Goal: Communication & Community: Participate in discussion

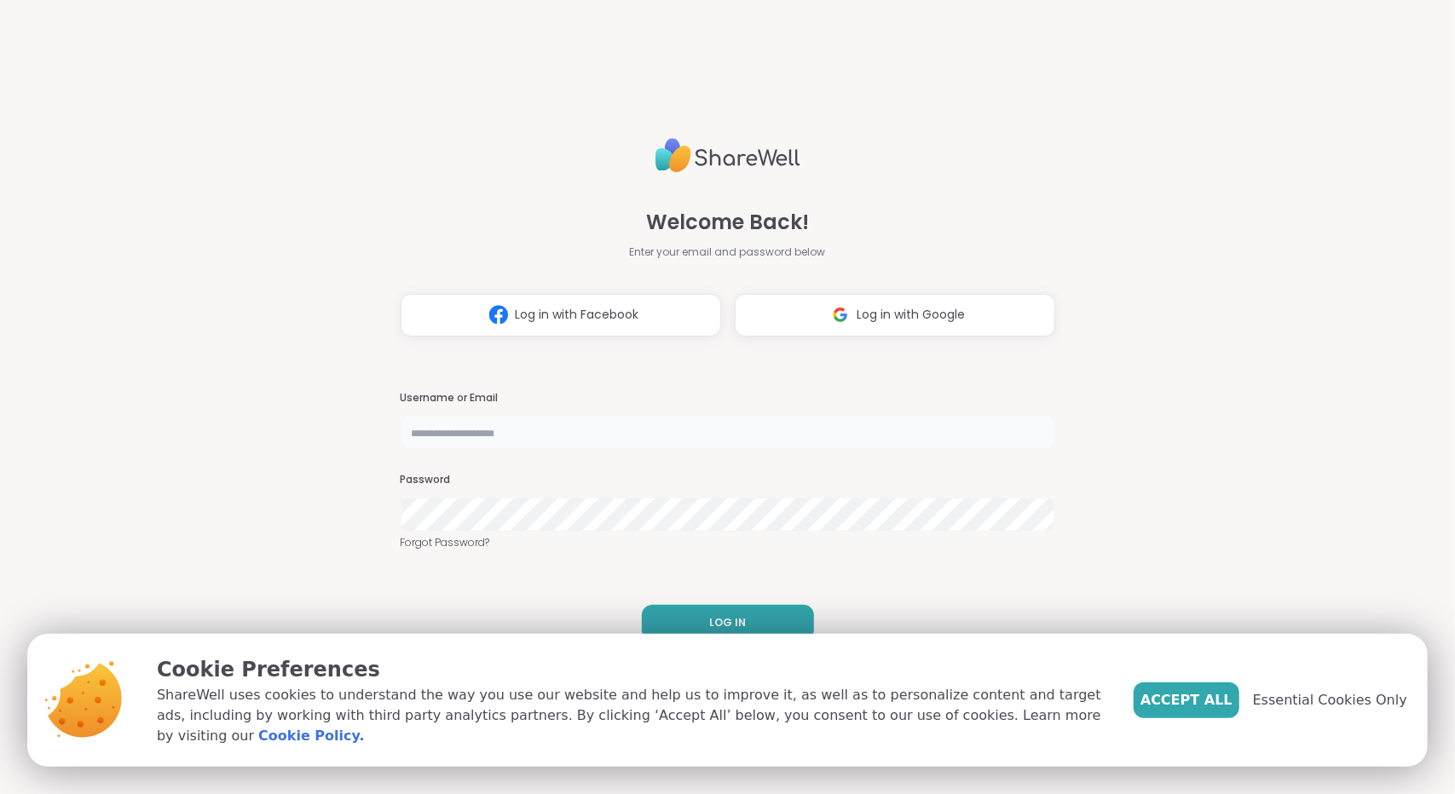
type input "**********"
click at [733, 626] on span "LOG IN" at bounding box center [727, 622] width 37 height 15
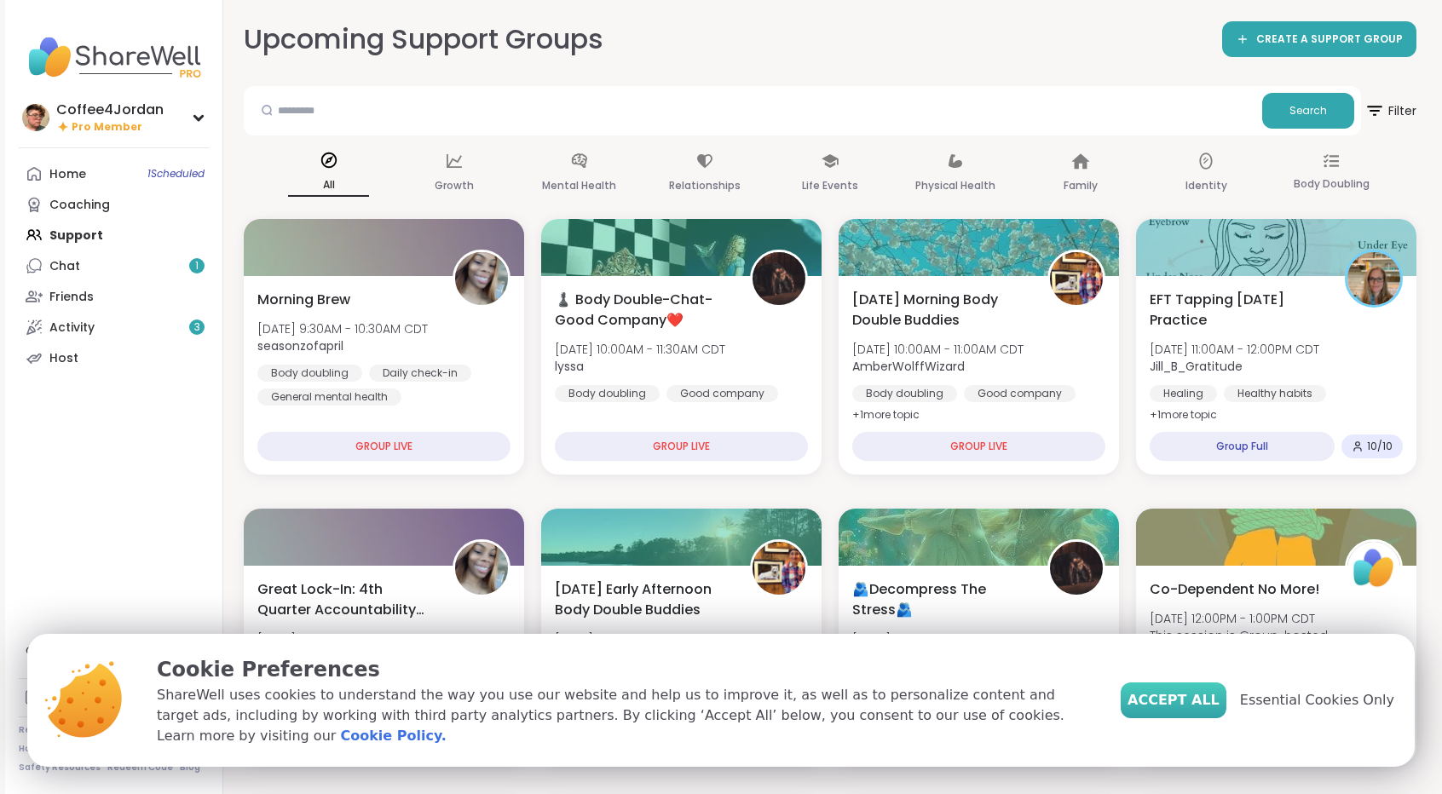
click at [1208, 702] on span "Accept All" at bounding box center [1174, 700] width 92 height 20
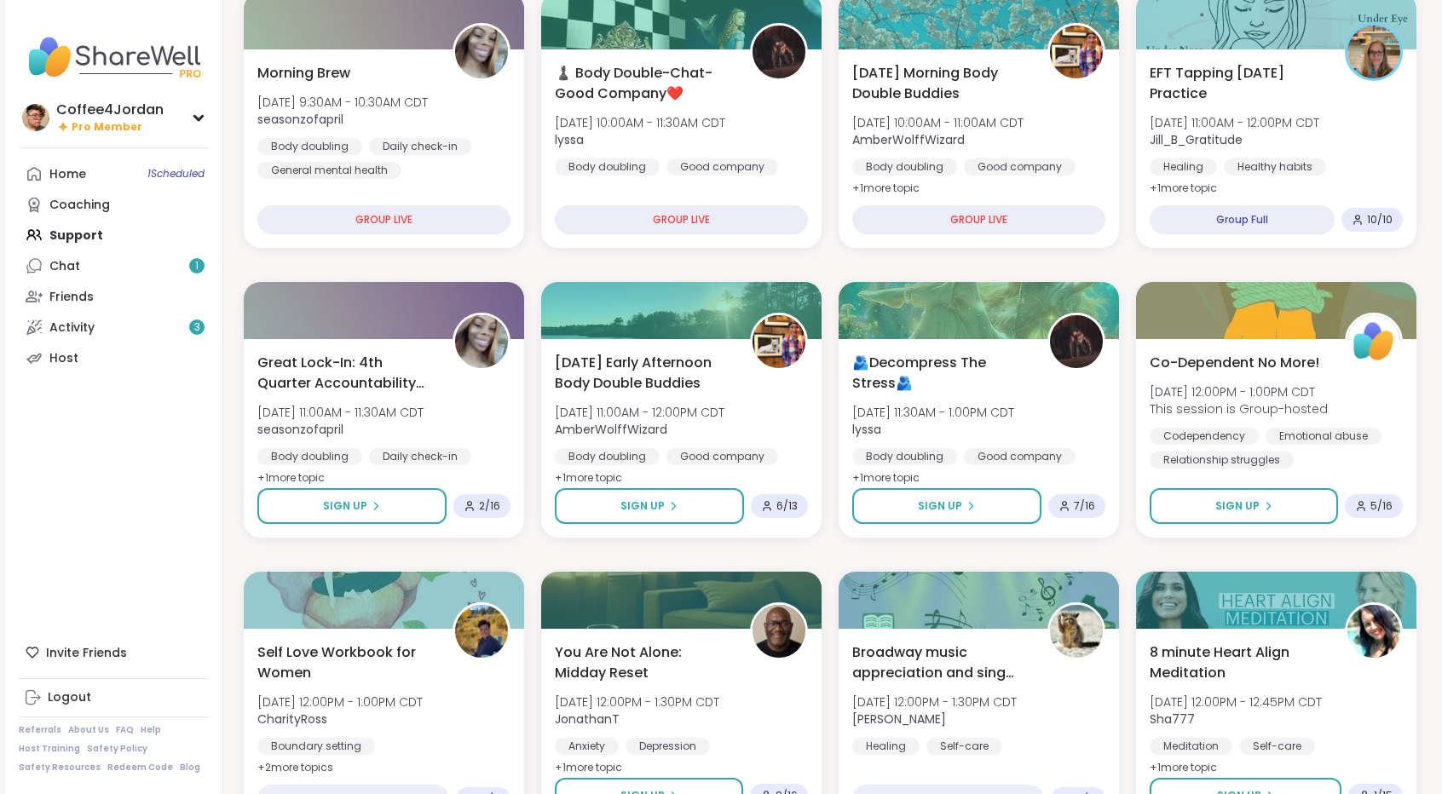
scroll to position [274, 0]
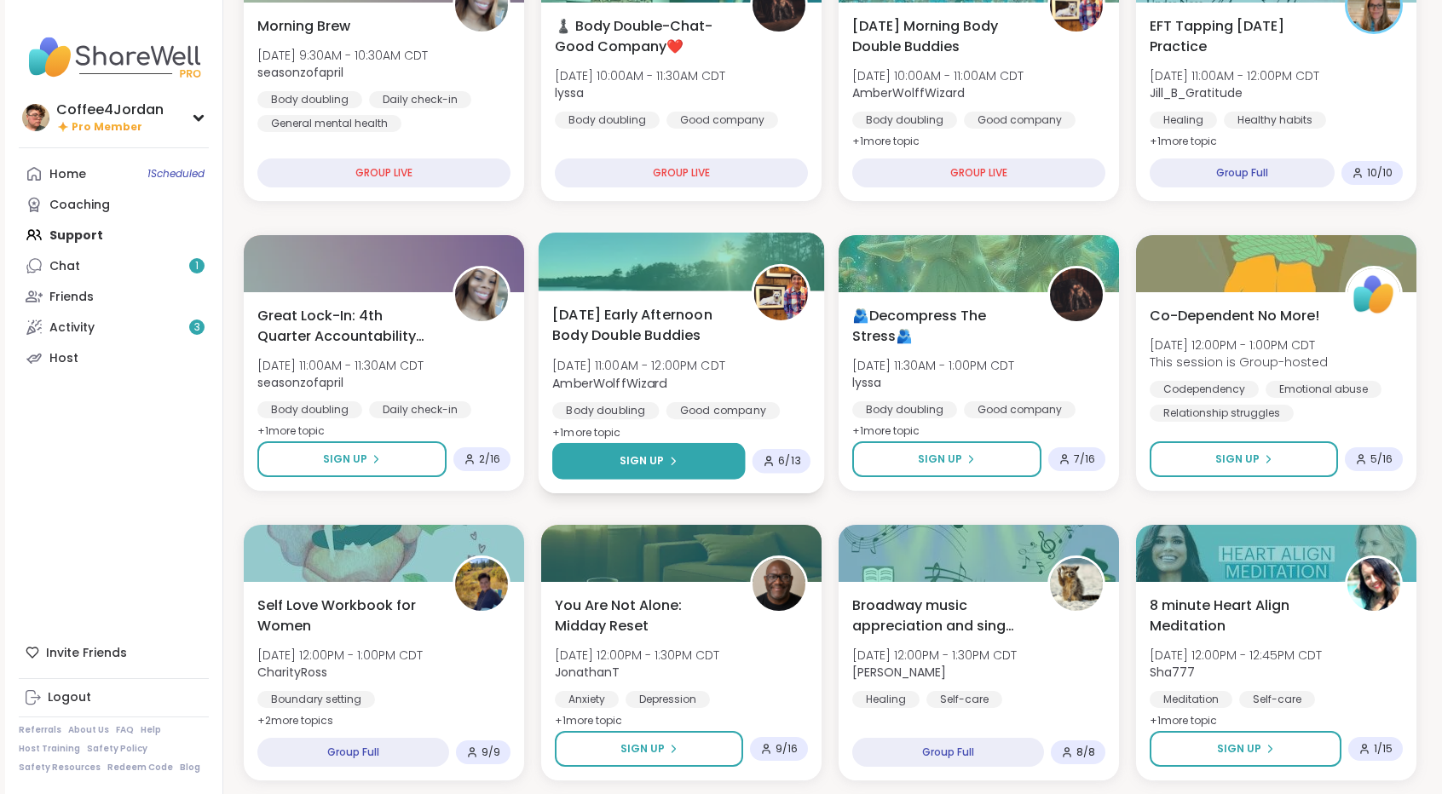
click at [712, 463] on button "Sign Up" at bounding box center [648, 461] width 193 height 37
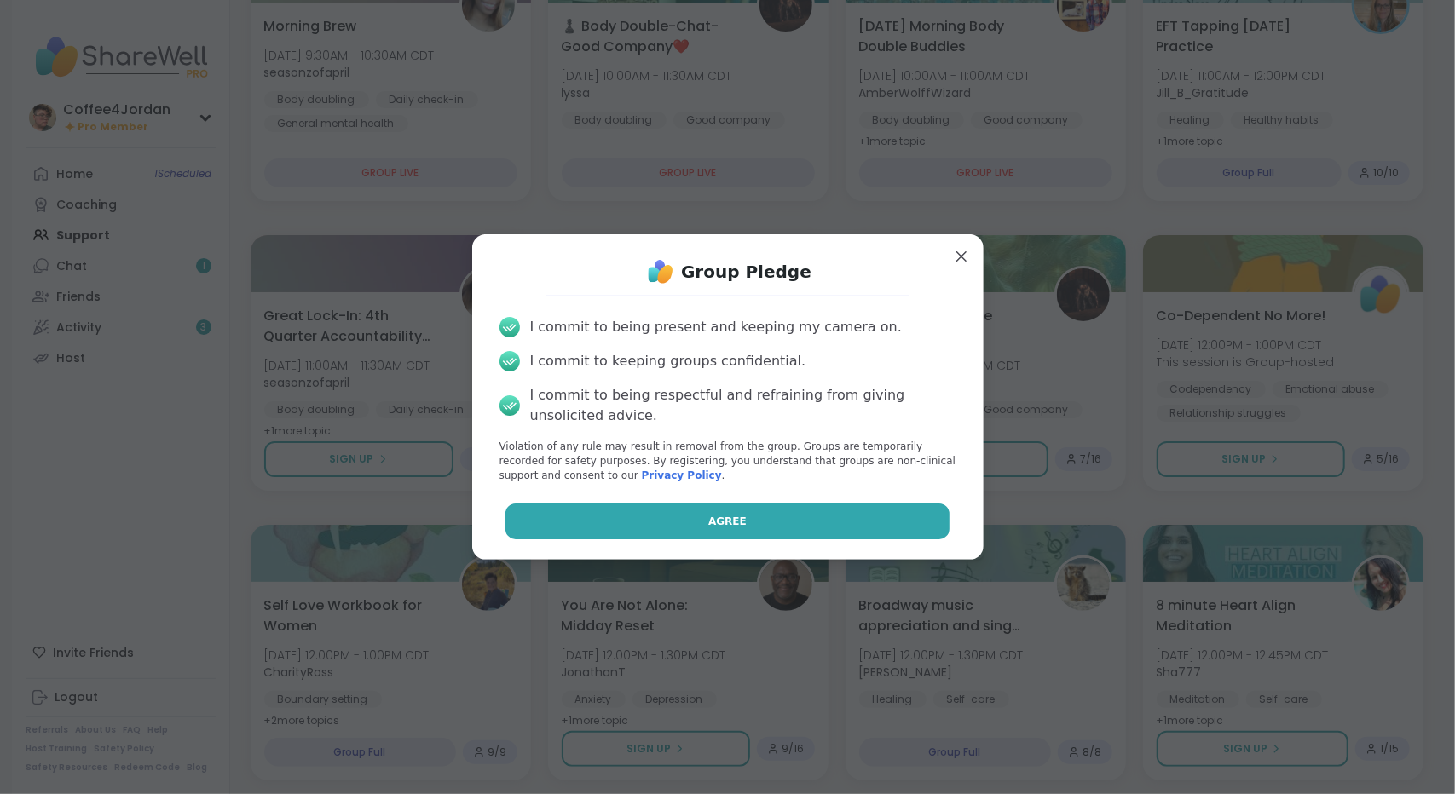
click at [686, 519] on button "Agree" at bounding box center [727, 522] width 444 height 36
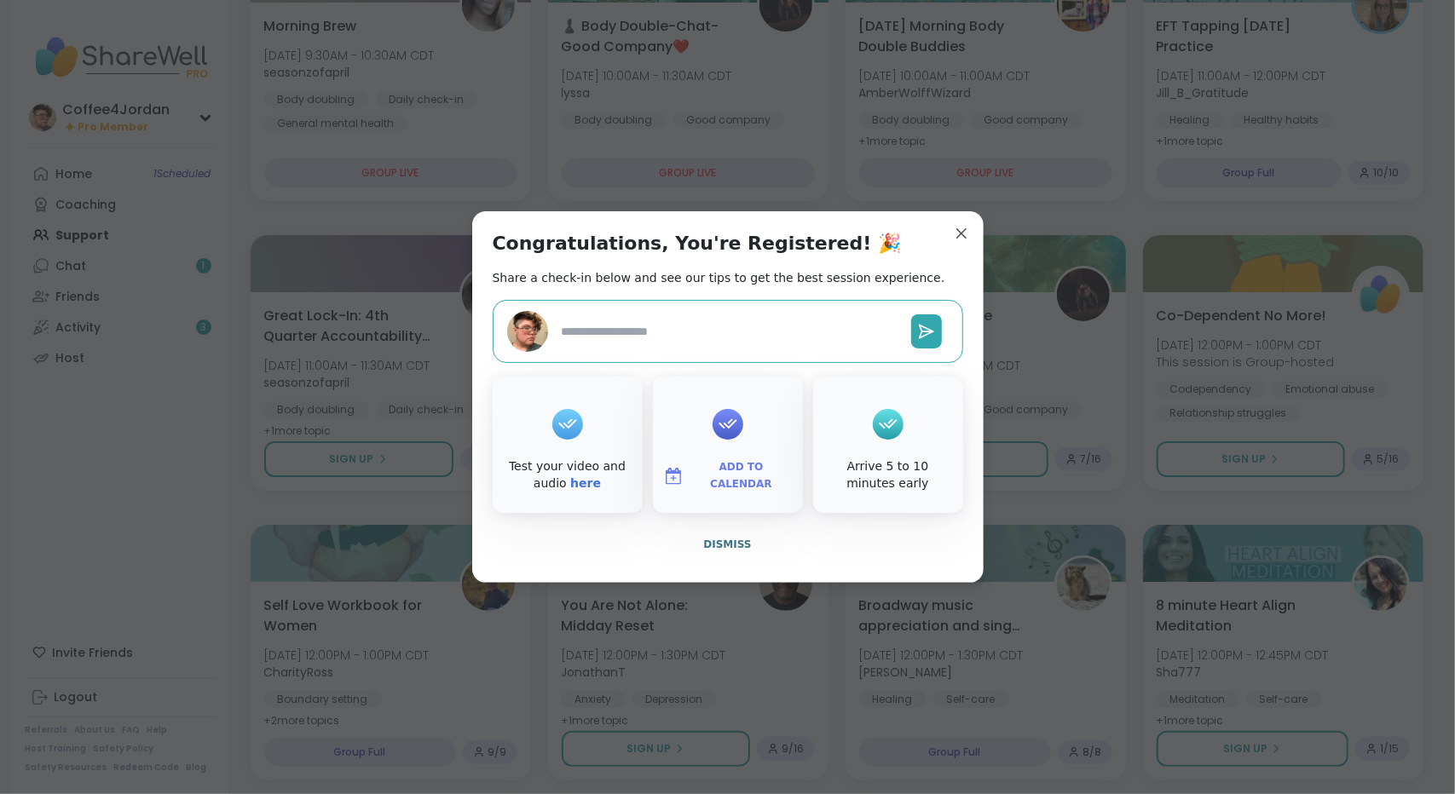
type textarea "*"
click at [710, 537] on span "Dismiss" at bounding box center [727, 544] width 48 height 15
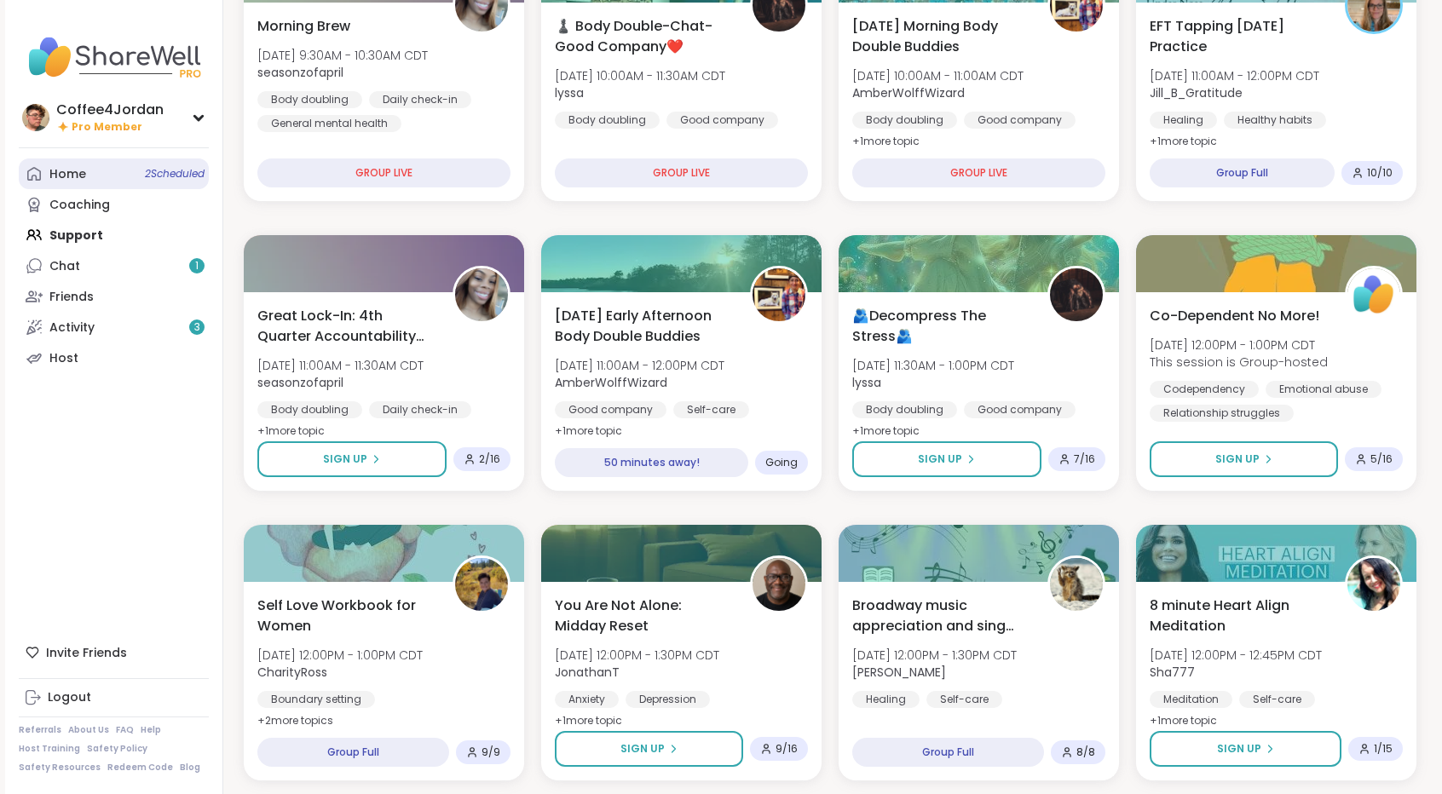
click at [116, 173] on link "Home 2 Scheduled" at bounding box center [114, 174] width 190 height 31
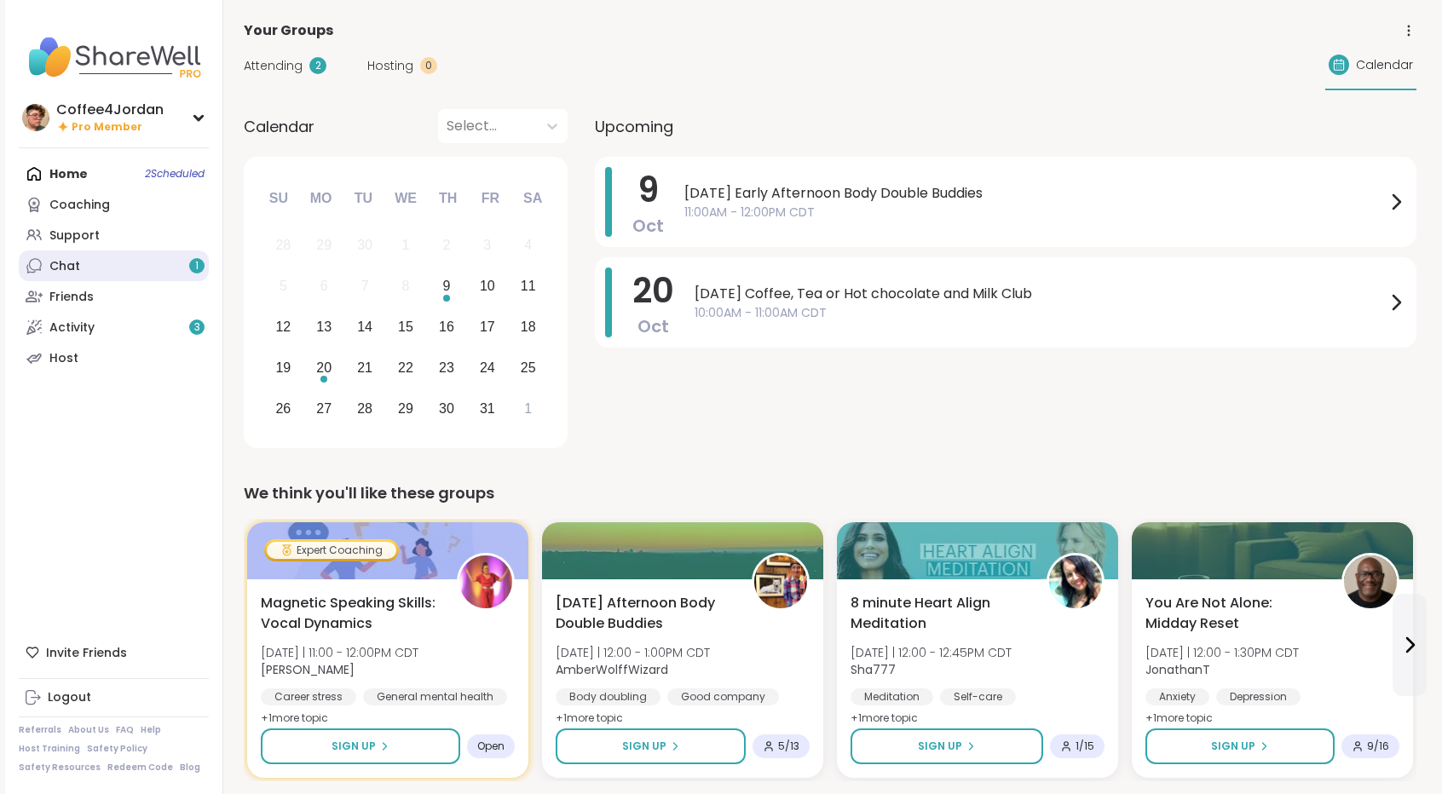
click at [116, 263] on link "Chat 1" at bounding box center [114, 266] width 190 height 31
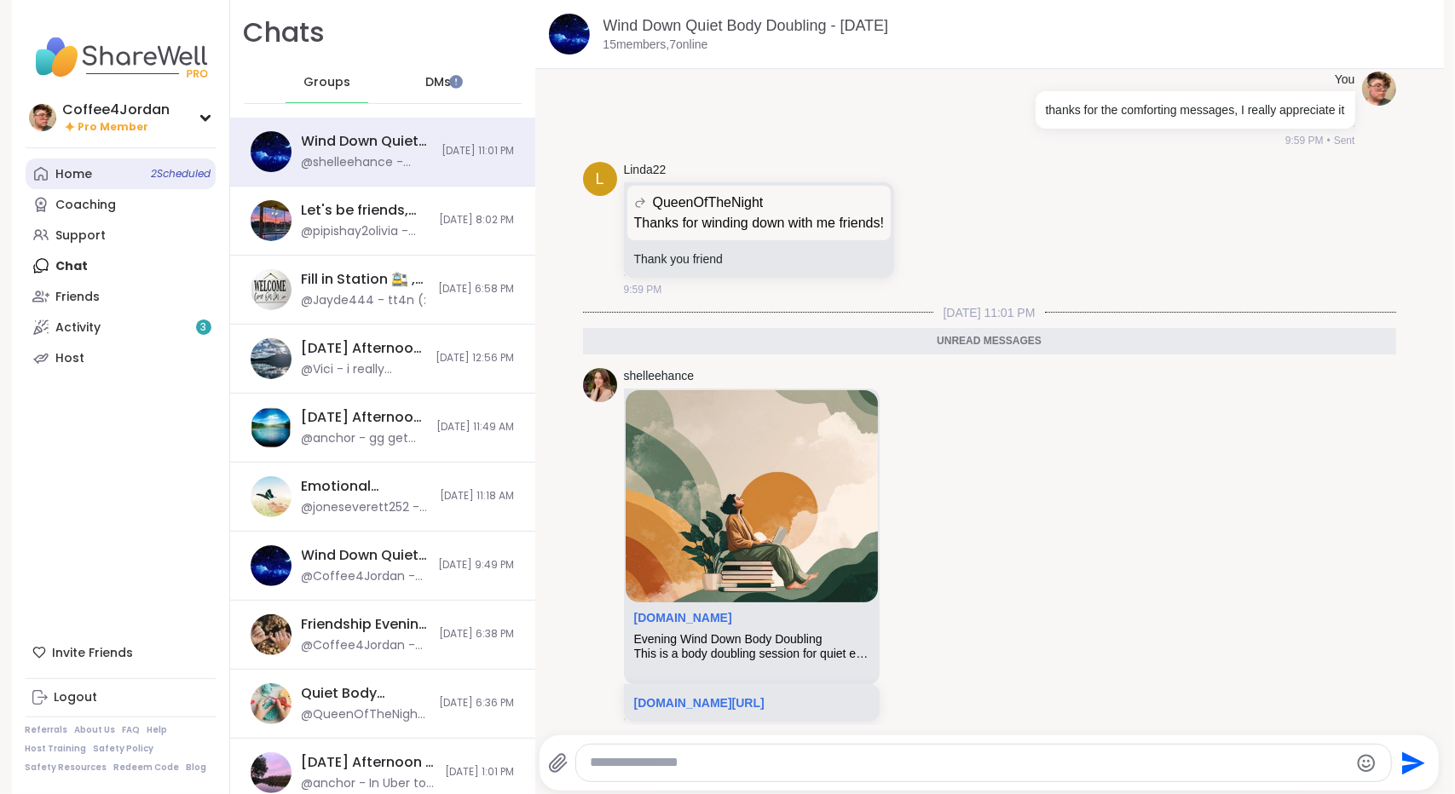
click at [158, 164] on link "Home 2 Scheduled" at bounding box center [121, 174] width 190 height 31
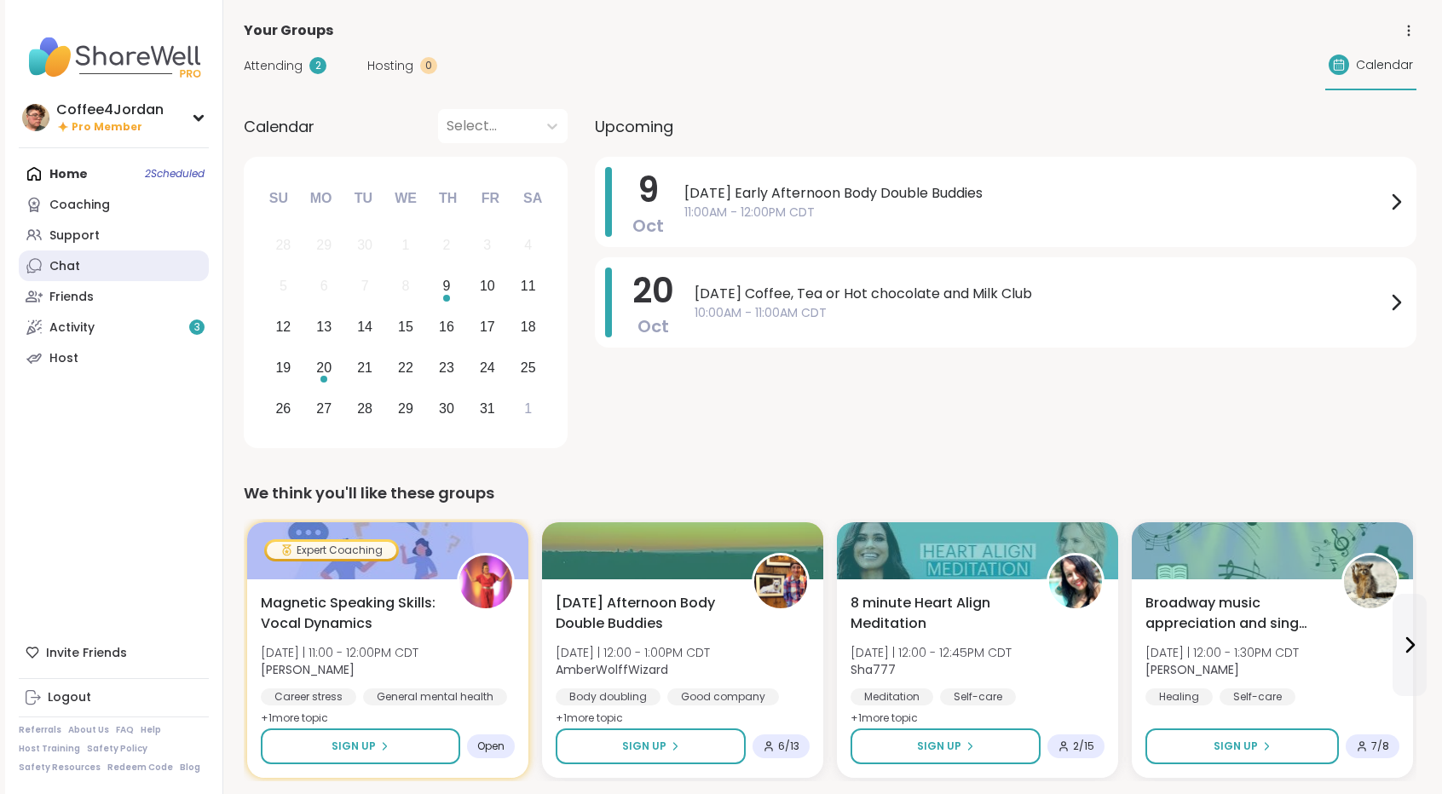
click at [118, 266] on link "Chat" at bounding box center [114, 266] width 190 height 31
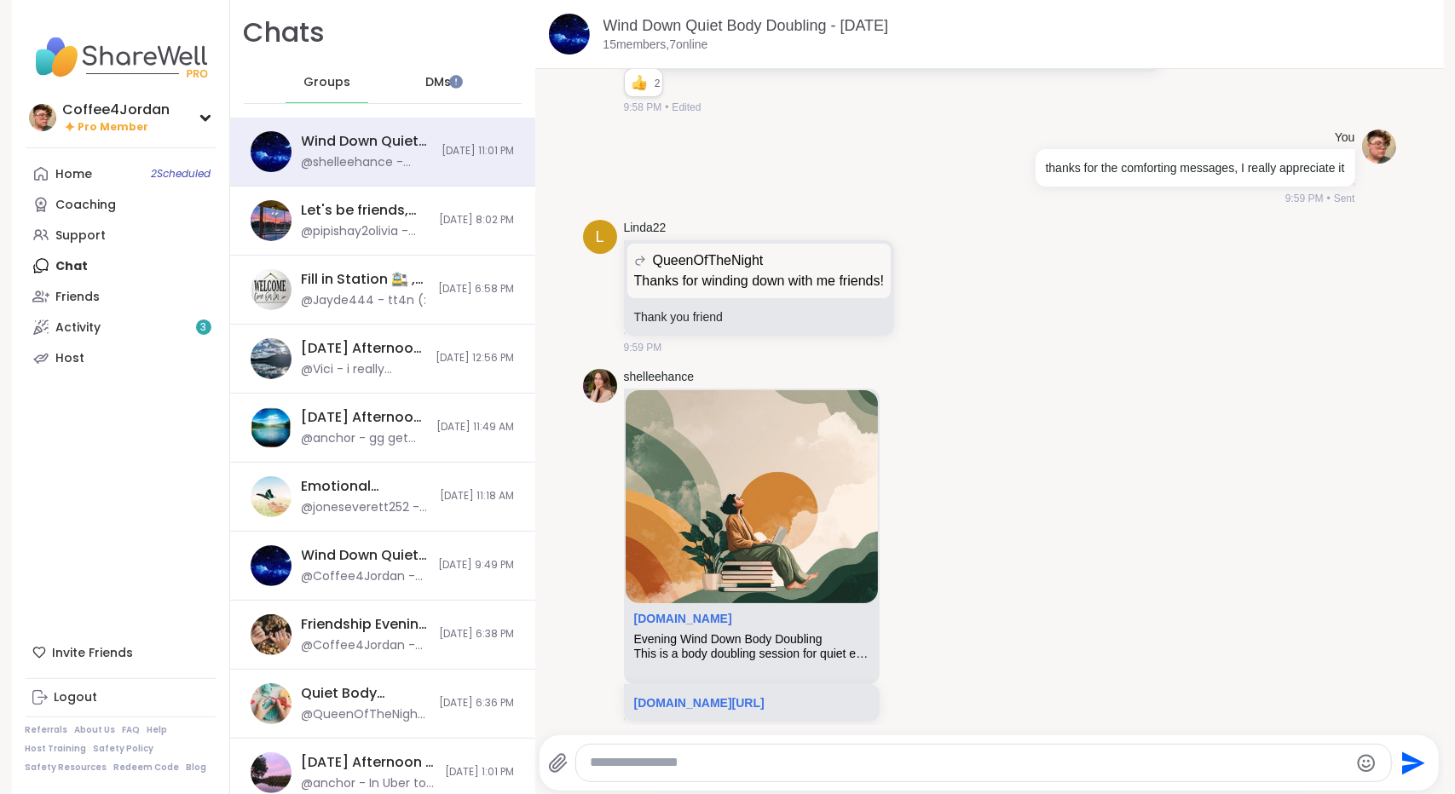
click at [439, 92] on div "DMs" at bounding box center [438, 82] width 84 height 41
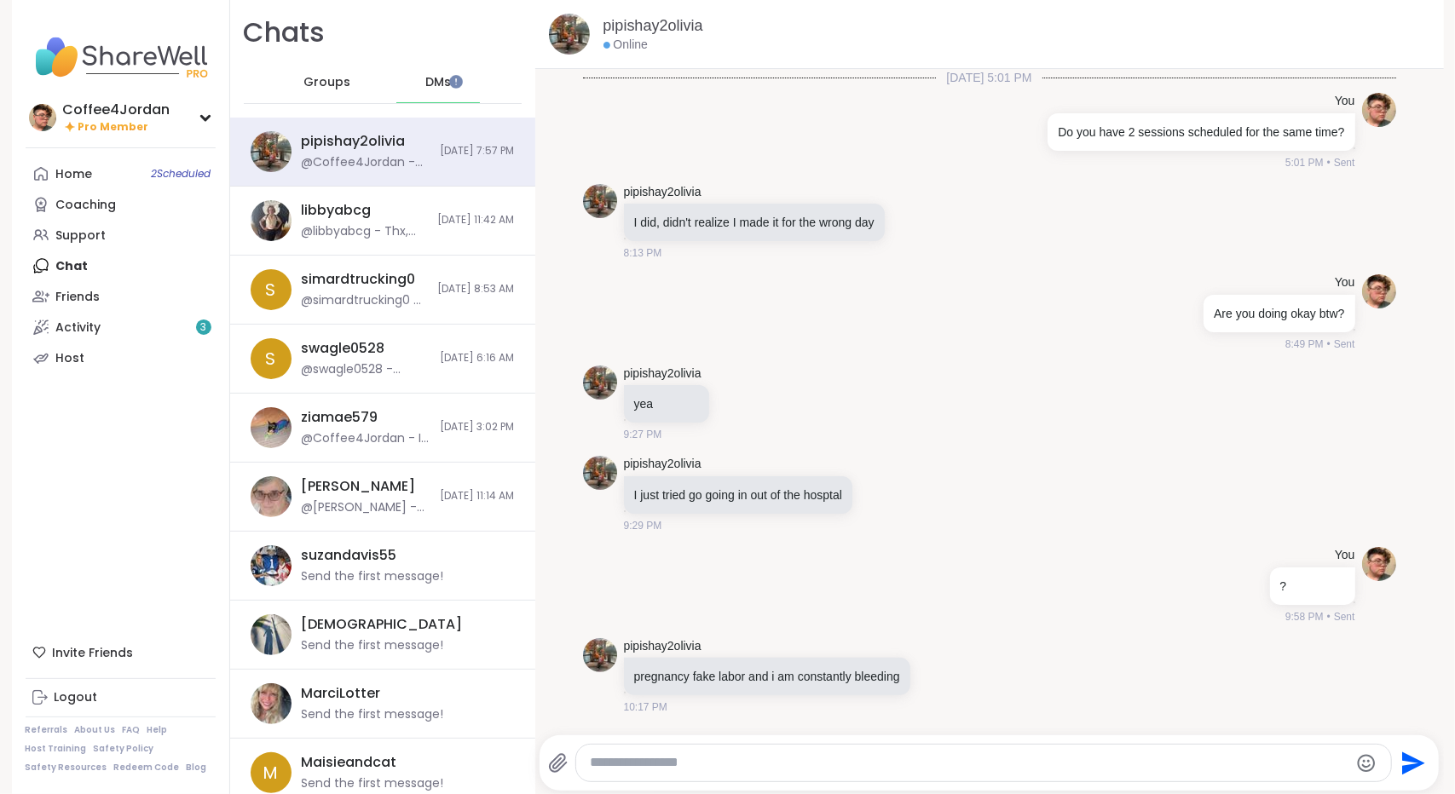
scroll to position [1365, 0]
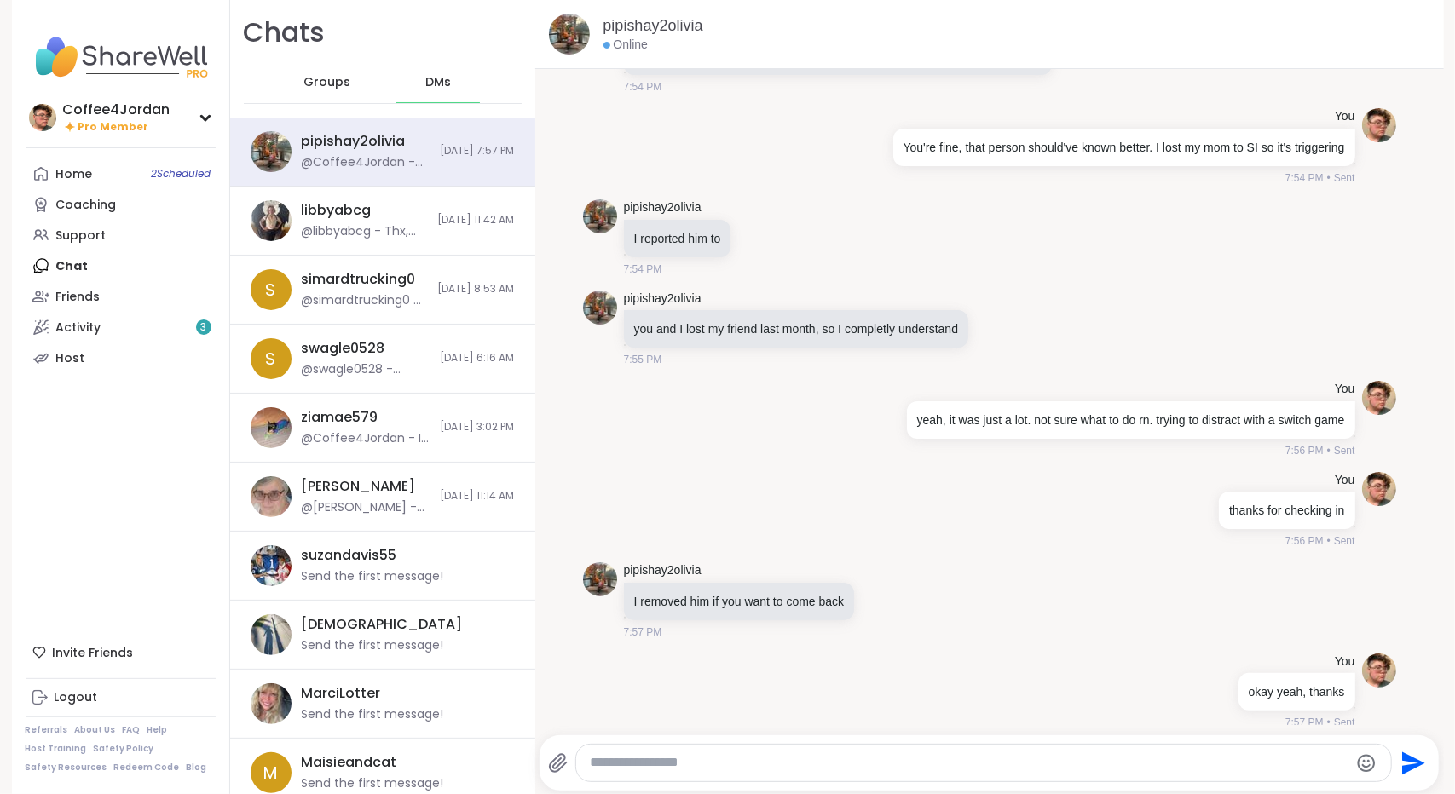
click at [947, 762] on textarea "Type your message" at bounding box center [969, 763] width 758 height 18
type textarea "**********"
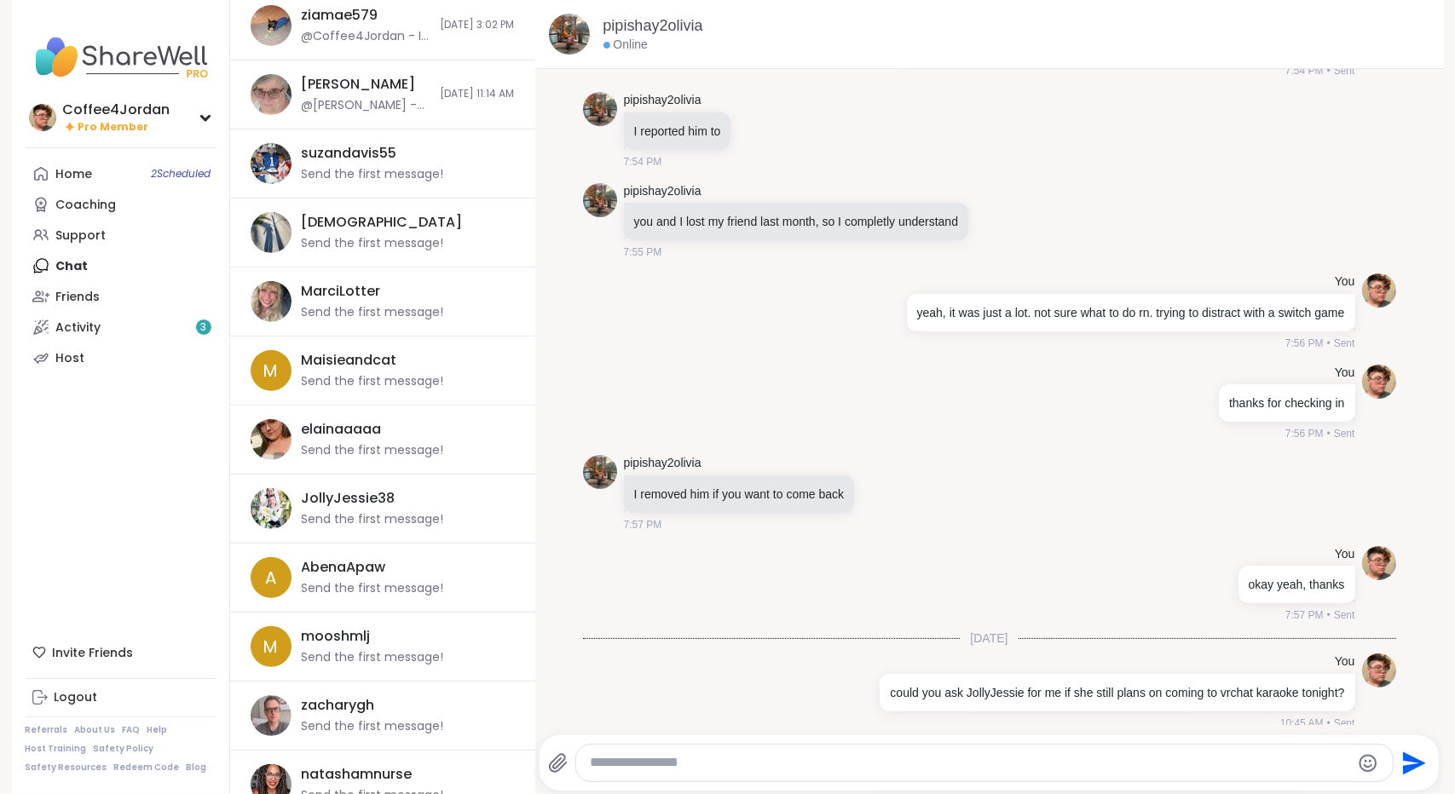
scroll to position [450, 0]
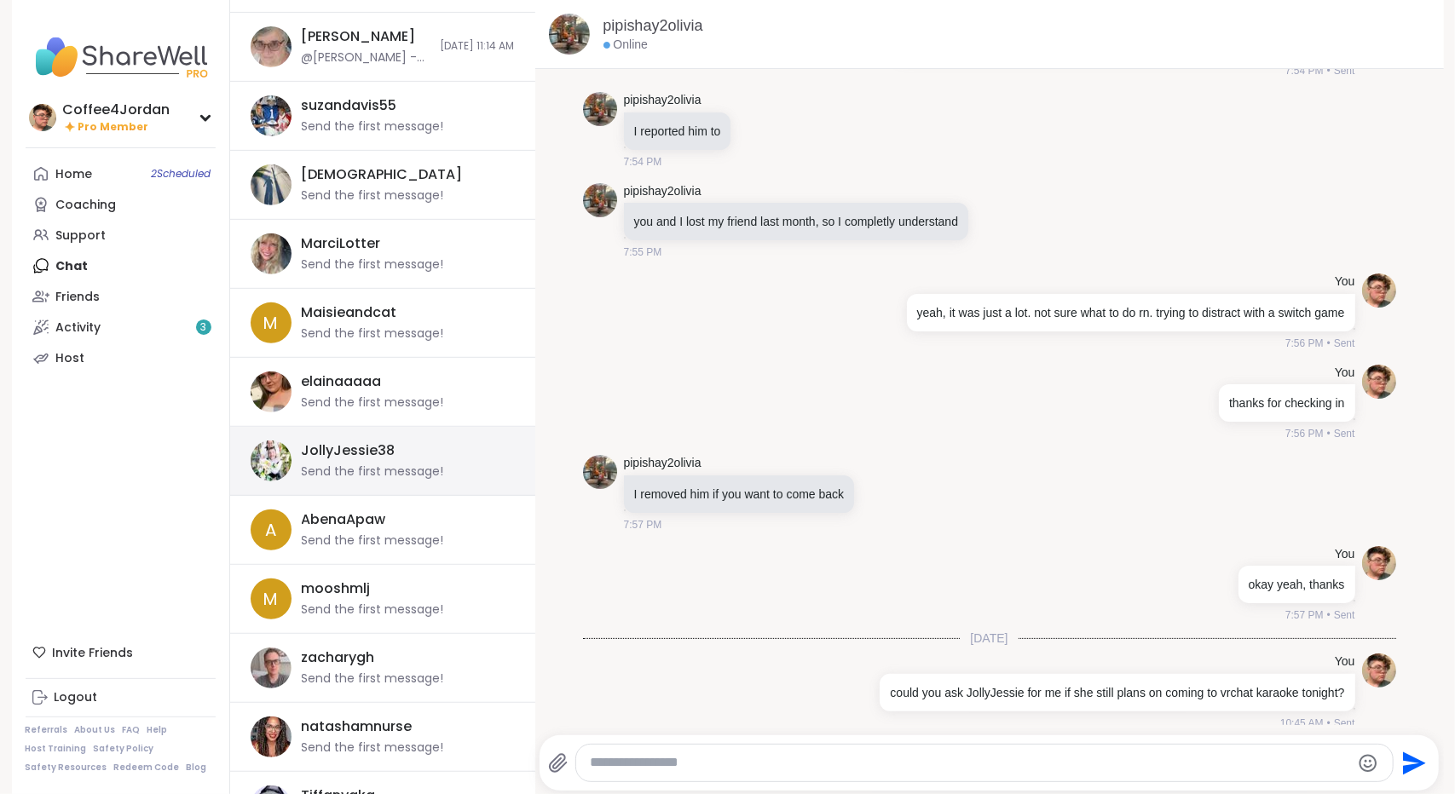
click at [452, 460] on div "JollyJessie38 Send the first message!" at bounding box center [403, 460] width 203 height 39
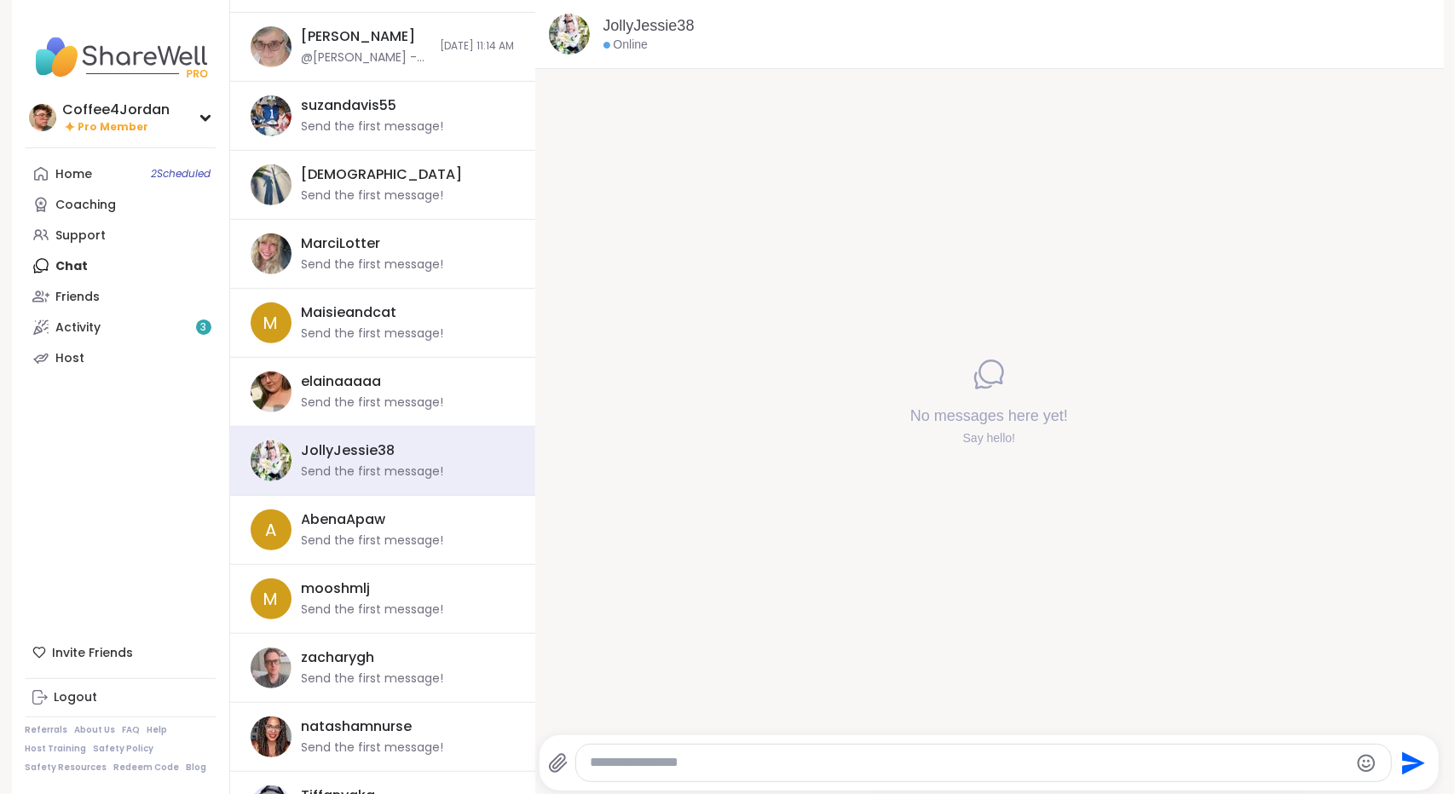
click at [825, 758] on textarea "Type your message" at bounding box center [969, 763] width 758 height 18
type textarea "**********"
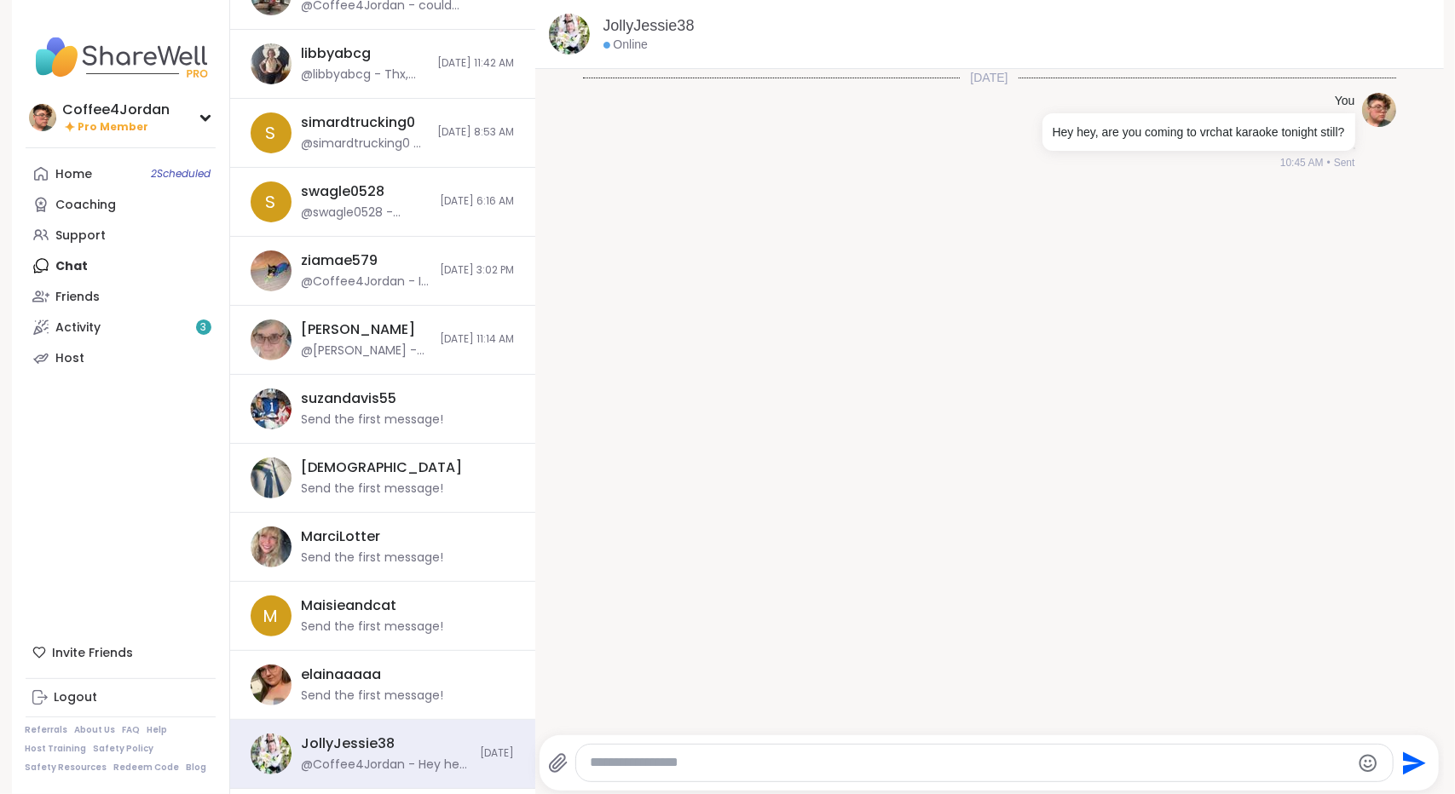
scroll to position [0, 0]
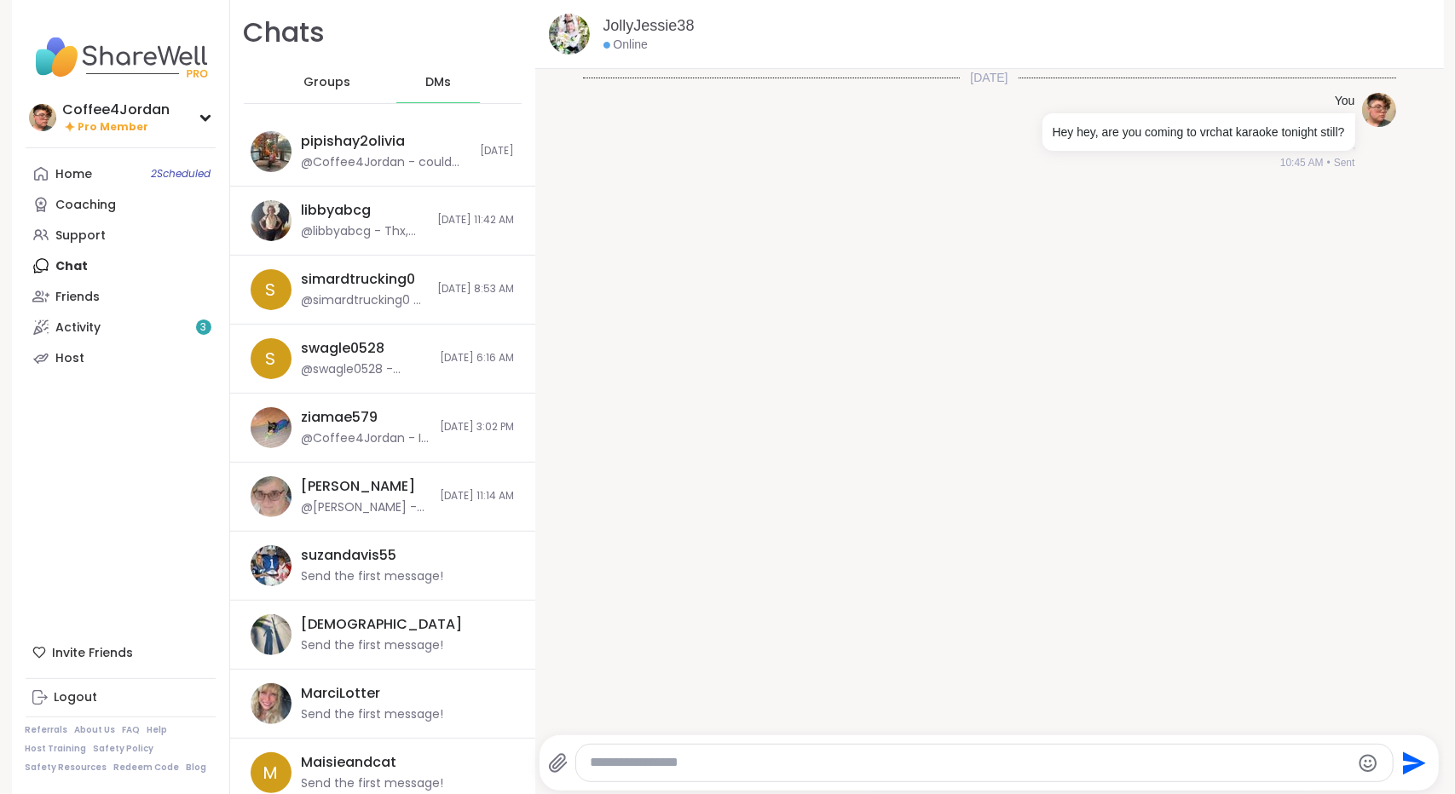
click at [328, 84] on span "Groups" at bounding box center [326, 82] width 47 height 17
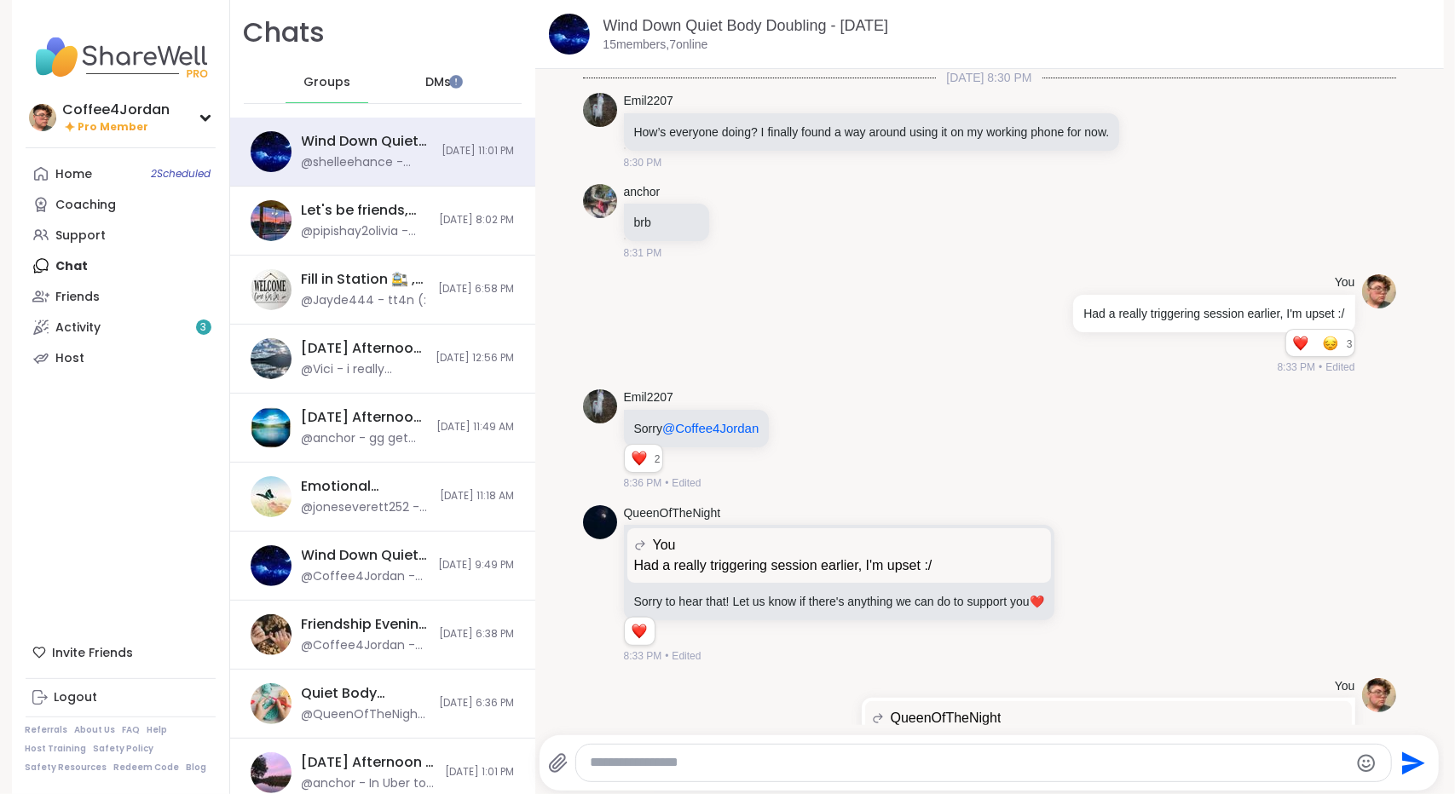
scroll to position [4631, 0]
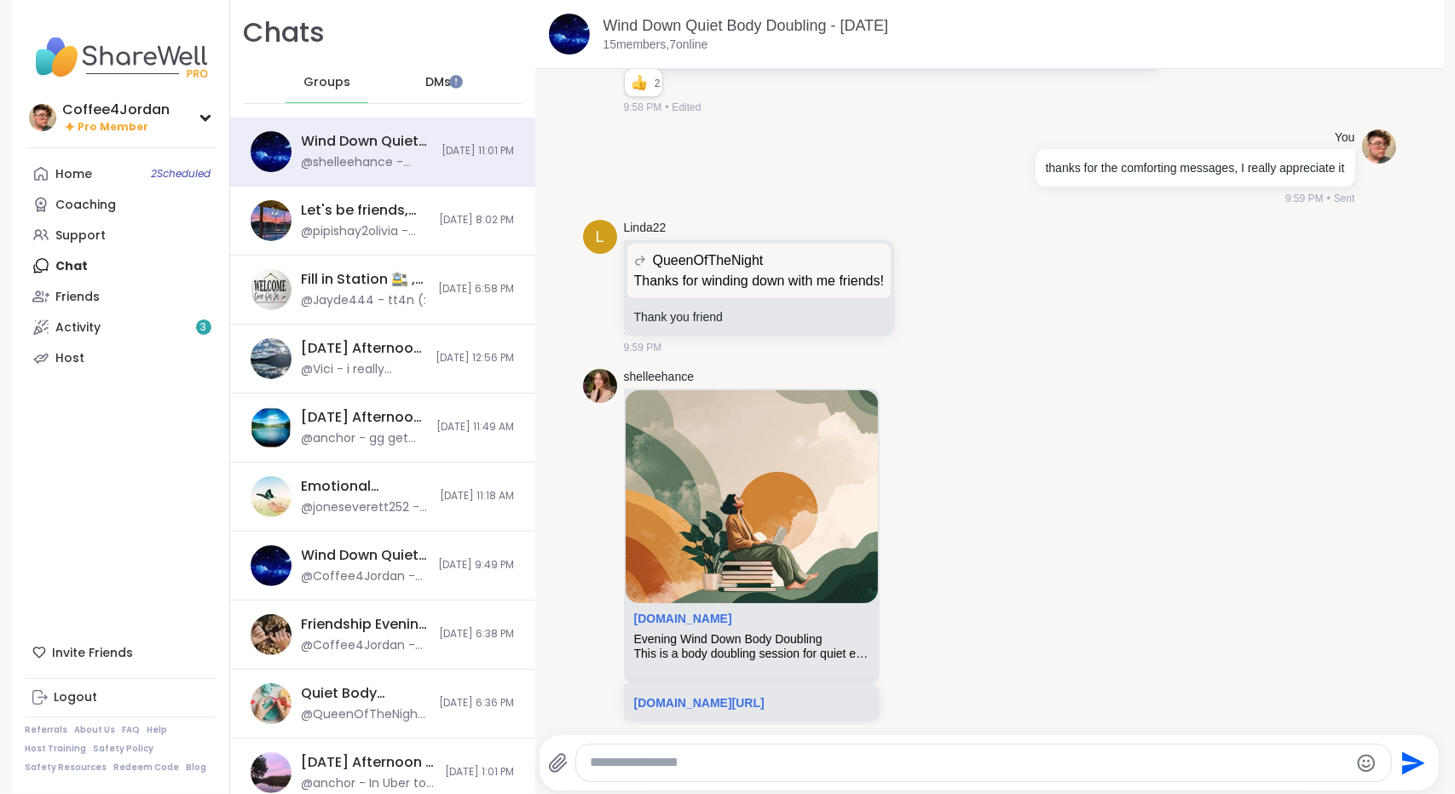
click at [408, 77] on div "DMs" at bounding box center [438, 82] width 84 height 41
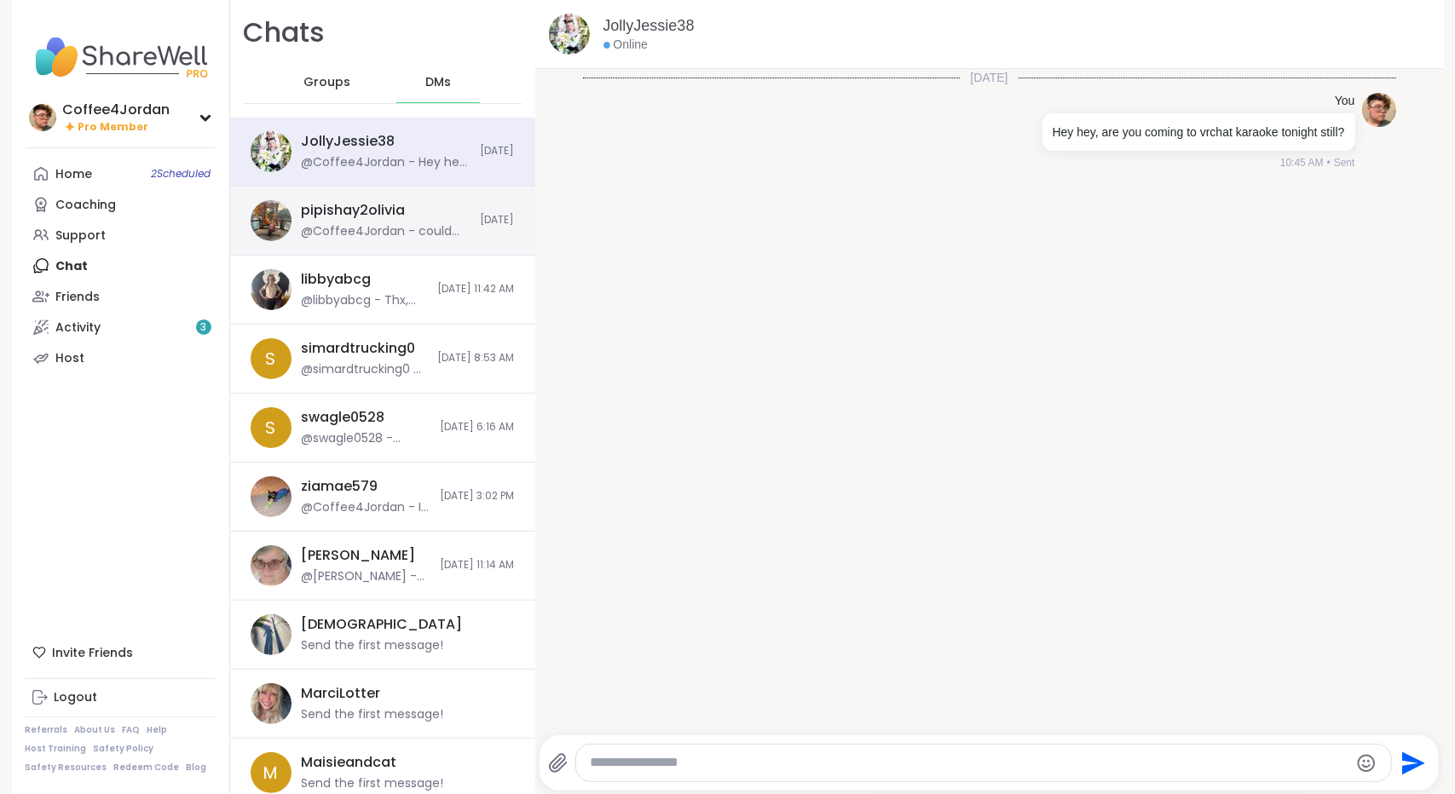
click at [388, 239] on div "@Coffee4Jordan - could you ask JollyJessie for me if she still plans on coming …" at bounding box center [386, 231] width 169 height 17
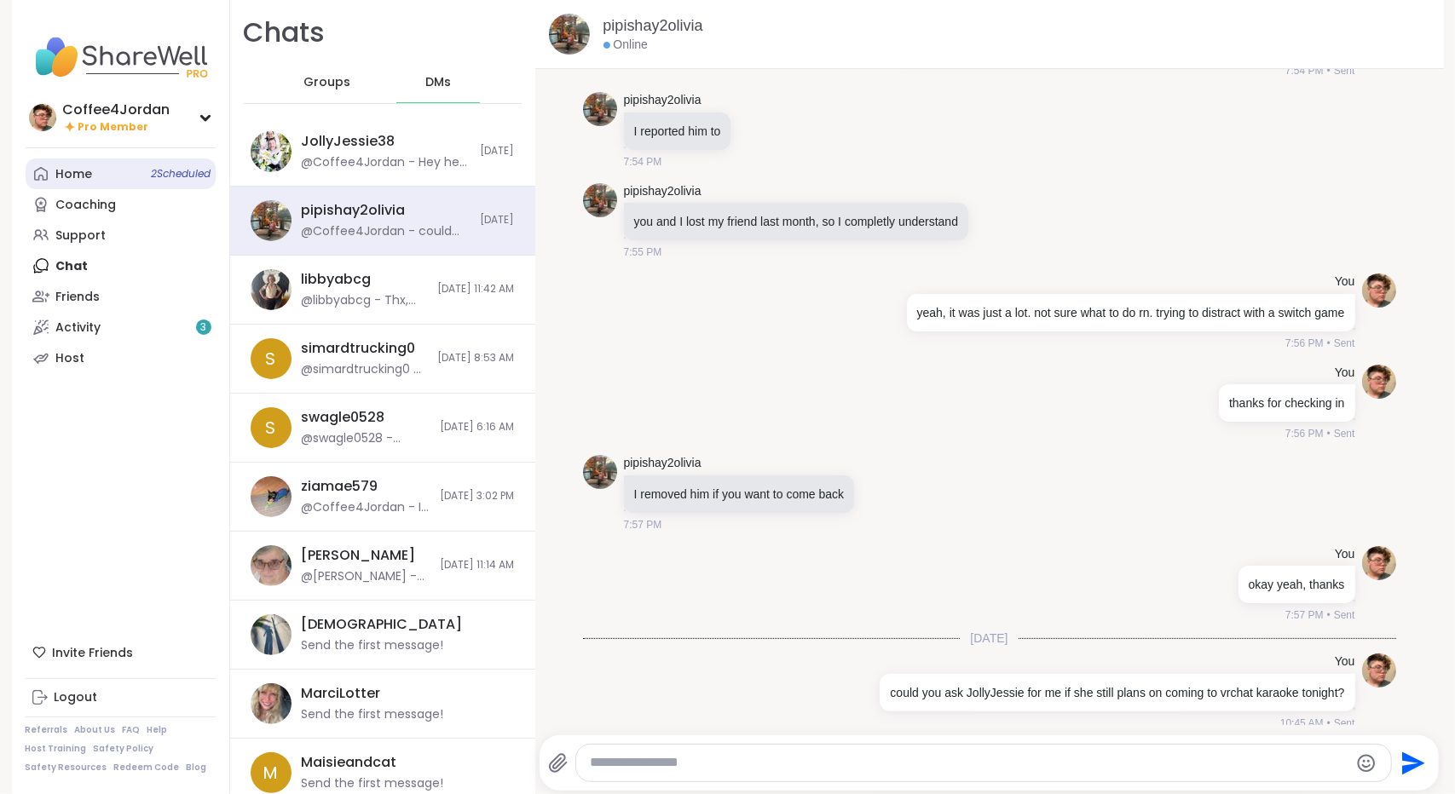
click at [116, 174] on link "Home 2 Scheduled" at bounding box center [121, 174] width 190 height 31
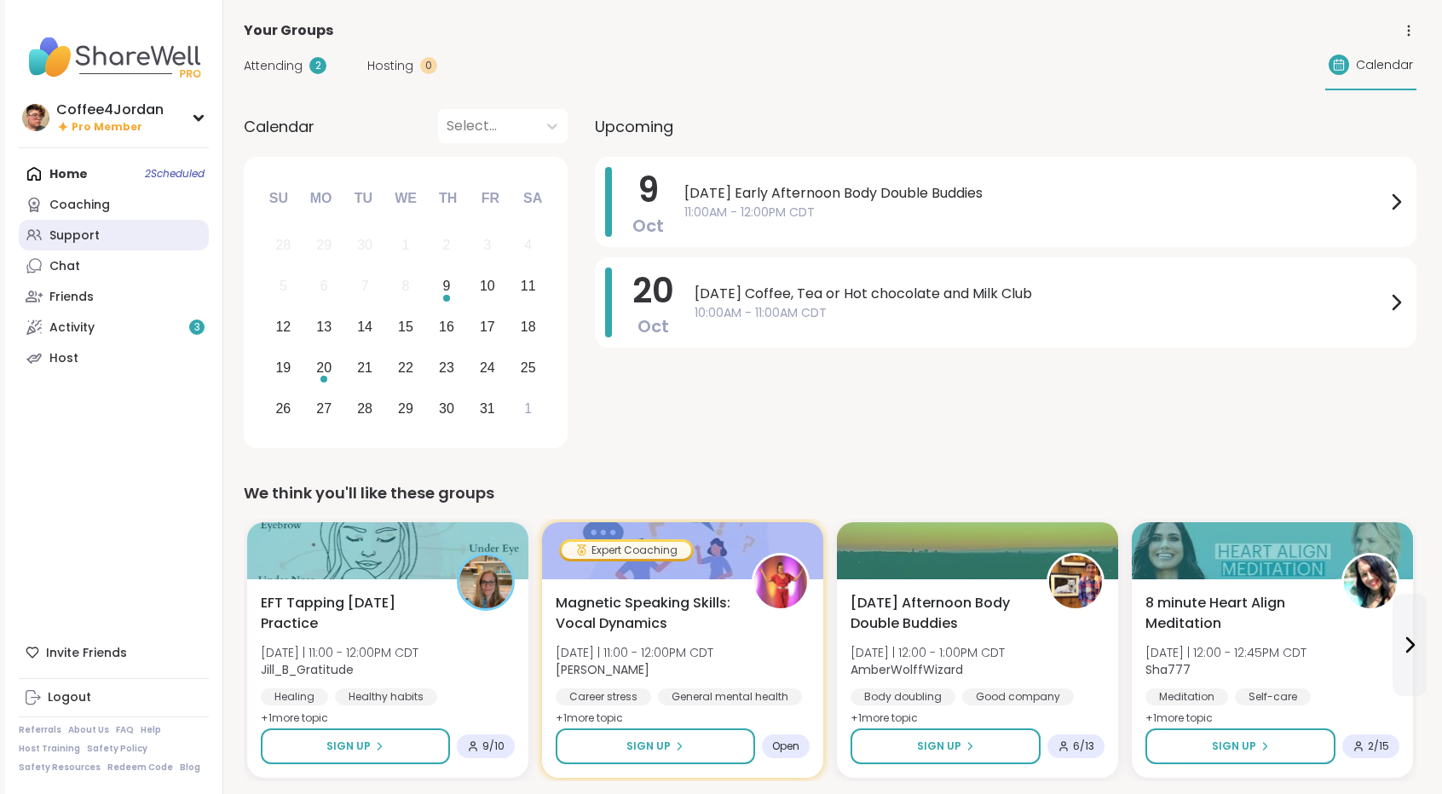
click at [70, 236] on div "Support" at bounding box center [74, 236] width 50 height 17
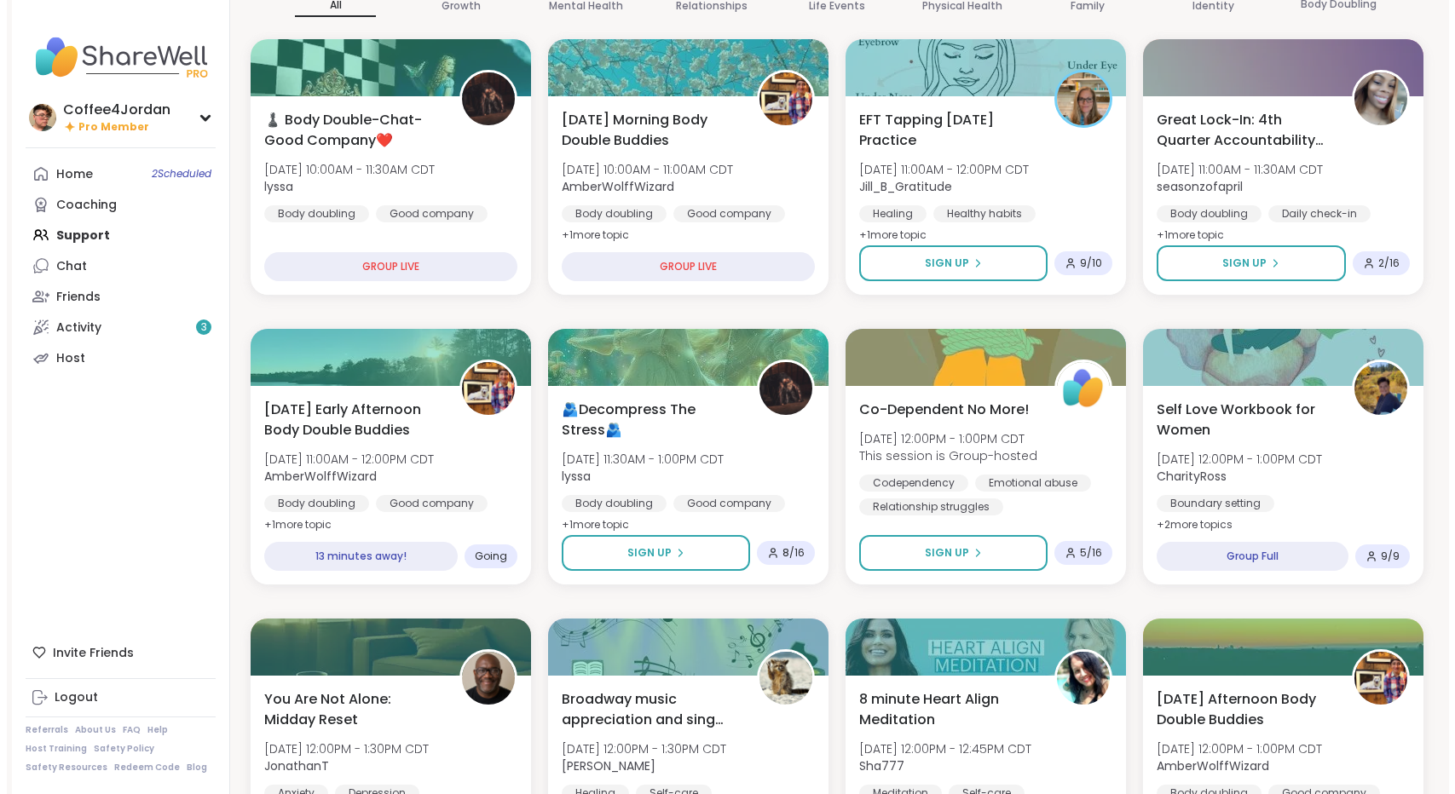
scroll to position [322, 0]
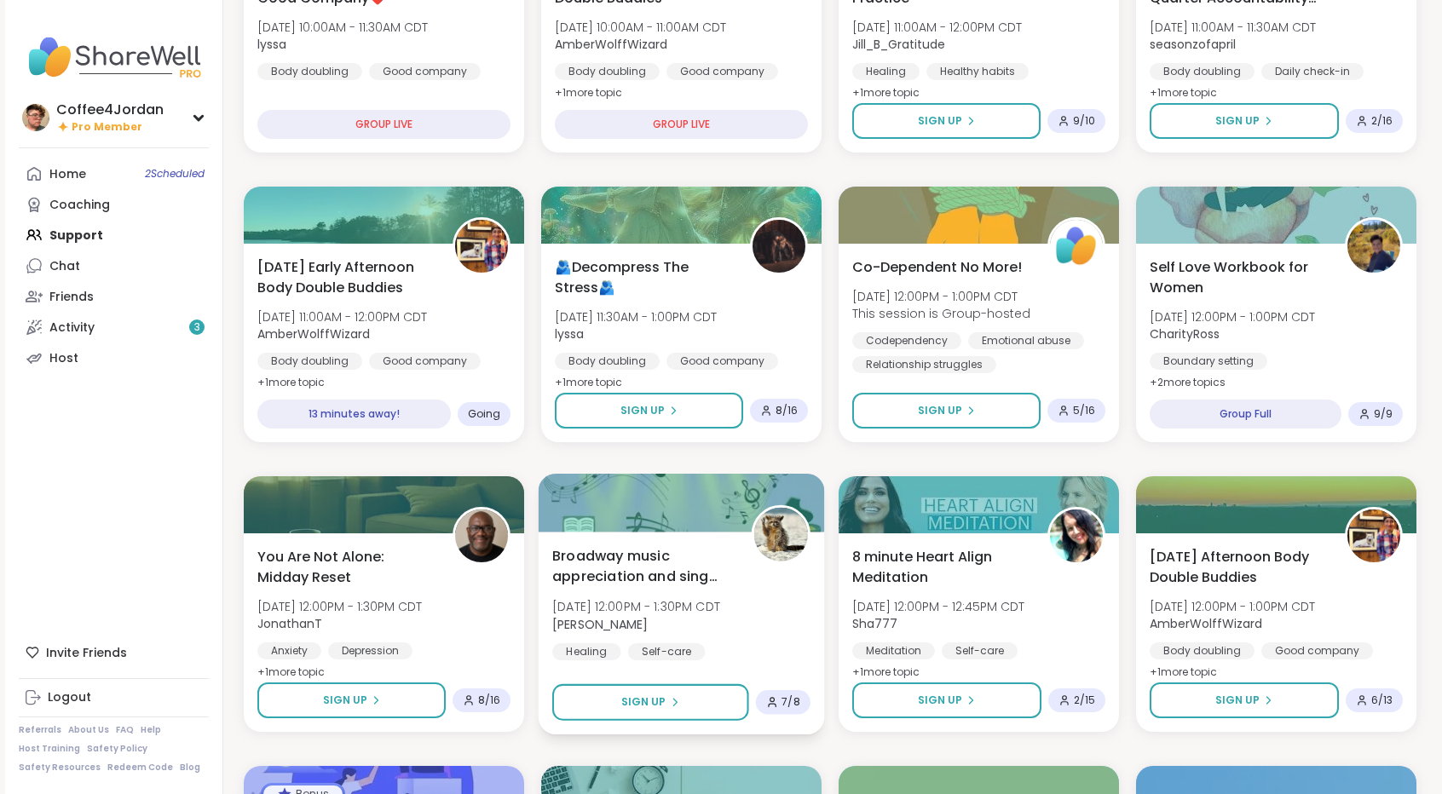
click at [772, 617] on div "Broadway music appreciation and sing along Thu, Oct 09 | 12:00PM - 1:30PM CDT s…" at bounding box center [681, 602] width 258 height 115
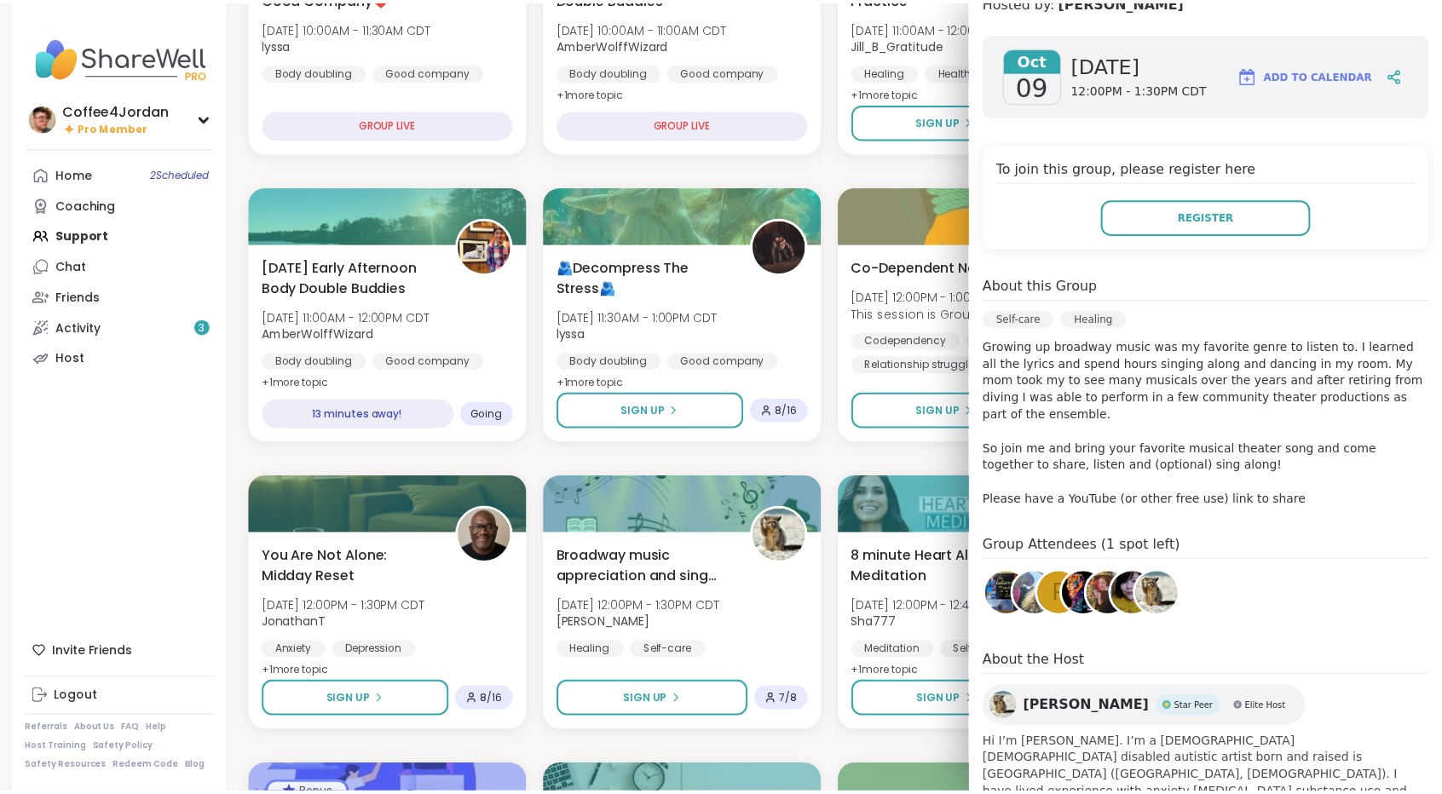
scroll to position [295, 0]
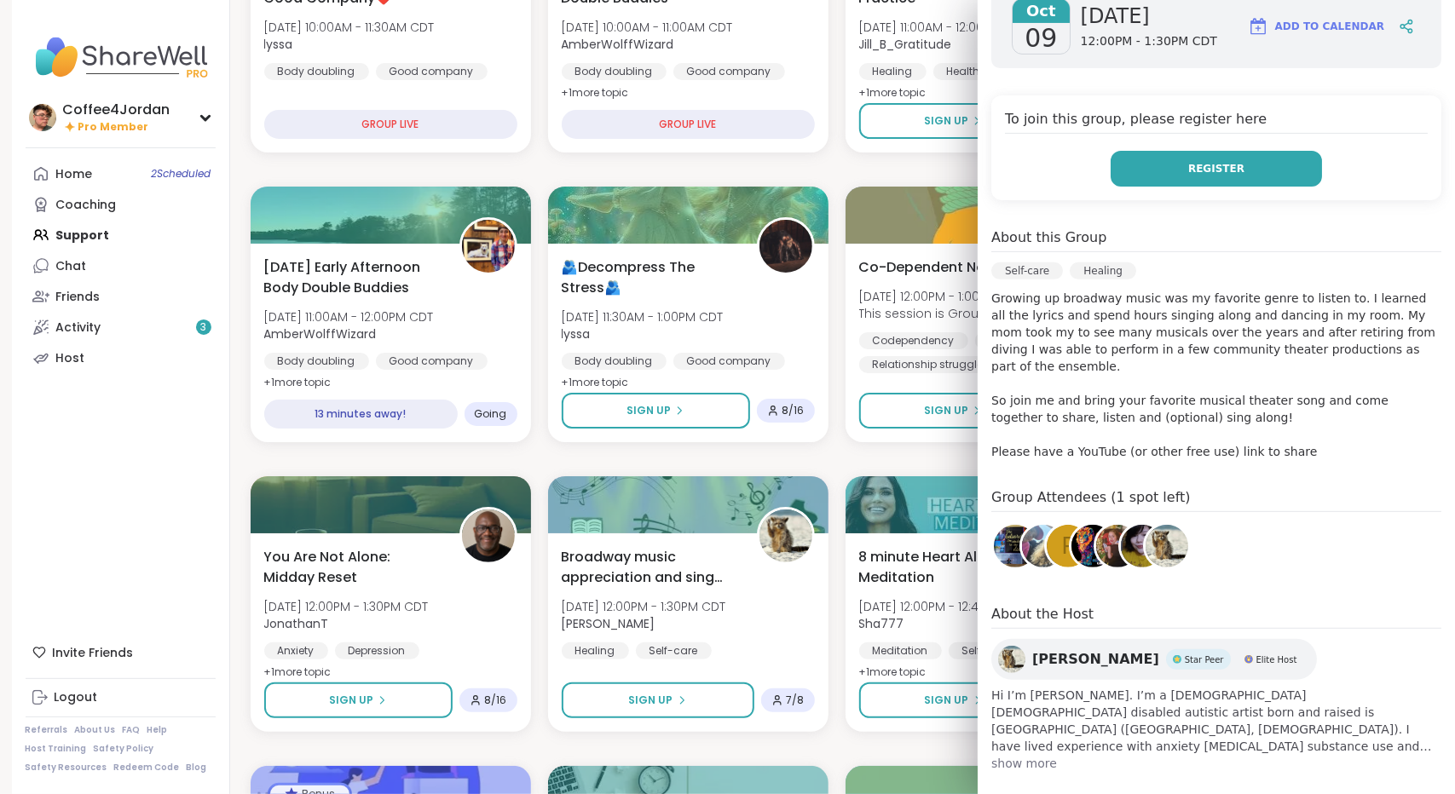
click at [1232, 164] on button "Register" at bounding box center [1215, 169] width 211 height 36
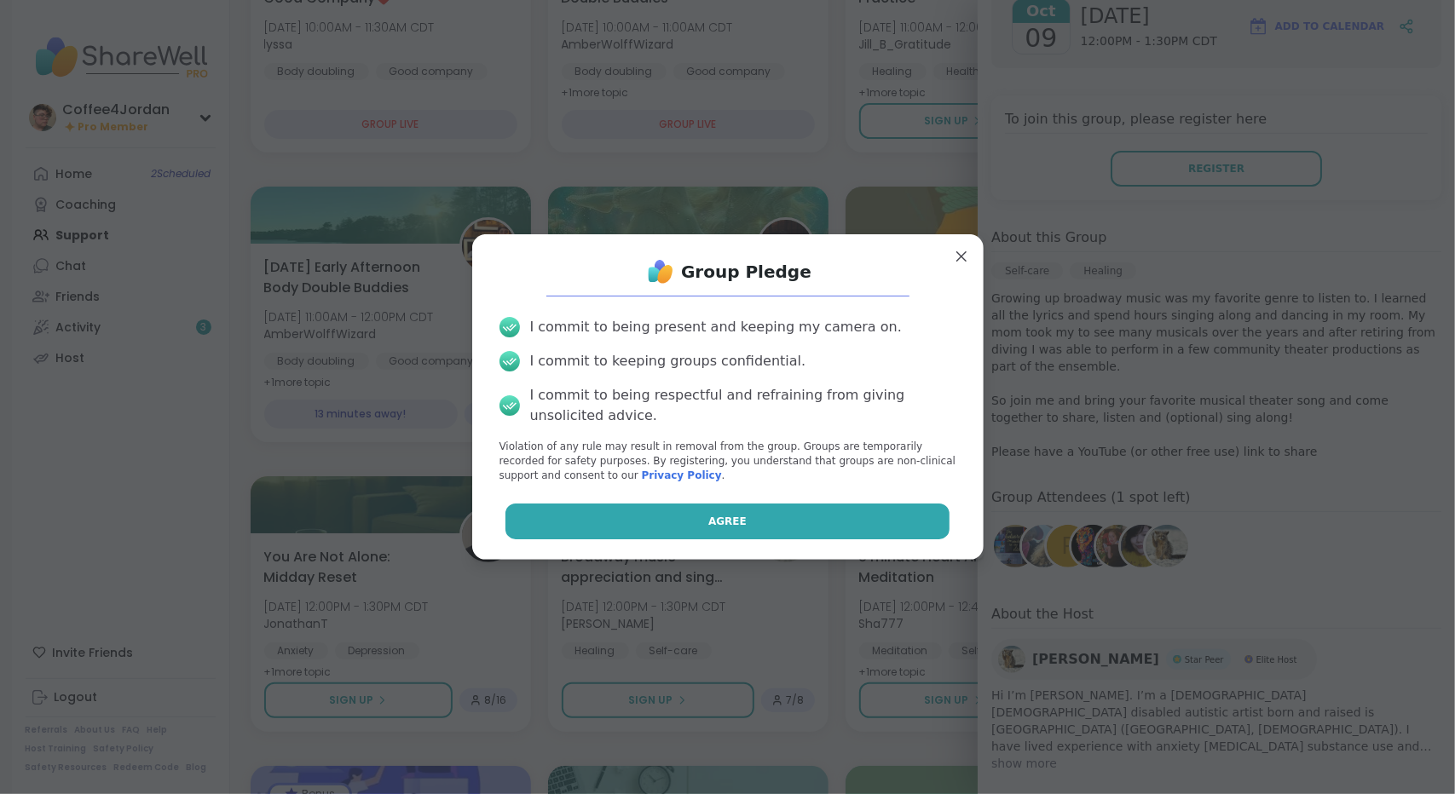
click at [897, 509] on button "Agree" at bounding box center [727, 522] width 444 height 36
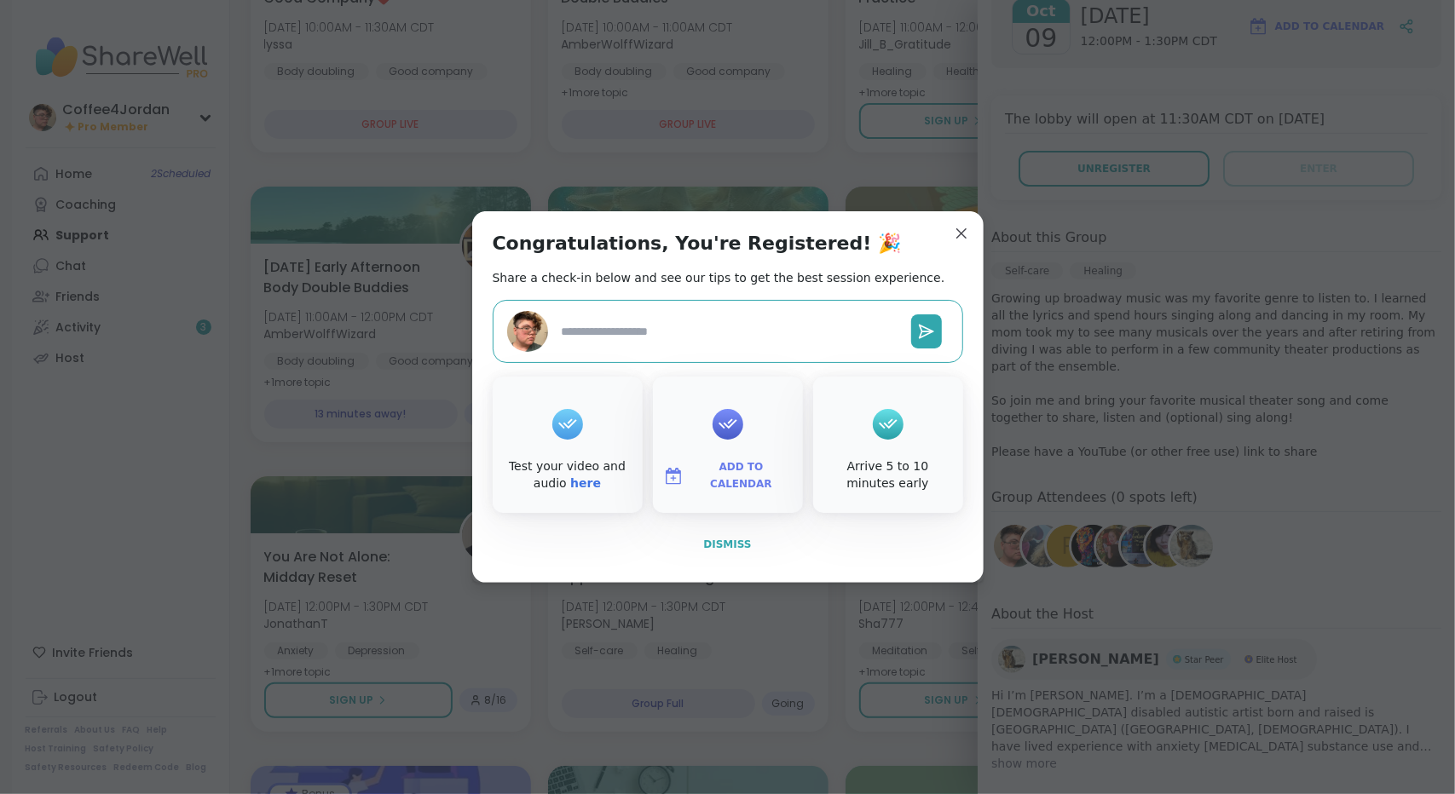
type textarea "*"
click at [724, 540] on span "Dismiss" at bounding box center [727, 545] width 48 height 12
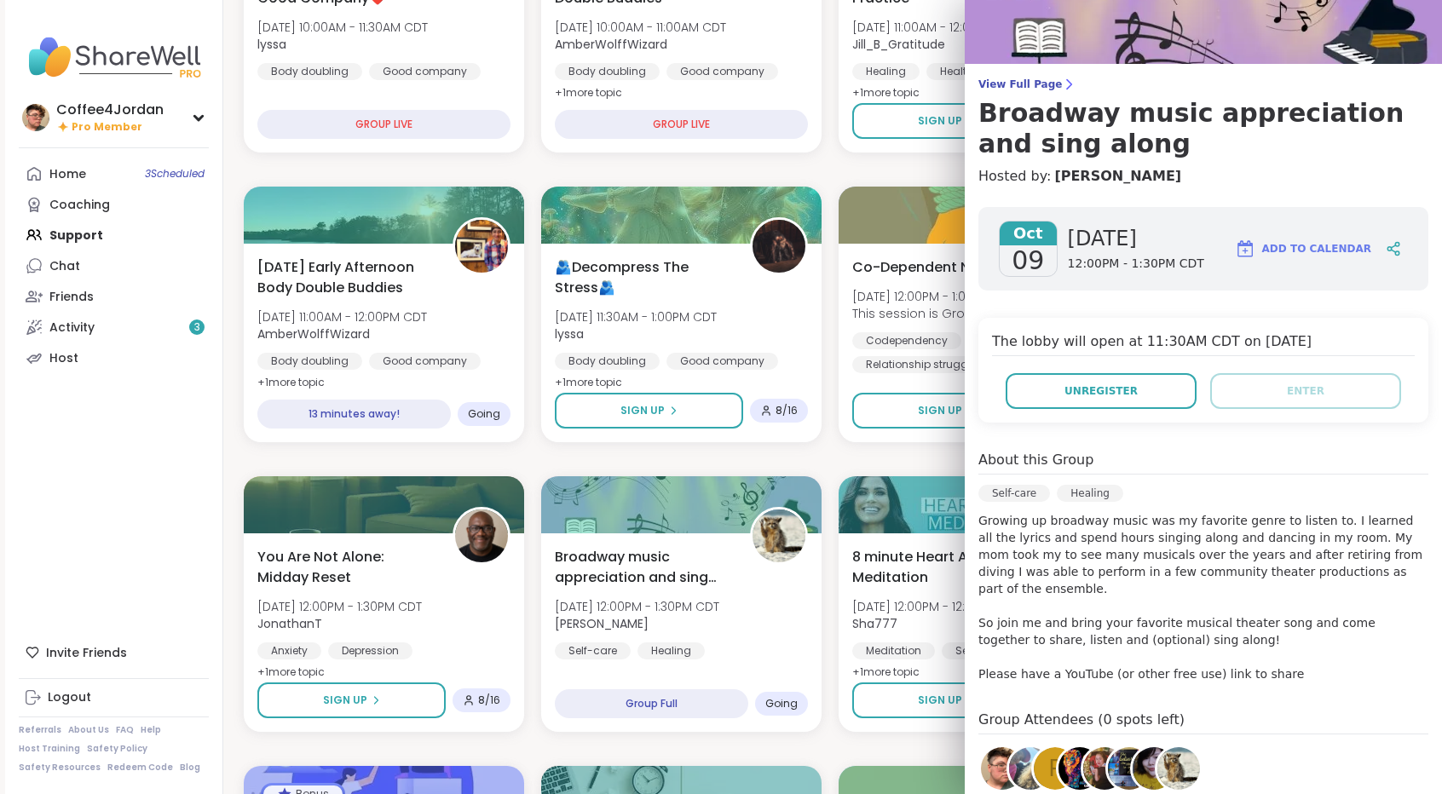
scroll to position [0, 0]
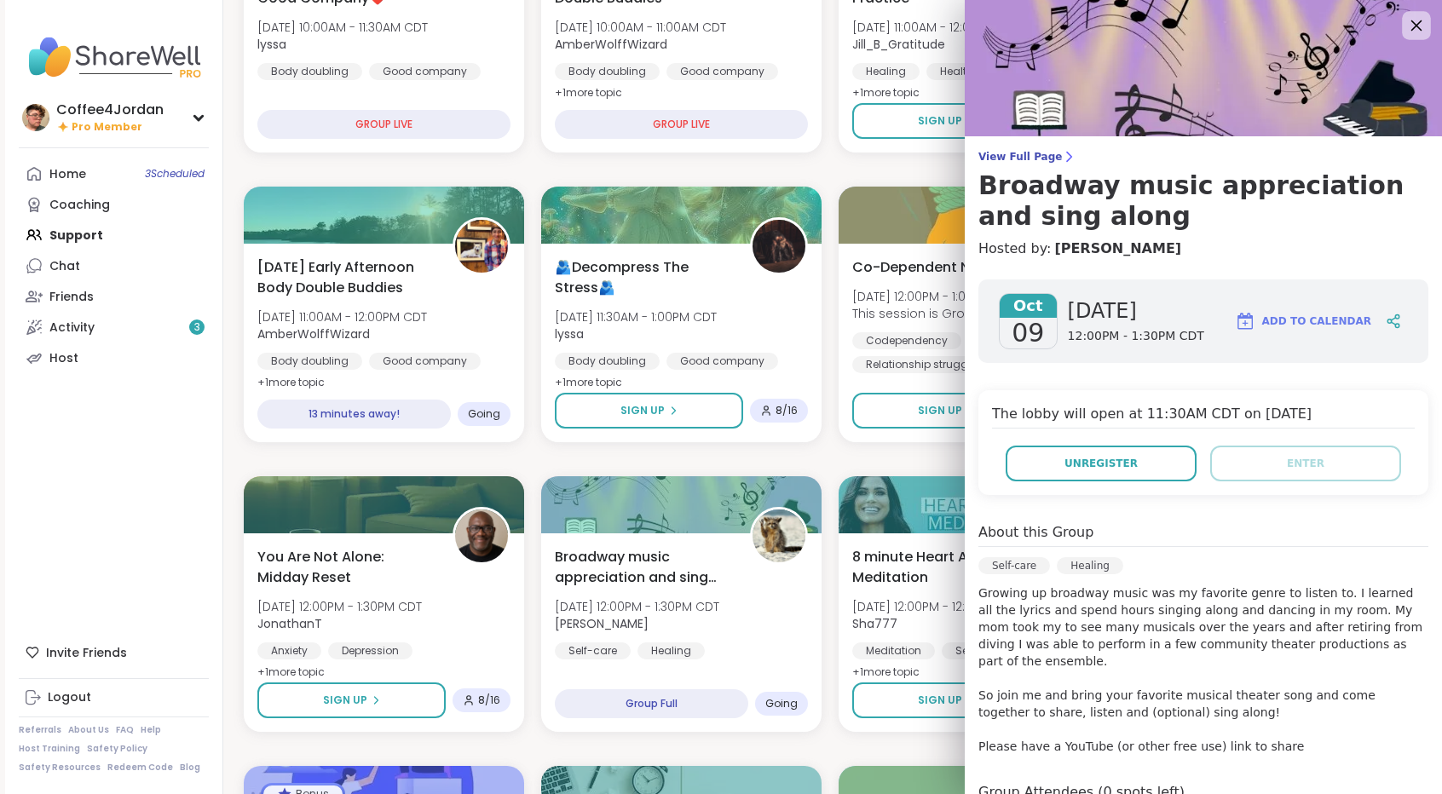
click at [1404, 12] on div at bounding box center [1416, 25] width 29 height 29
click at [1411, 26] on icon at bounding box center [1416, 25] width 11 height 11
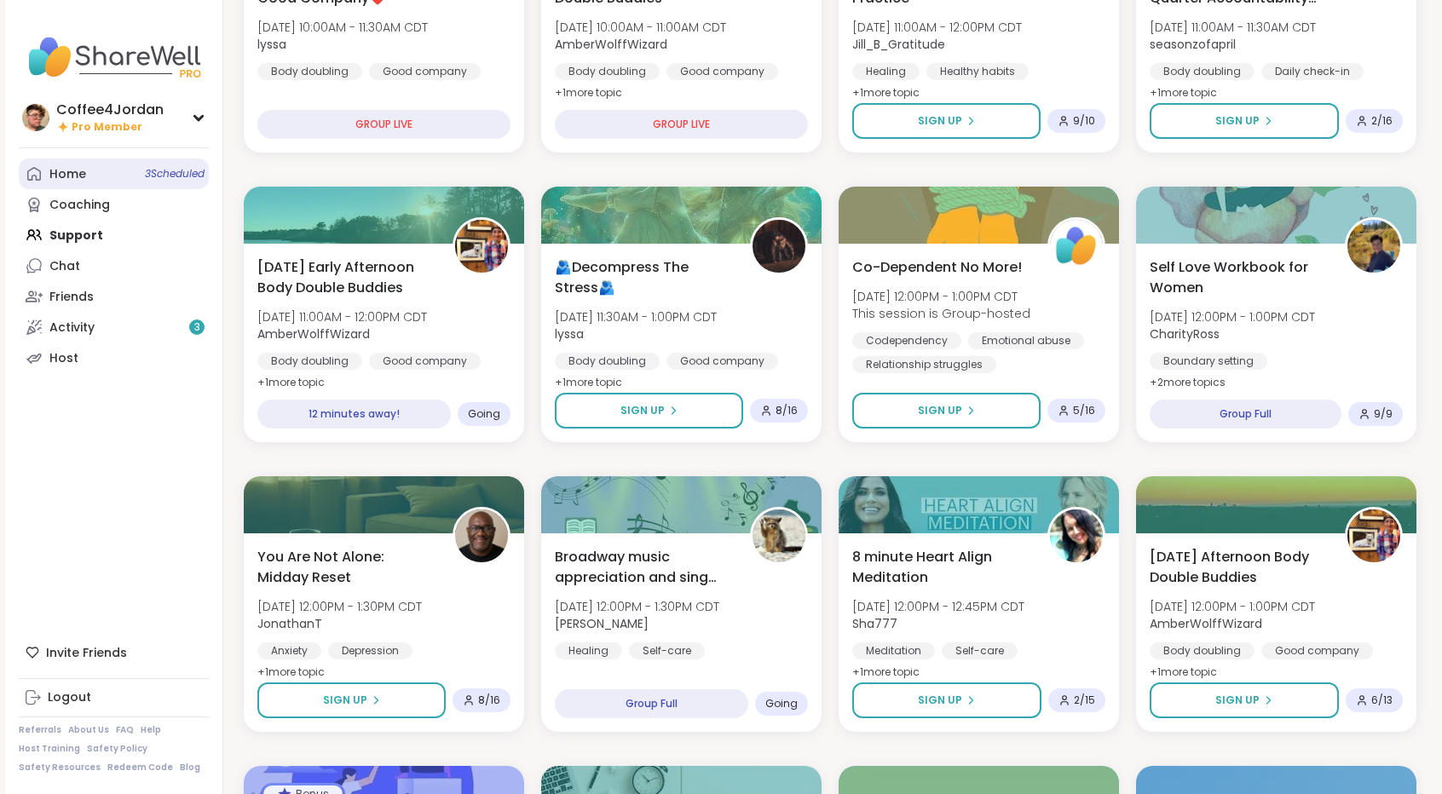
click at [70, 186] on link "Home 3 Scheduled" at bounding box center [114, 174] width 190 height 31
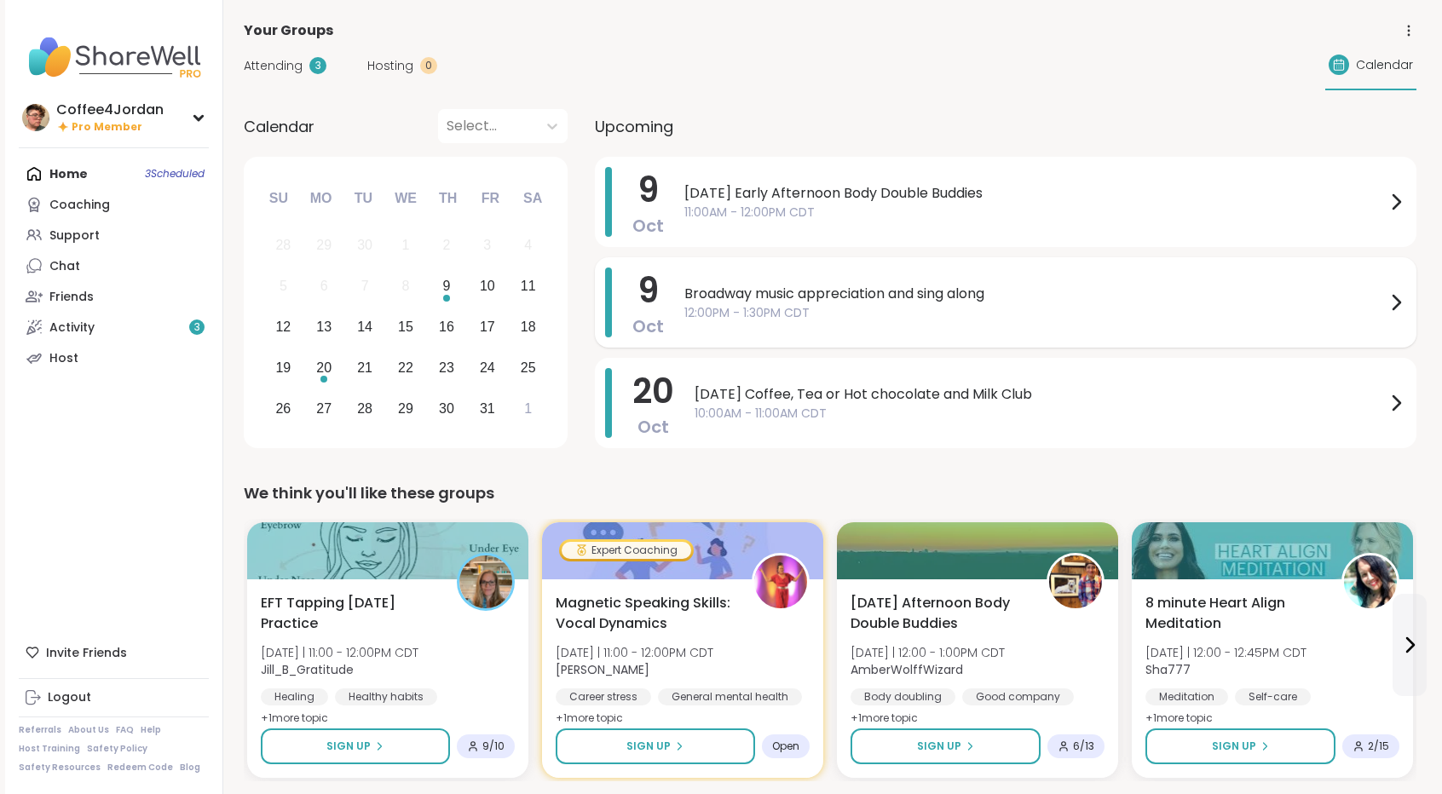
click at [861, 285] on span "Broadway music appreciation and sing along" at bounding box center [1034, 294] width 701 height 20
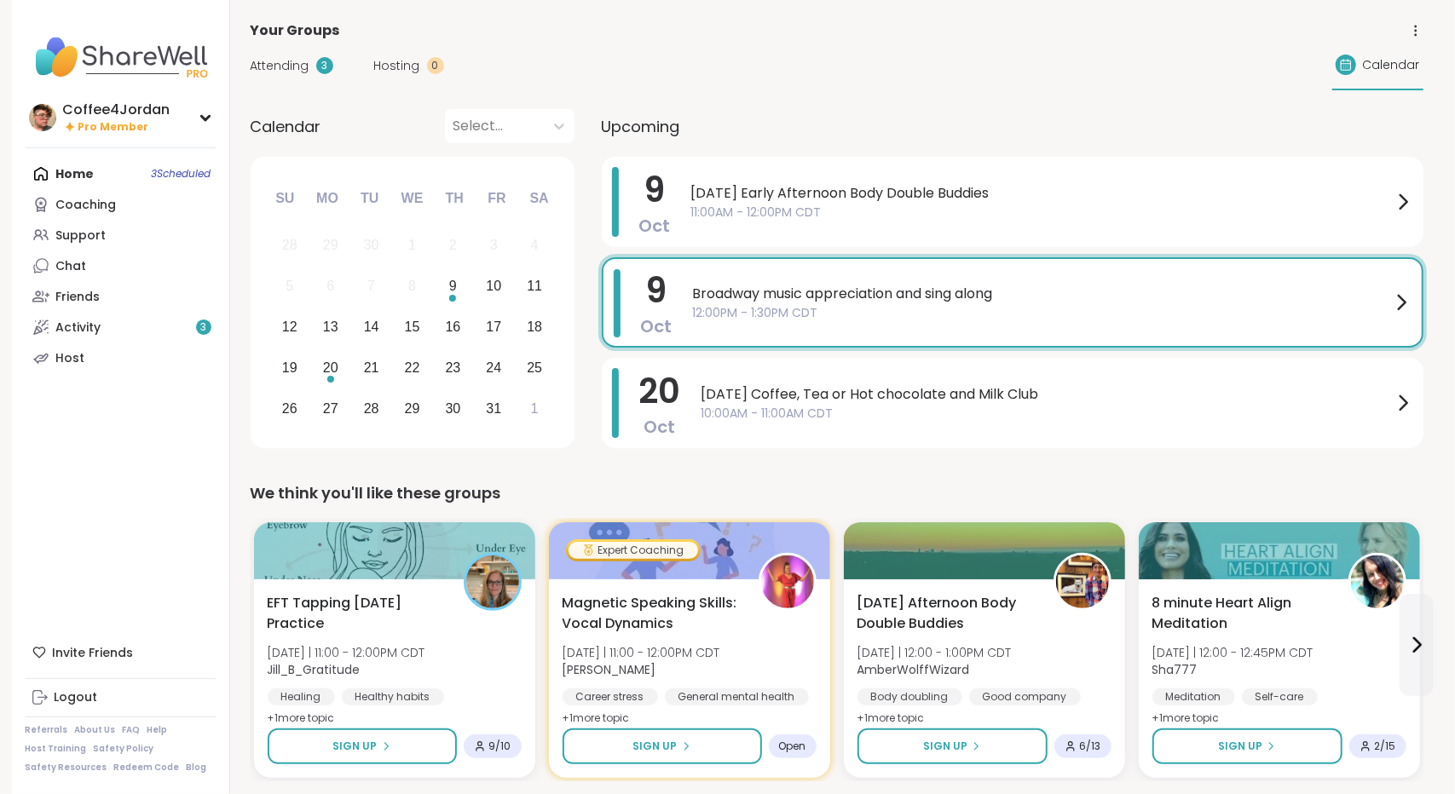
click at [808, 78] on div "Attending 3 Hosting 0 Calendar" at bounding box center [837, 65] width 1173 height 49
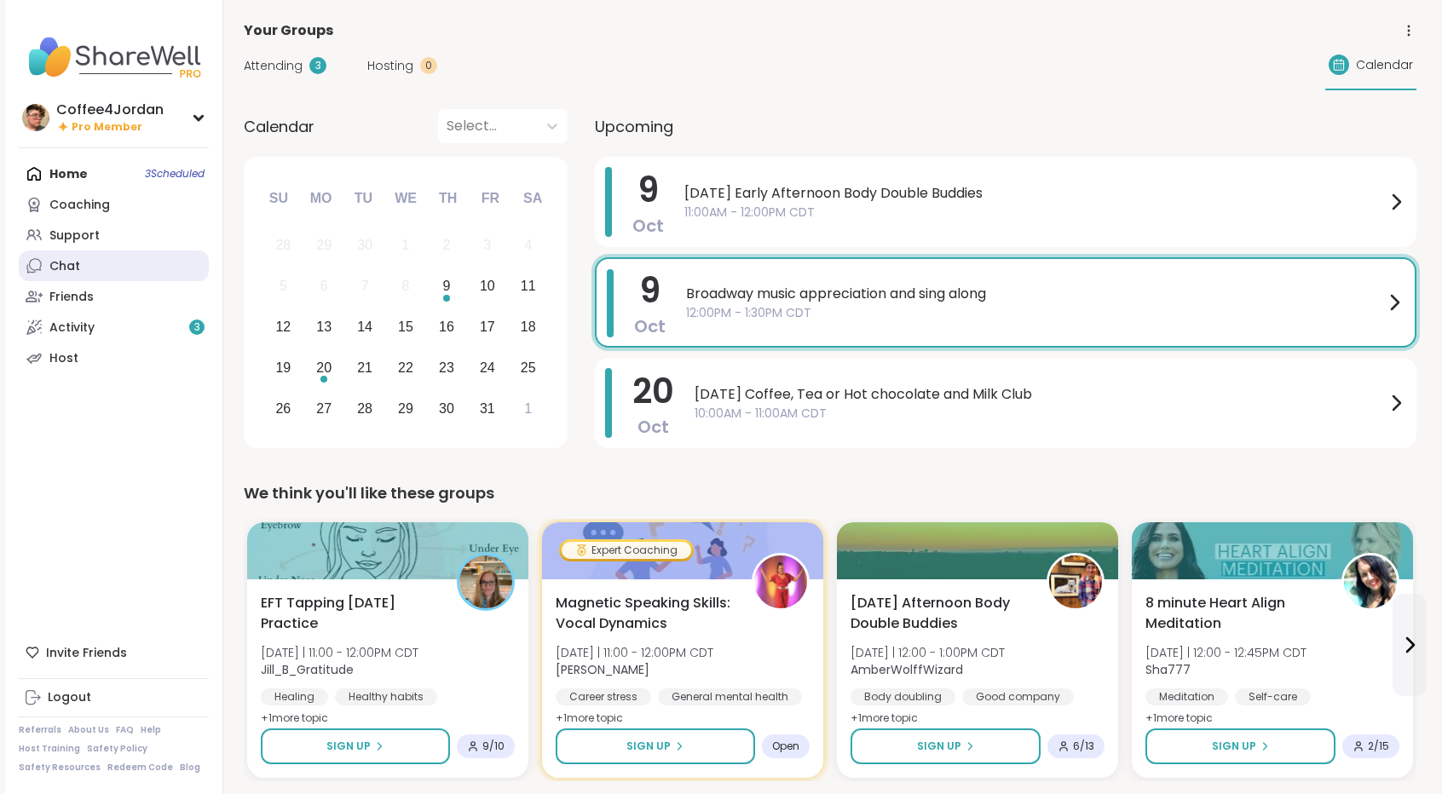
click at [79, 270] on link "Chat" at bounding box center [114, 266] width 190 height 31
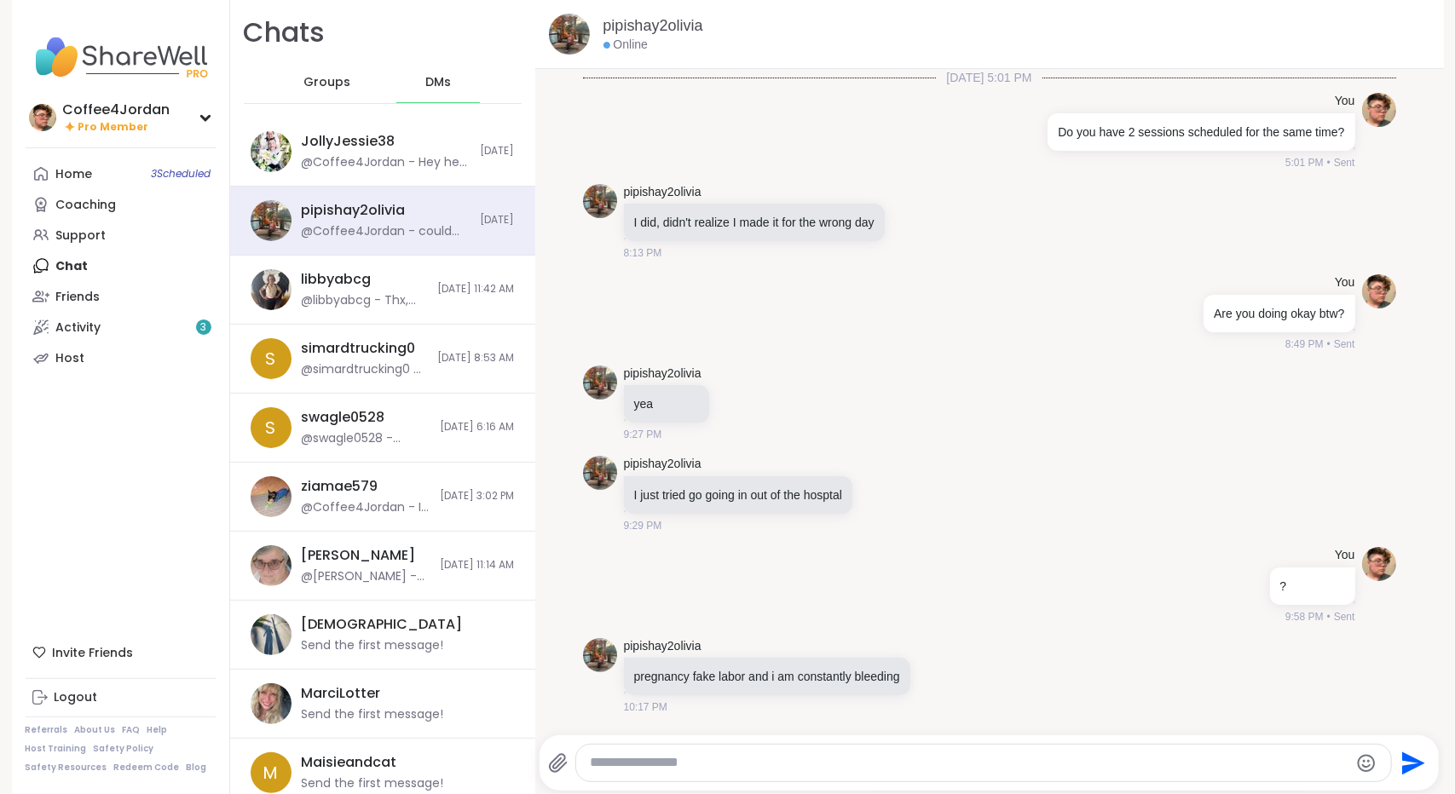
scroll to position [1473, 0]
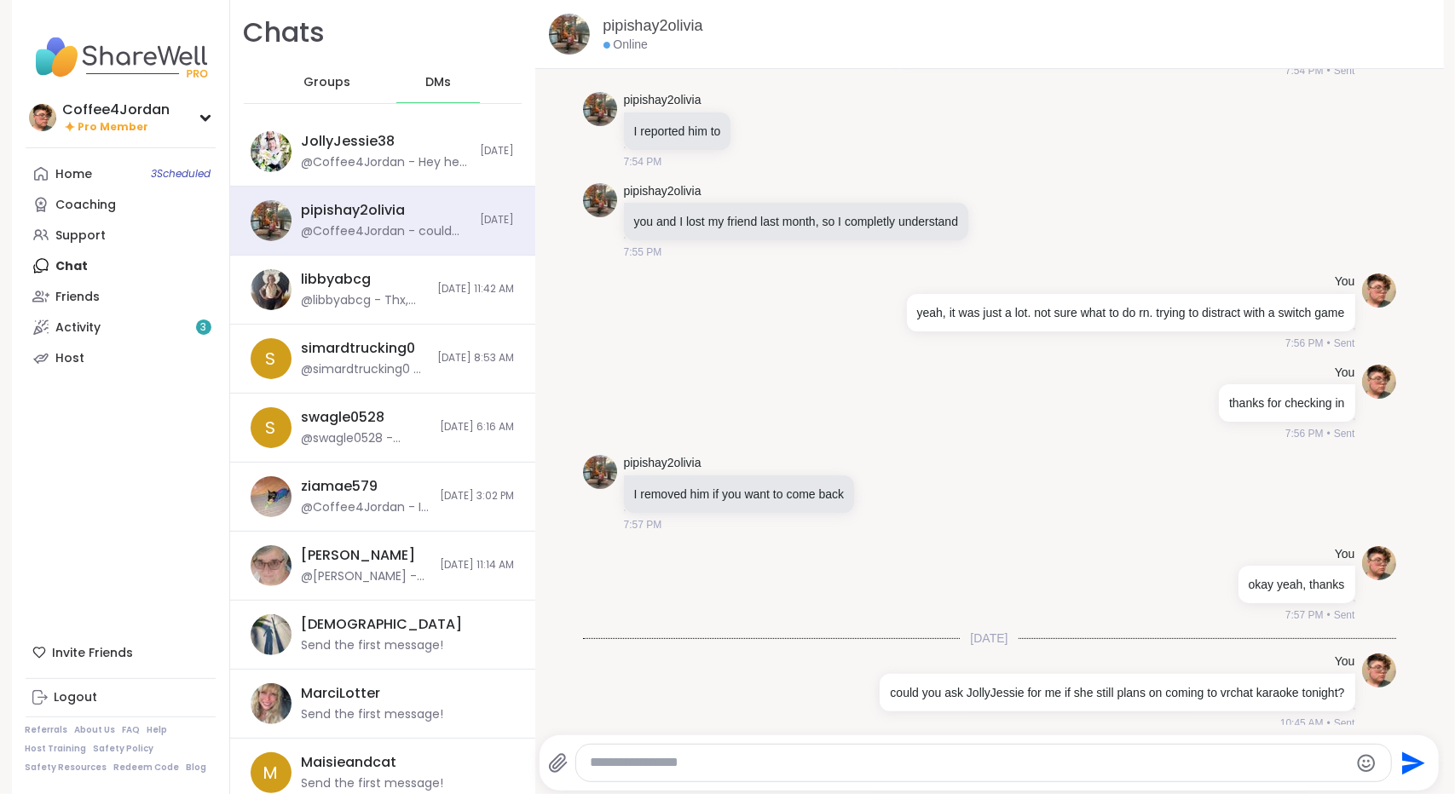
click at [306, 76] on span "Groups" at bounding box center [326, 82] width 47 height 17
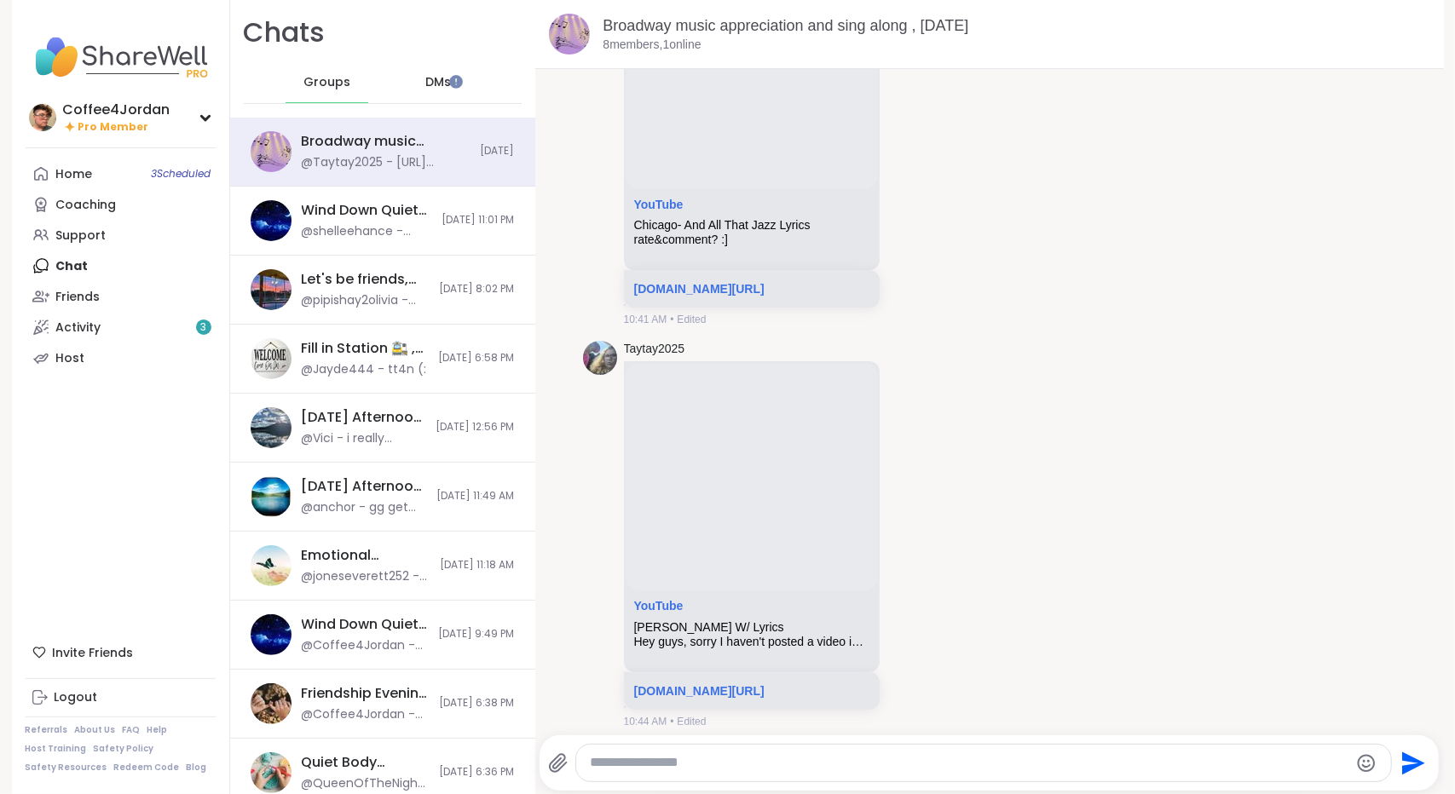
scroll to position [363, 0]
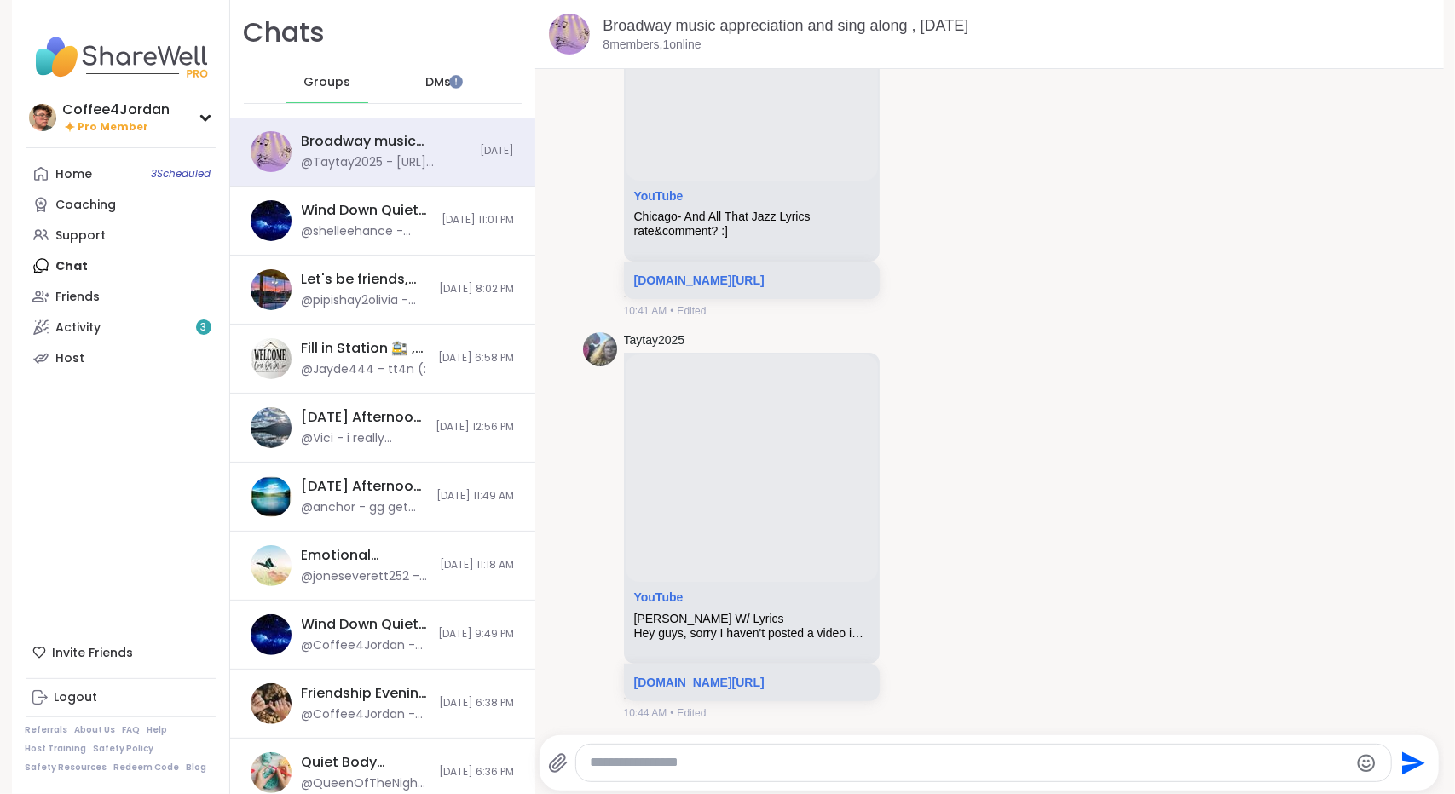
click at [651, 765] on textarea "Type your message" at bounding box center [969, 763] width 758 height 18
paste textarea "**********"
type textarea "**********"
click at [1399, 761] on icon "Send" at bounding box center [1412, 763] width 27 height 27
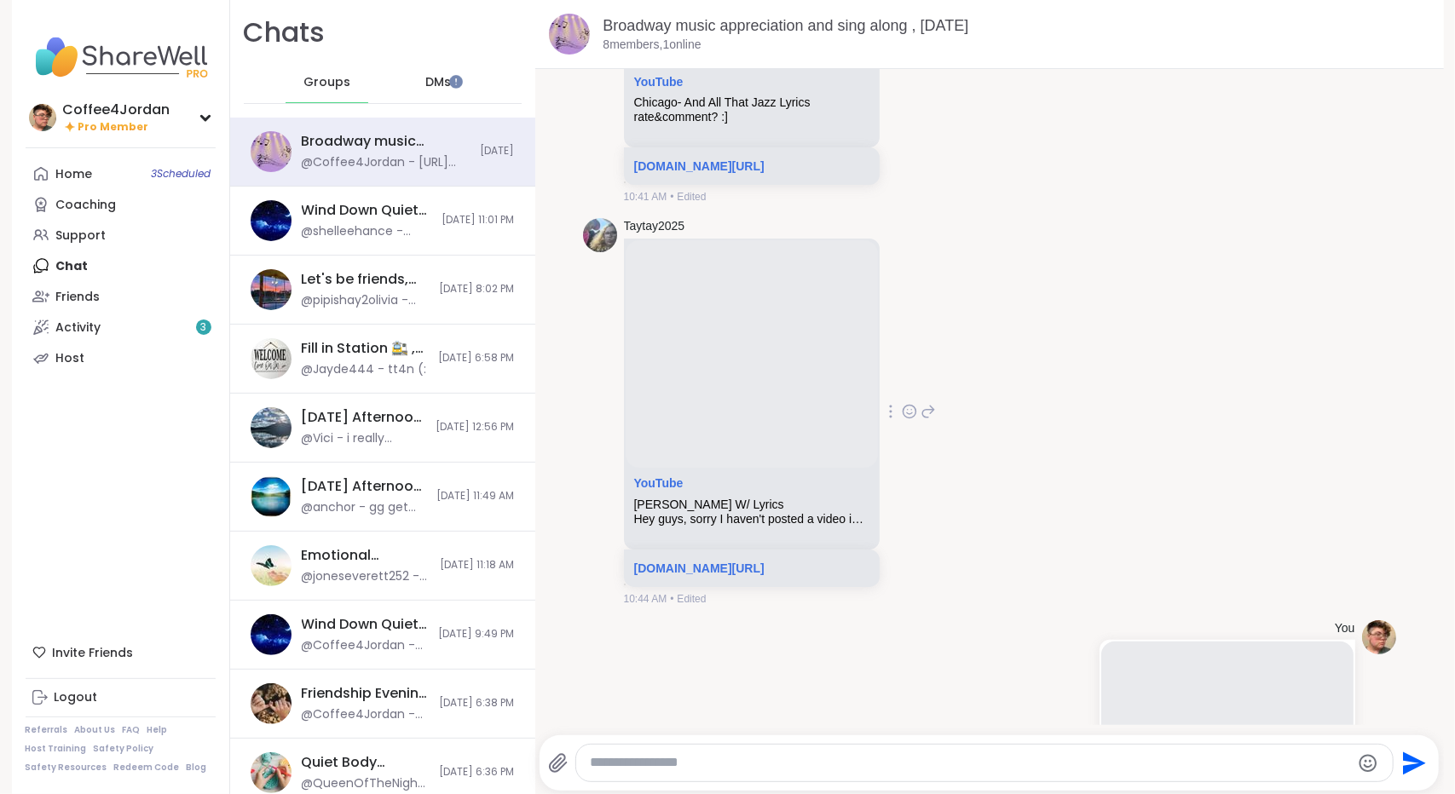
scroll to position [796, 0]
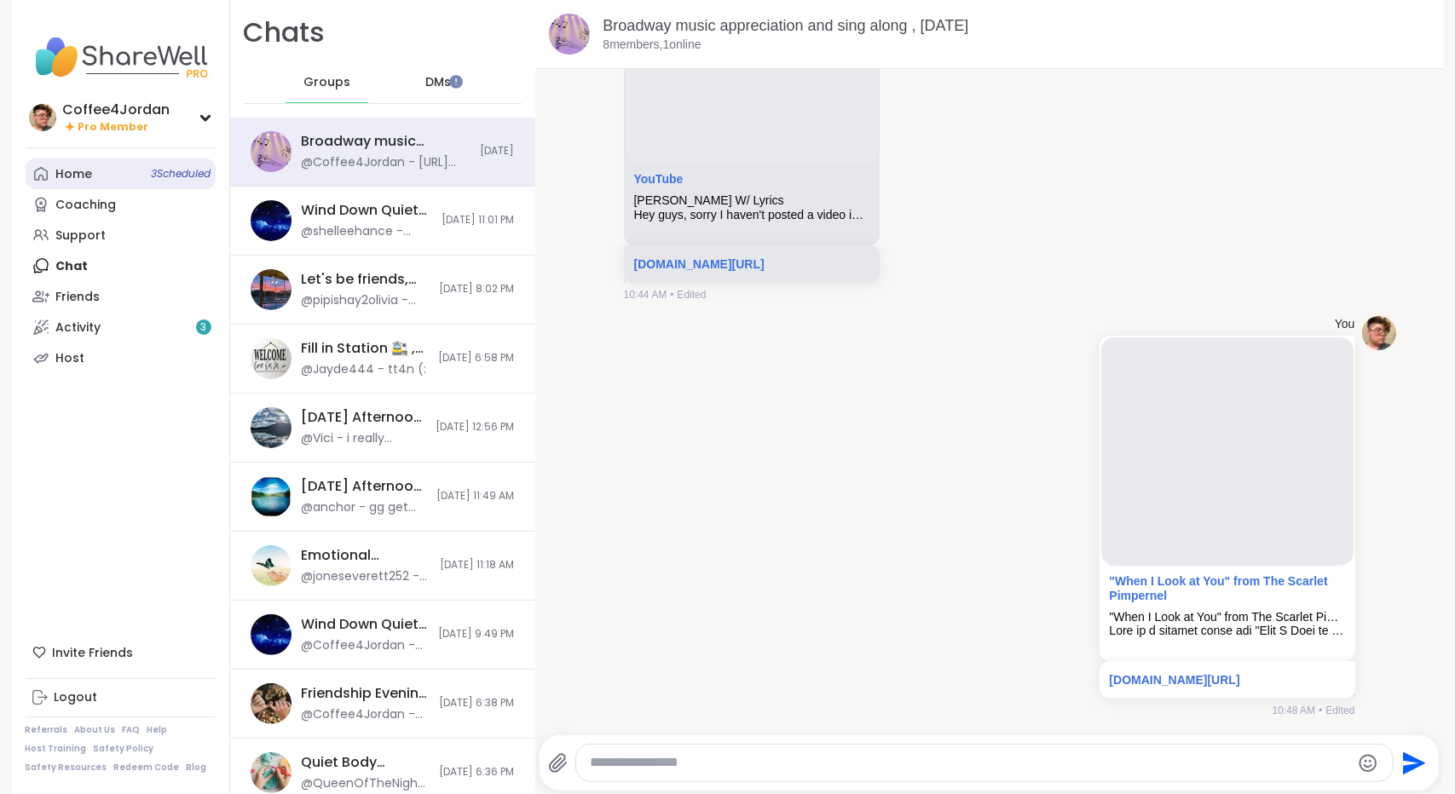
click at [98, 159] on link "Home 3 Scheduled" at bounding box center [121, 174] width 190 height 31
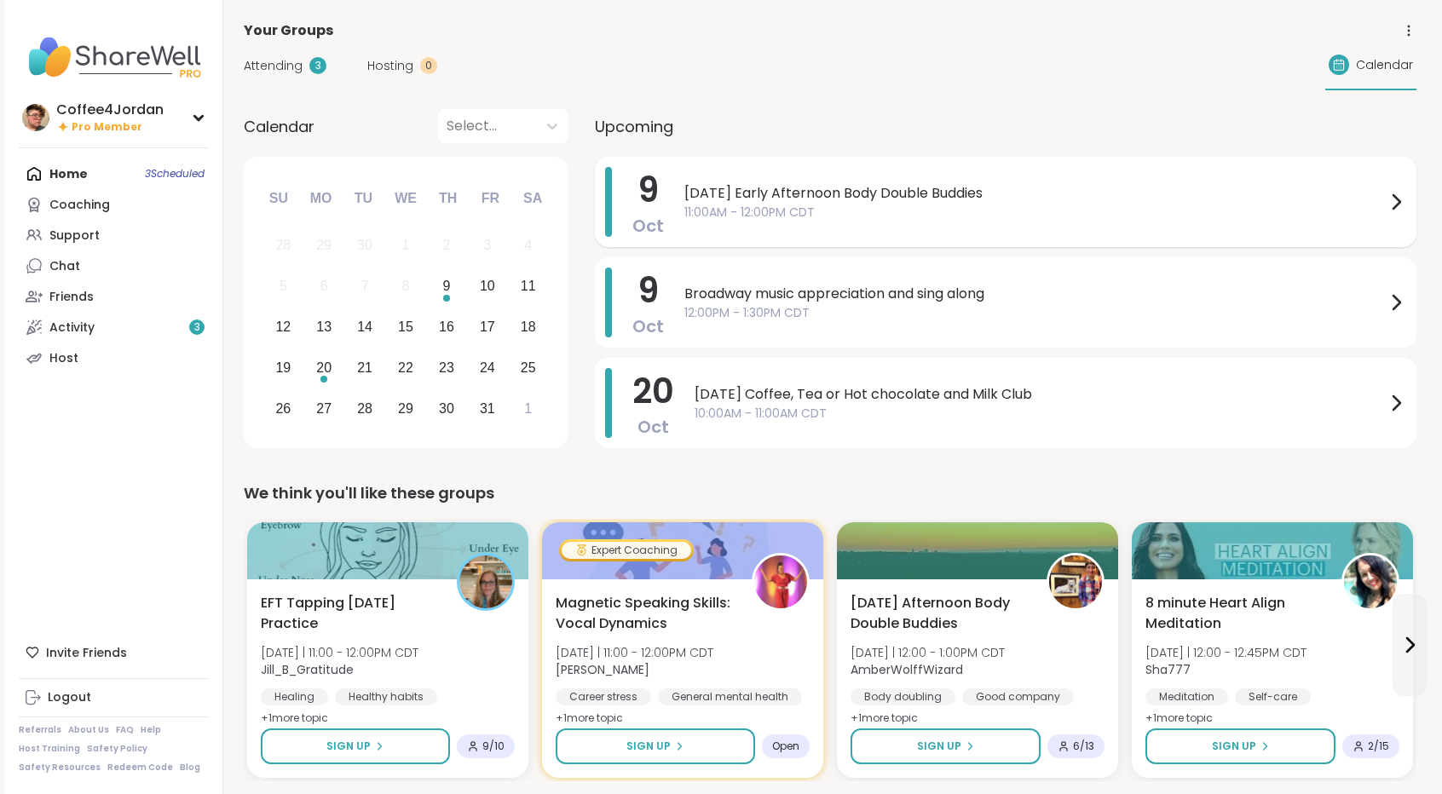
click at [814, 190] on span "Thursday Early Afternoon Body Double Buddies" at bounding box center [1034, 193] width 701 height 20
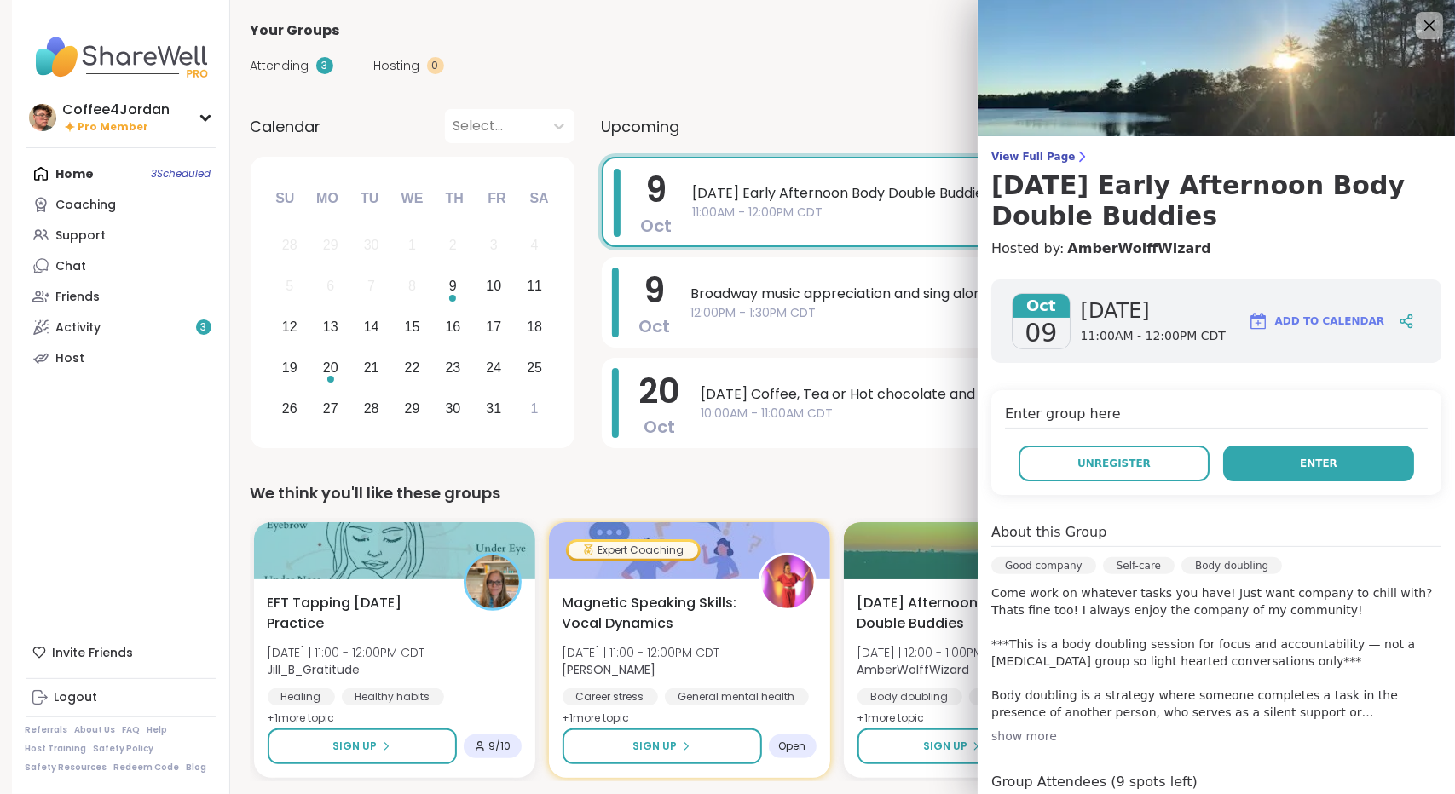
click at [1309, 470] on span "Enter" at bounding box center [1318, 463] width 37 height 15
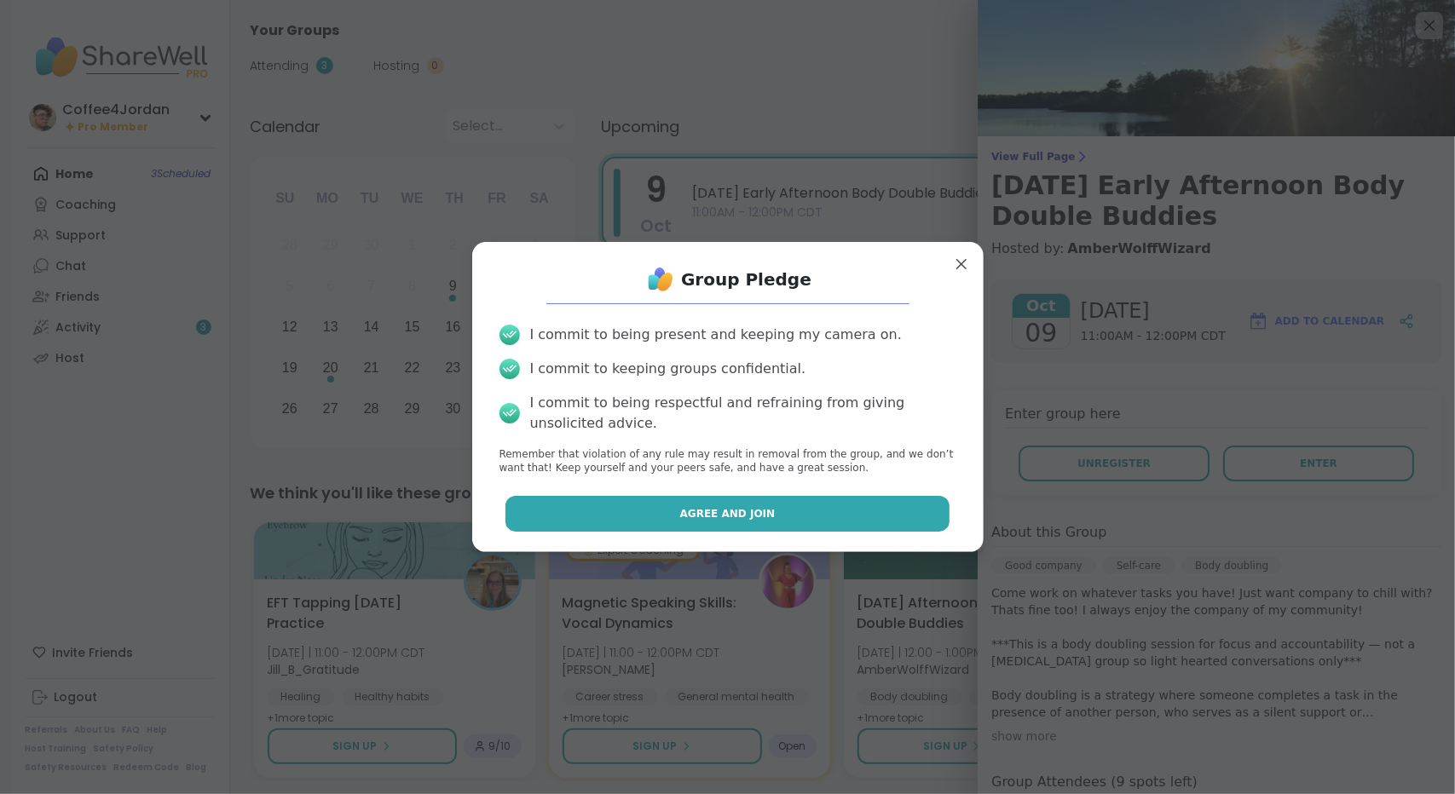
click at [808, 507] on button "Agree and Join" at bounding box center [727, 514] width 444 height 36
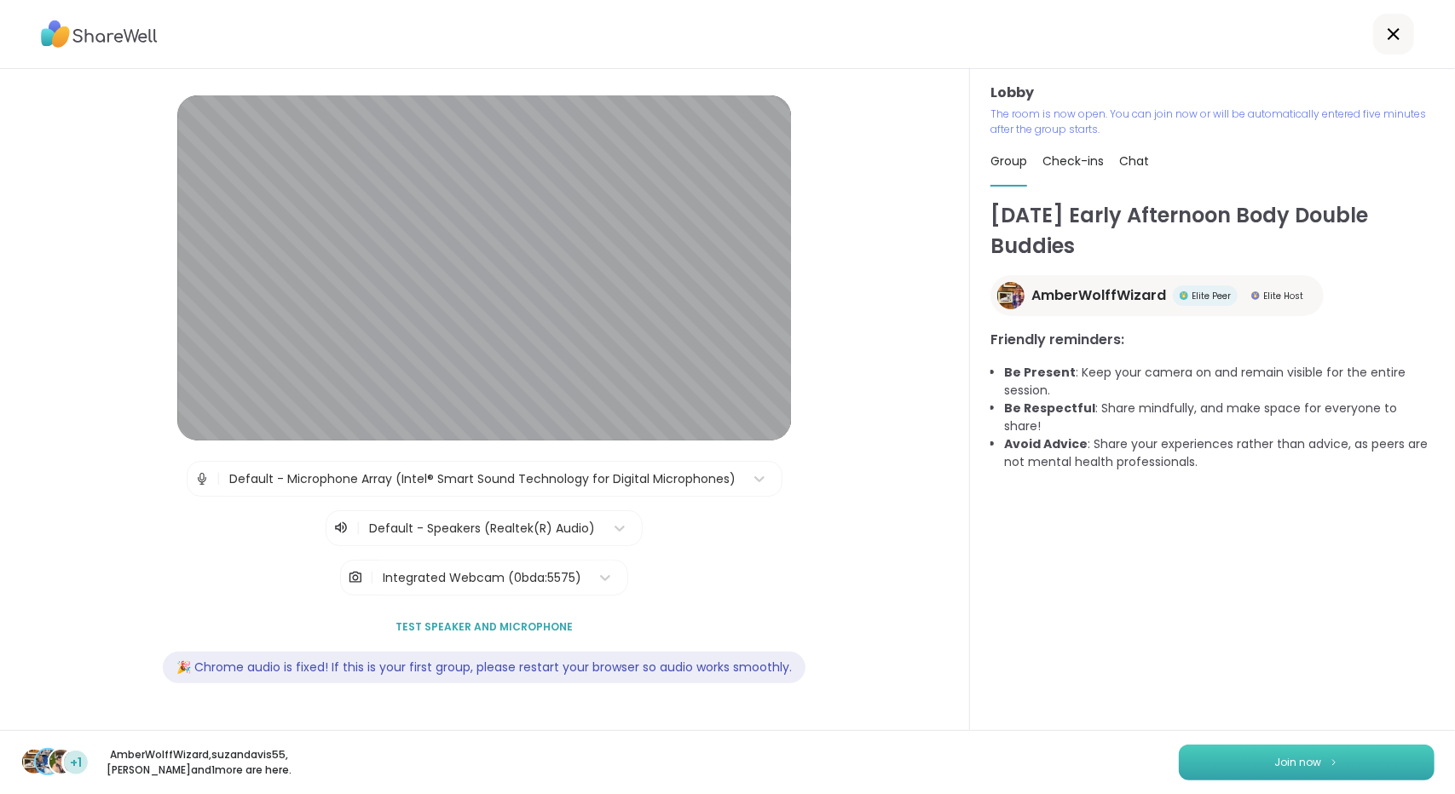
click at [1256, 753] on button "Join now" at bounding box center [1307, 763] width 256 height 36
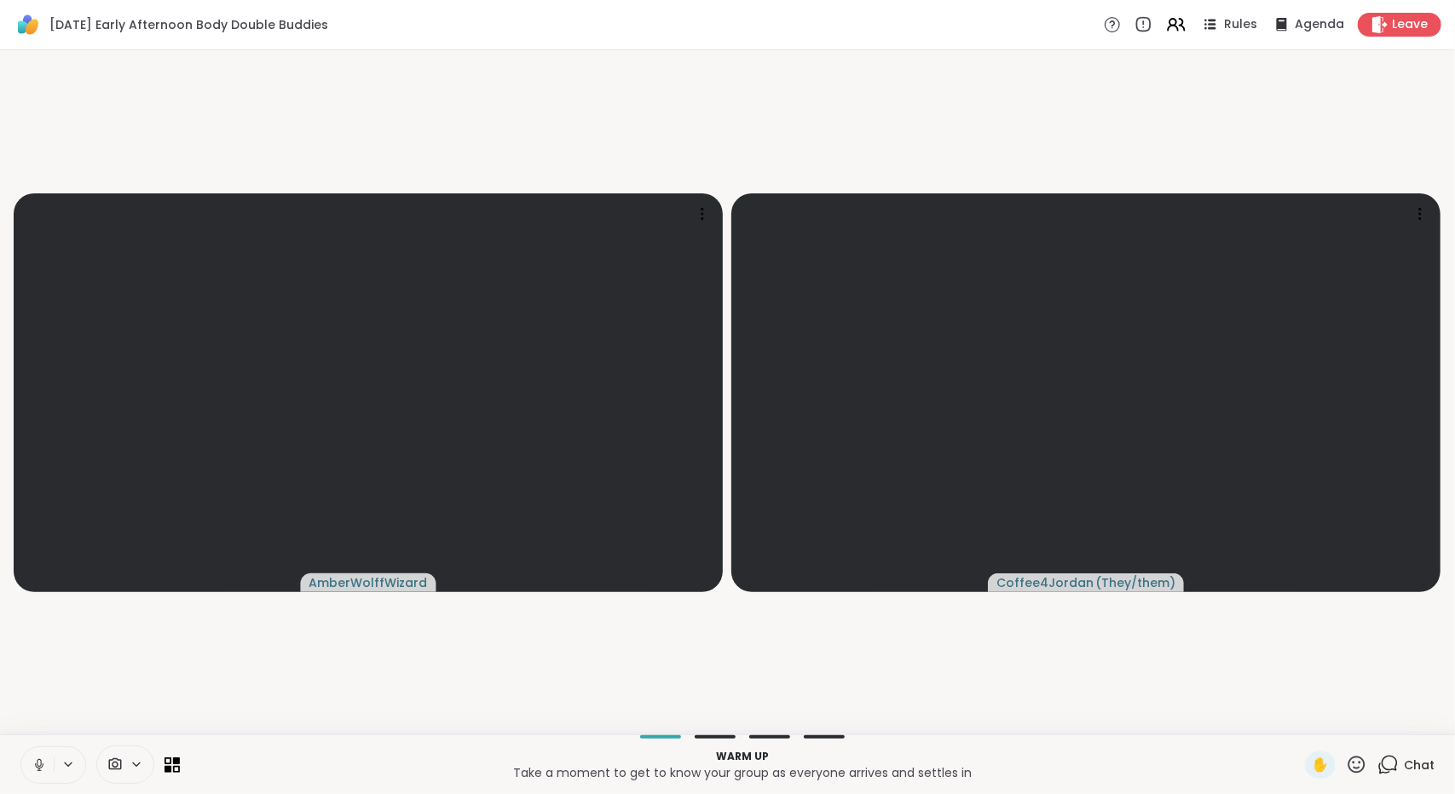
click at [27, 765] on button at bounding box center [37, 765] width 32 height 36
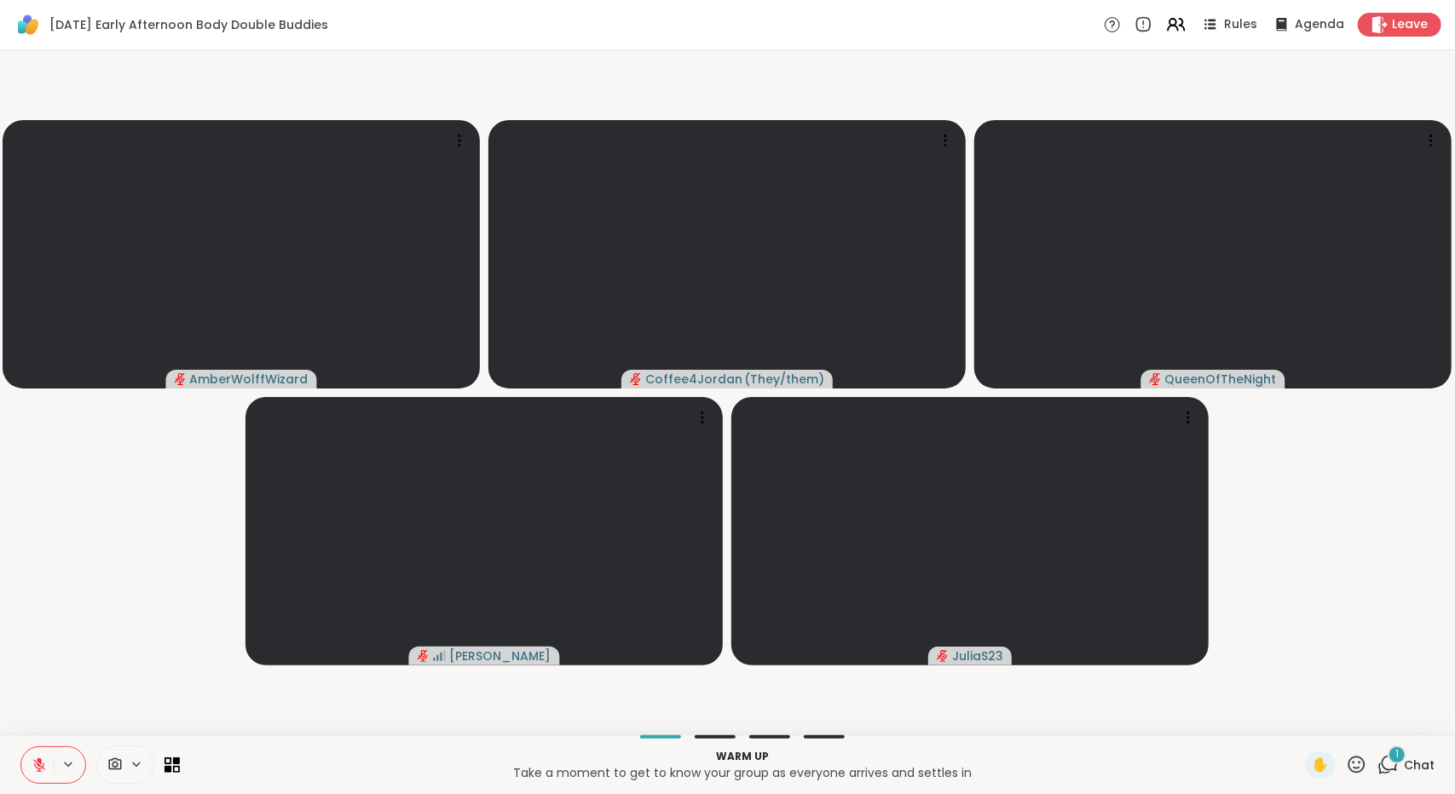
click at [1384, 776] on div "1 Chat" at bounding box center [1405, 765] width 57 height 27
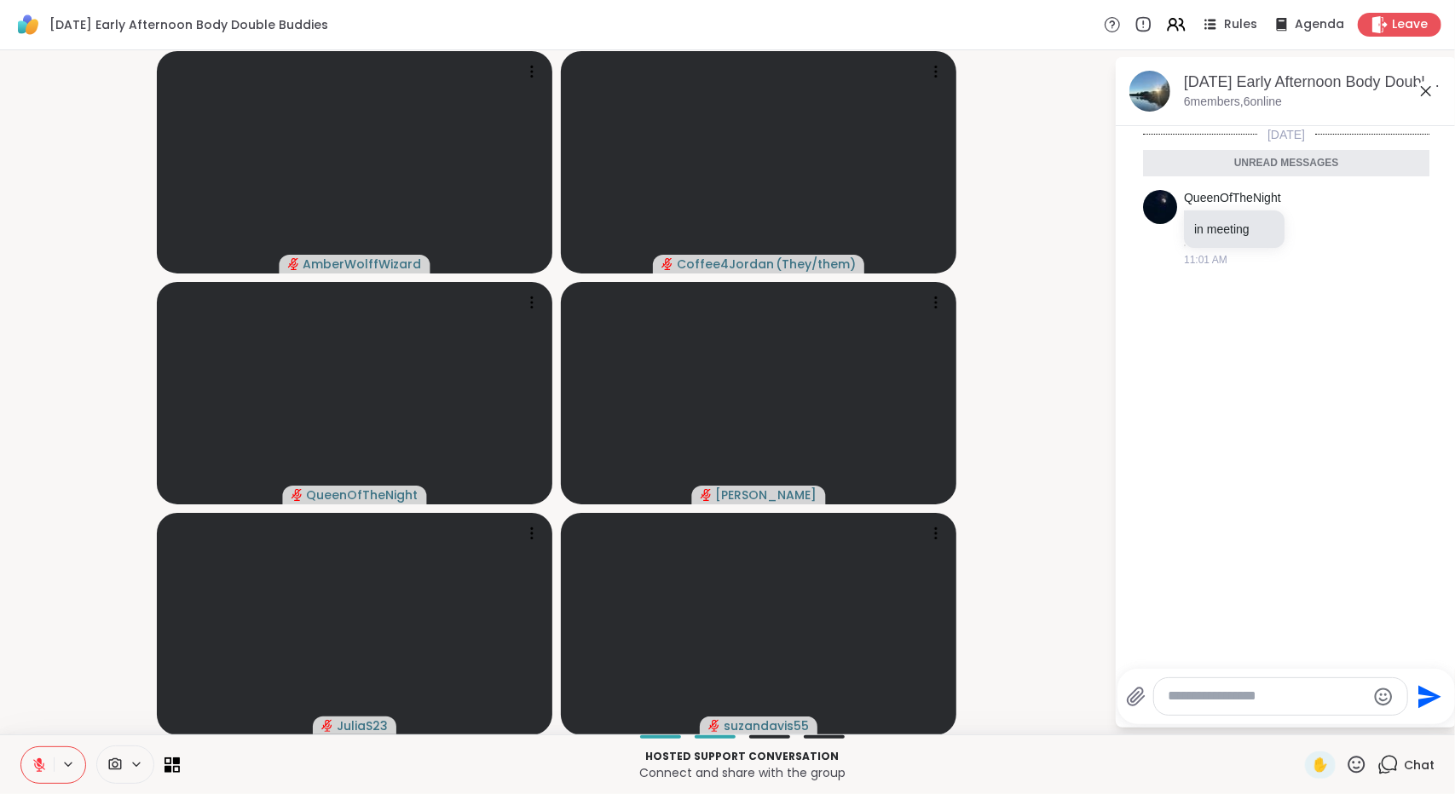
click at [1365, 696] on textarea "Type your message" at bounding box center [1267, 697] width 199 height 18
type textarea "**********"
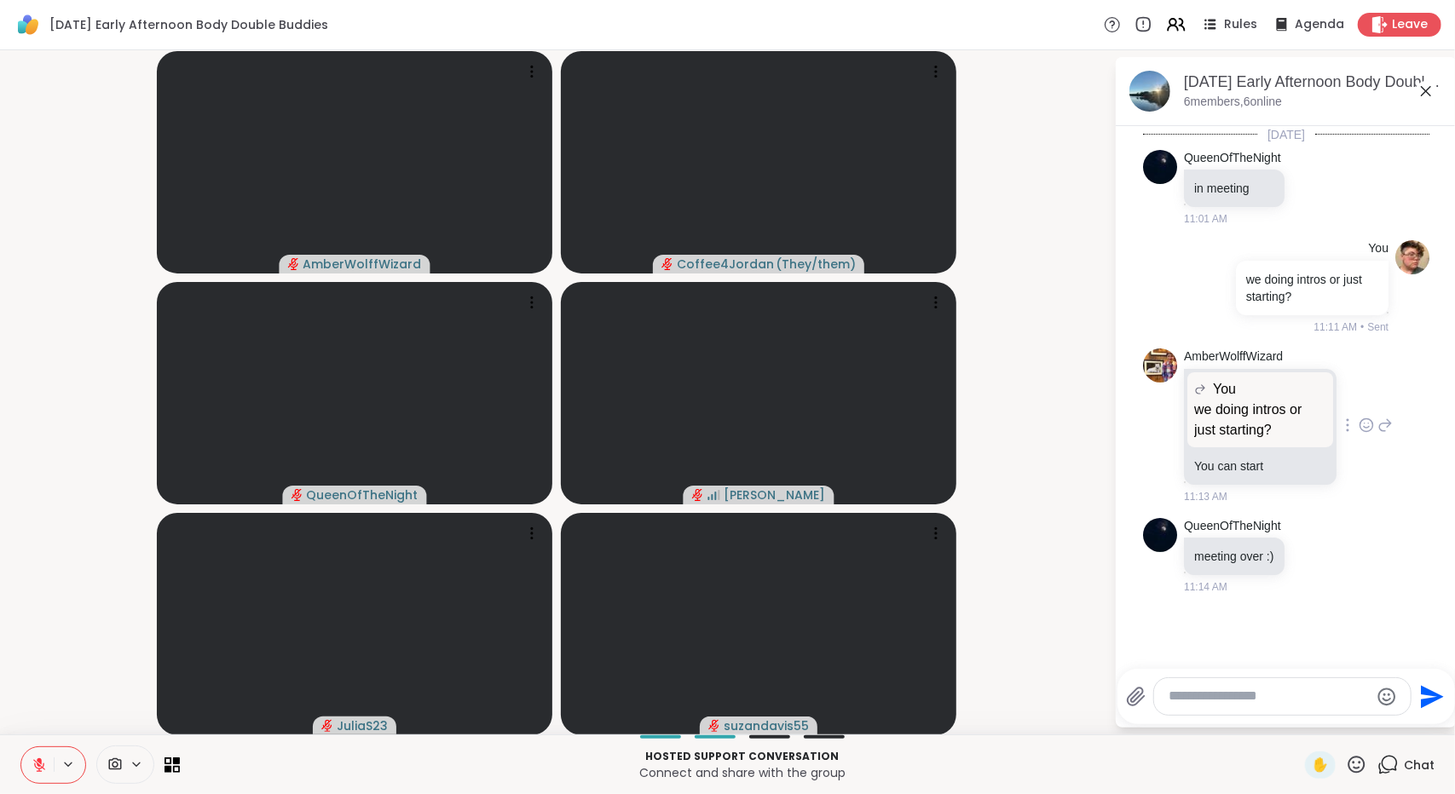
click at [1359, 423] on icon at bounding box center [1365, 425] width 15 height 17
click at [1325, 398] on div "Select Reaction: Thumbs up" at bounding box center [1328, 397] width 15 height 15
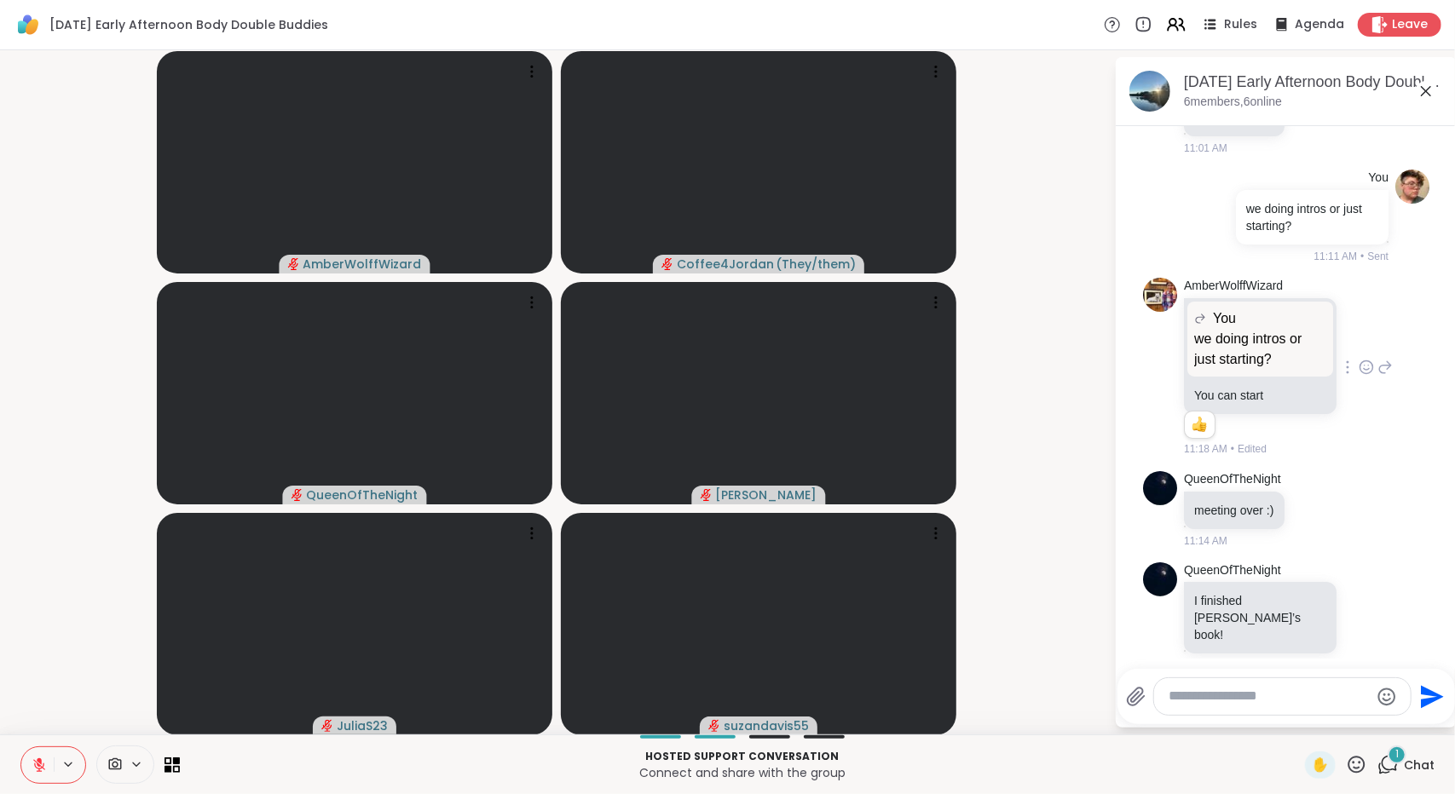
scroll to position [178, 0]
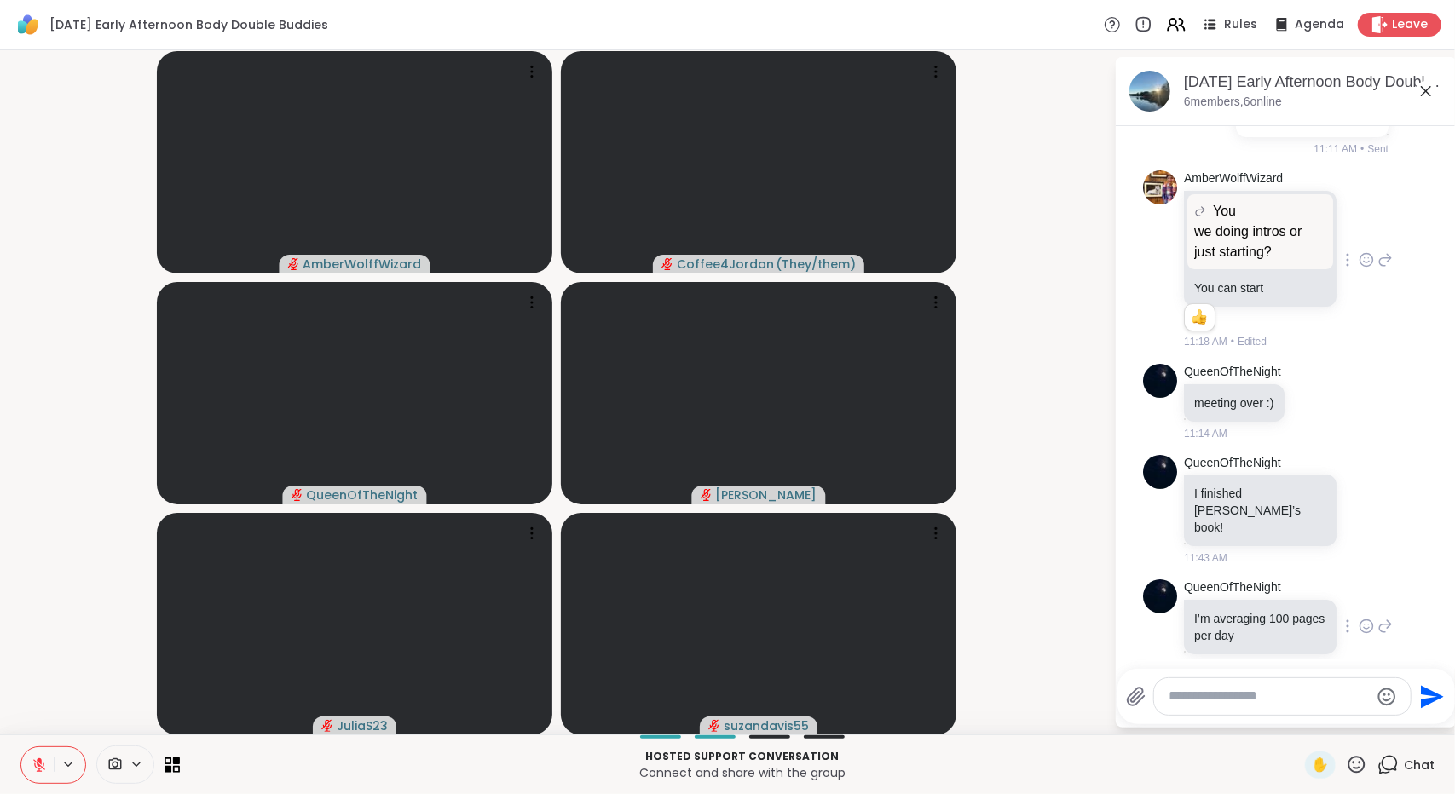
click at [1358, 618] on icon at bounding box center [1365, 626] width 15 height 17
click at [1358, 591] on div "Select Reaction: Heart" at bounding box center [1365, 598] width 15 height 15
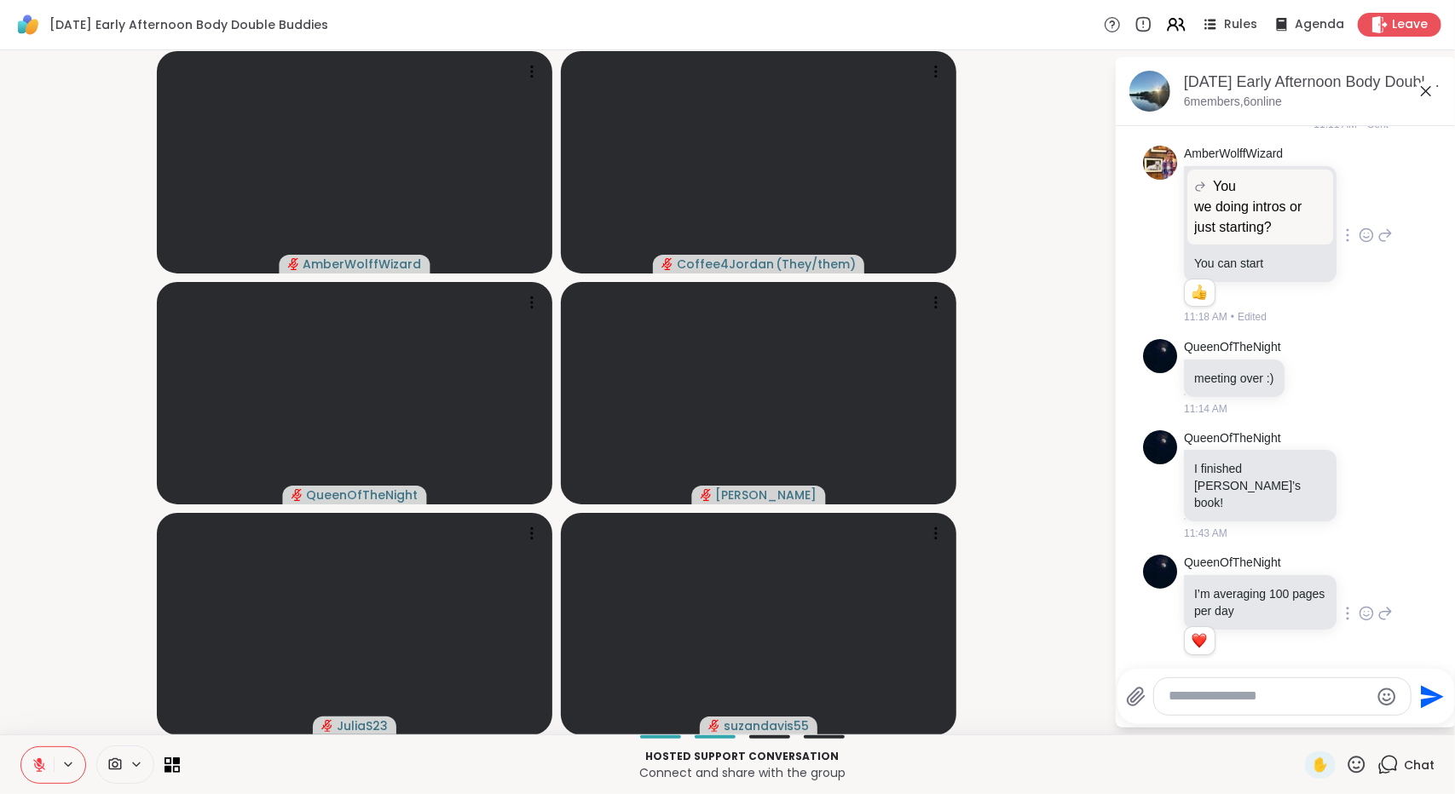
click at [1380, 608] on icon at bounding box center [1386, 614] width 12 height 12
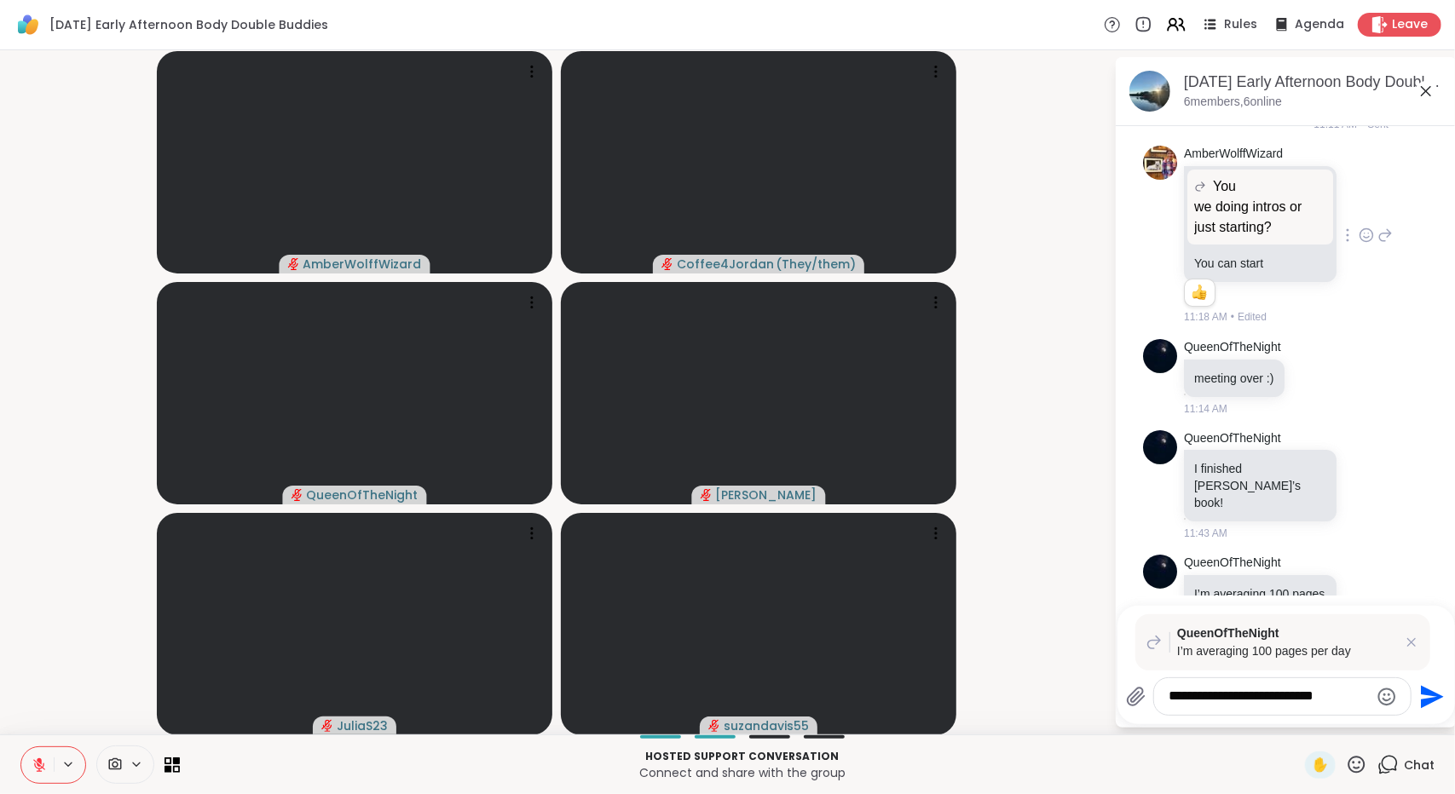
type textarea "**********"
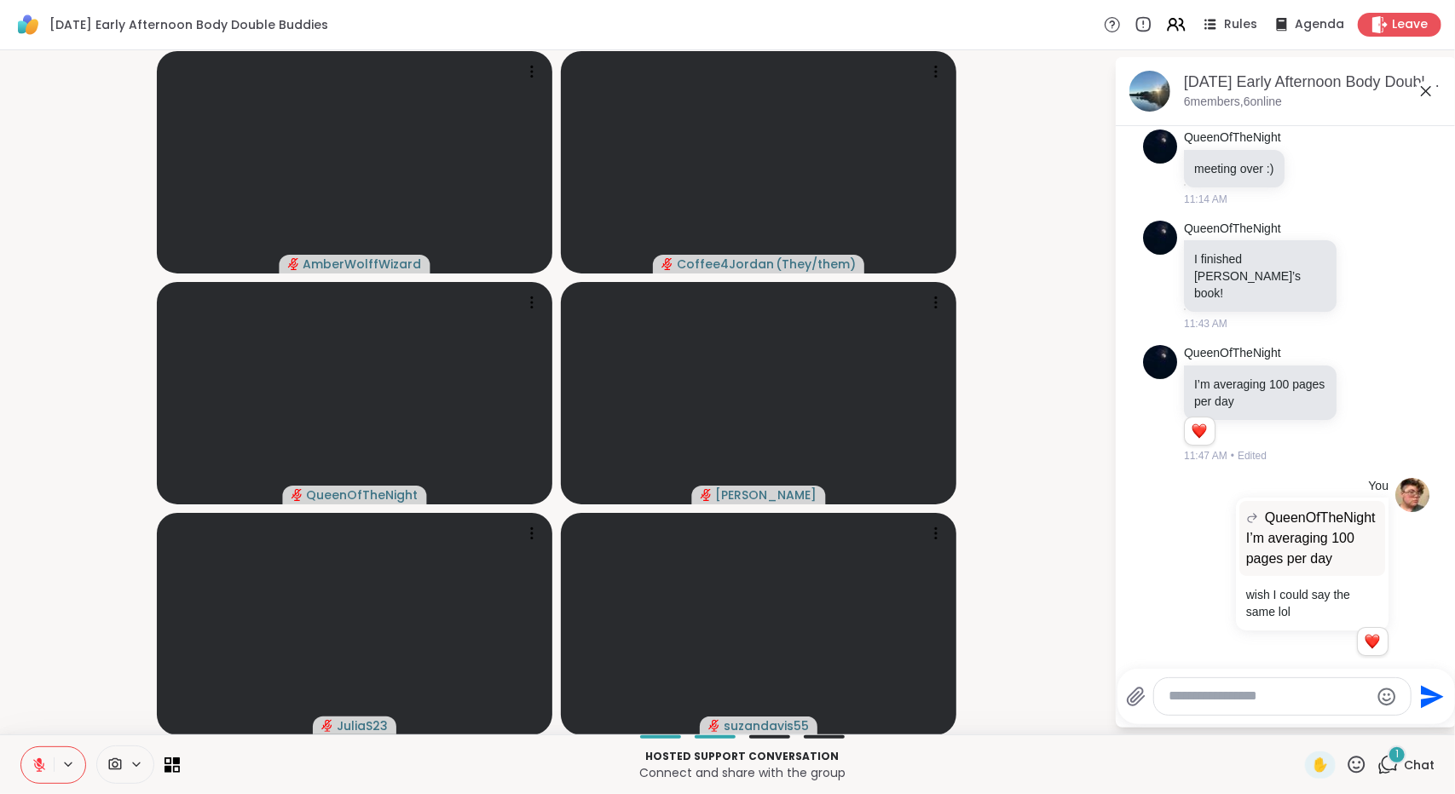
scroll to position [588, 0]
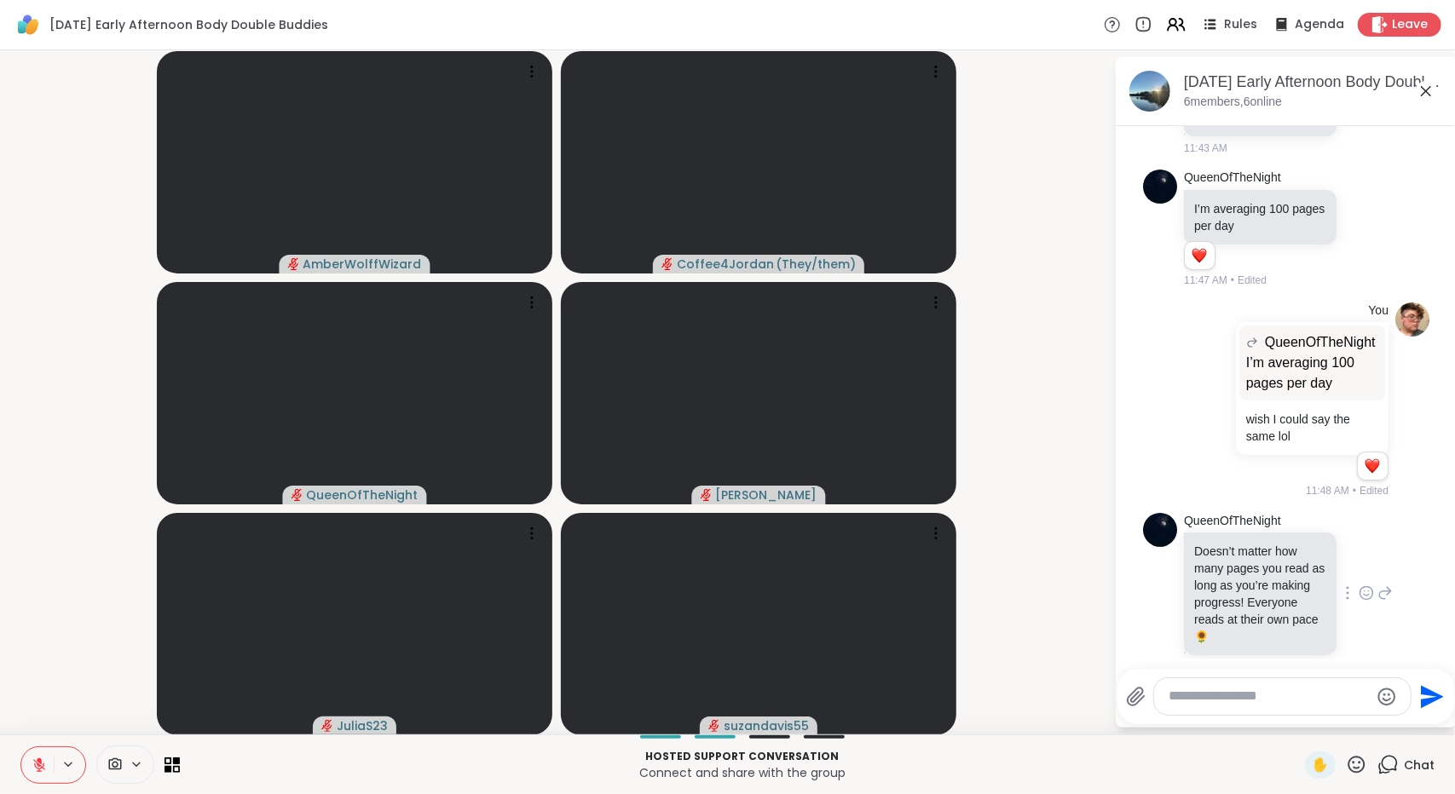
click at [1358, 585] on icon at bounding box center [1365, 593] width 15 height 17
click at [1358, 550] on button "Select Reaction: Heart" at bounding box center [1366, 566] width 34 height 34
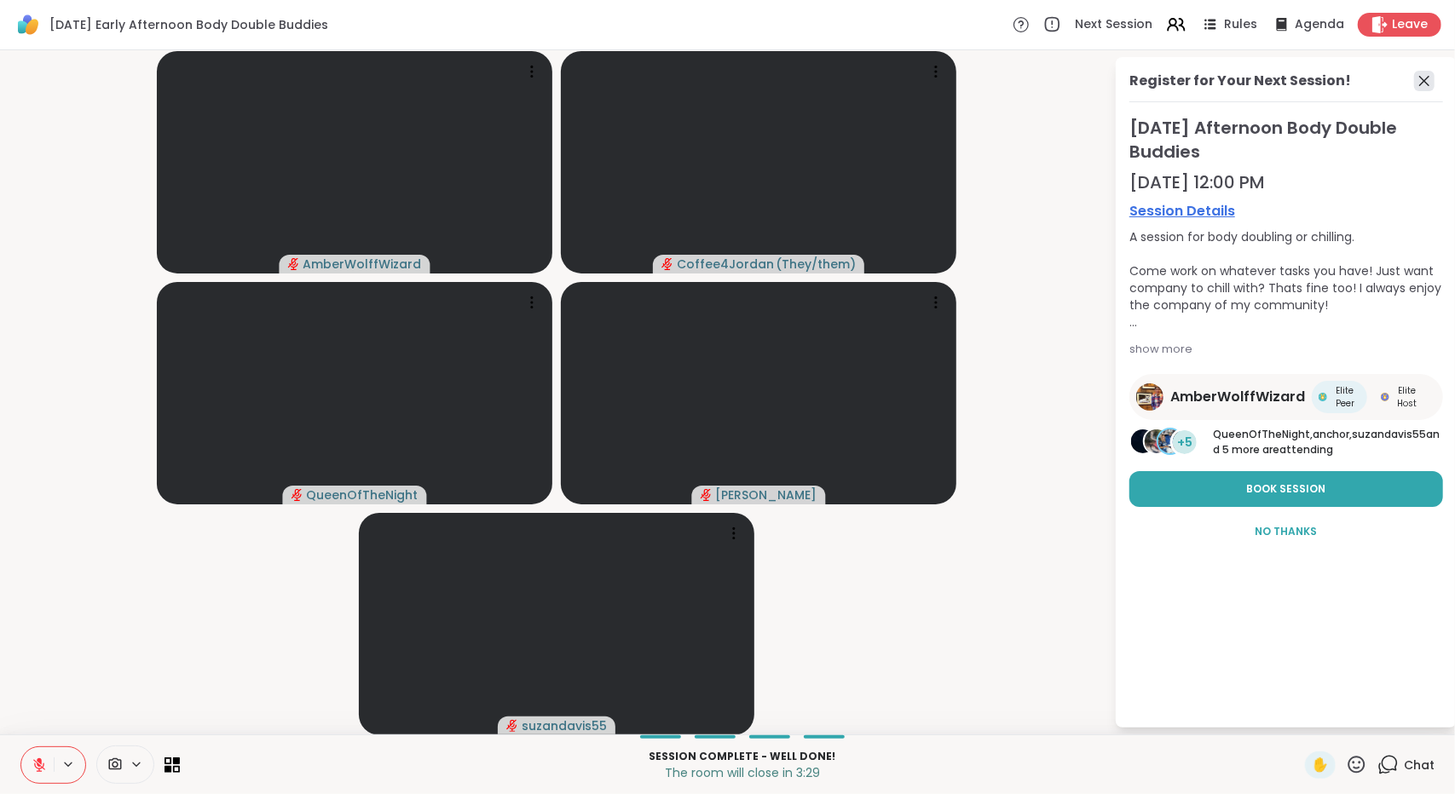
click at [1423, 72] on icon at bounding box center [1424, 81] width 20 height 20
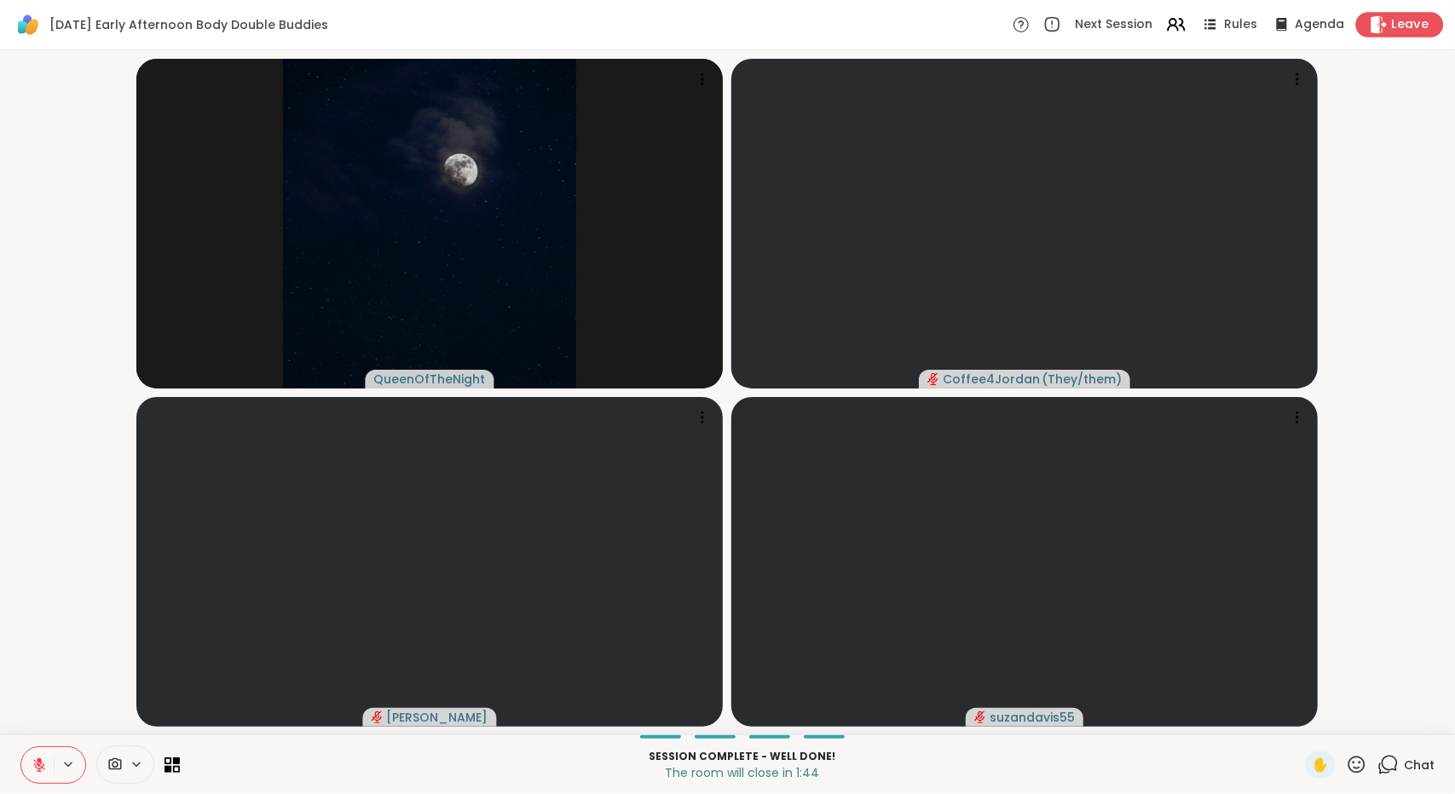
click at [1394, 25] on span "Leave" at bounding box center [1410, 25] width 37 height 18
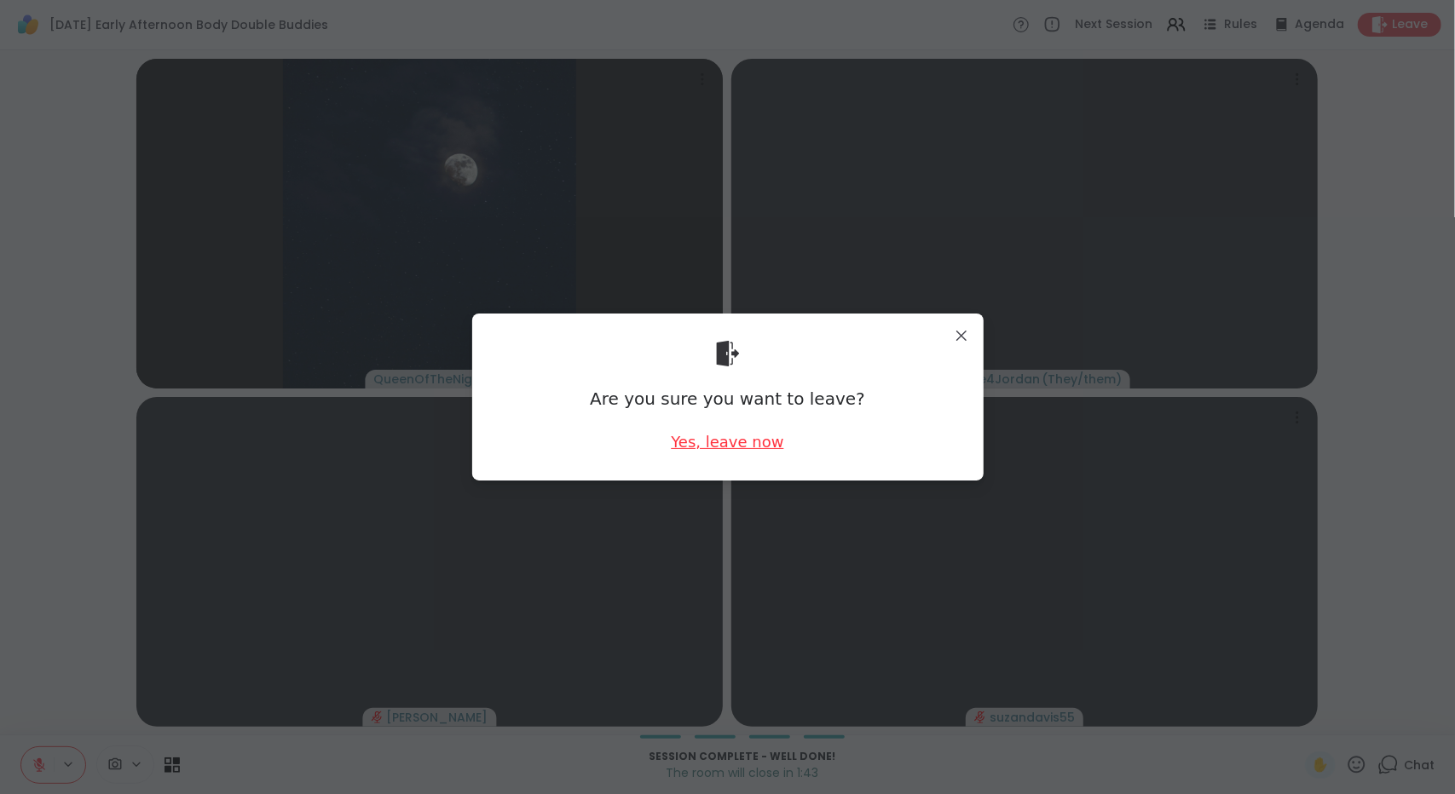
click at [720, 444] on div "Yes, leave now" at bounding box center [727, 441] width 112 height 21
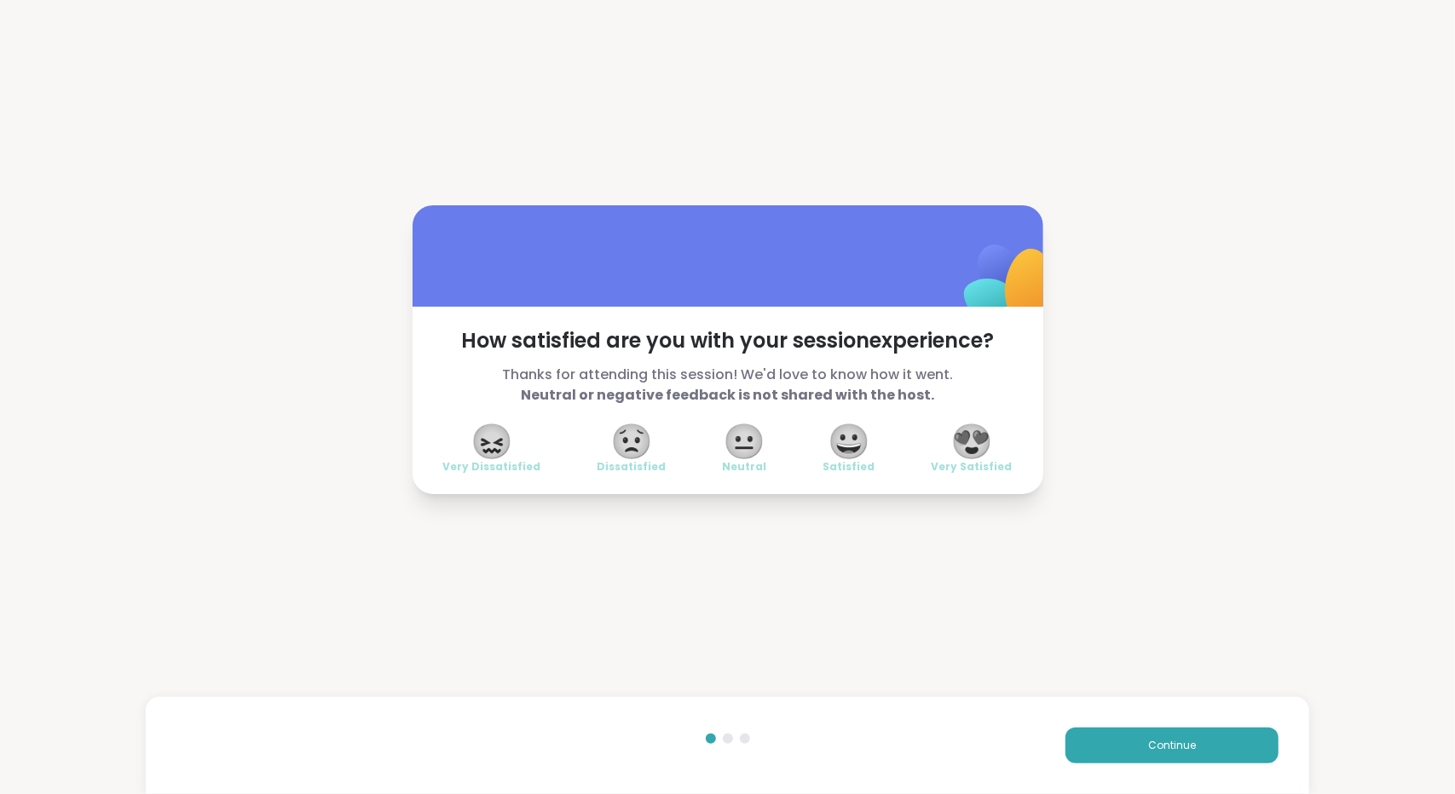
click at [973, 444] on span "😍" at bounding box center [971, 441] width 43 height 31
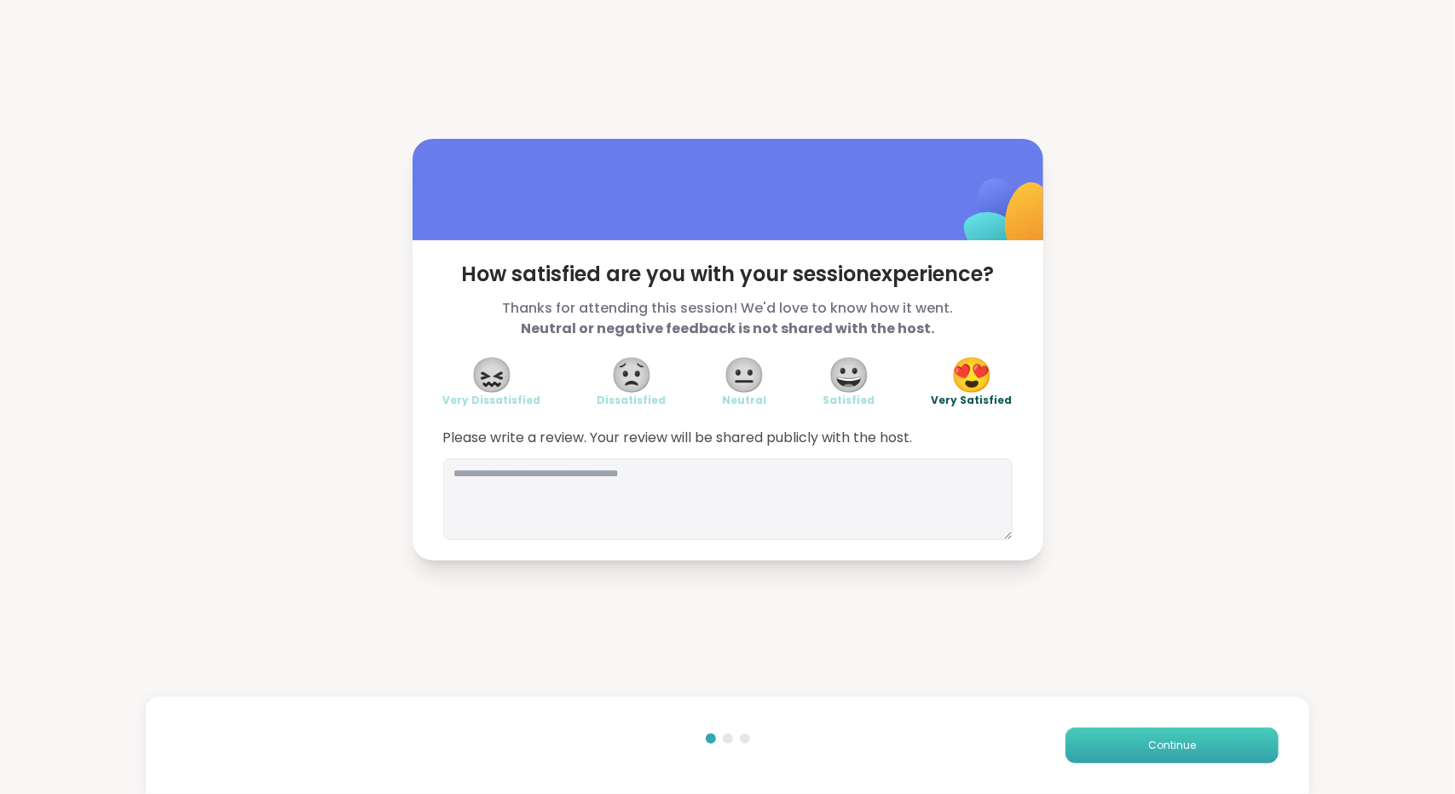
click at [1127, 756] on button "Continue" at bounding box center [1171, 746] width 213 height 36
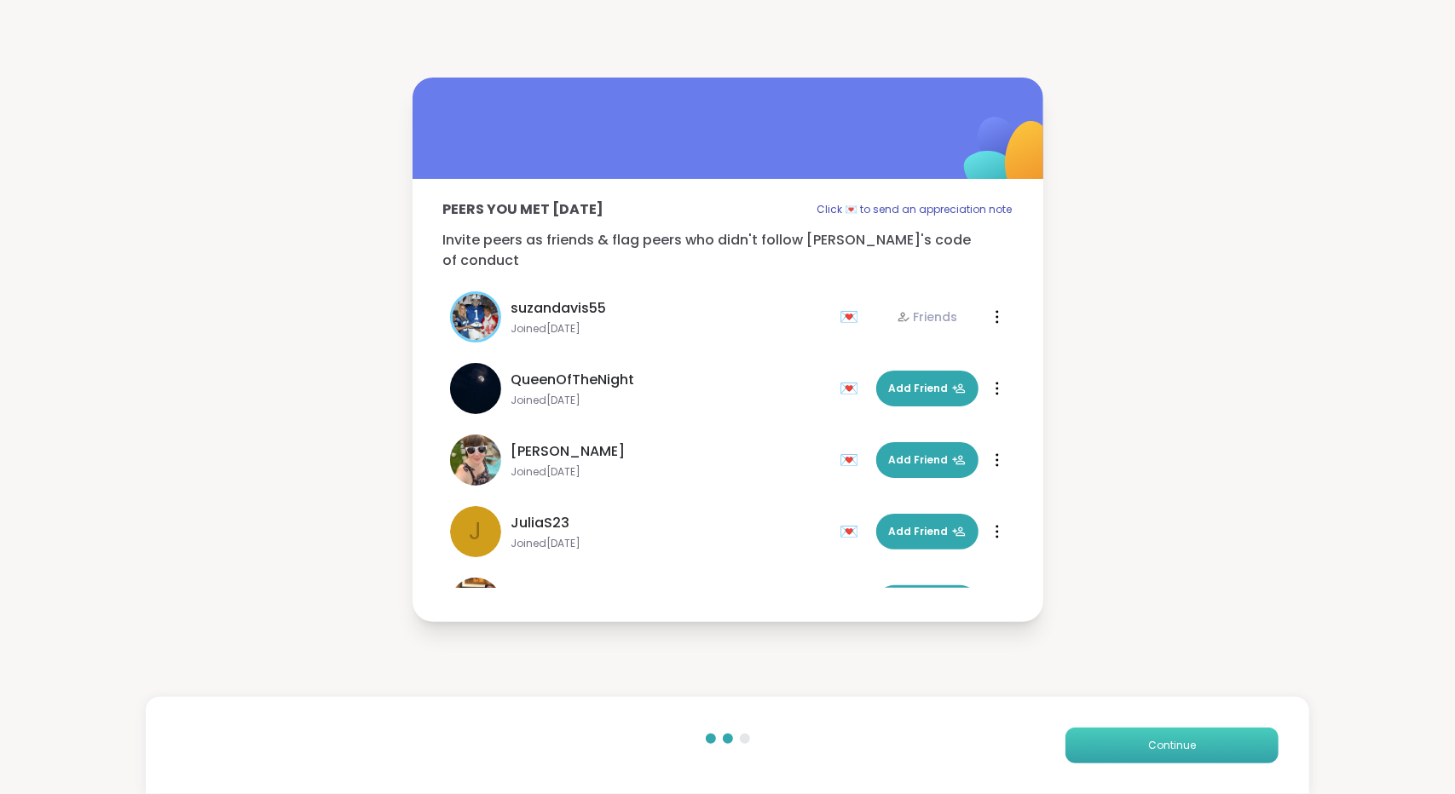
click at [1127, 756] on button "Continue" at bounding box center [1171, 746] width 213 height 36
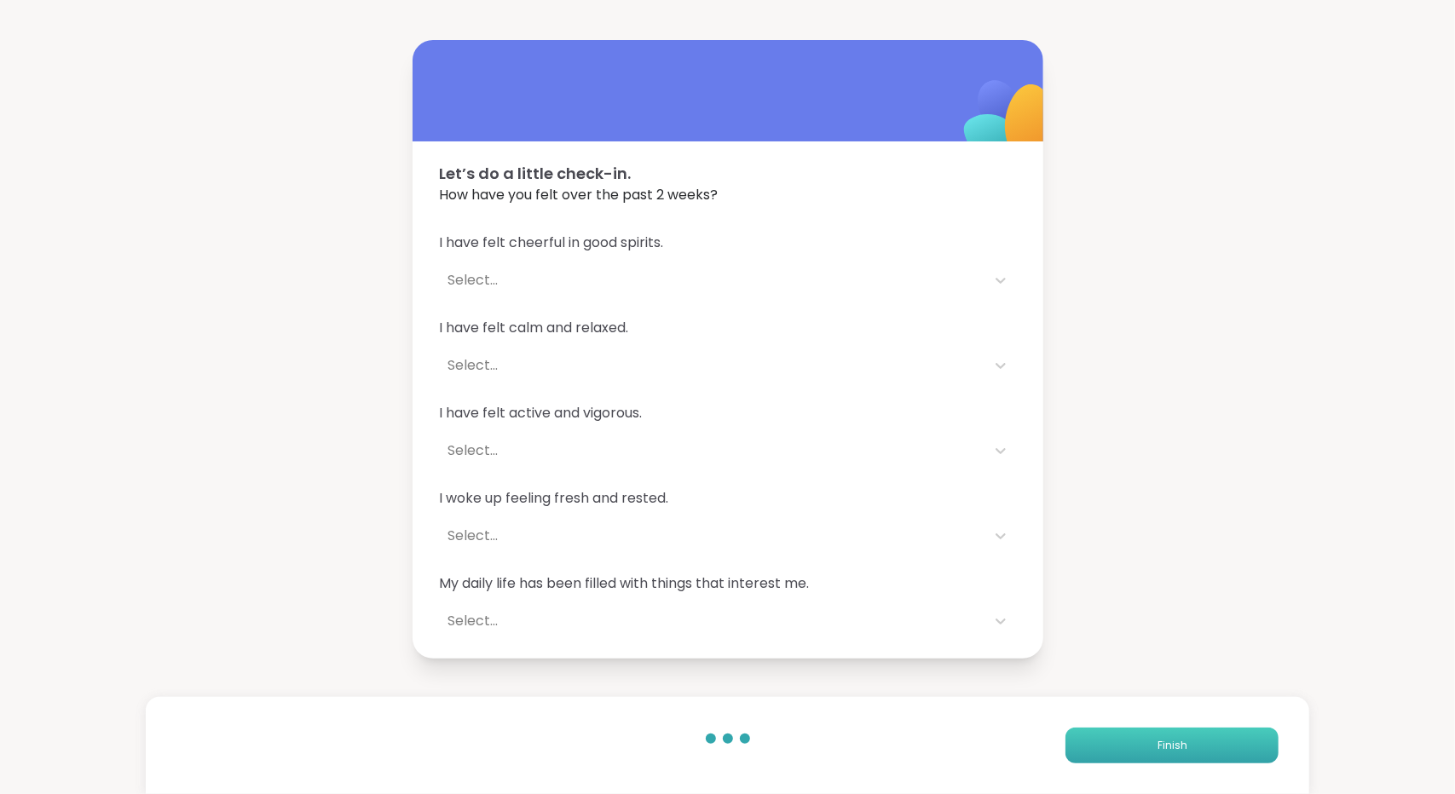
click at [1127, 756] on button "Finish" at bounding box center [1171, 746] width 213 height 36
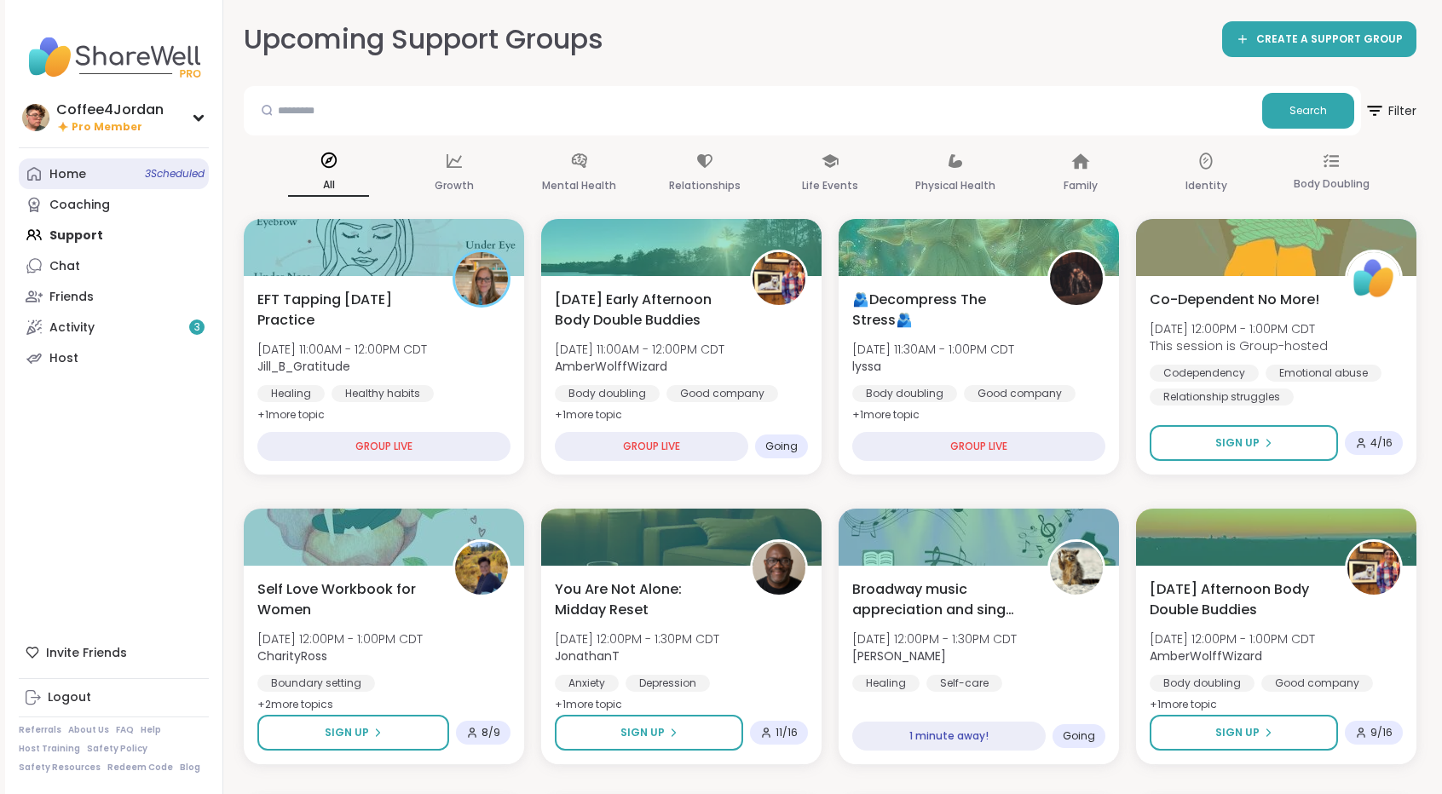
click at [113, 174] on link "Home 3 Scheduled" at bounding box center [114, 174] width 190 height 31
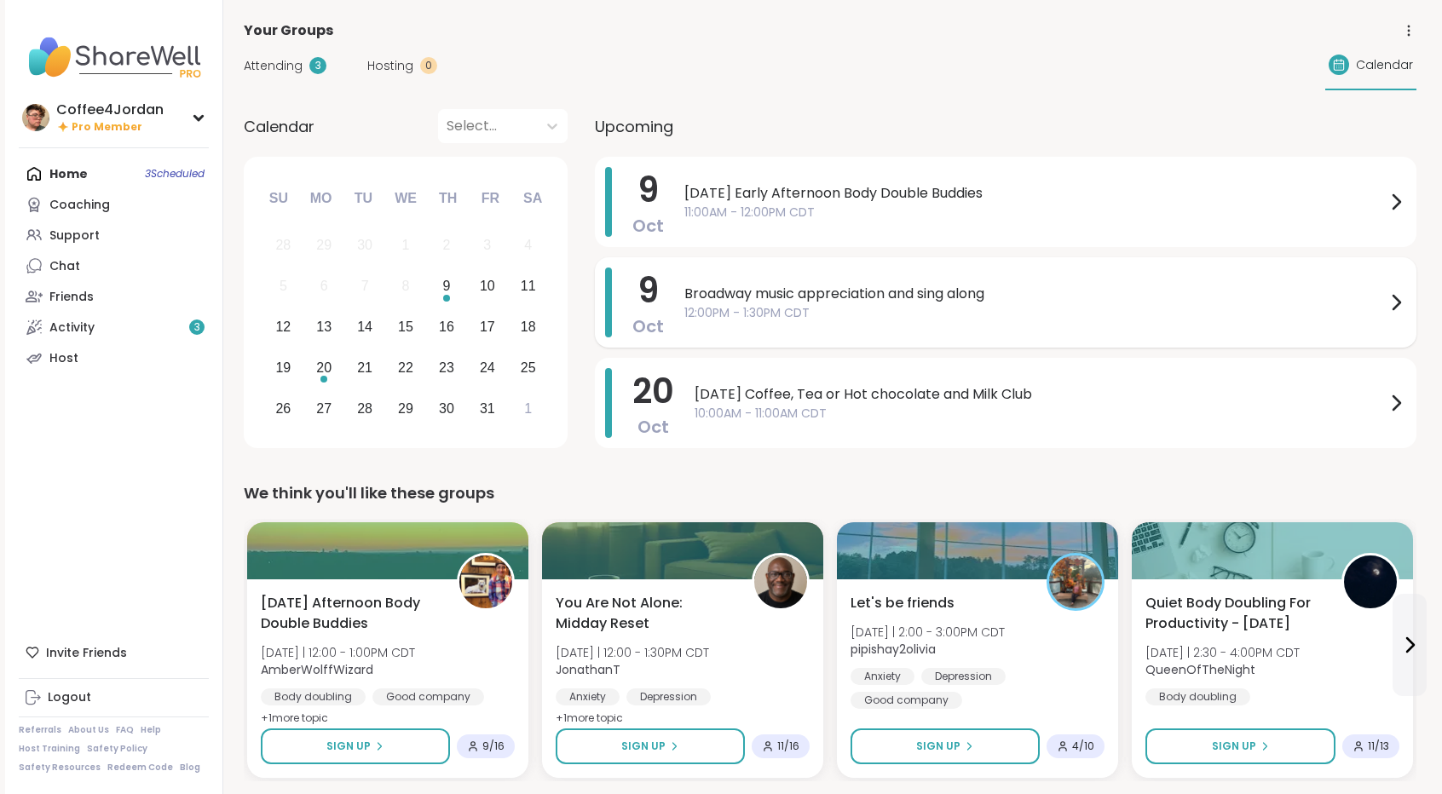
click at [855, 291] on span "Broadway music appreciation and sing along" at bounding box center [1034, 294] width 701 height 20
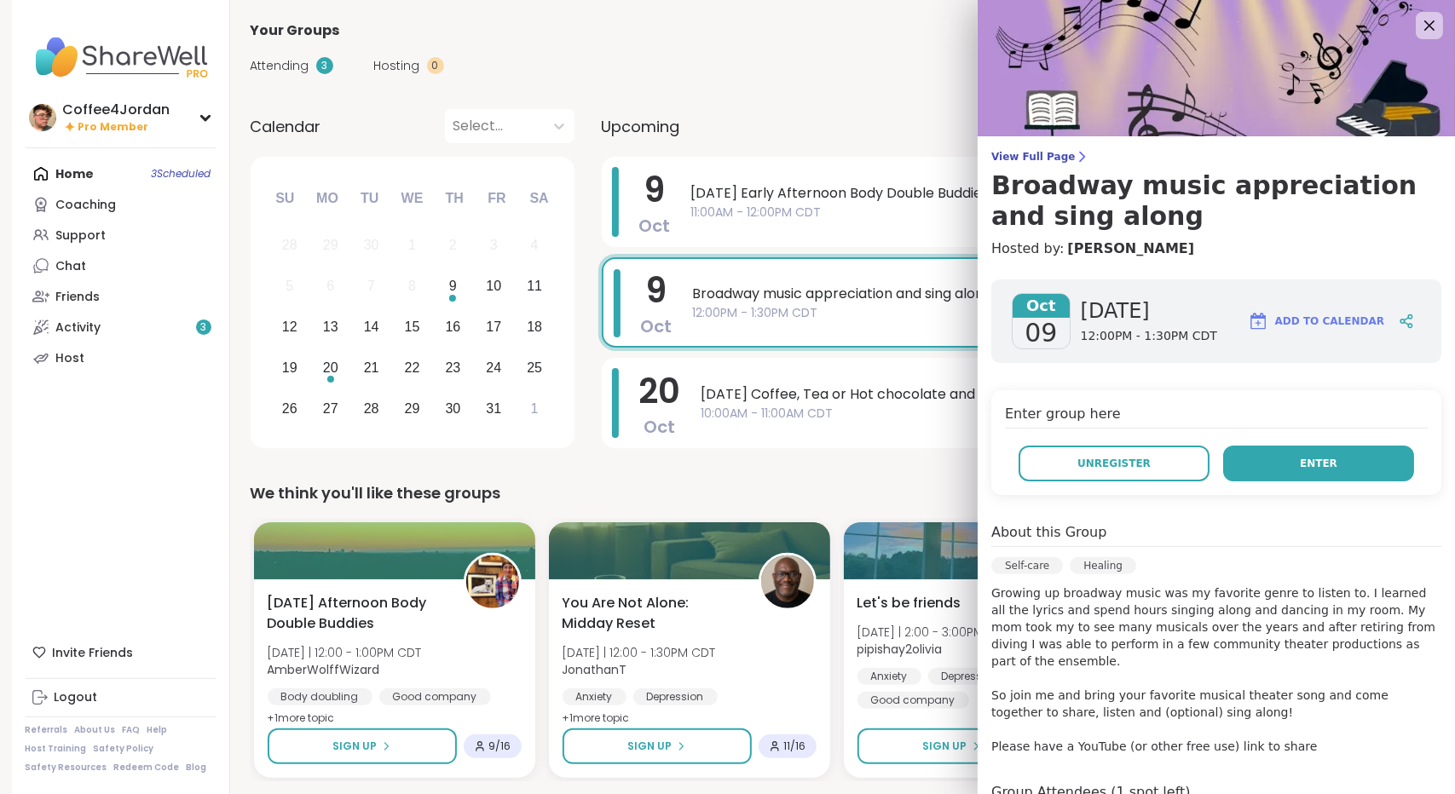
click at [1374, 468] on button "Enter" at bounding box center [1318, 464] width 191 height 36
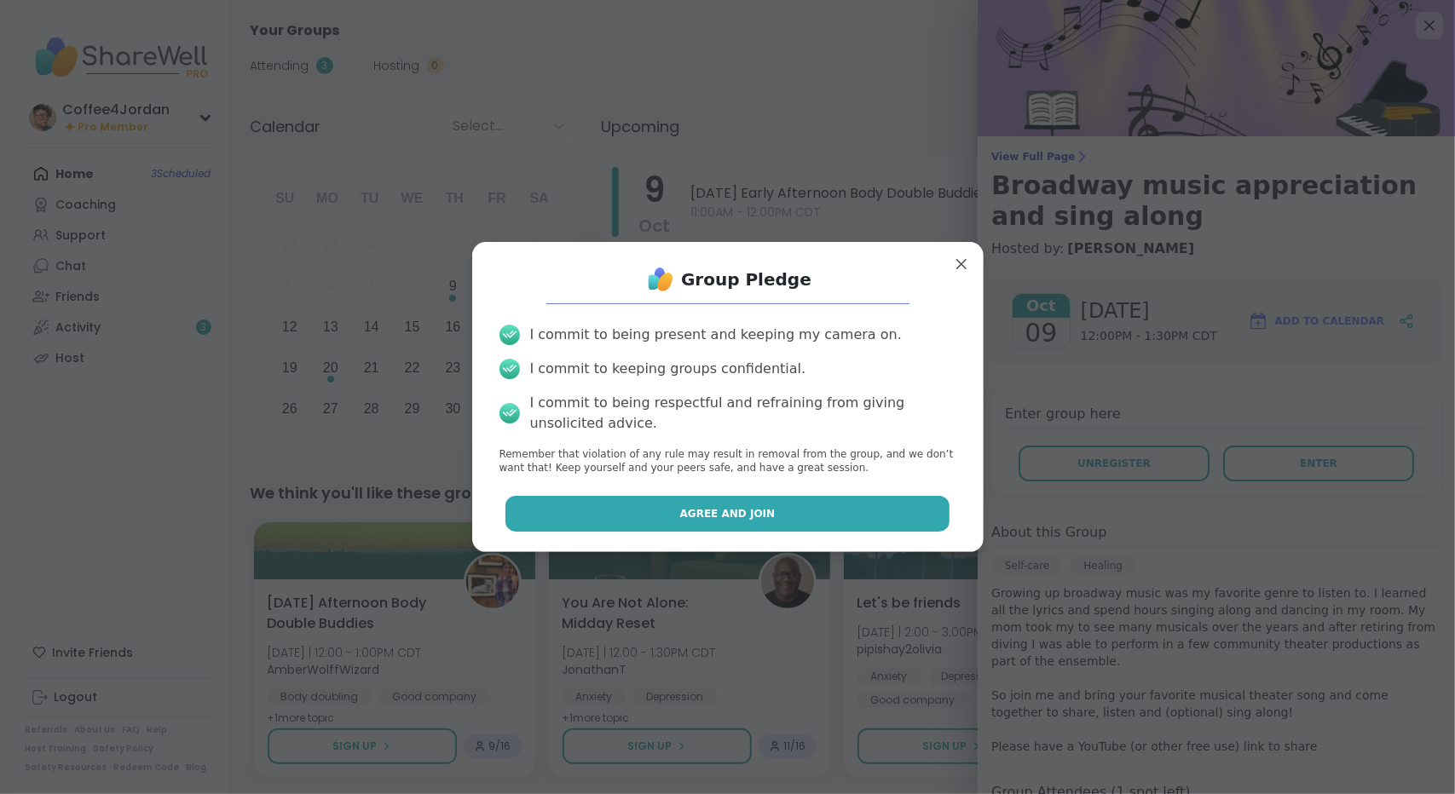
click at [880, 510] on button "Agree and Join" at bounding box center [727, 514] width 444 height 36
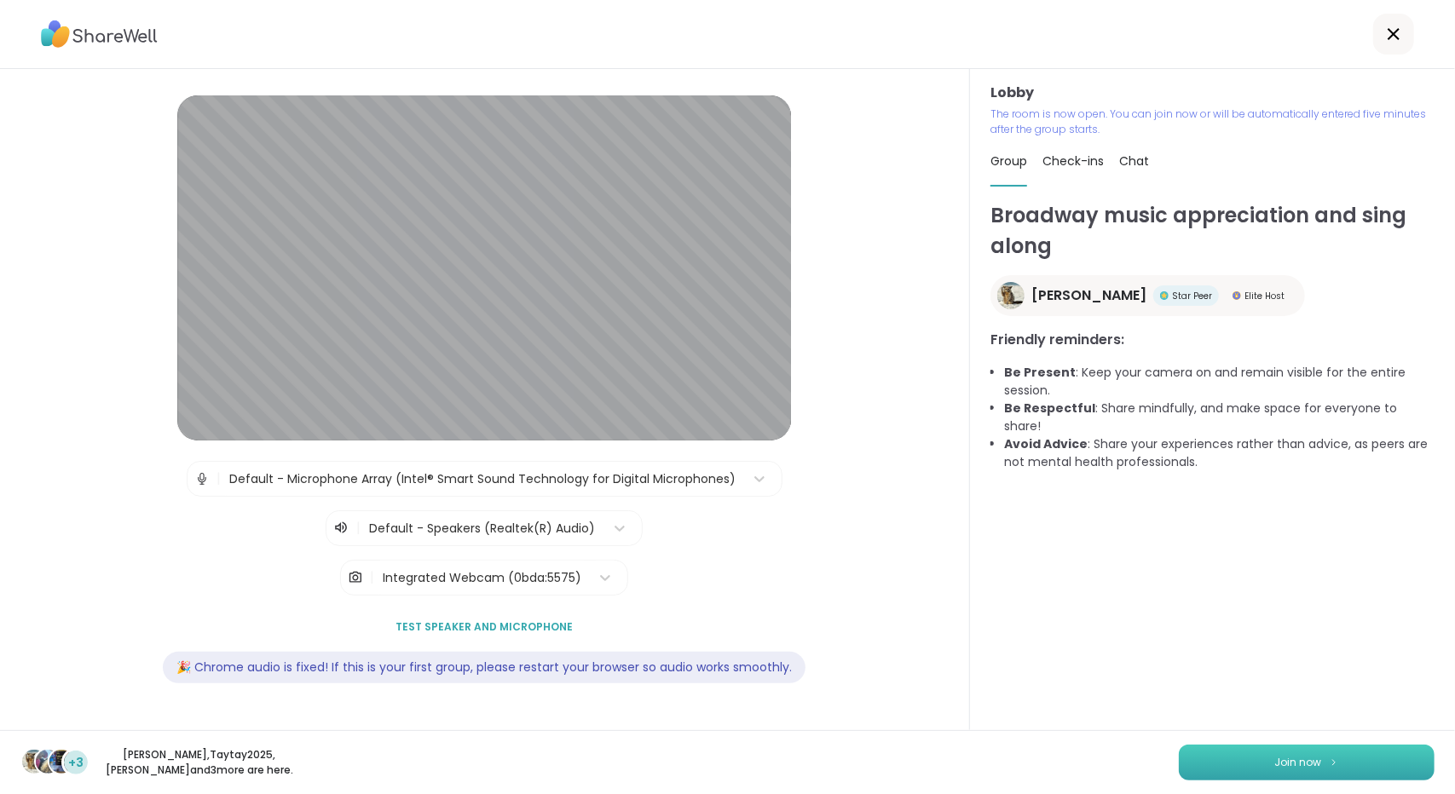
click at [1295, 757] on span "Join now" at bounding box center [1298, 762] width 47 height 15
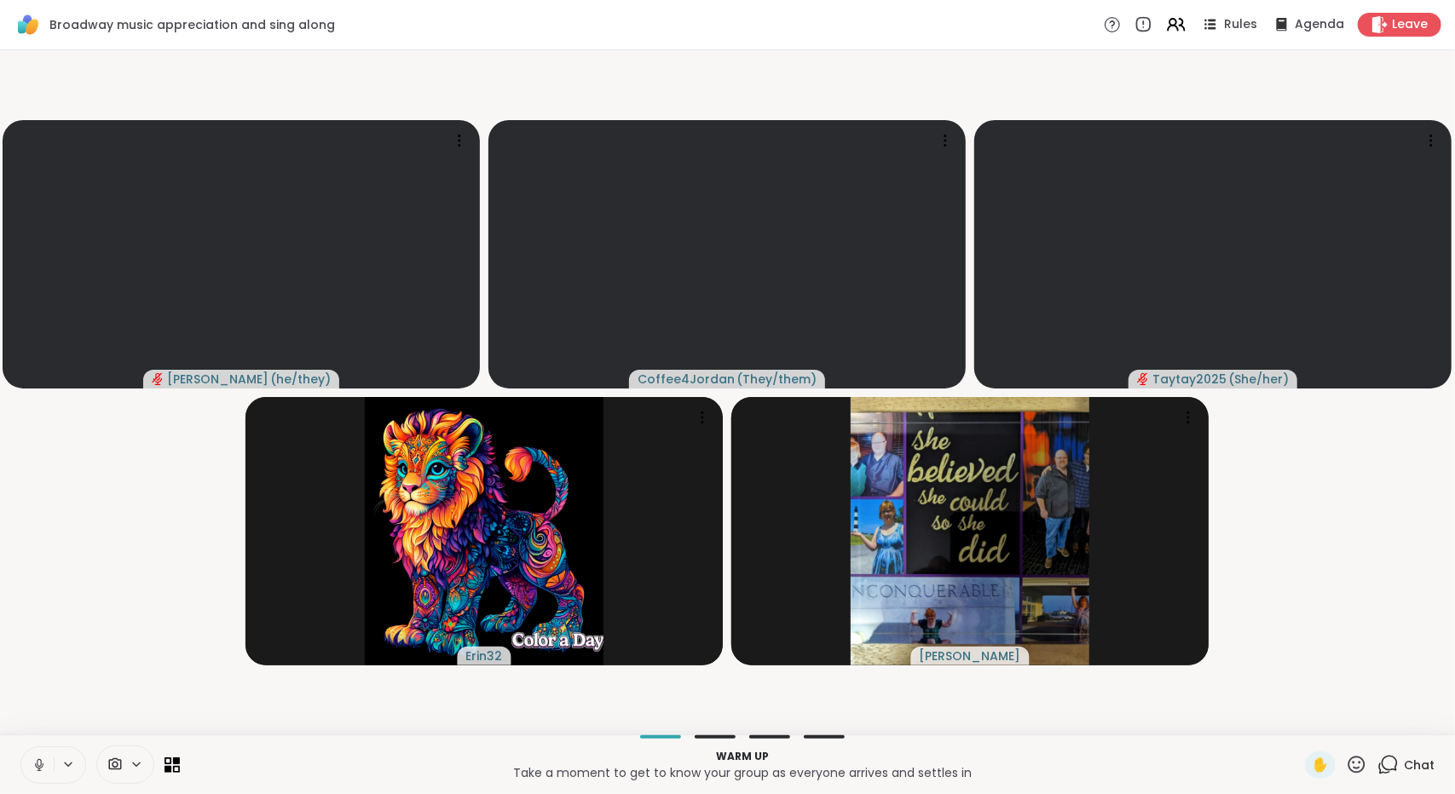
click at [38, 768] on icon at bounding box center [38, 769] width 1 height 3
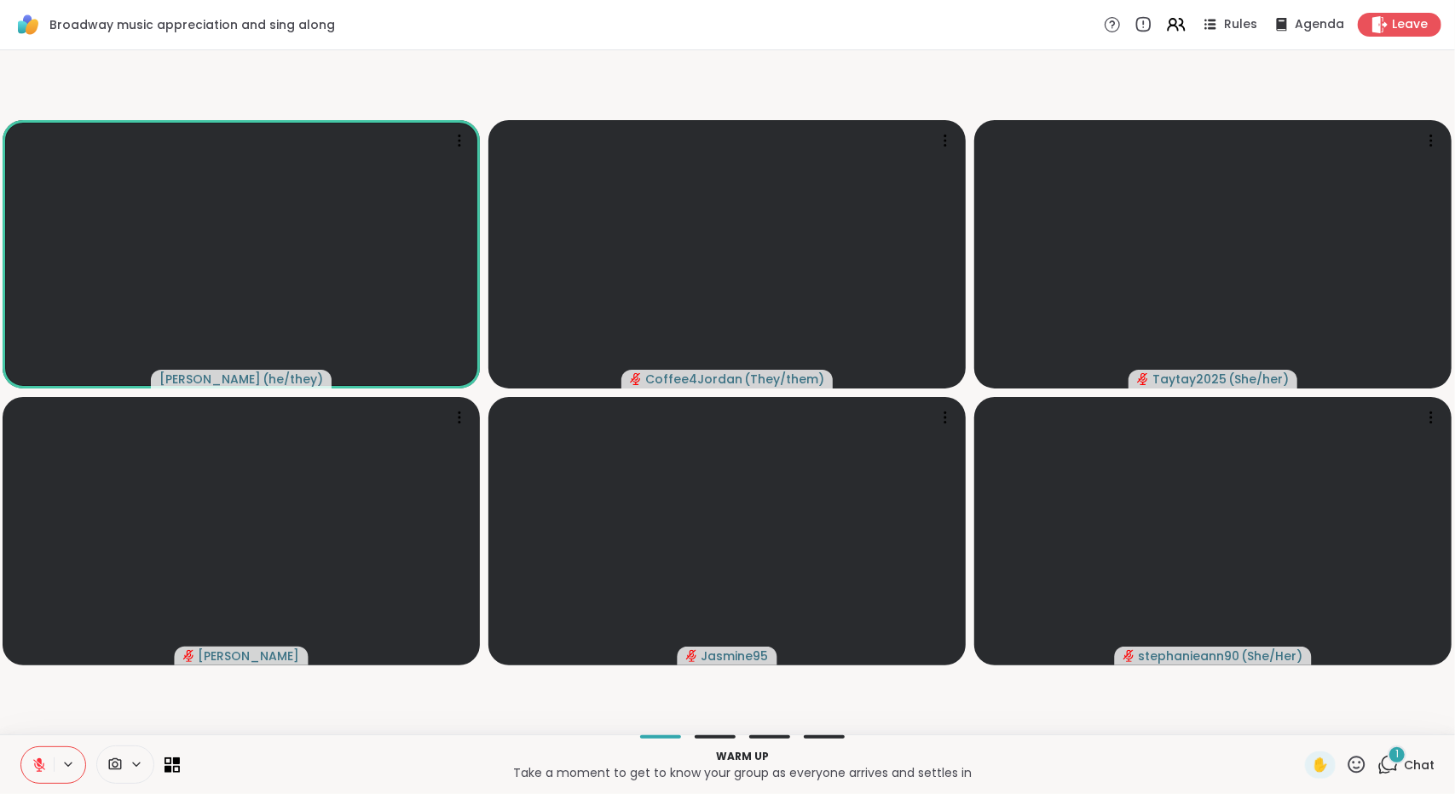
click at [1404, 758] on span "Chat" at bounding box center [1419, 765] width 31 height 17
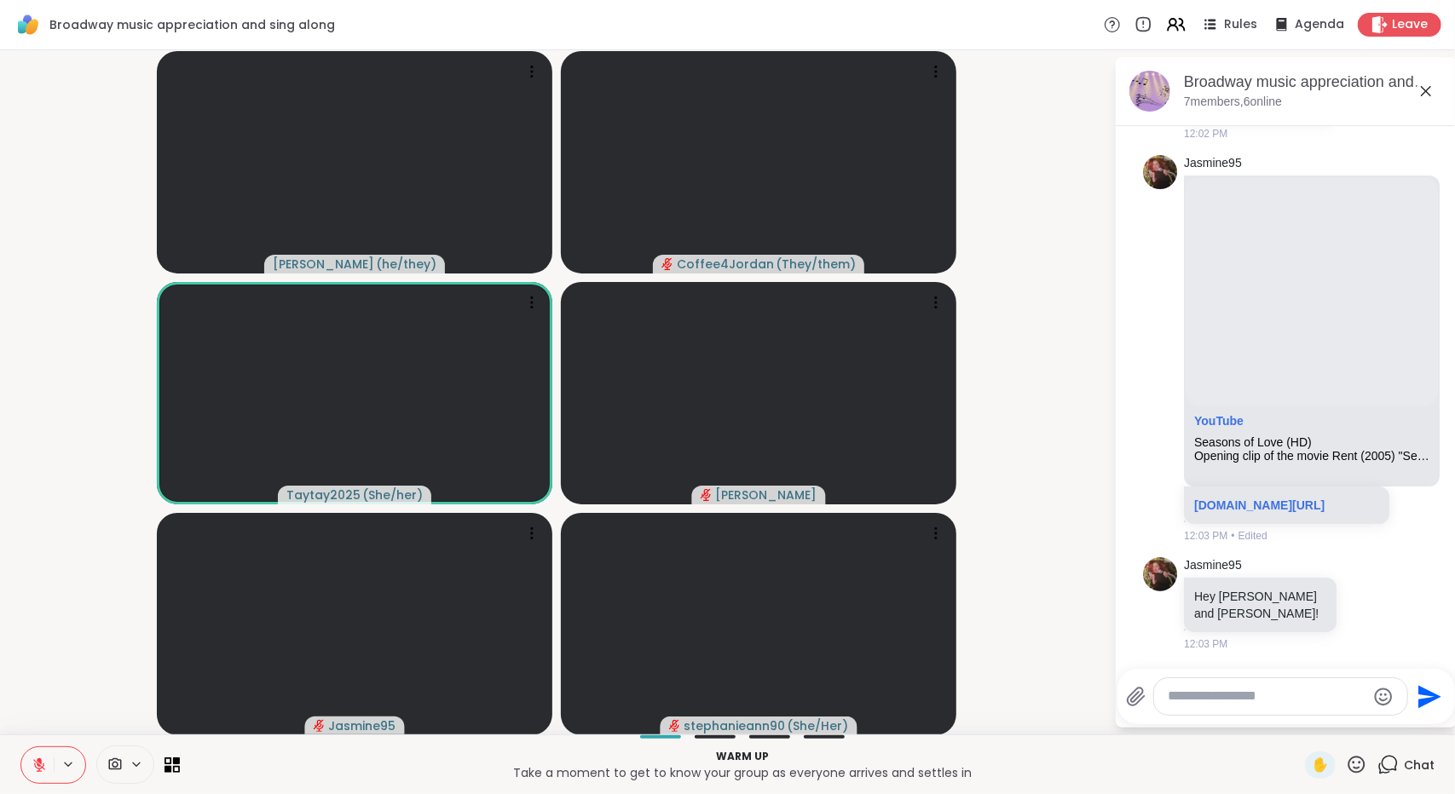
scroll to position [2516, 0]
click at [1322, 689] on textarea "Type your message" at bounding box center [1267, 697] width 199 height 18
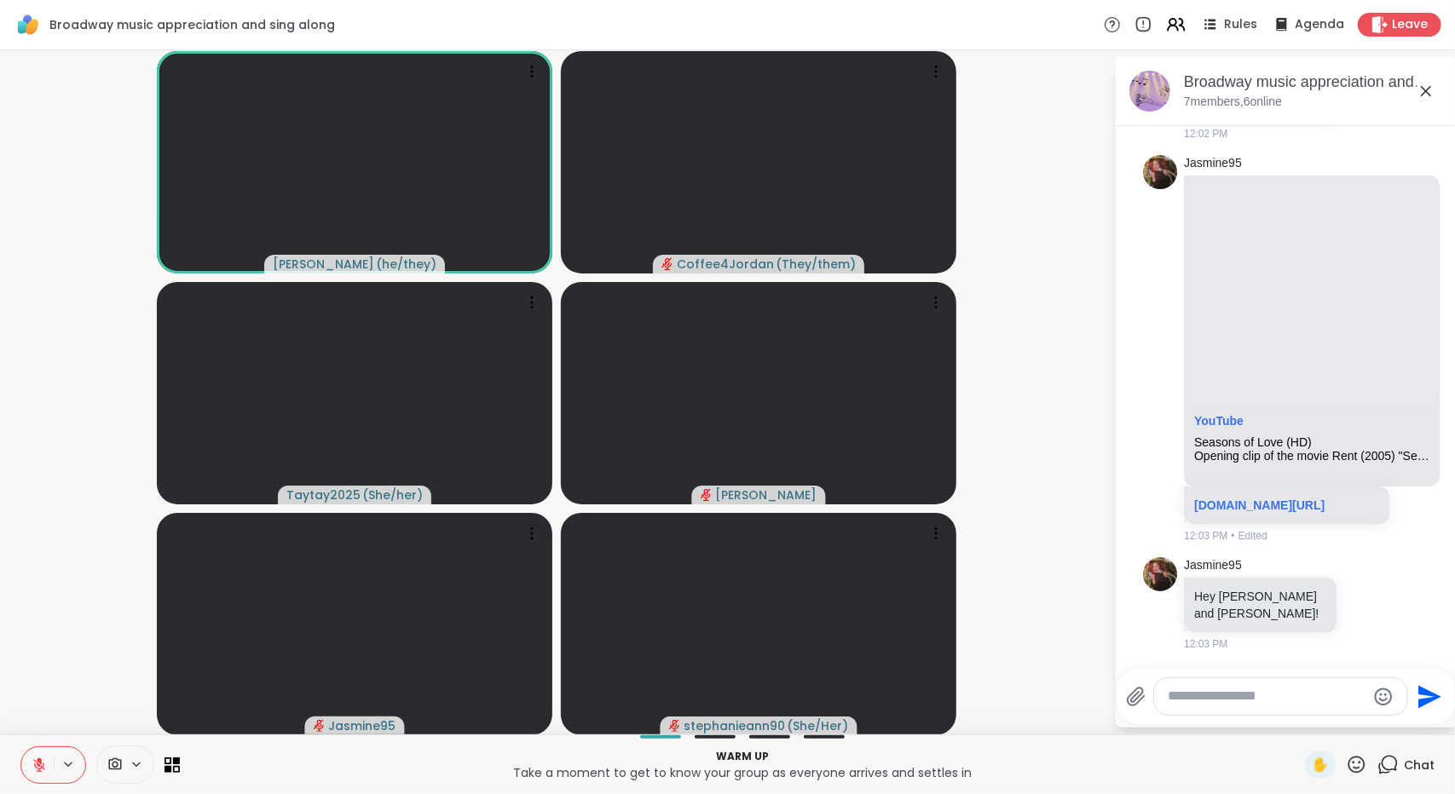
click at [1142, 696] on icon at bounding box center [1136, 697] width 20 height 20
click at [0, 0] on input "file" at bounding box center [0, 0] width 0 height 0
click at [1268, 699] on textarea "Type your message" at bounding box center [1267, 697] width 199 height 18
paste textarea "**********"
type textarea "**********"
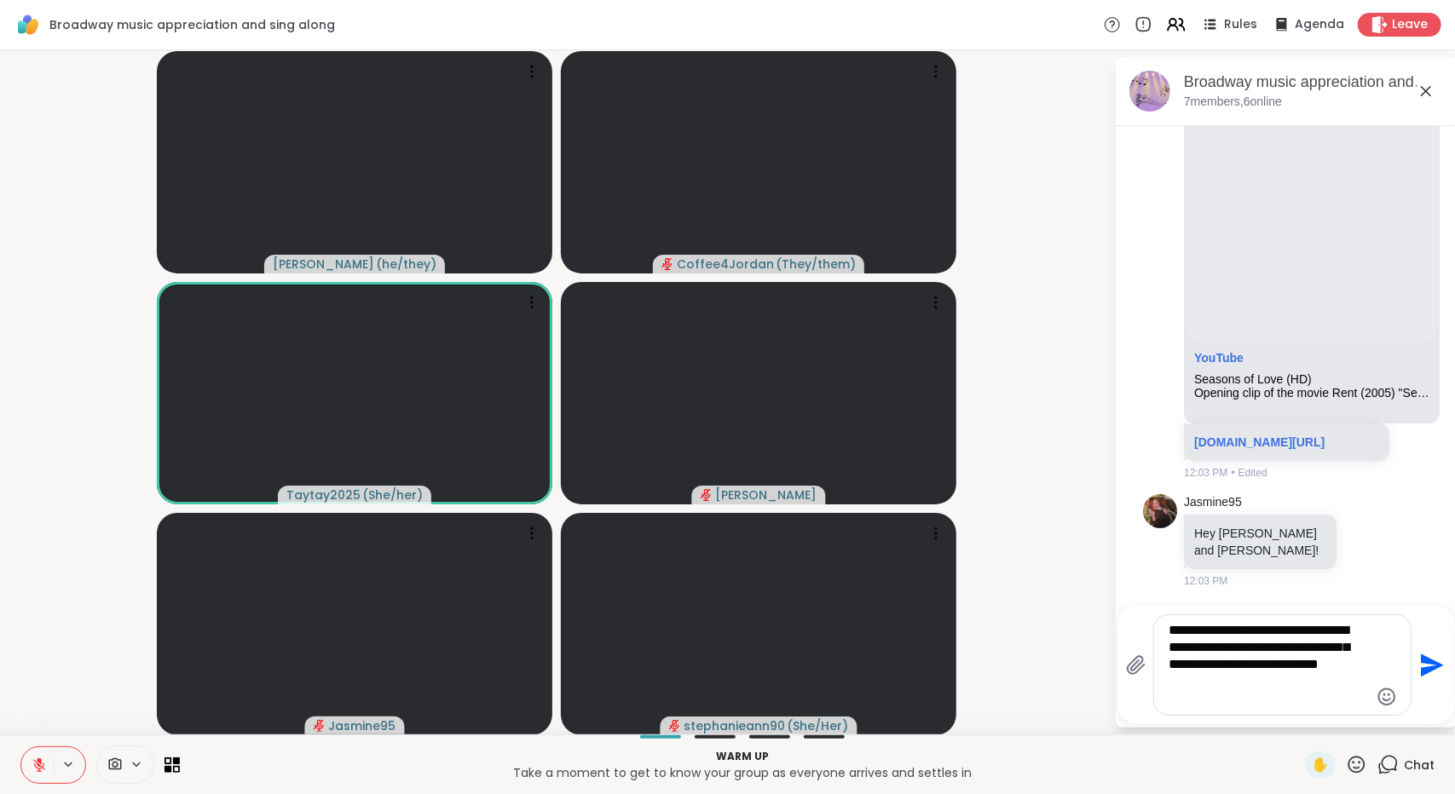
click at [1425, 674] on icon "Send" at bounding box center [1429, 665] width 27 height 27
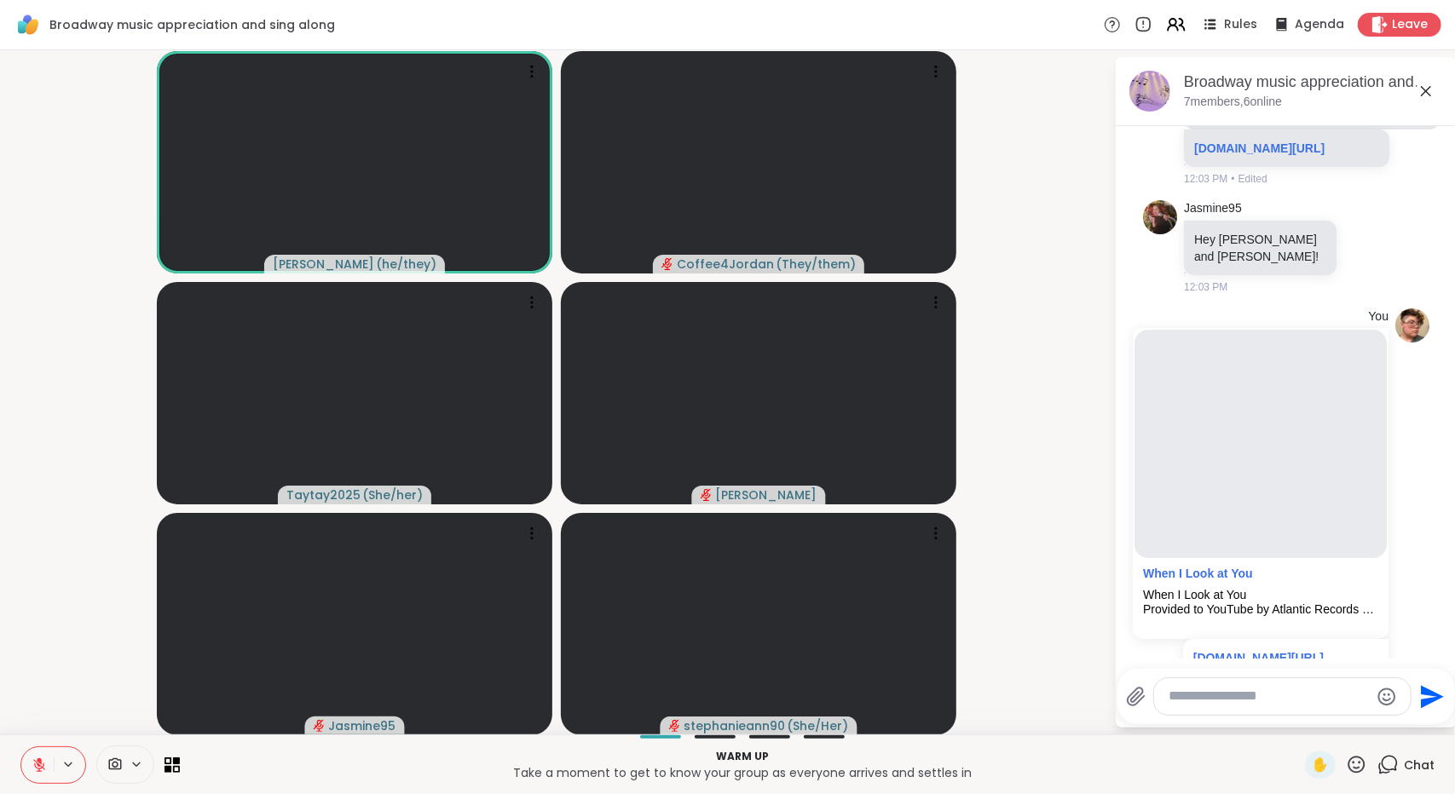
scroll to position [2967, 0]
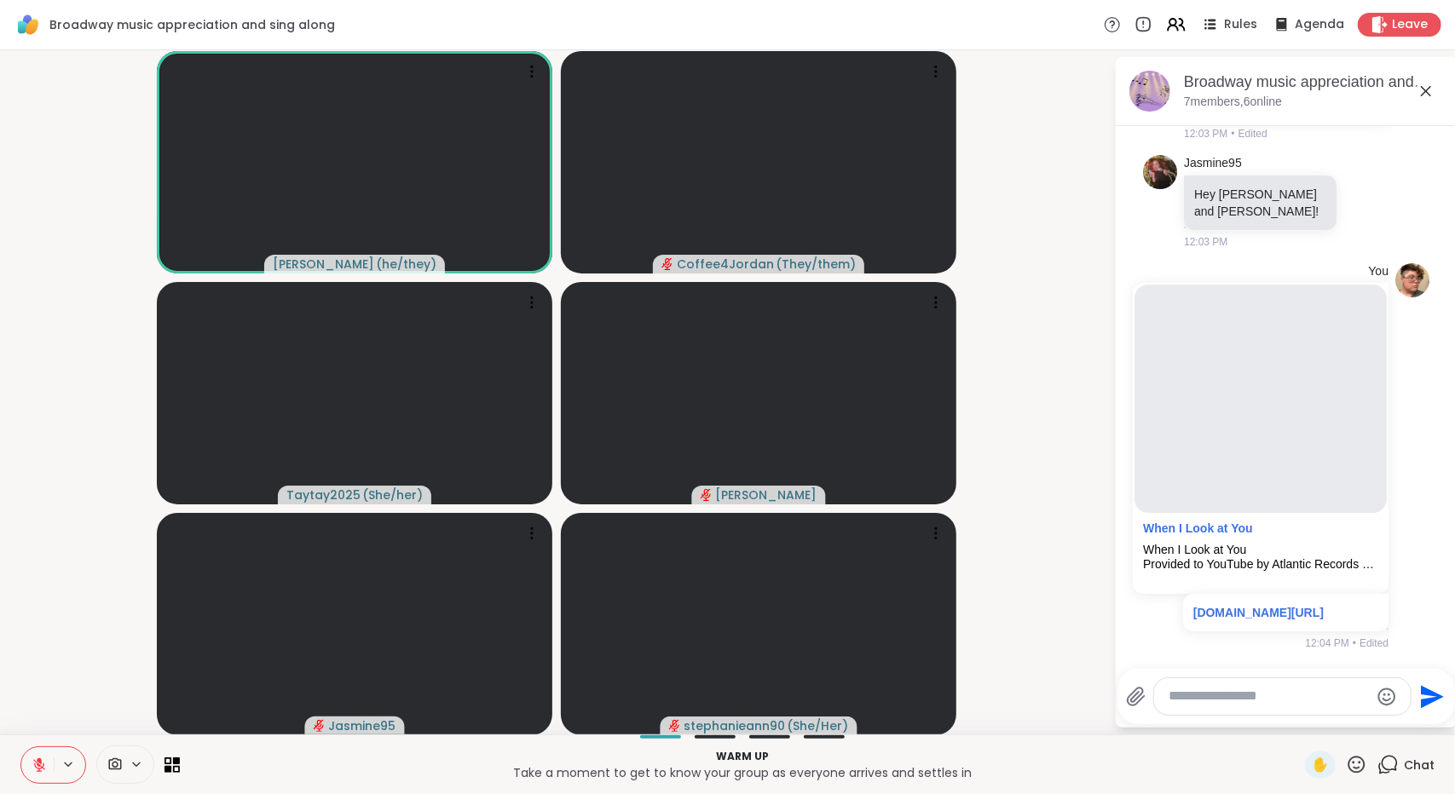
click at [1326, 700] on textarea "Type your message" at bounding box center [1268, 697] width 199 height 18
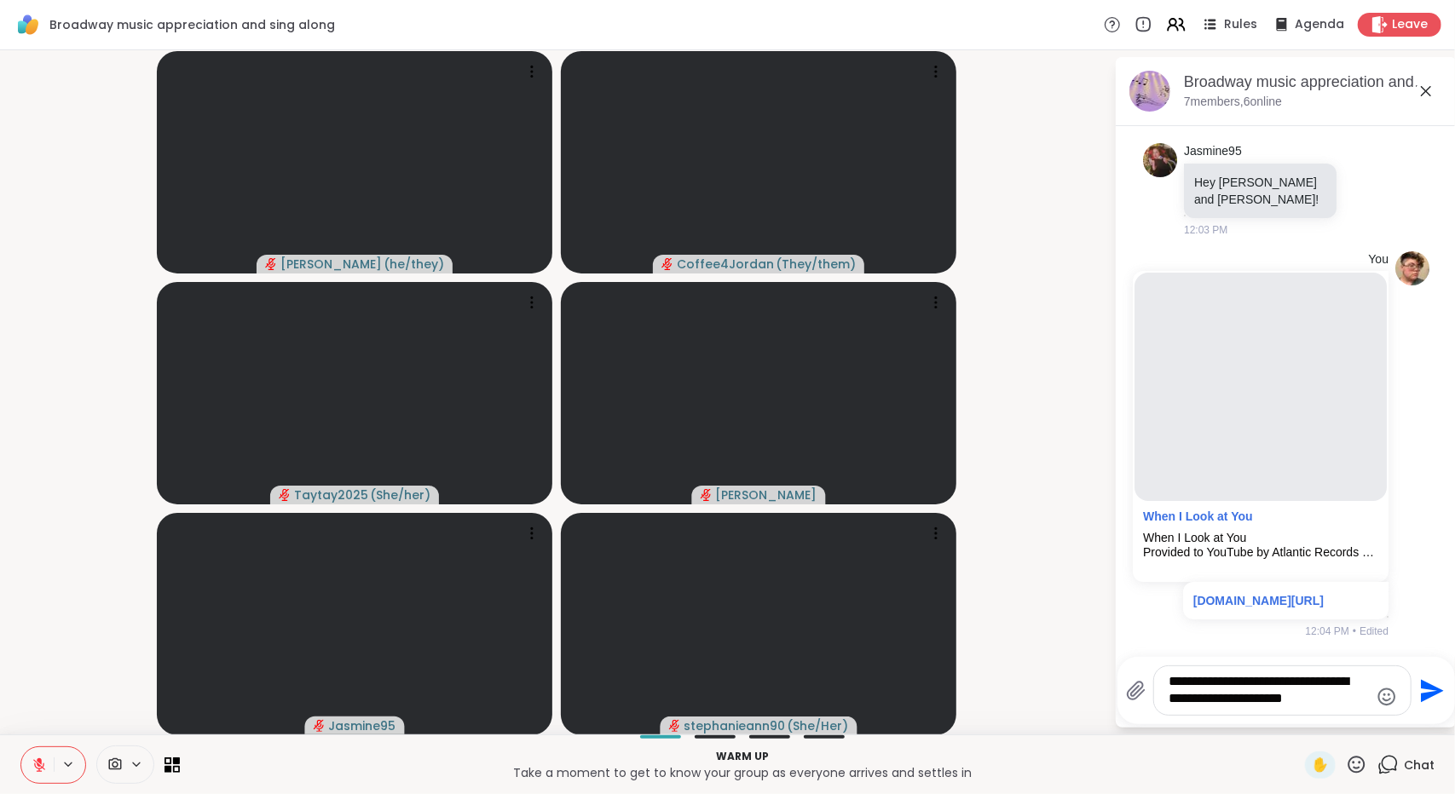
type textarea "**********"
click at [1392, 705] on icon "Emoji picker" at bounding box center [1386, 697] width 20 height 20
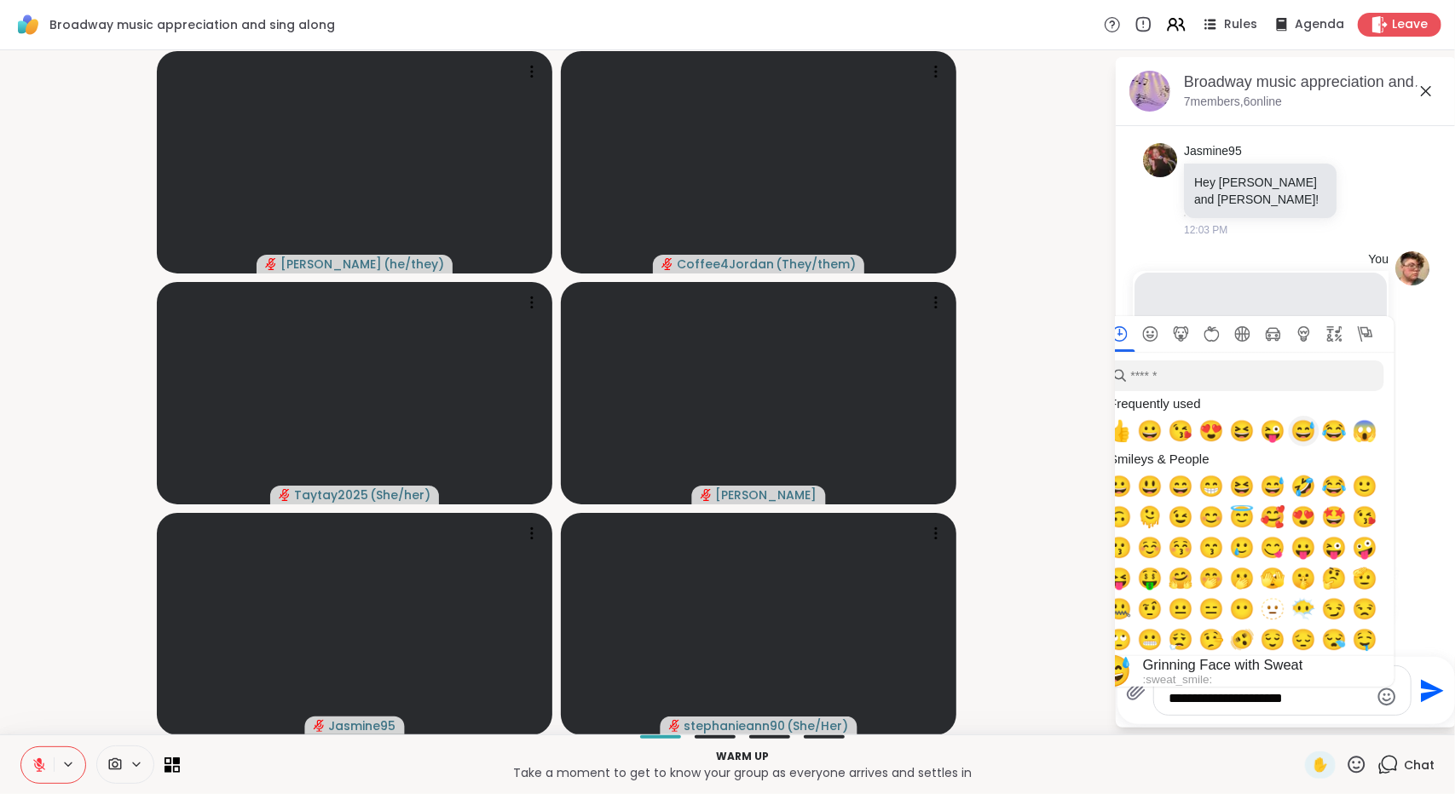
click at [1302, 436] on span "😅" at bounding box center [1304, 431] width 26 height 24
click at [1303, 439] on span "😅" at bounding box center [1304, 431] width 26 height 24
click at [1300, 378] on input "search" at bounding box center [1244, 375] width 280 height 31
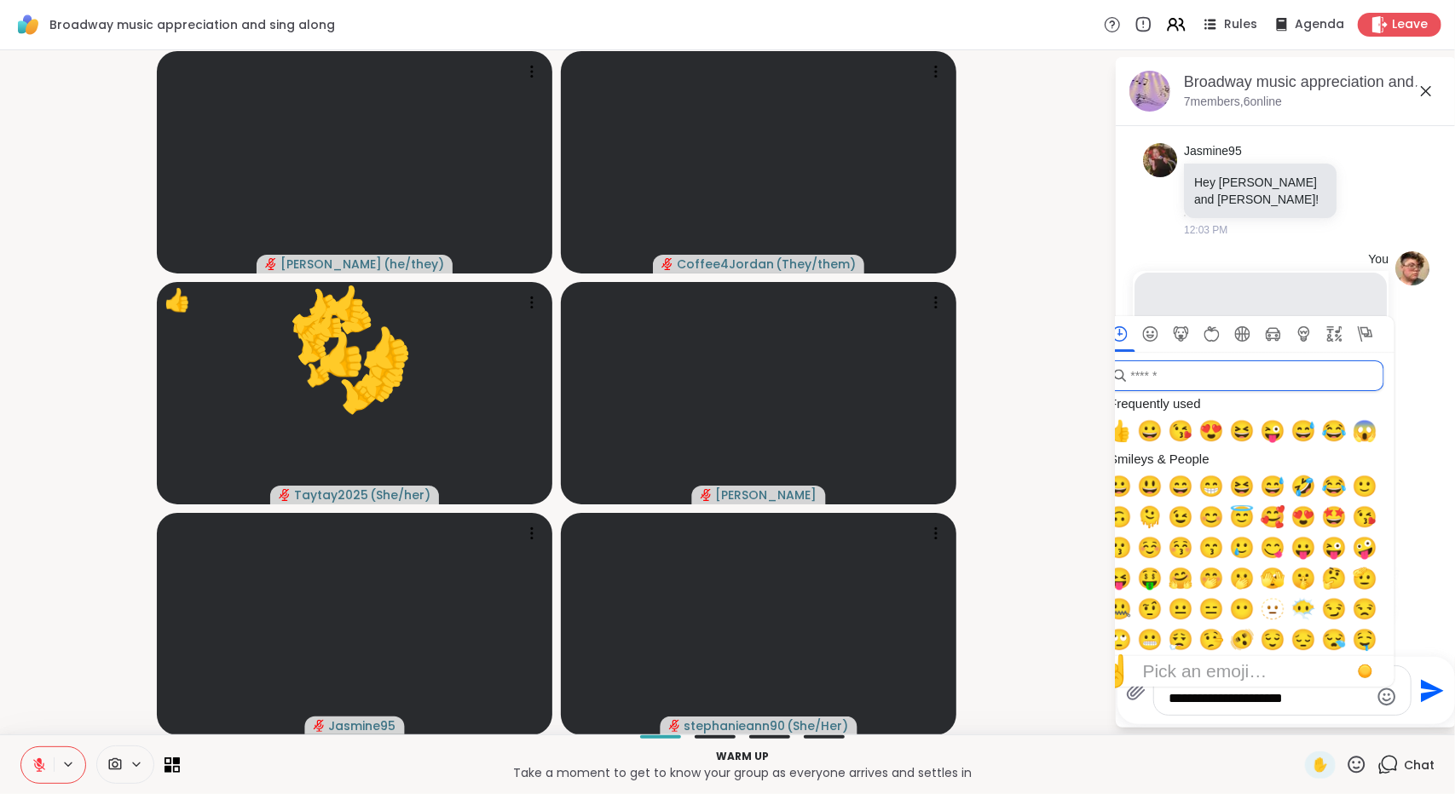
scroll to position [3121, 0]
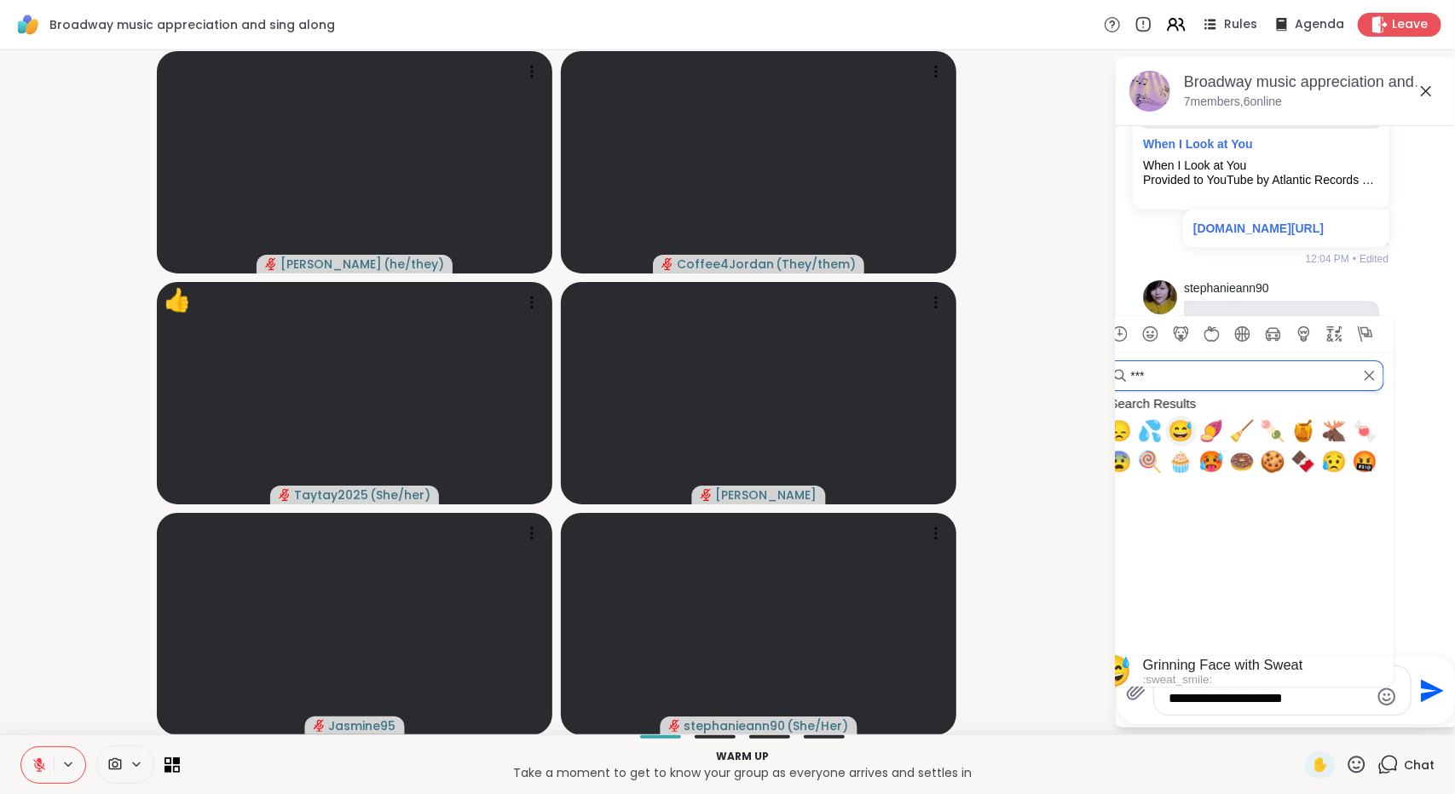
type input "***"
click at [1176, 442] on span "😅" at bounding box center [1181, 431] width 26 height 24
click at [1335, 707] on textarea "**********" at bounding box center [1268, 690] width 199 height 35
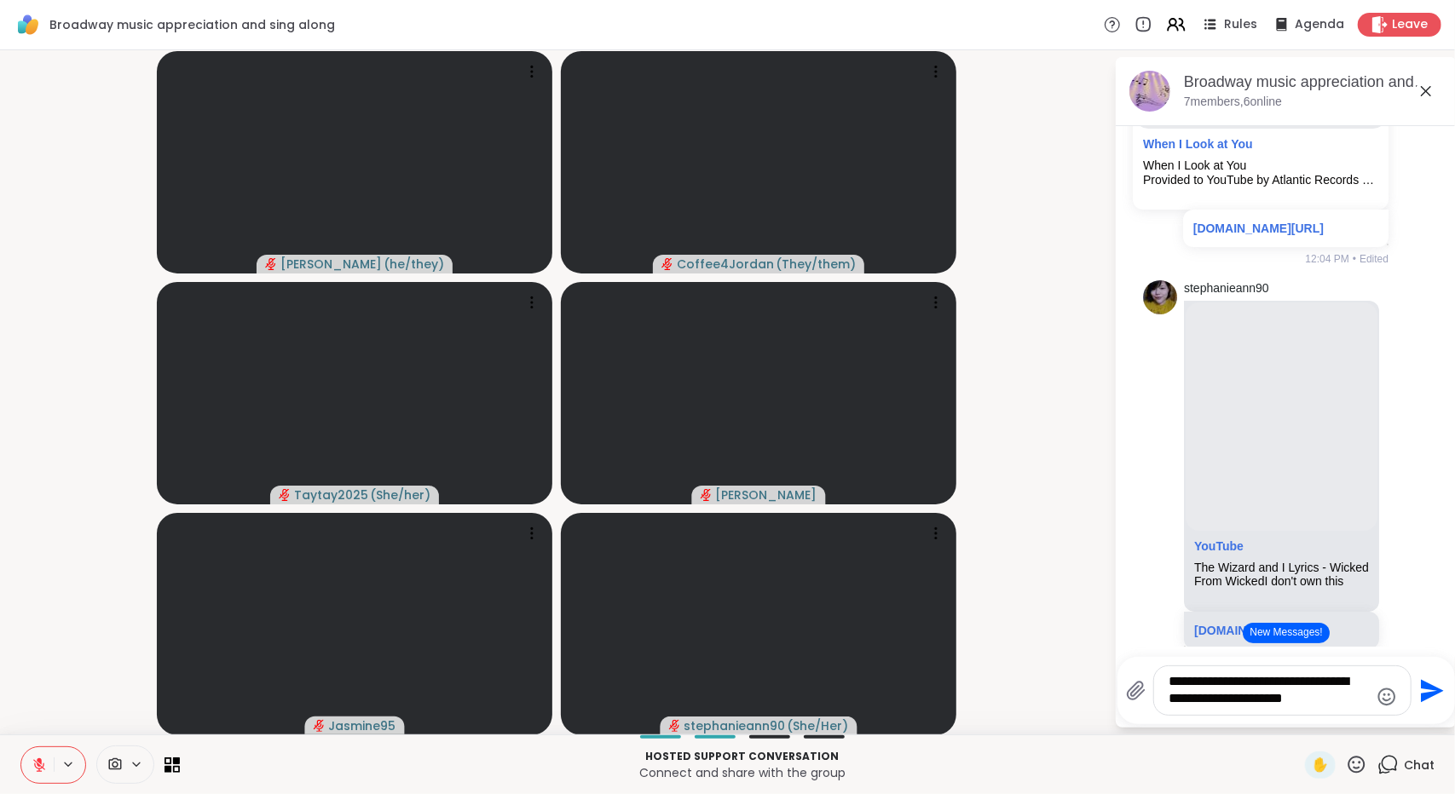
click at [1387, 696] on icon "Emoji picker" at bounding box center [1386, 697] width 20 height 20
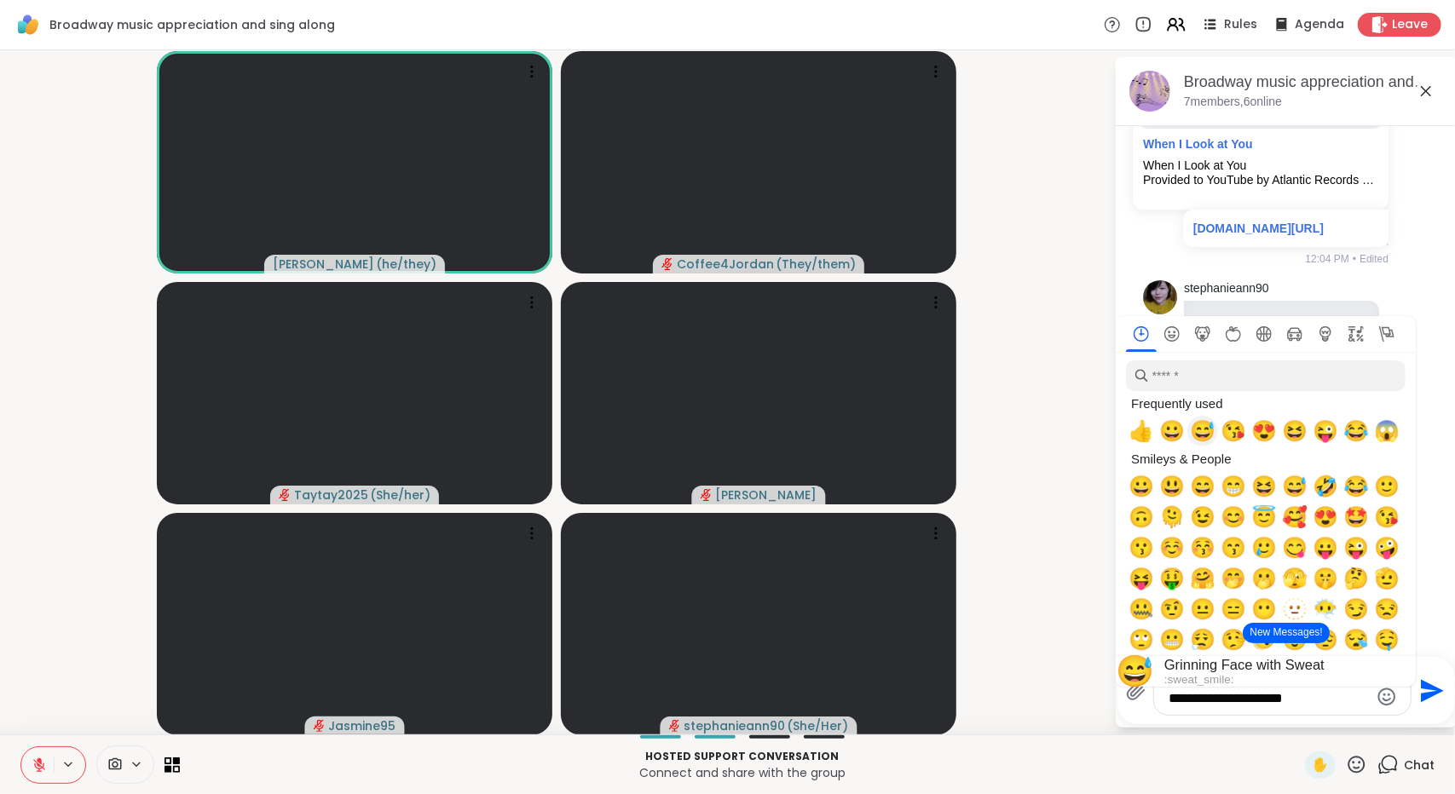
click at [1197, 429] on span "😅" at bounding box center [1203, 431] width 26 height 24
click at [1335, 706] on textarea "**********" at bounding box center [1268, 690] width 199 height 35
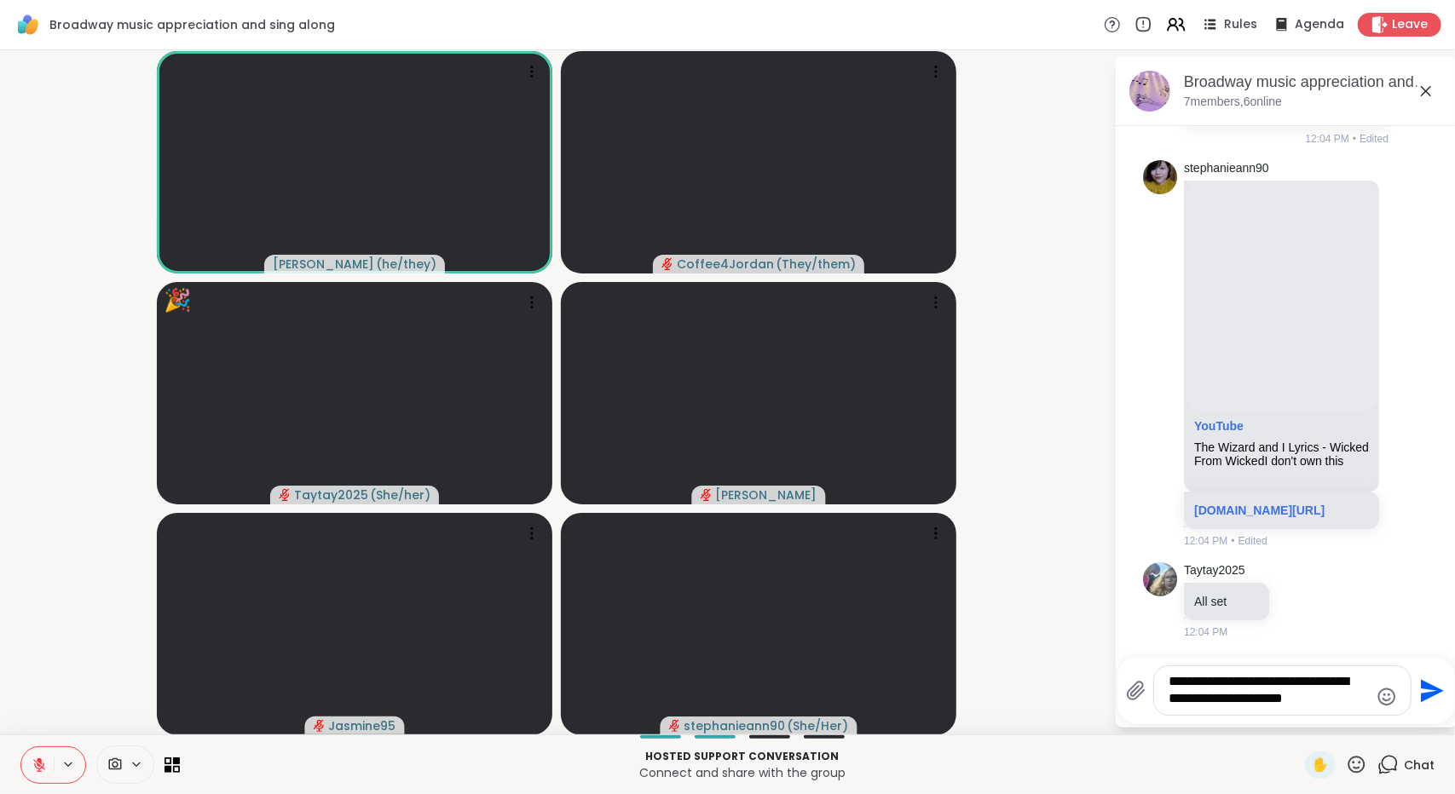
scroll to position [3488, 0]
click at [1422, 699] on icon "Send" at bounding box center [1432, 690] width 23 height 23
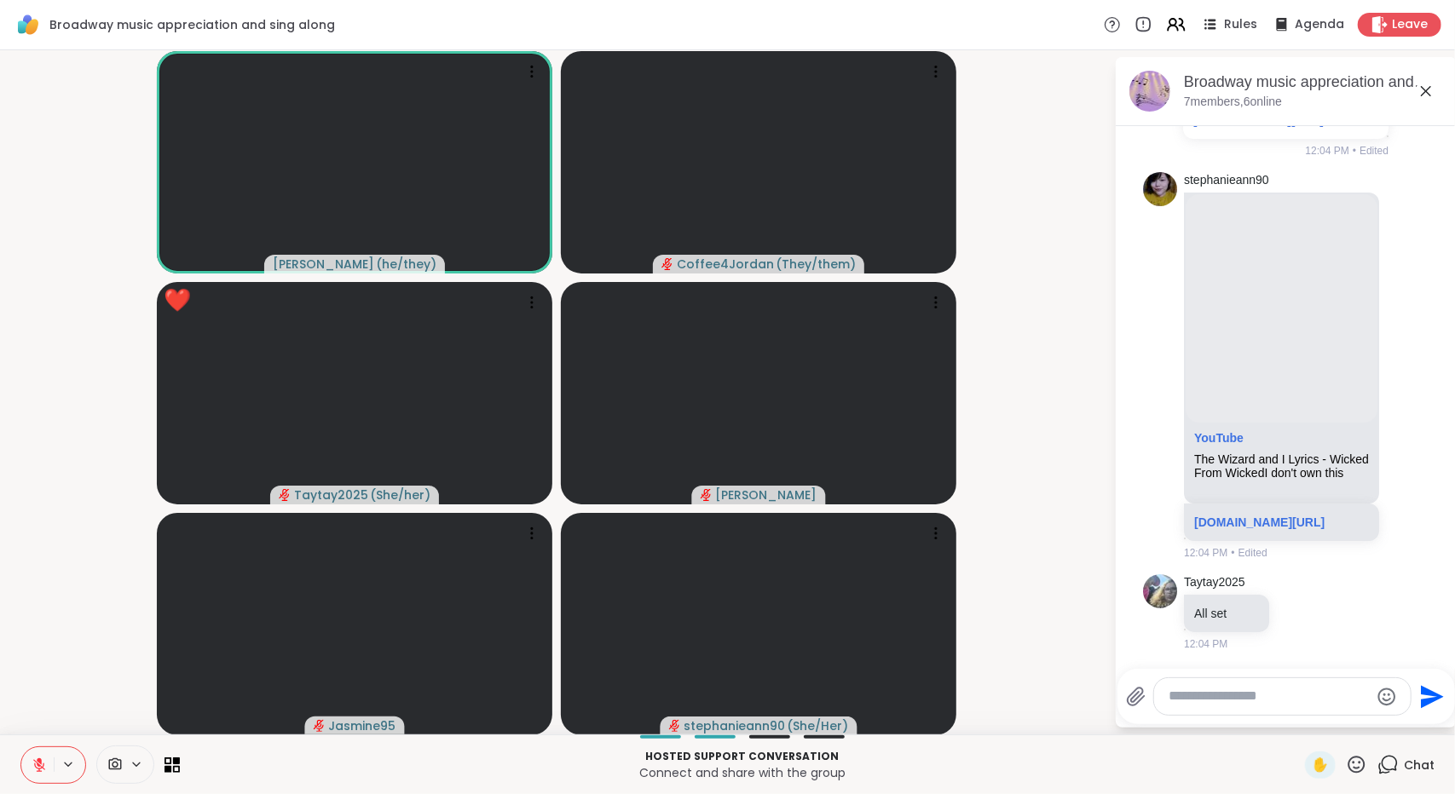
scroll to position [3619, 0]
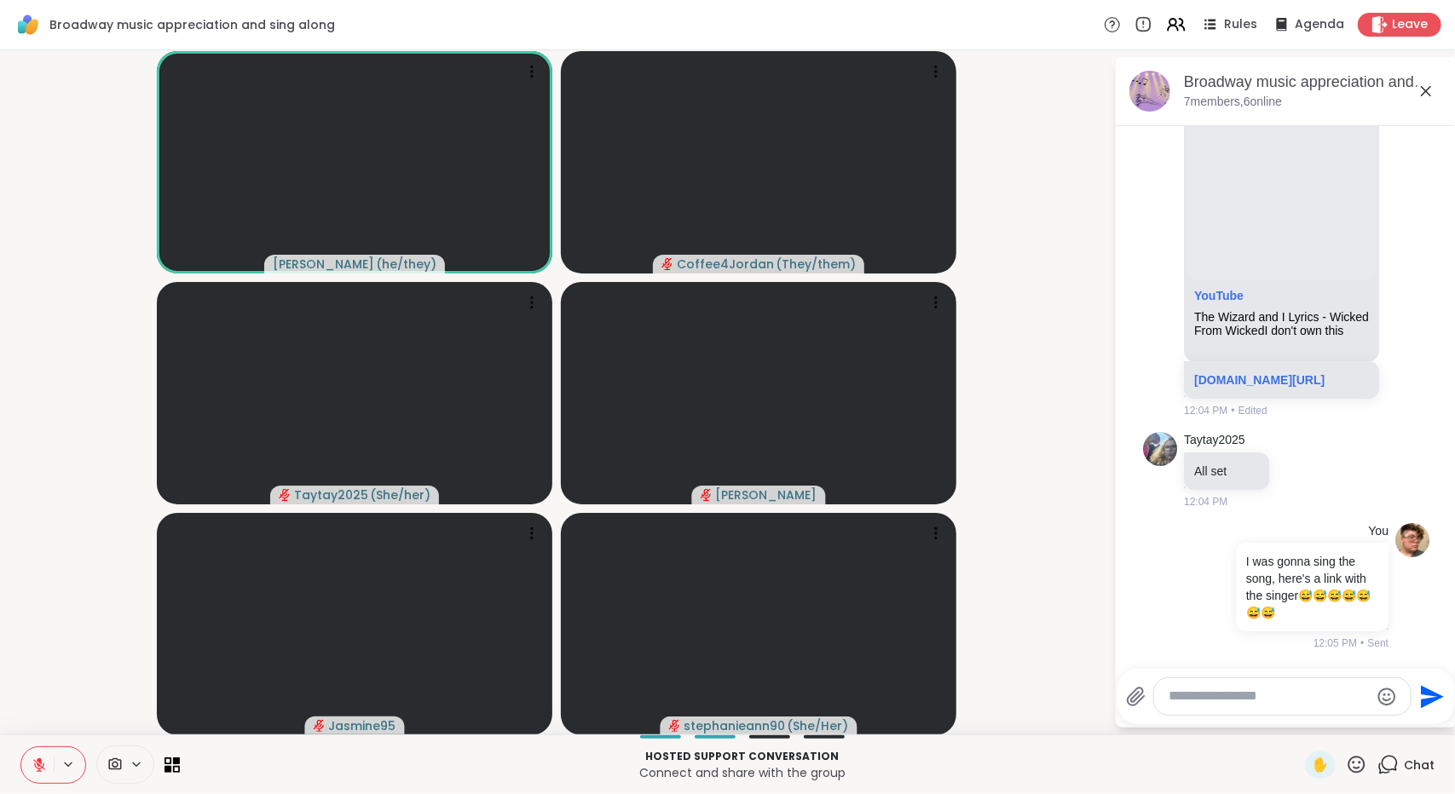
click at [1314, 701] on textarea "Type your message" at bounding box center [1268, 697] width 199 height 18
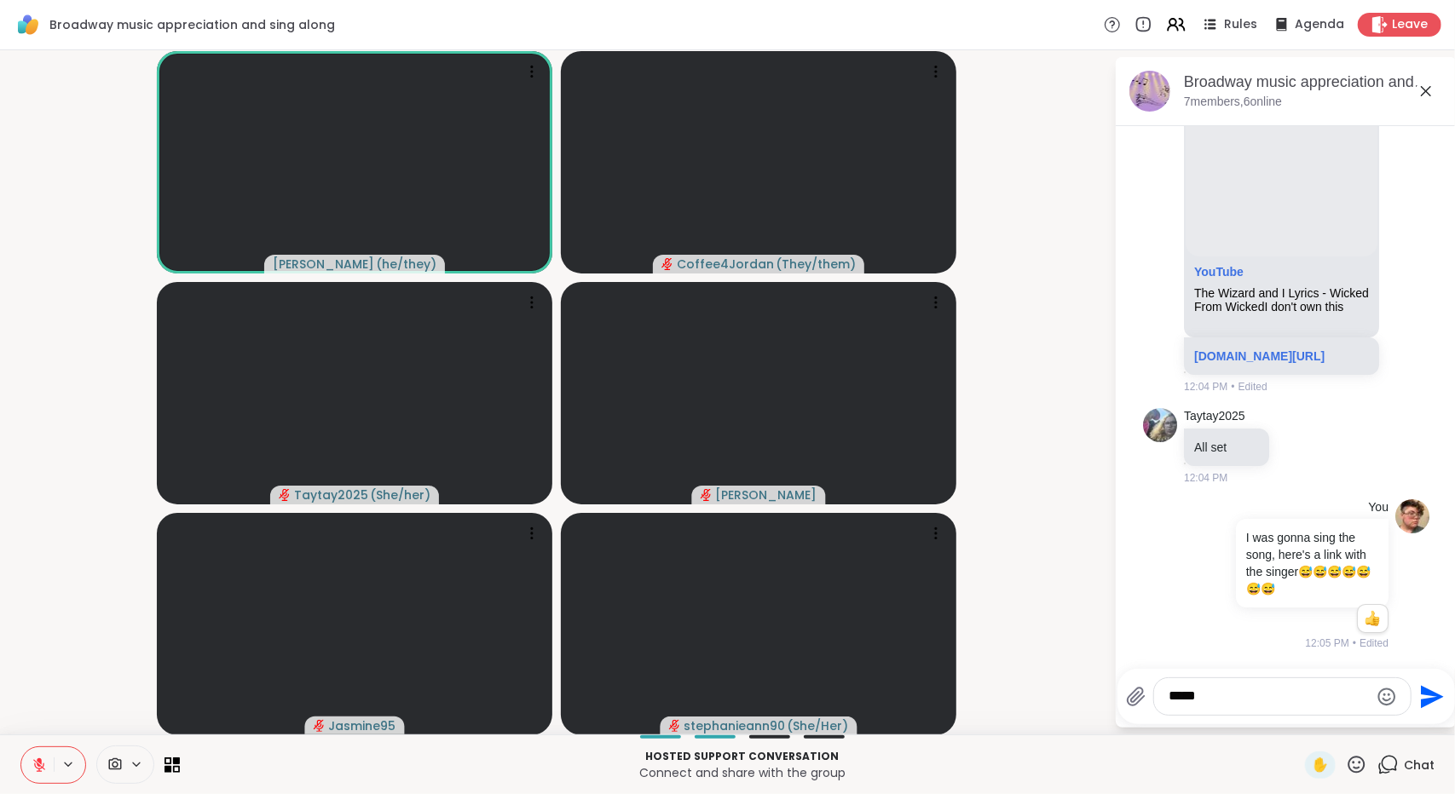
scroll to position [3642, 0]
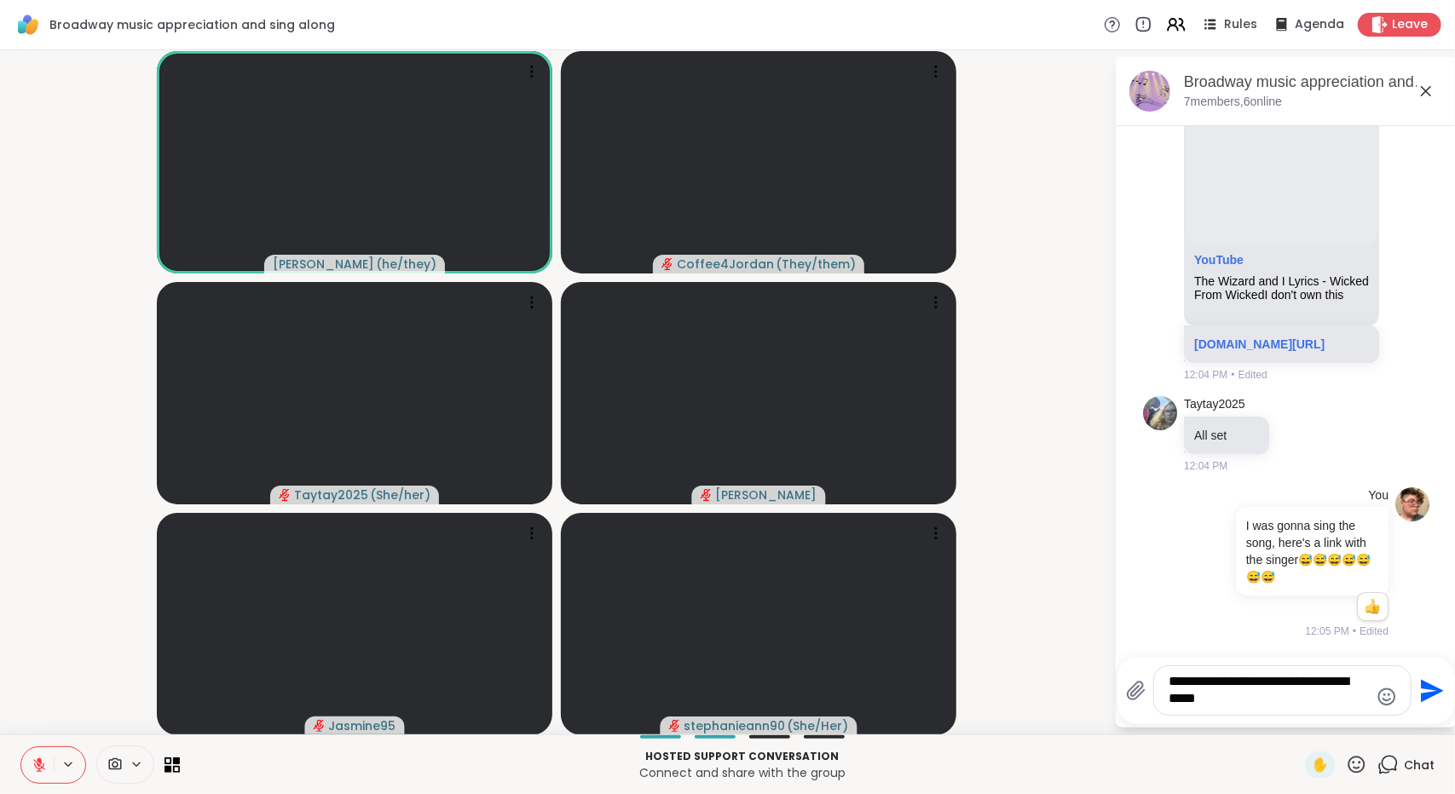
type textarea "**********"
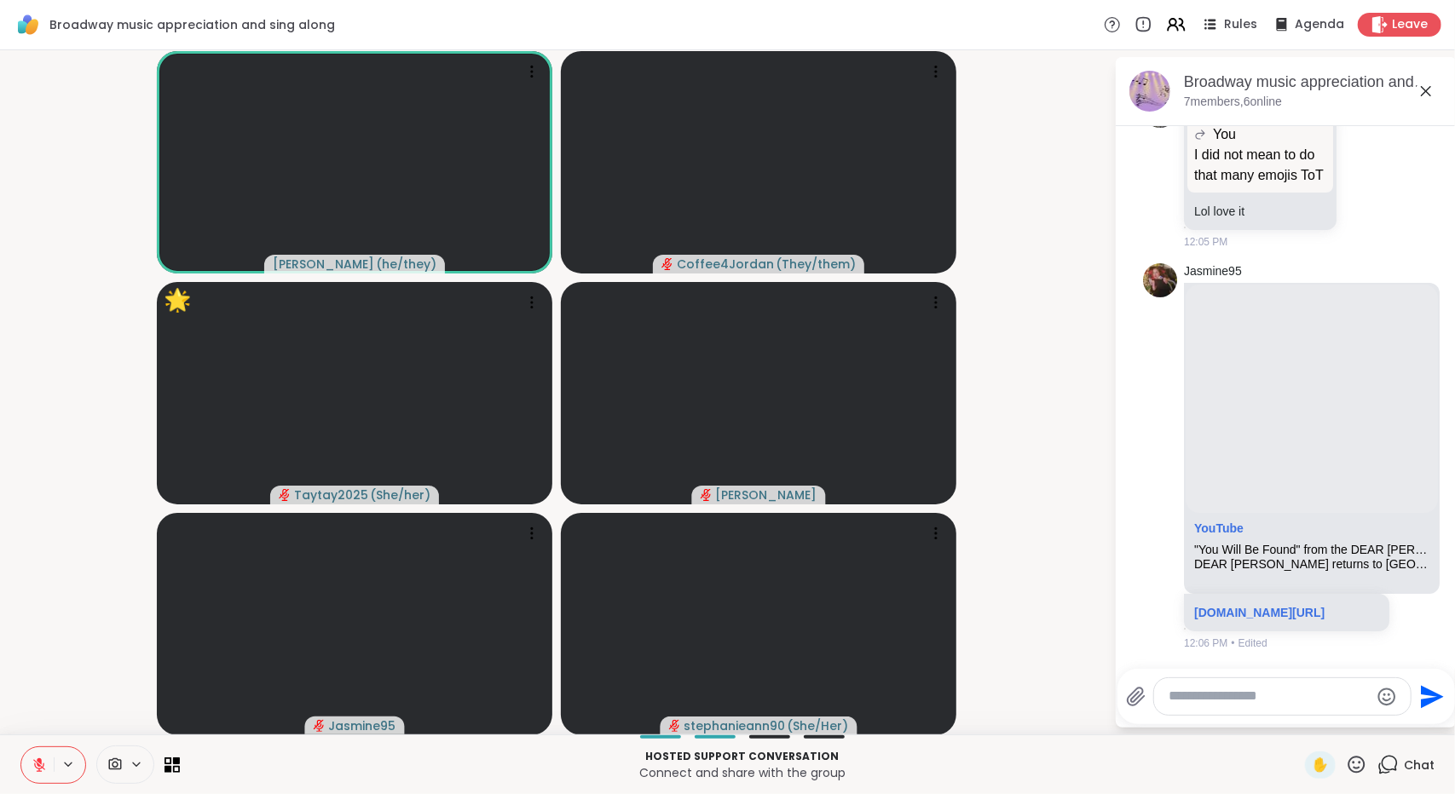
scroll to position [4382, 0]
click at [27, 757] on button at bounding box center [37, 765] width 32 height 36
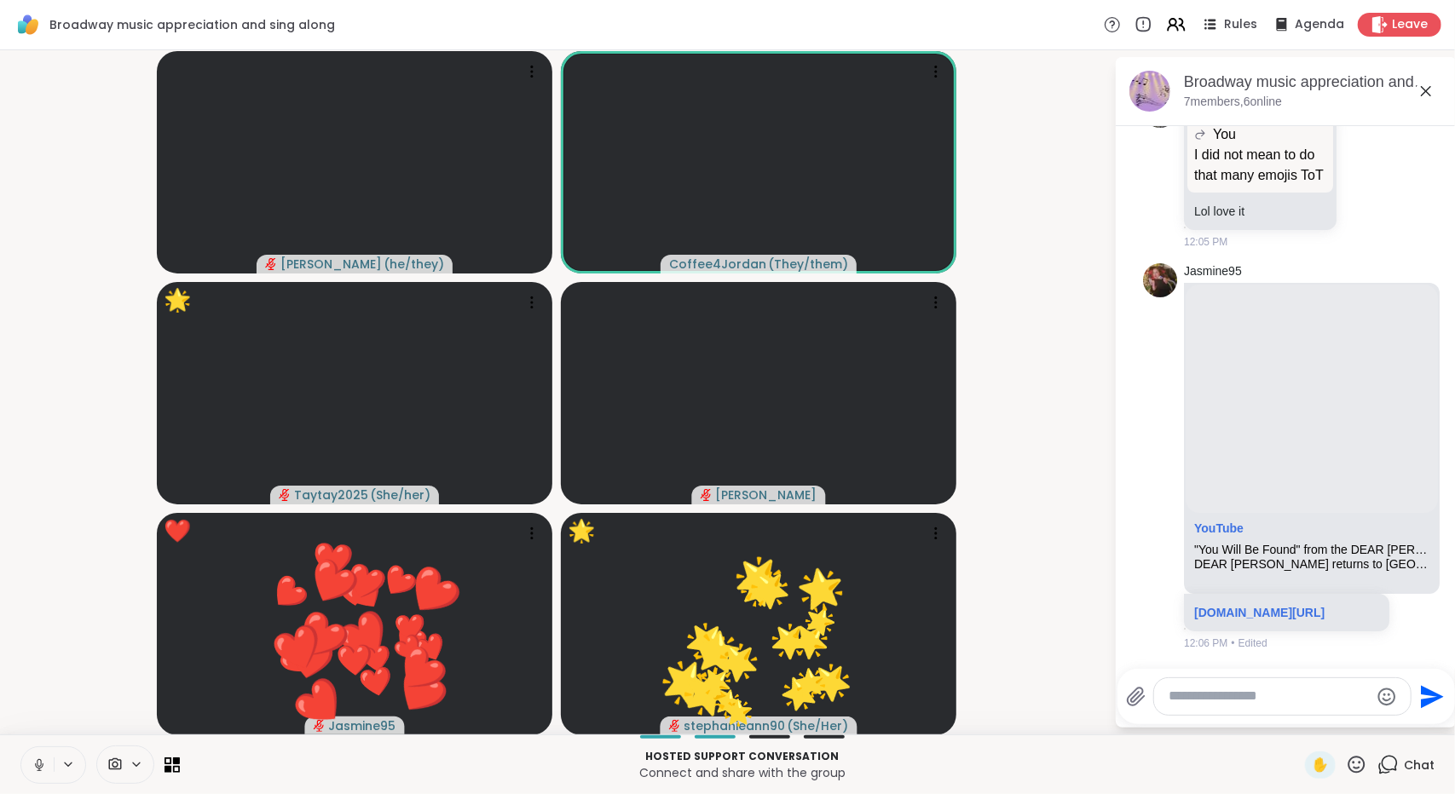
click at [30, 763] on button at bounding box center [37, 765] width 32 height 36
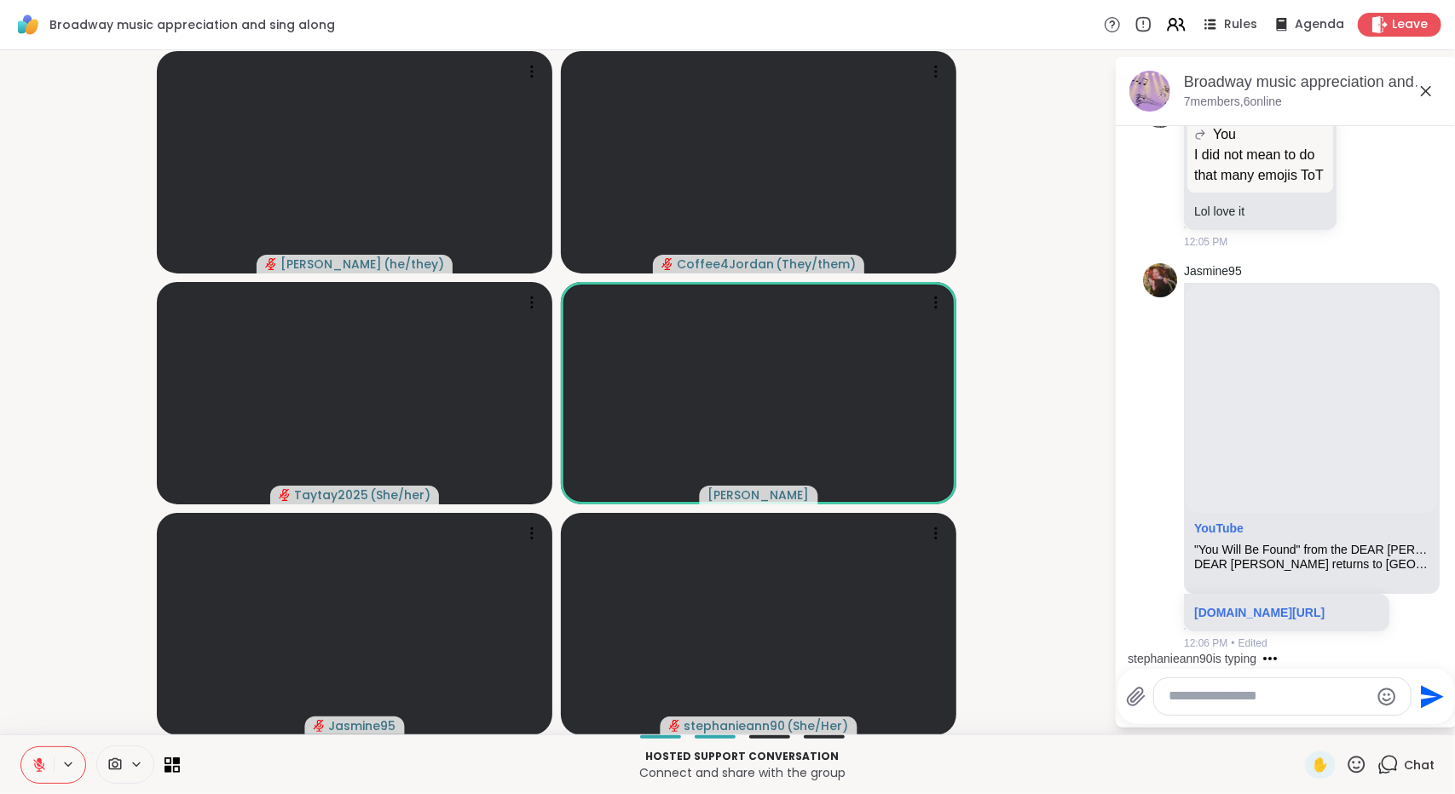
click at [1308, 697] on textarea "Type your message" at bounding box center [1268, 697] width 199 height 18
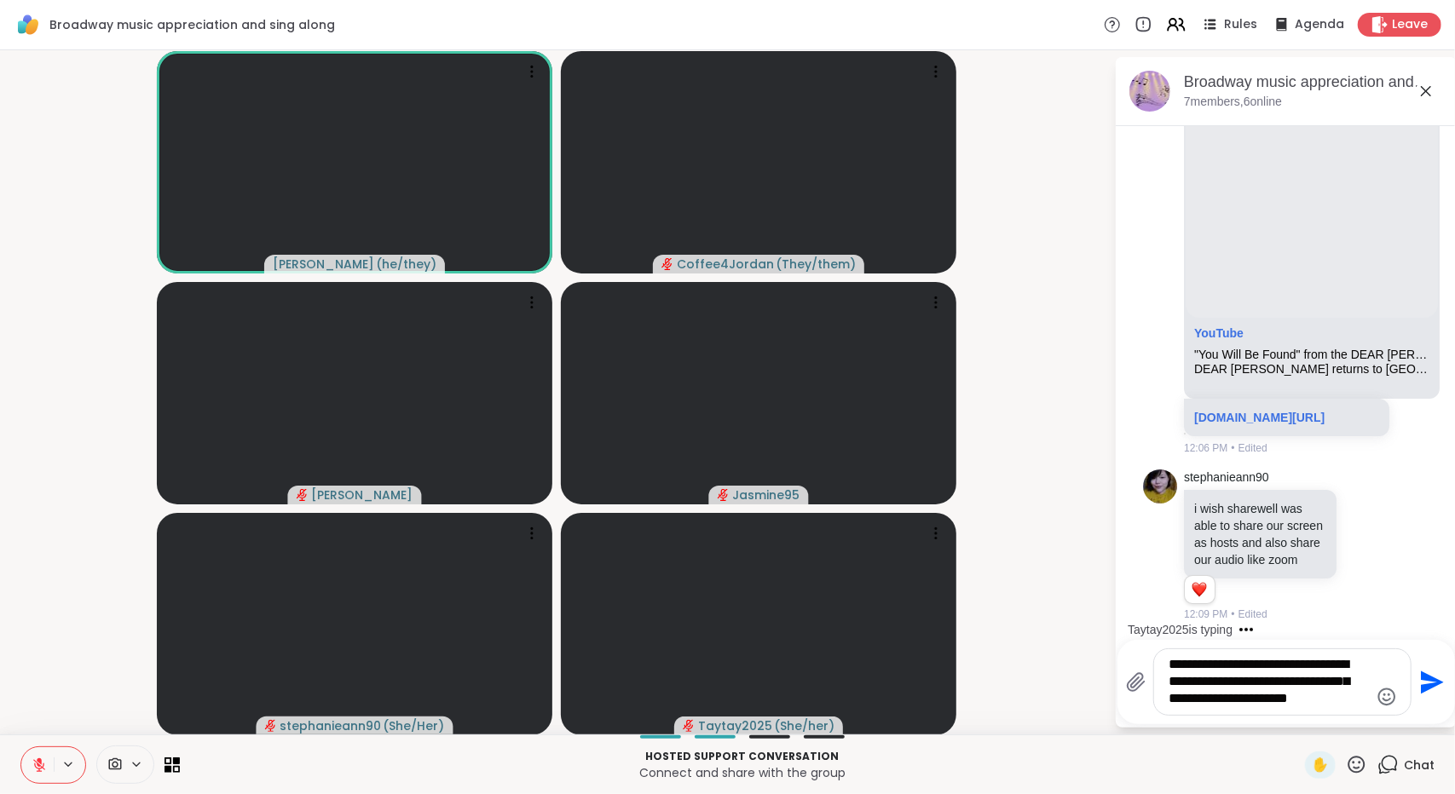
scroll to position [4783, 0]
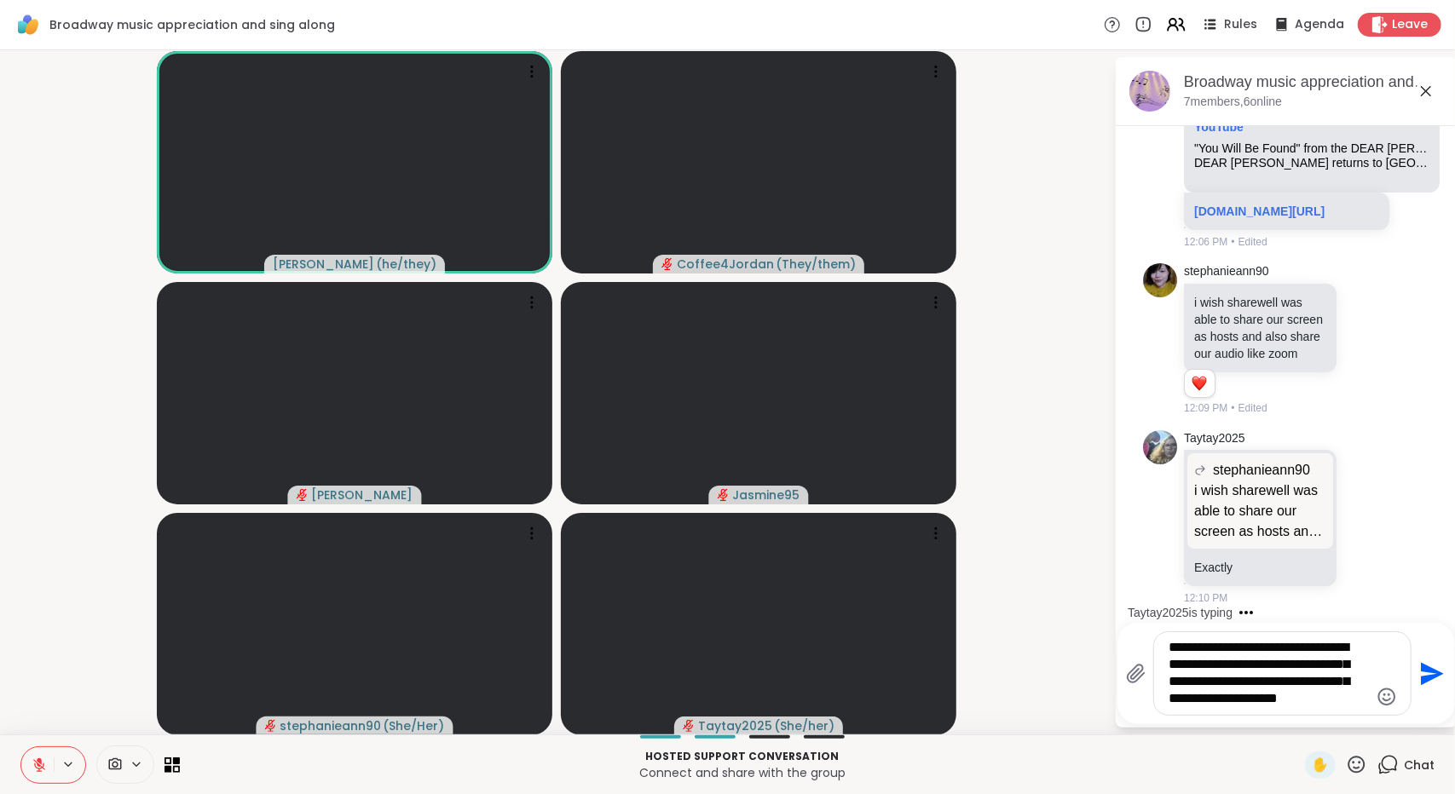
type textarea "**********"
click at [1438, 685] on icon "Send" at bounding box center [1429, 673] width 27 height 27
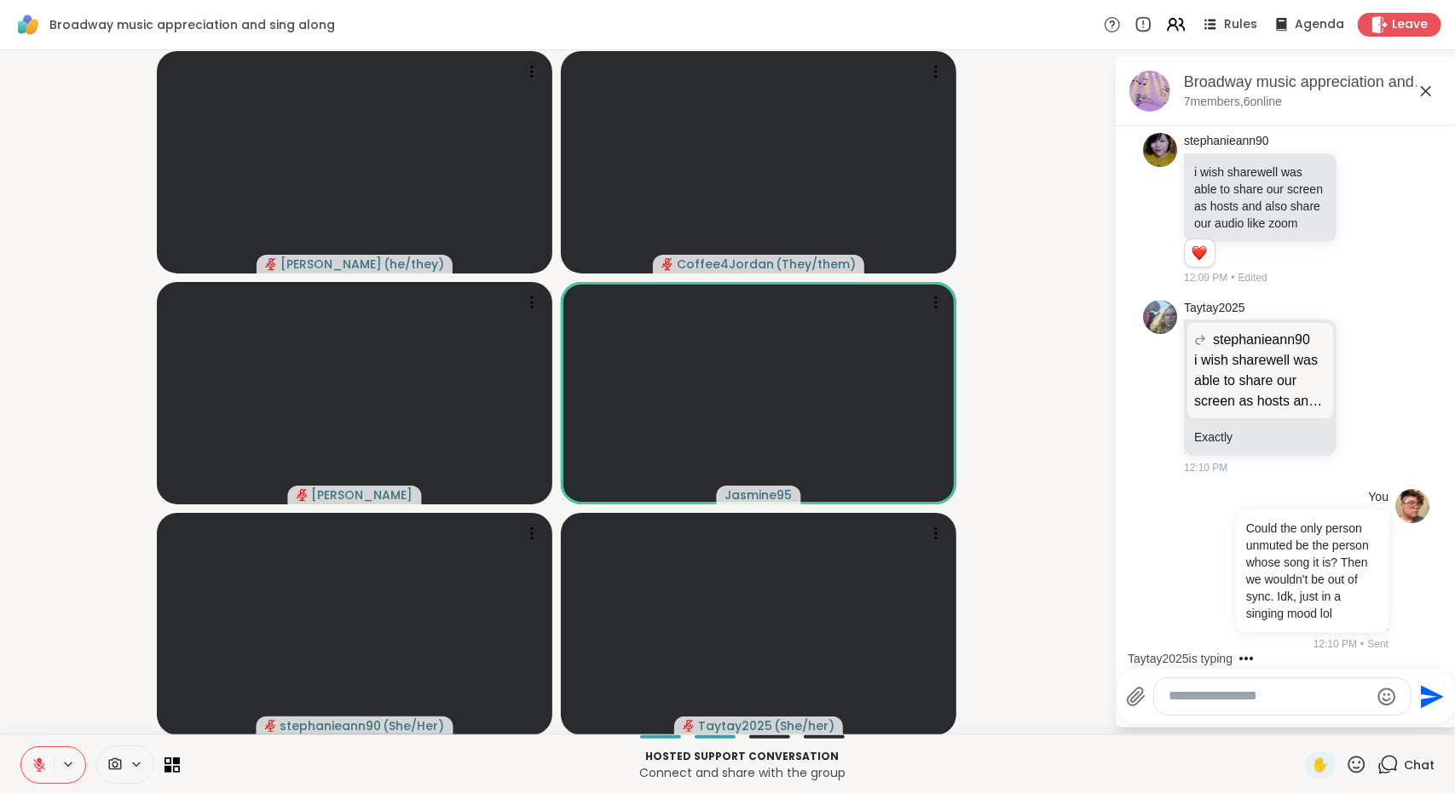
scroll to position [5153, 0]
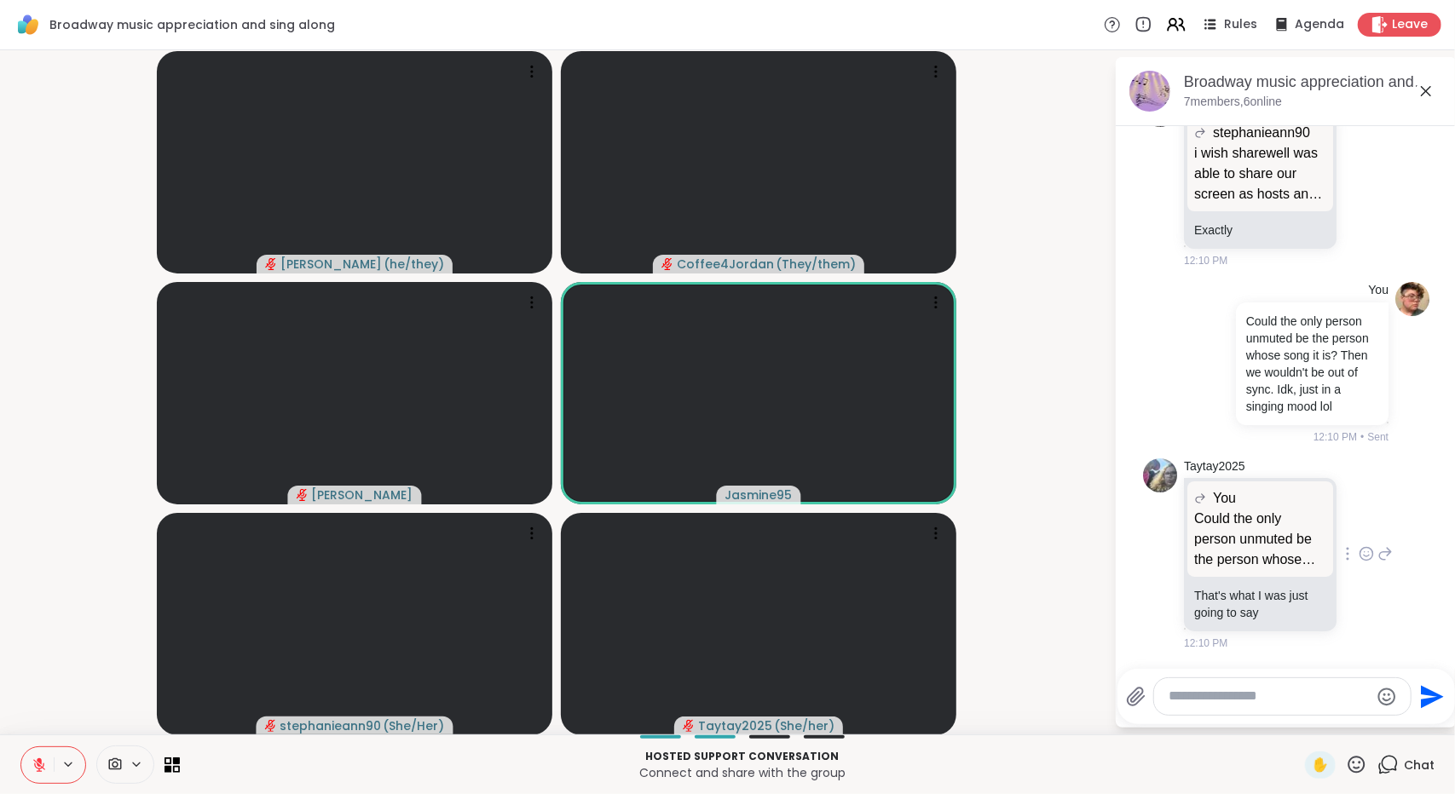
click at [1358, 555] on icon at bounding box center [1365, 553] width 15 height 17
click at [1319, 524] on button "Select Reaction: Thumbs up" at bounding box center [1329, 527] width 34 height 34
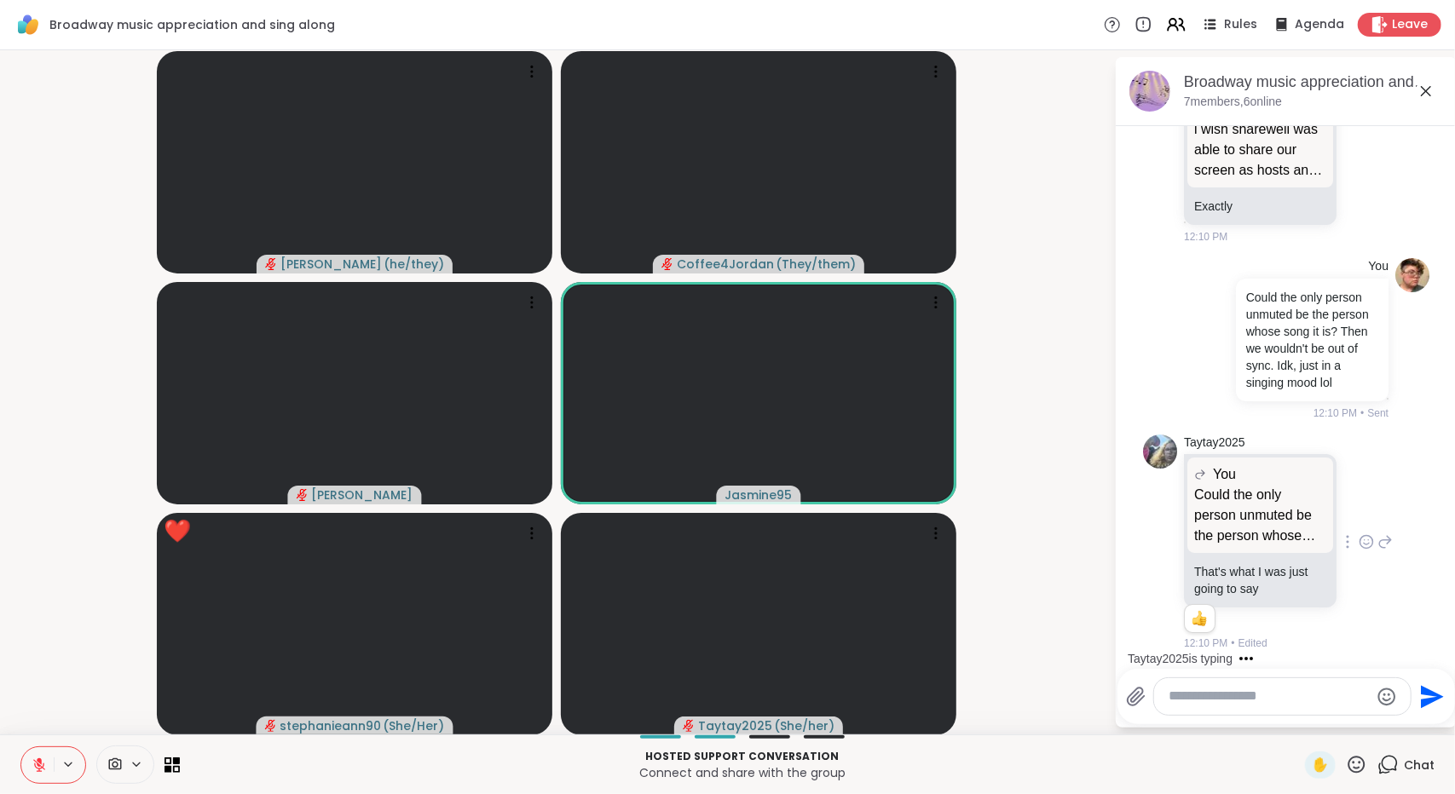
click at [1341, 694] on textarea "Type your message" at bounding box center [1268, 697] width 199 height 18
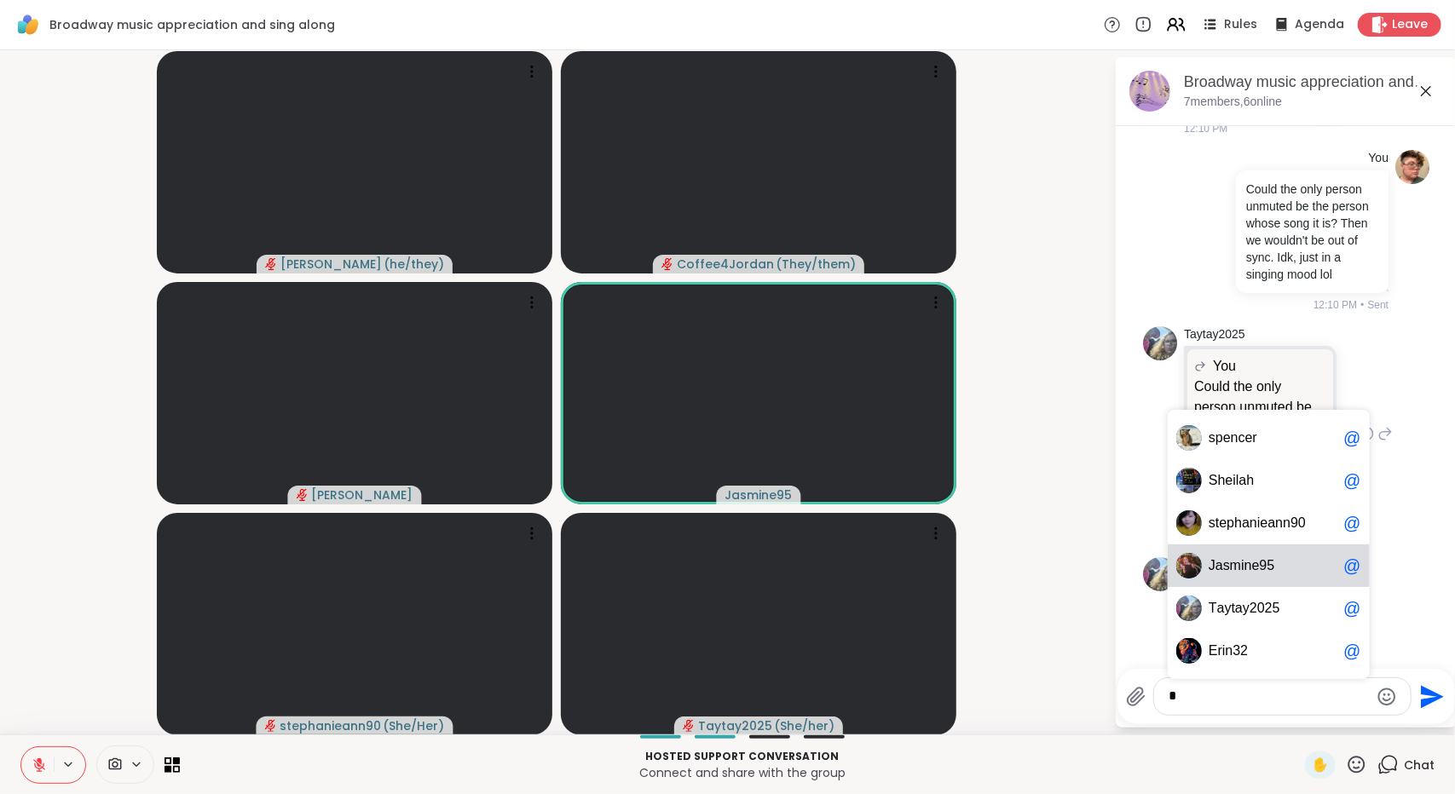
click at [1267, 559] on span "5" at bounding box center [1271, 565] width 8 height 17
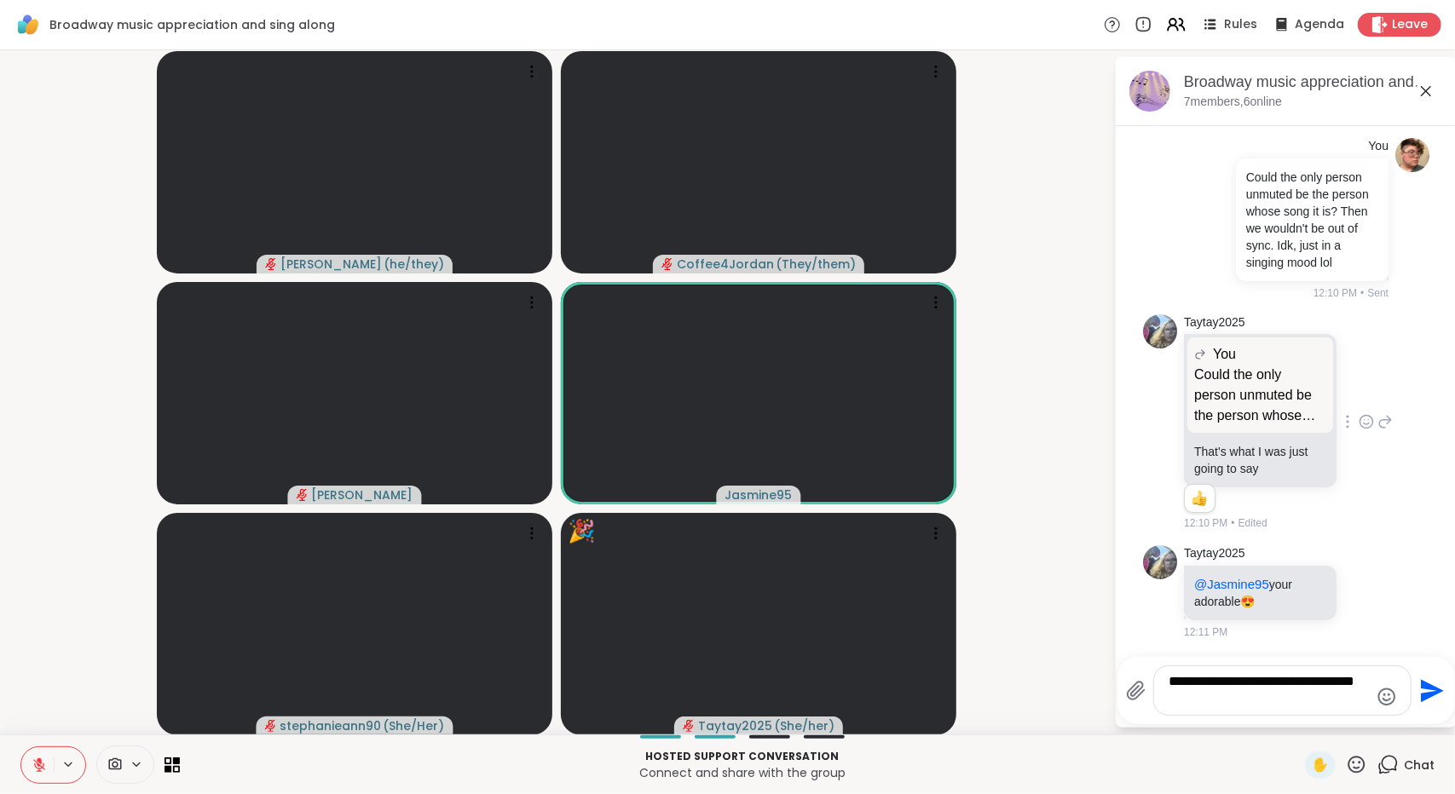
type textarea "**********"
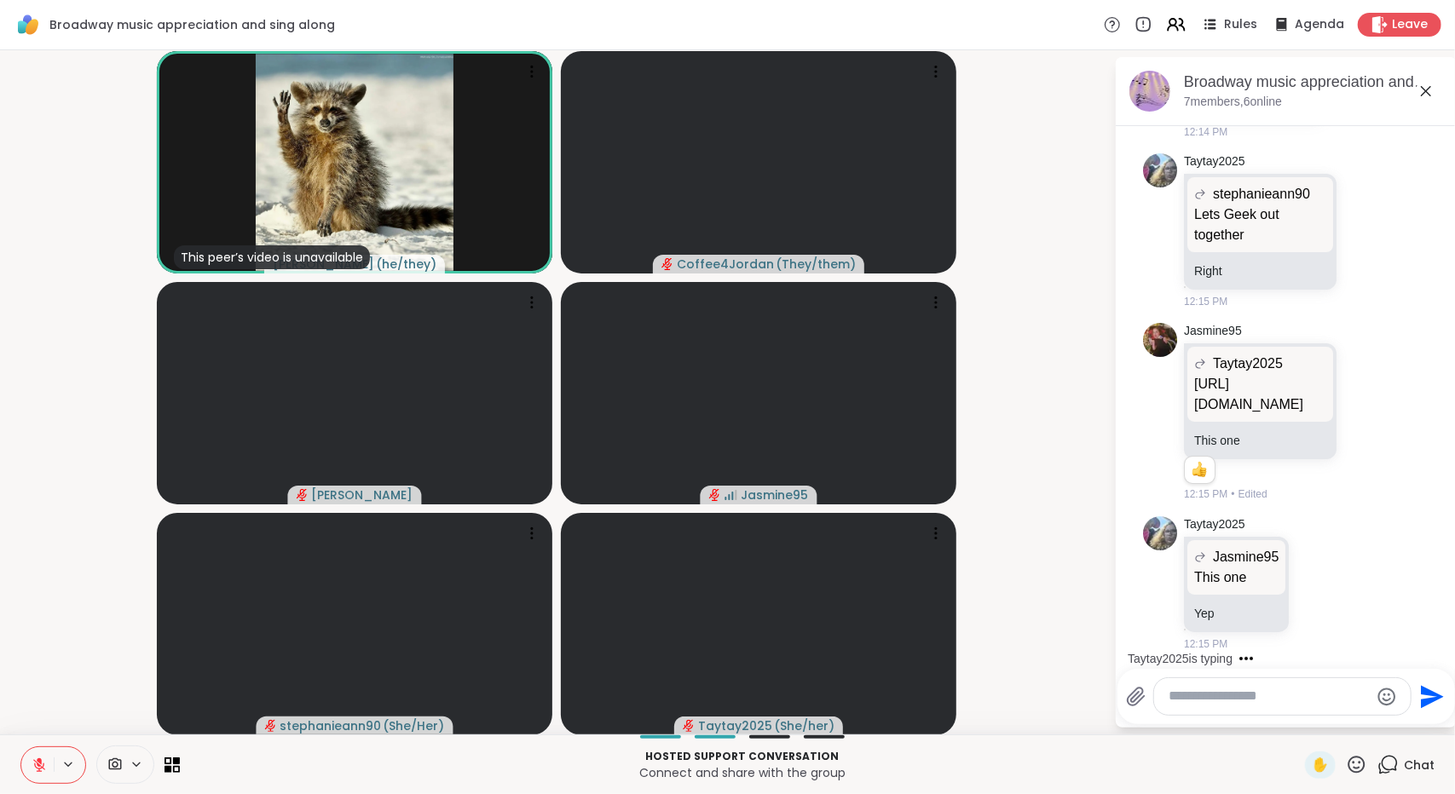
scroll to position [6474, 0]
click at [1305, 688] on div at bounding box center [1282, 696] width 257 height 37
click at [1306, 700] on textarea "Type your message" at bounding box center [1268, 697] width 199 height 18
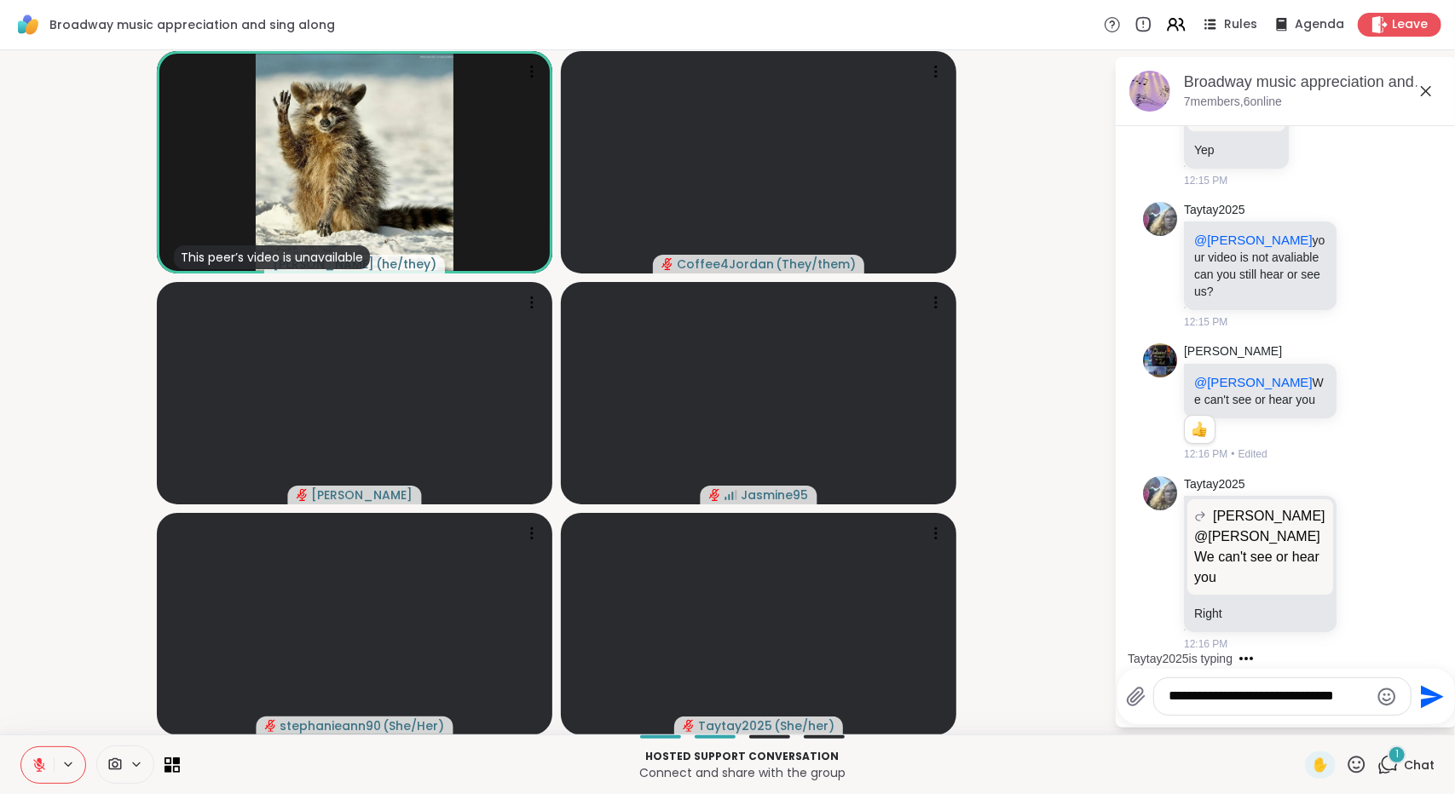
scroll to position [6935, 0]
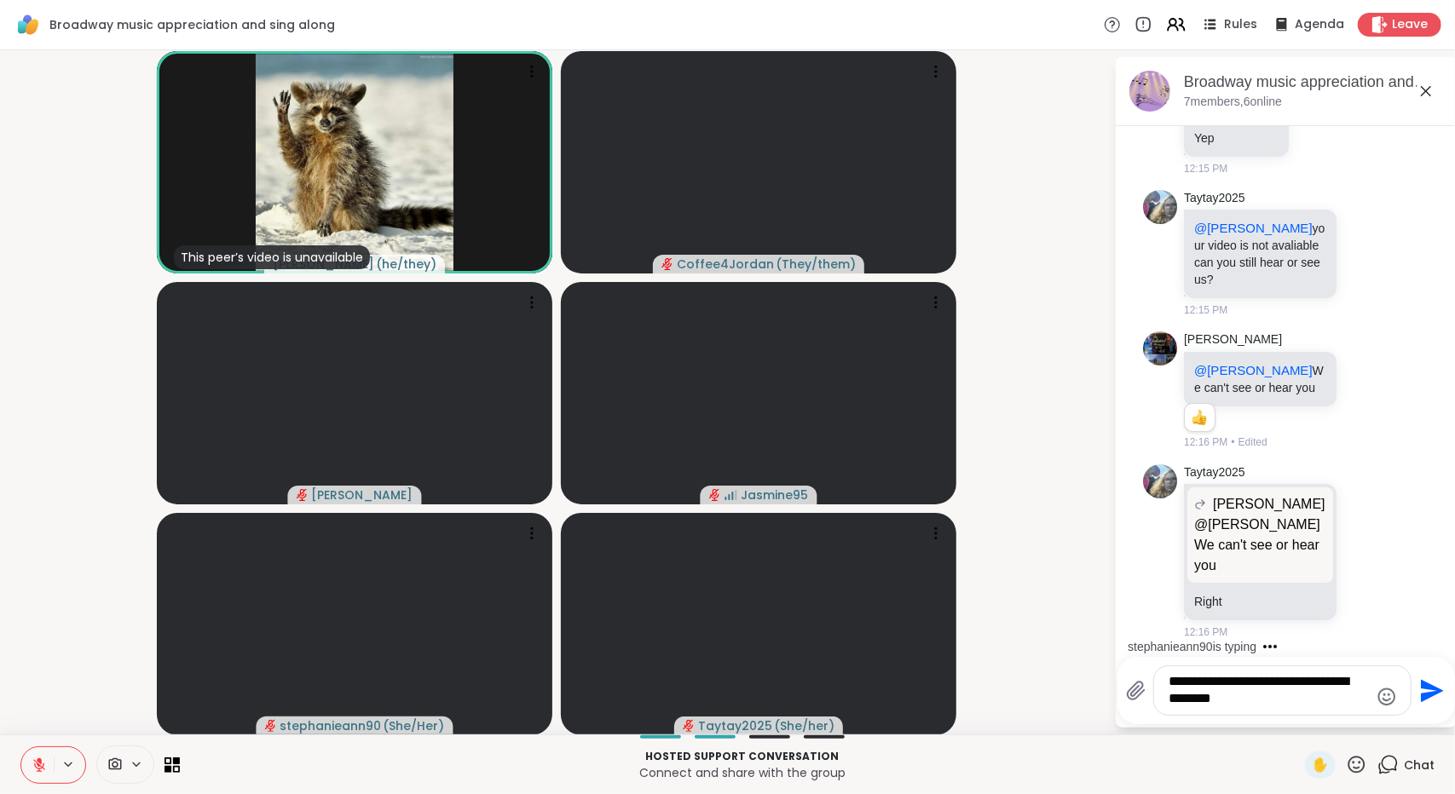
type textarea "**********"
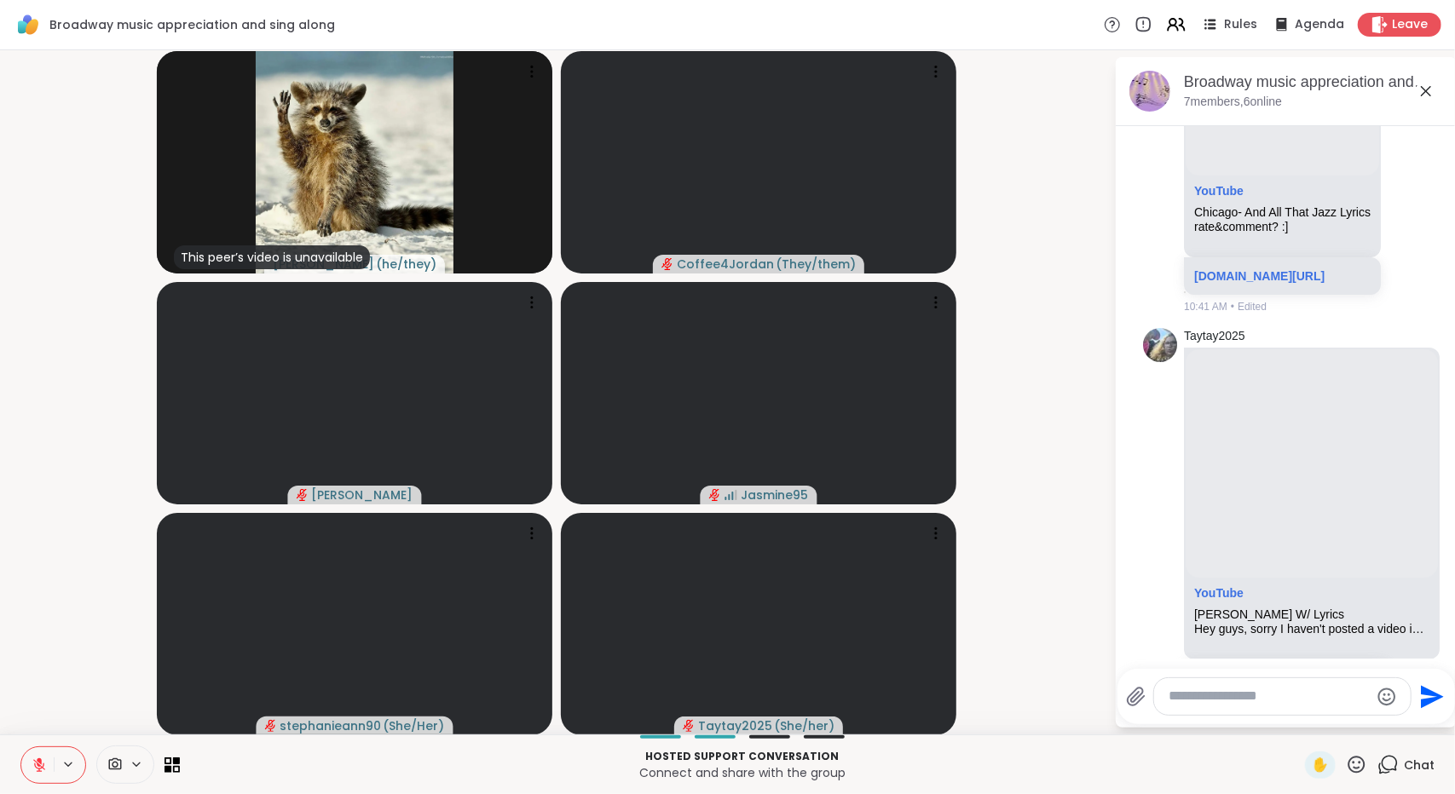
scroll to position [493, 0]
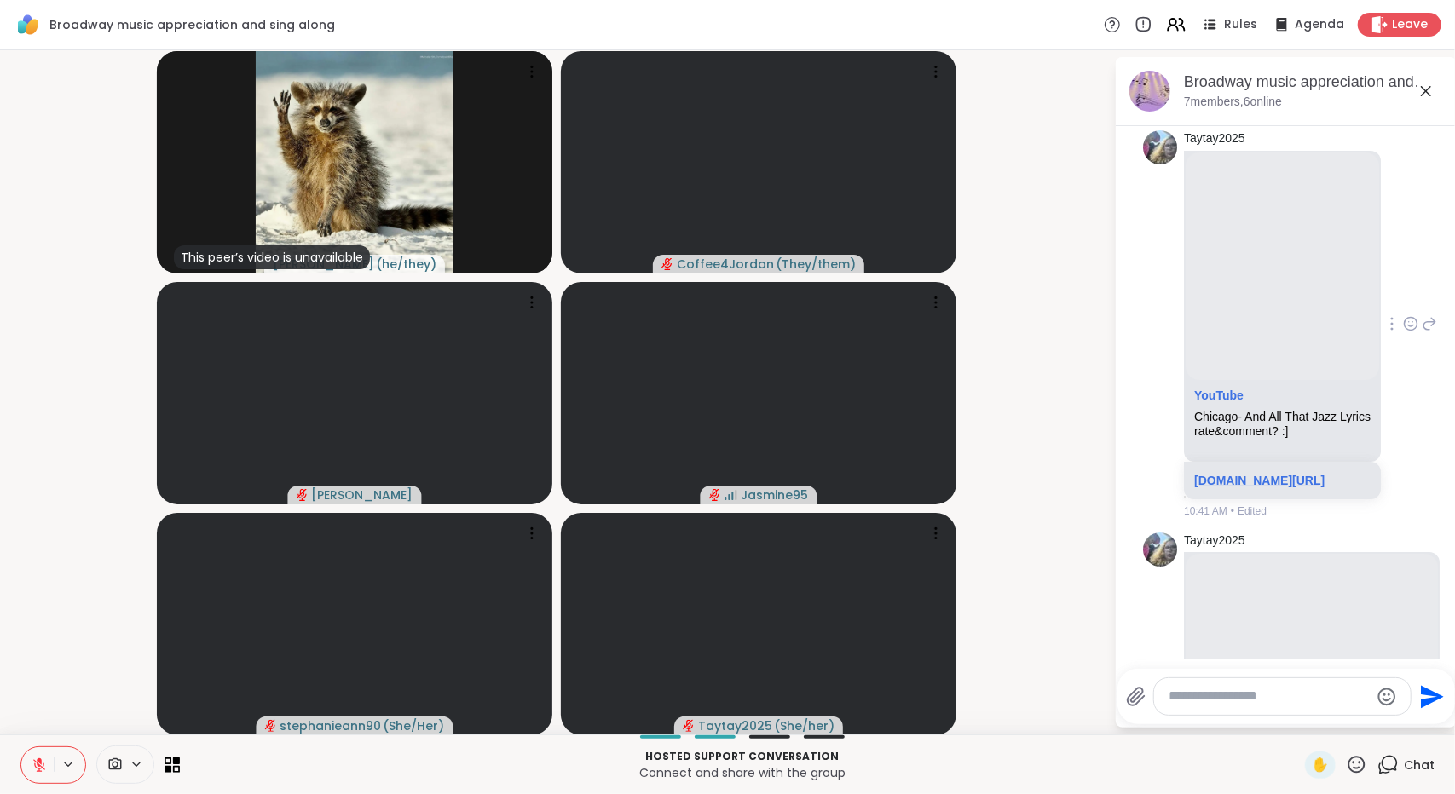
click at [1266, 487] on link "youtu.be/jcGsGfvVrWo?si=Ru_WhGjOuiP7n81L" at bounding box center [1259, 481] width 130 height 14
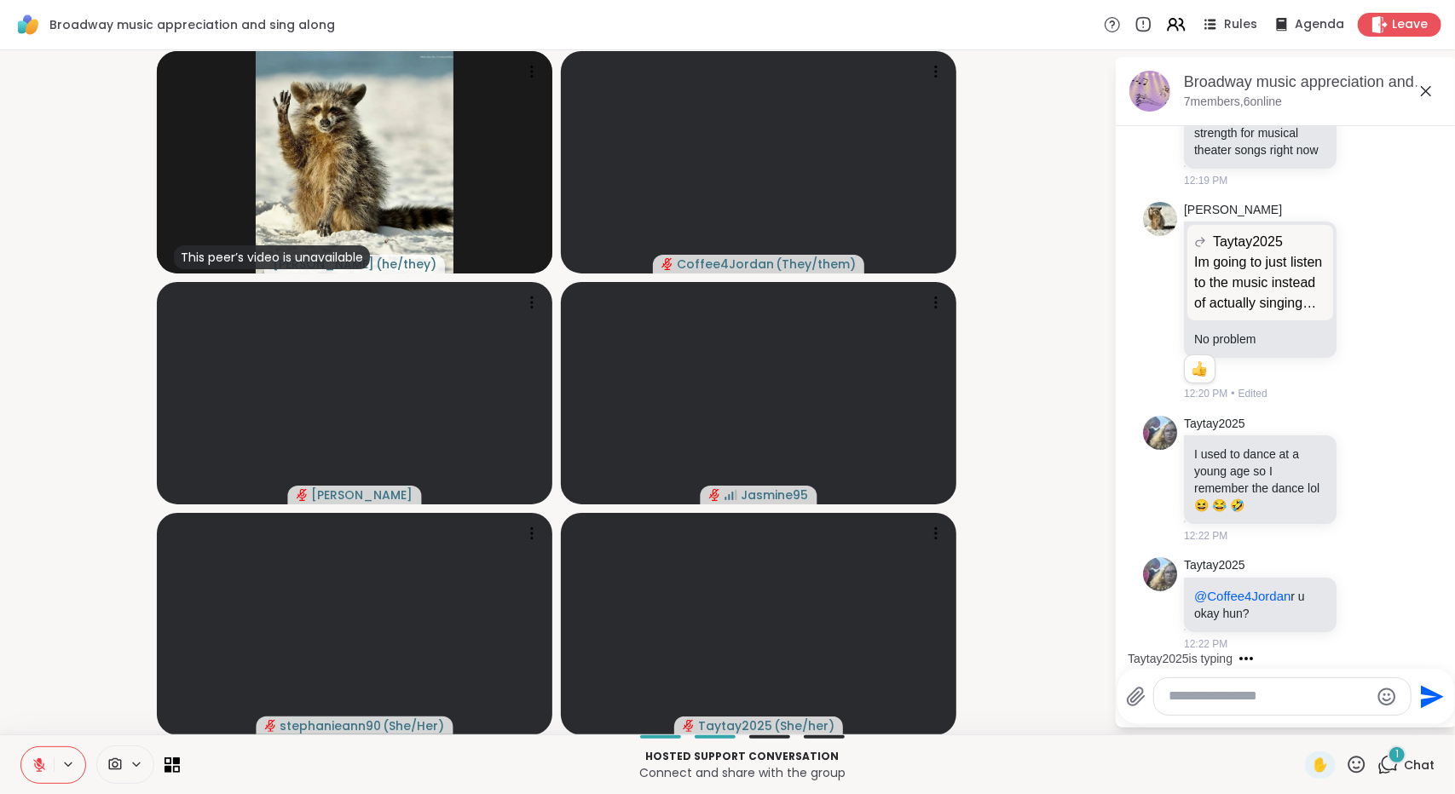
scroll to position [8123, 0]
click at [1358, 604] on icon at bounding box center [1365, 604] width 15 height 17
click at [1346, 643] on div "Taytay2025 @Coffee4Jordan r u okay hun? 12:22 PM" at bounding box center [1288, 604] width 209 height 95
click at [1377, 609] on icon at bounding box center [1384, 604] width 15 height 20
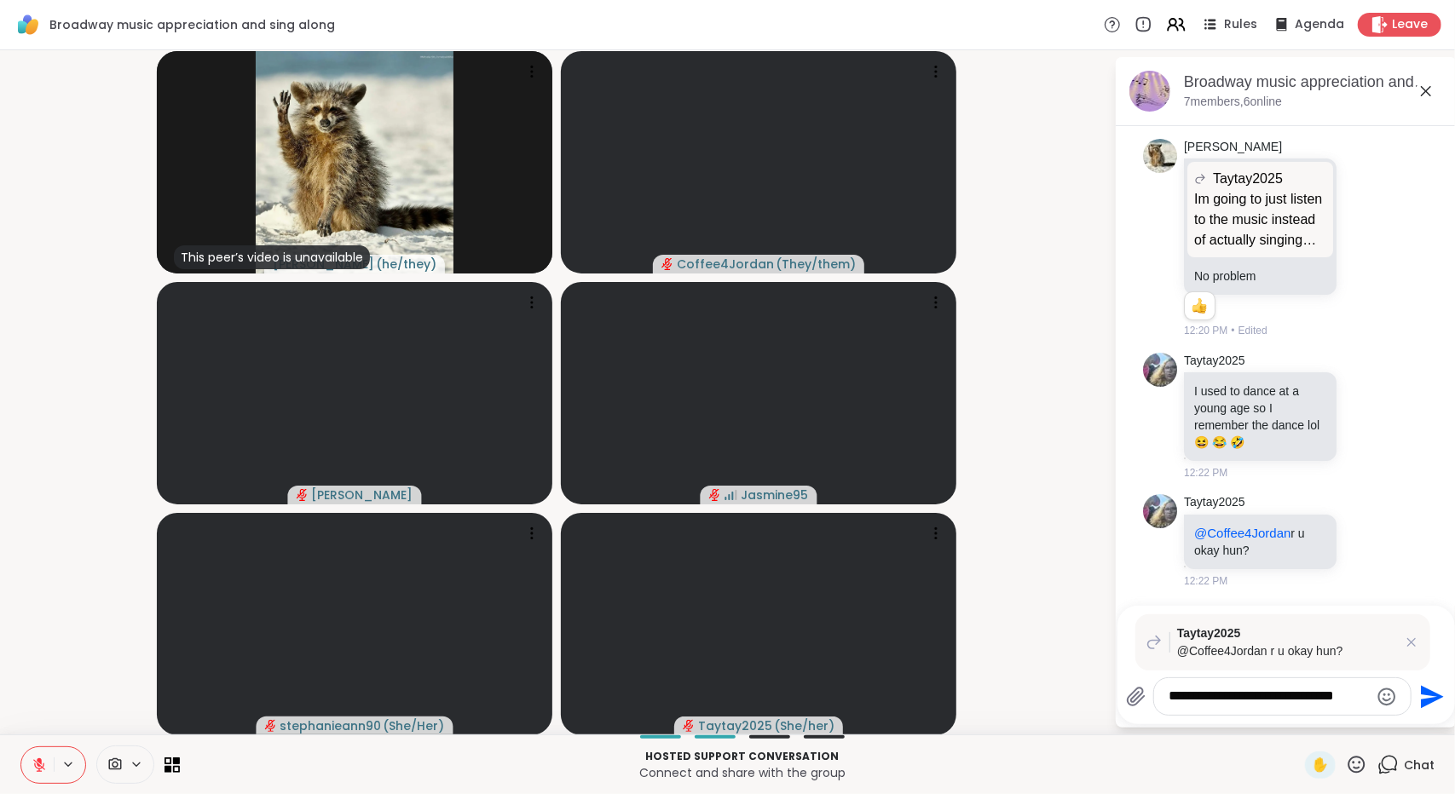
type textarea "**********"
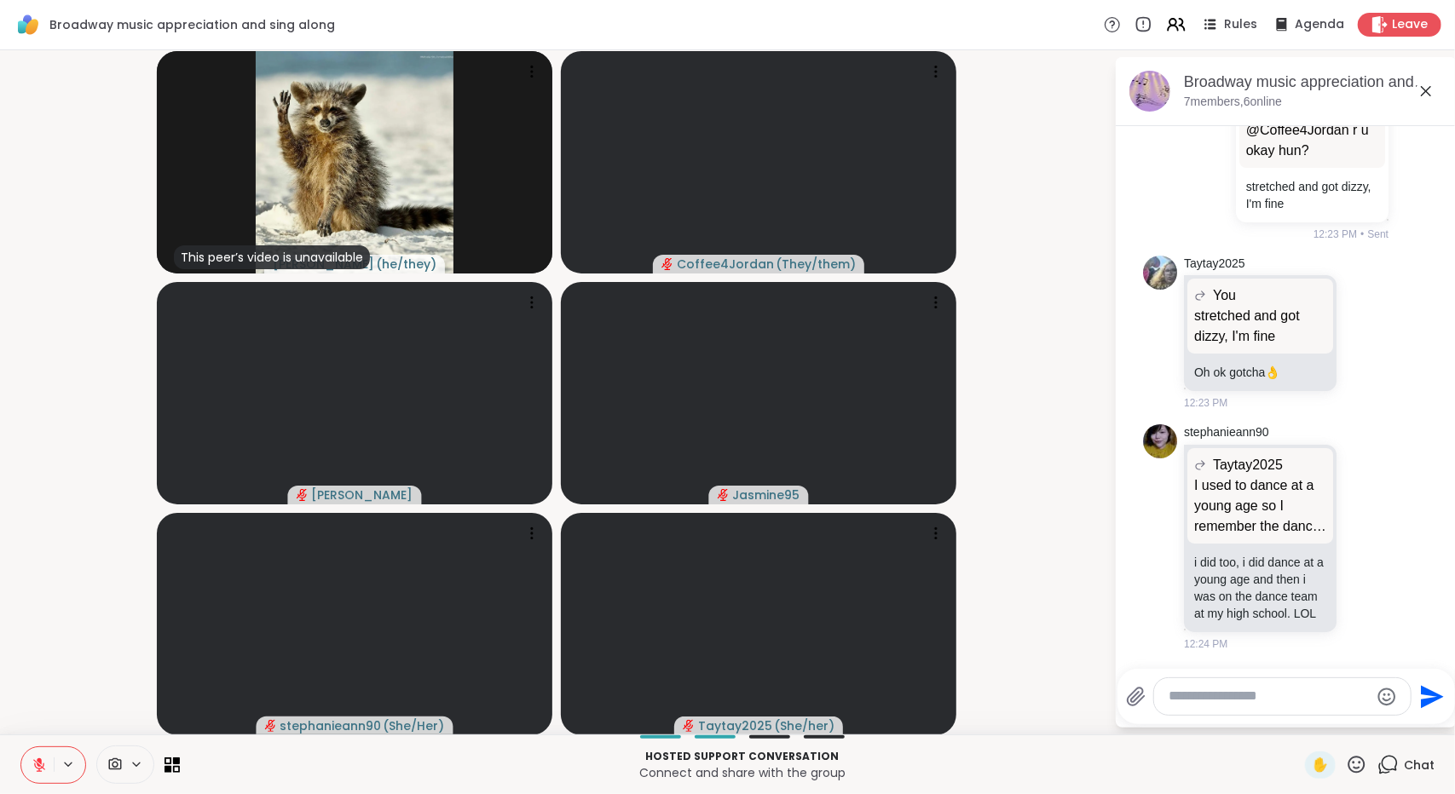
scroll to position [8758, 0]
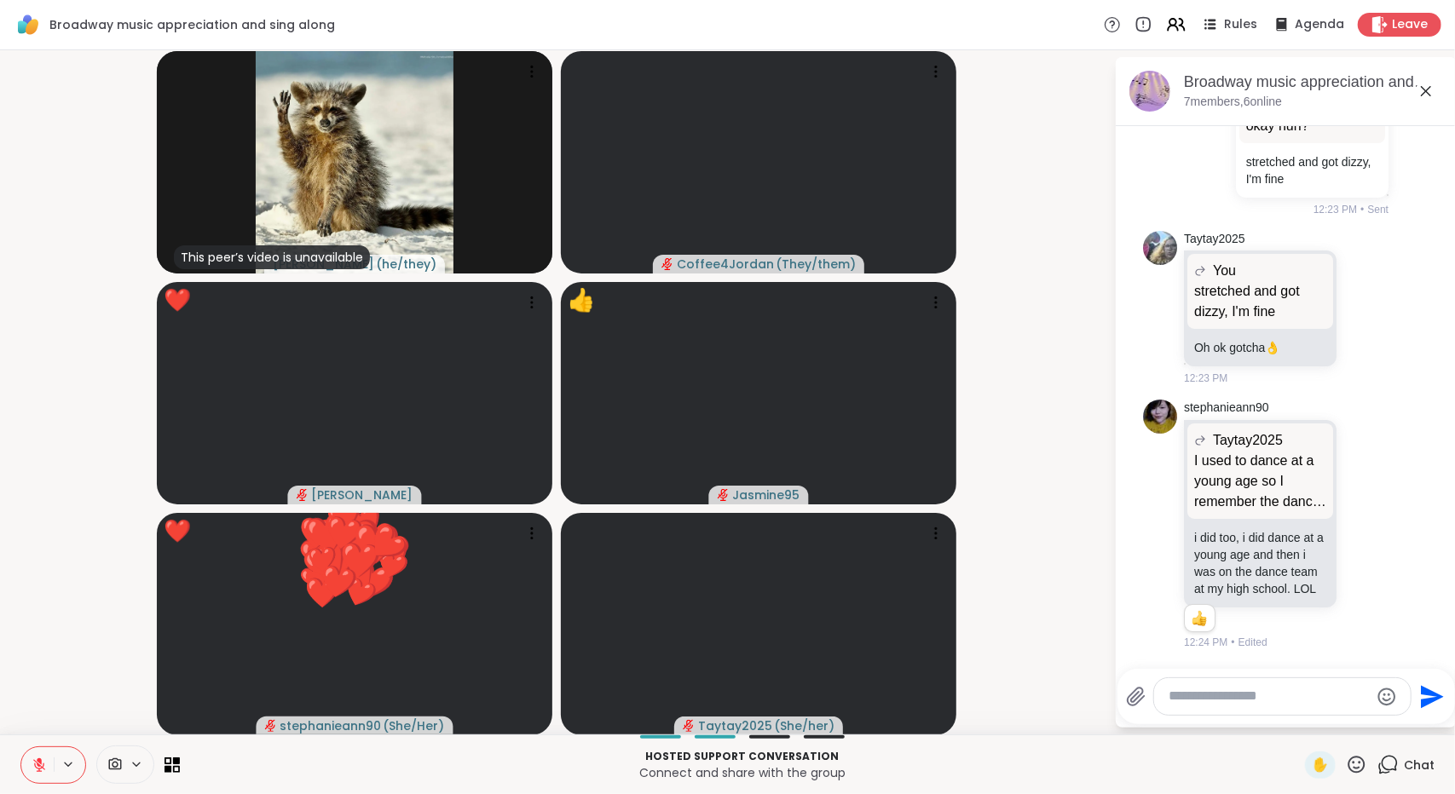
click at [1348, 772] on icon at bounding box center [1356, 764] width 17 height 17
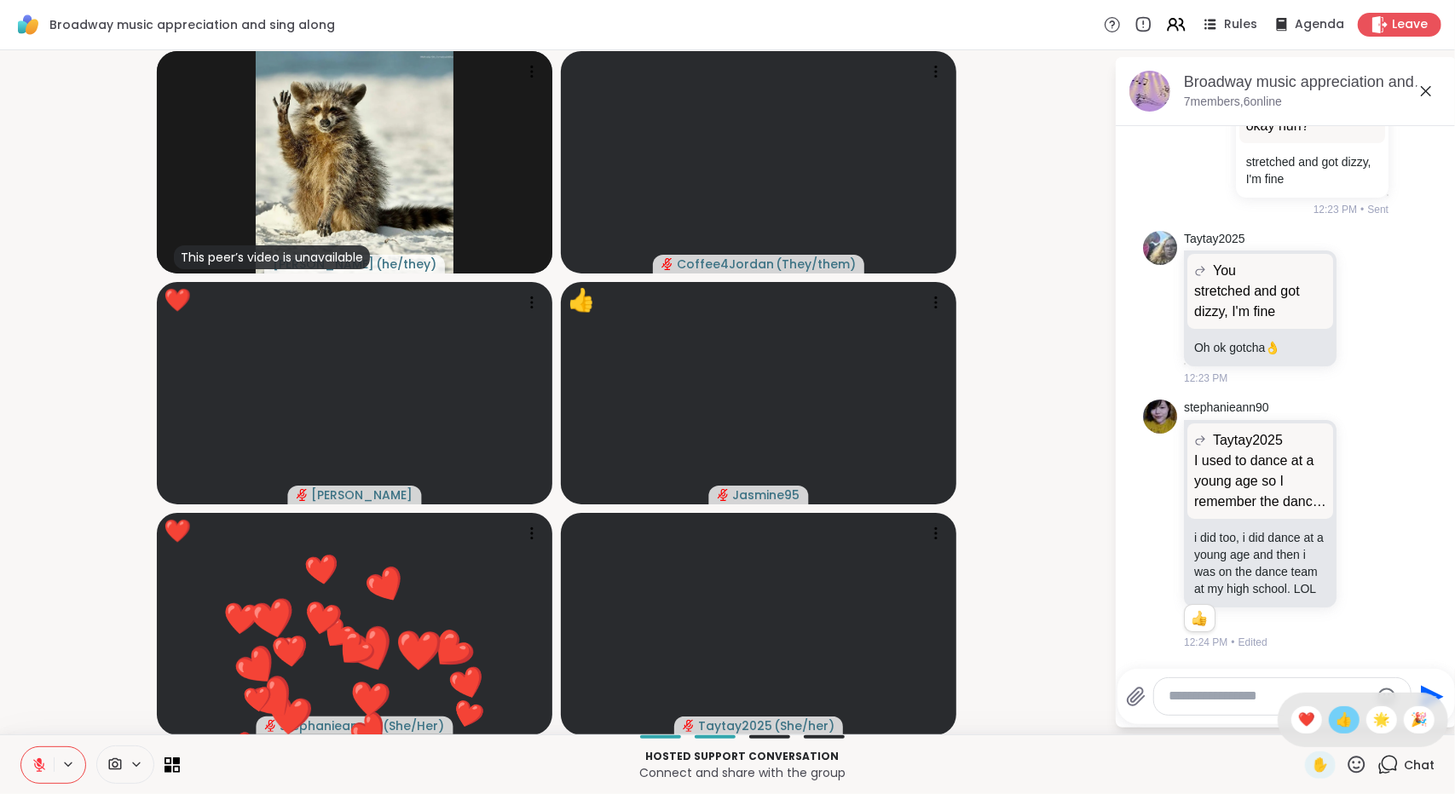
click at [1335, 729] on span "👍" at bounding box center [1343, 720] width 17 height 20
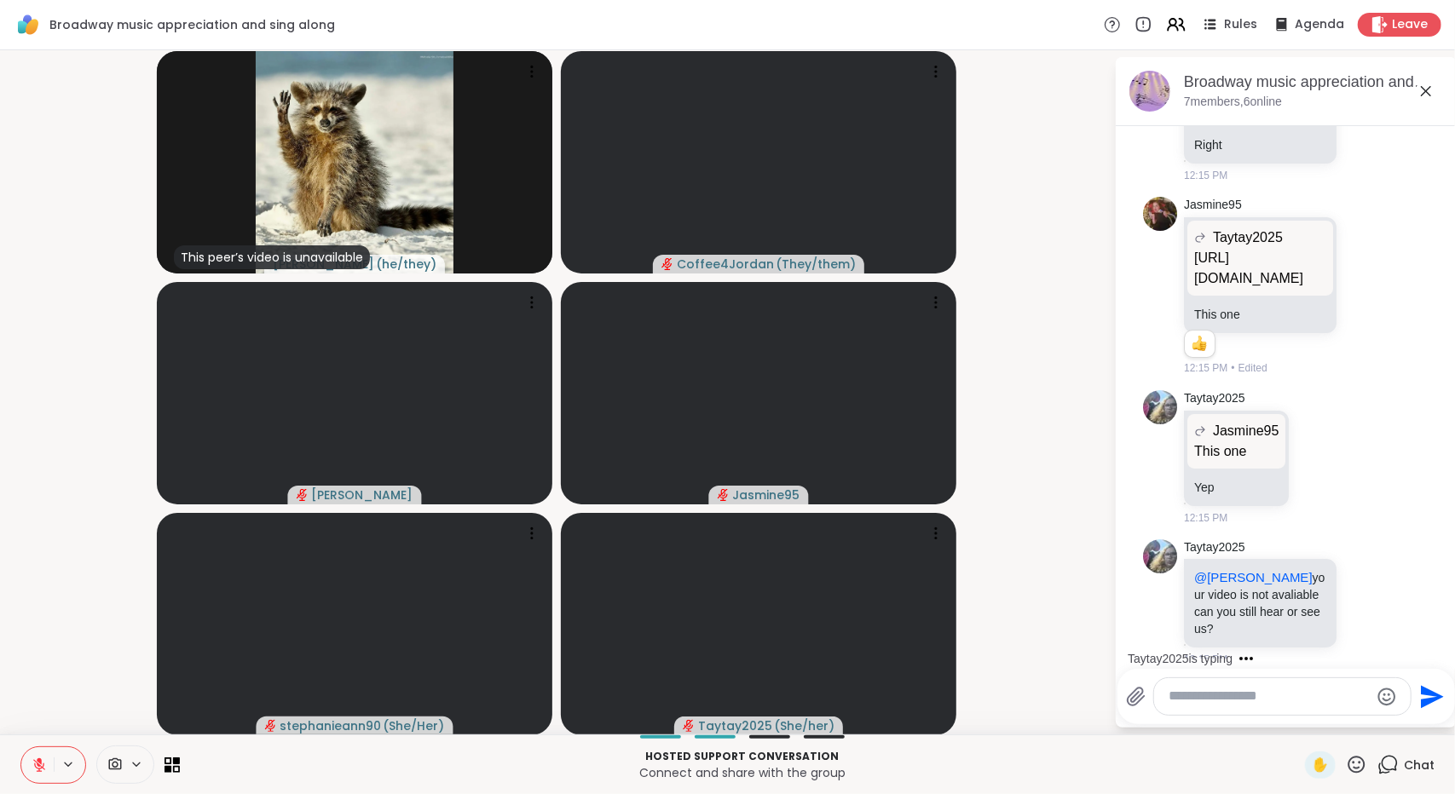
scroll to position [6477, 0]
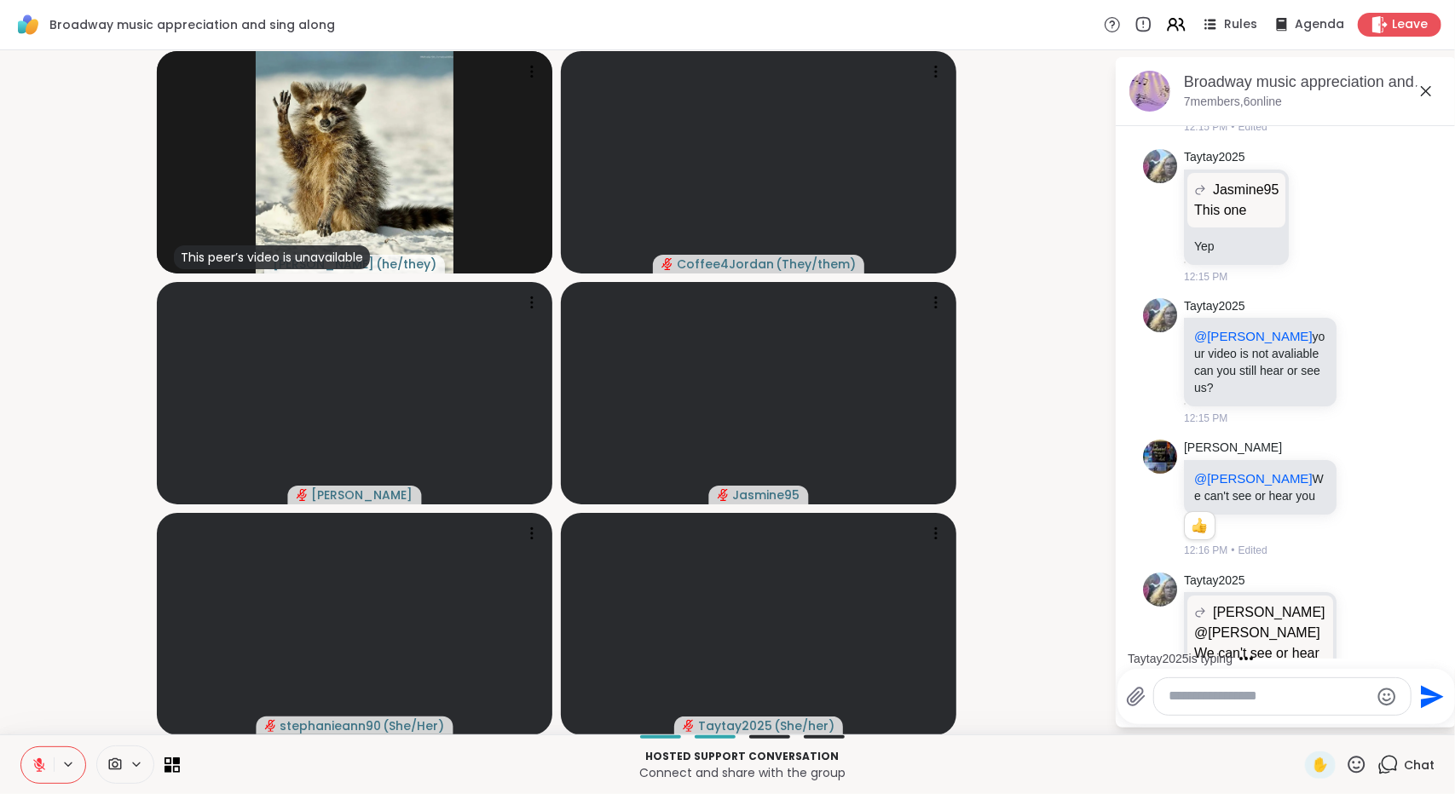
click at [1441, 503] on html "Broadway music appreciation and sing along Rules Agenda Leave This peer’s video…" at bounding box center [727, 397] width 1455 height 794
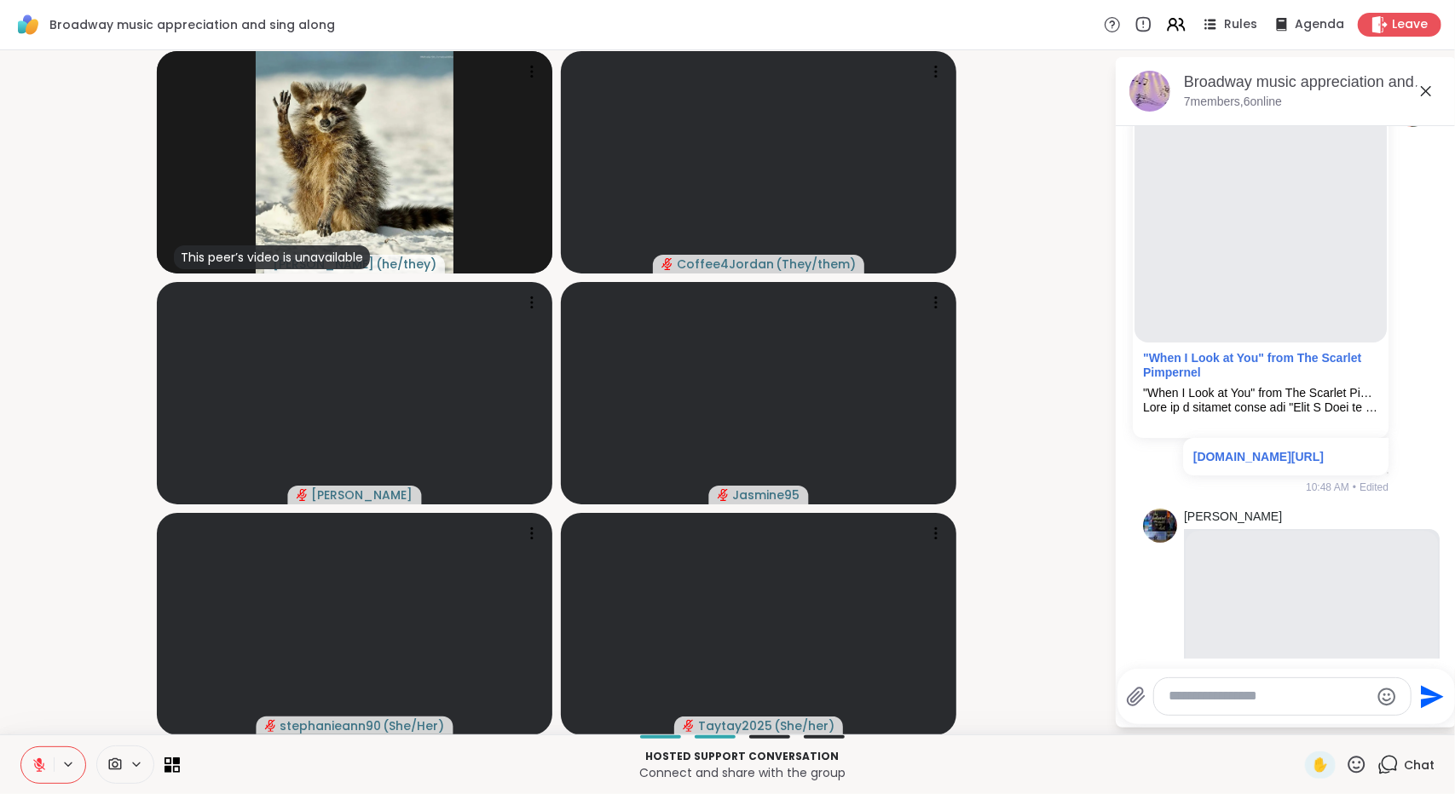
scroll to position [1403, 0]
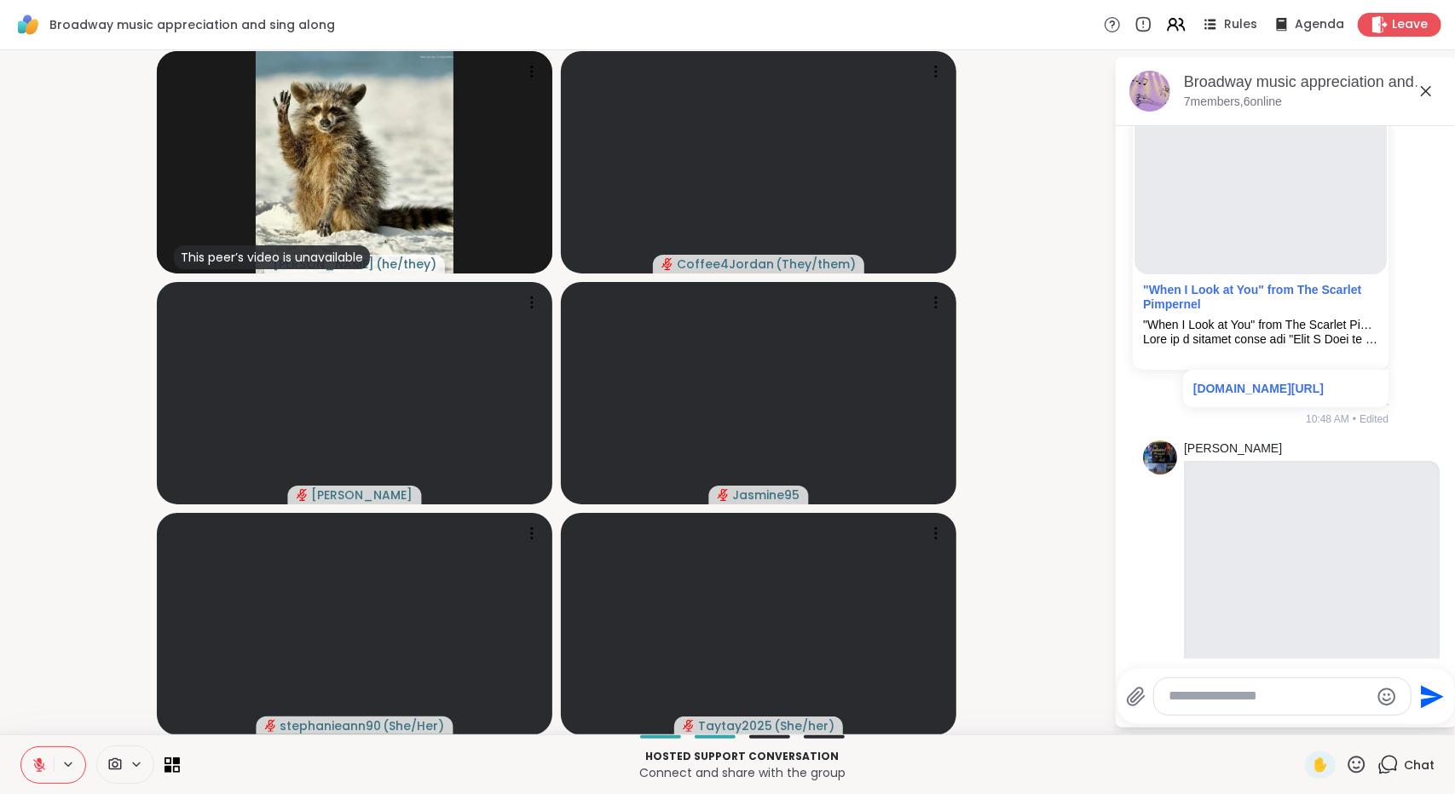
click at [32, 772] on icon at bounding box center [39, 765] width 15 height 15
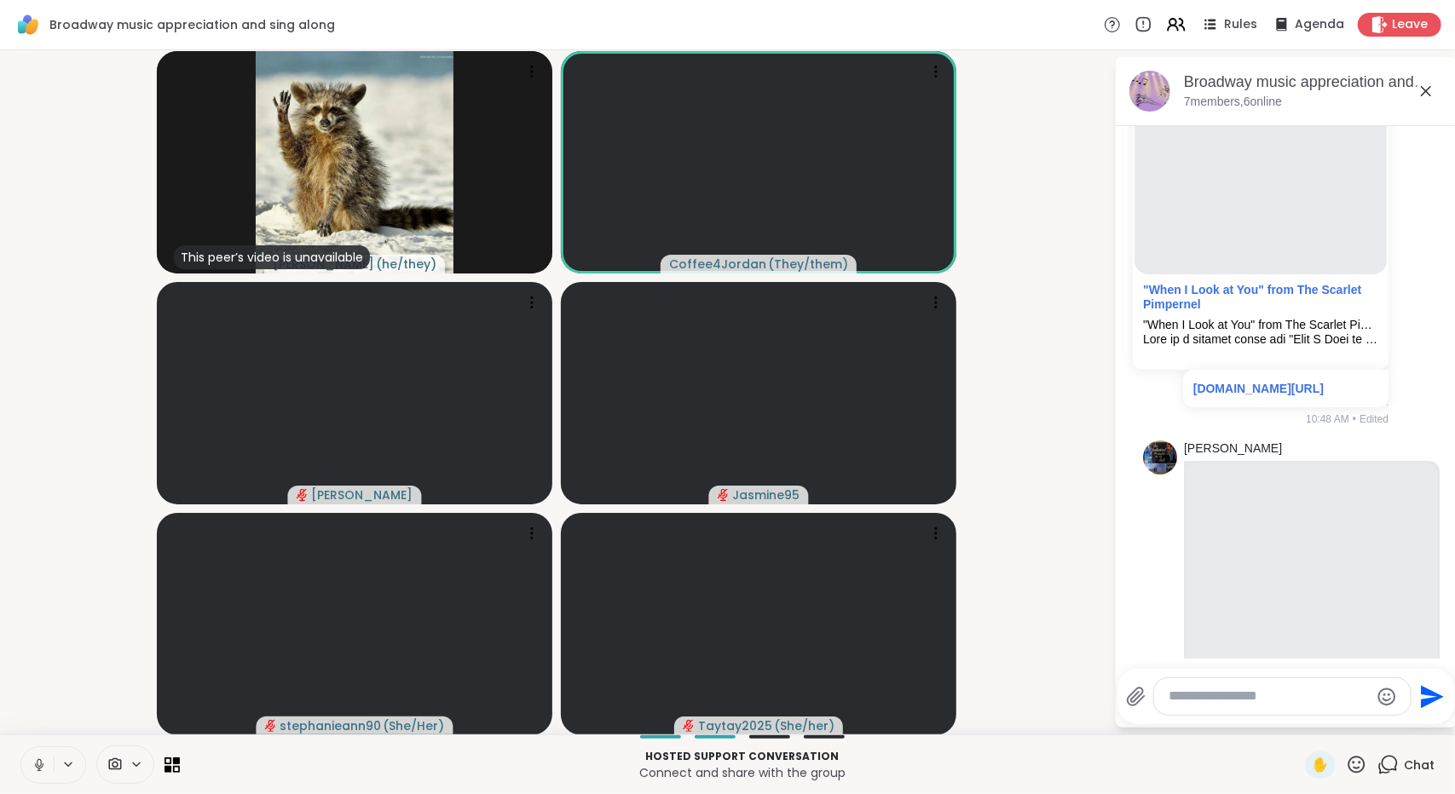
click at [34, 764] on icon at bounding box center [39, 765] width 15 height 15
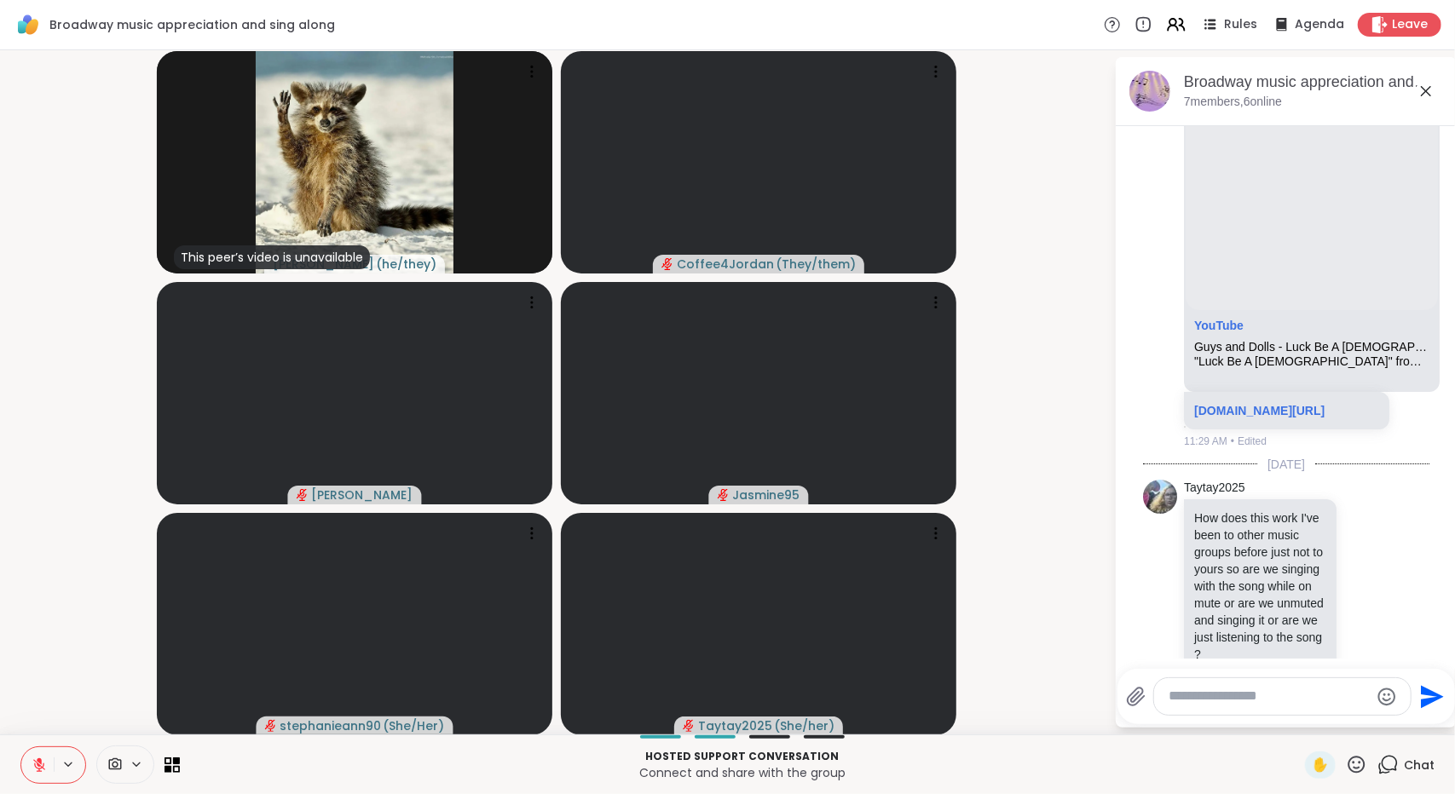
scroll to position [1795, 0]
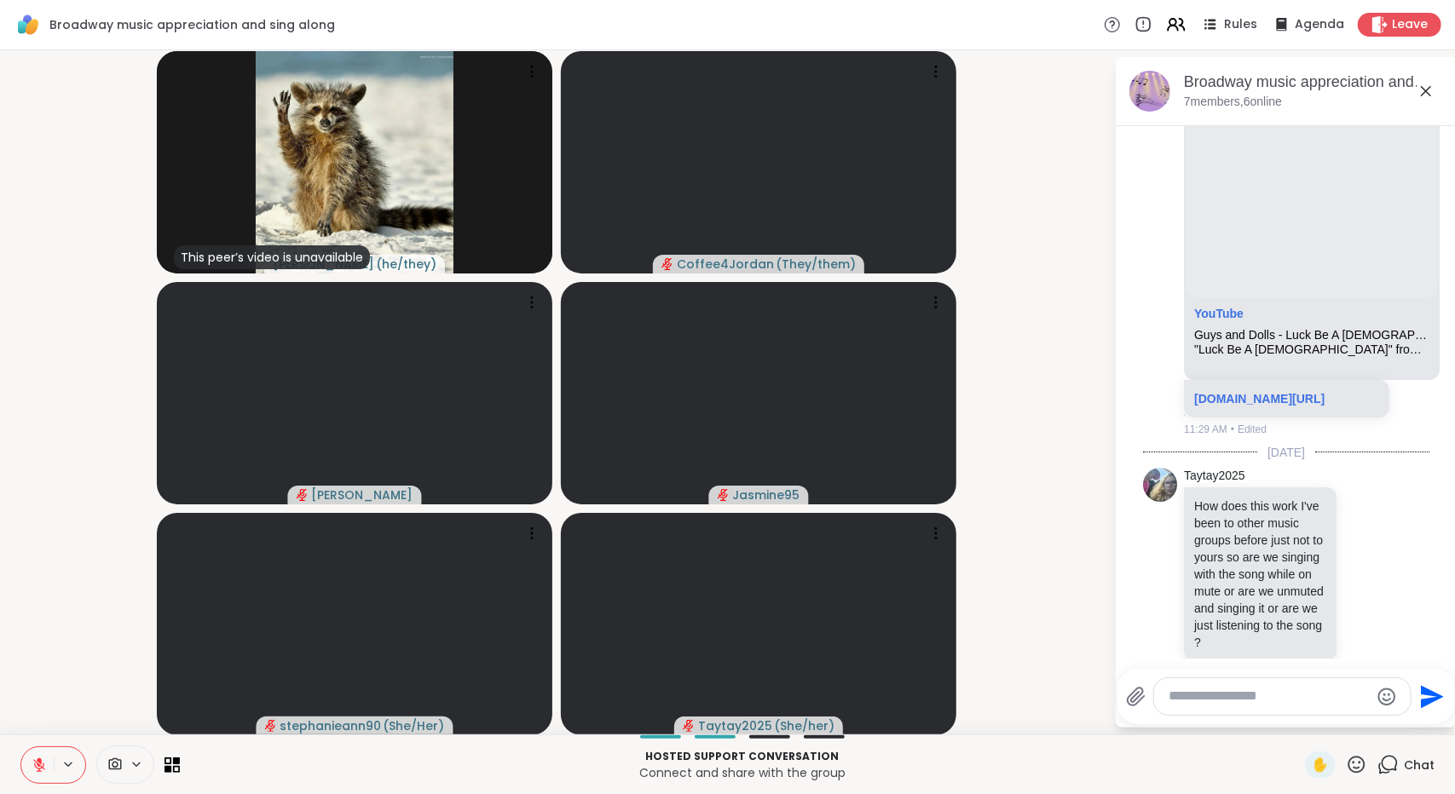
click at [34, 773] on button at bounding box center [37, 765] width 32 height 36
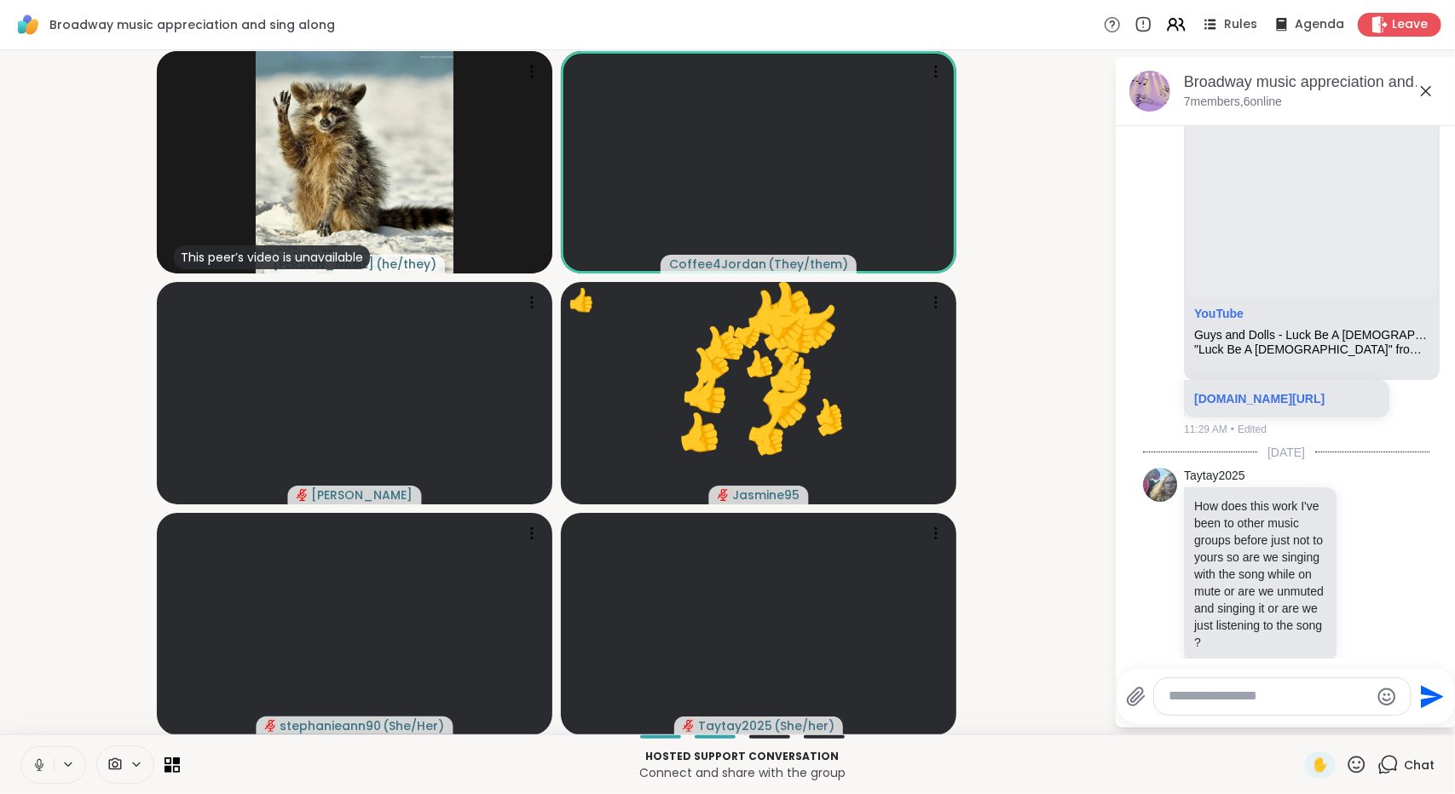
click at [38, 763] on icon at bounding box center [39, 765] width 15 height 15
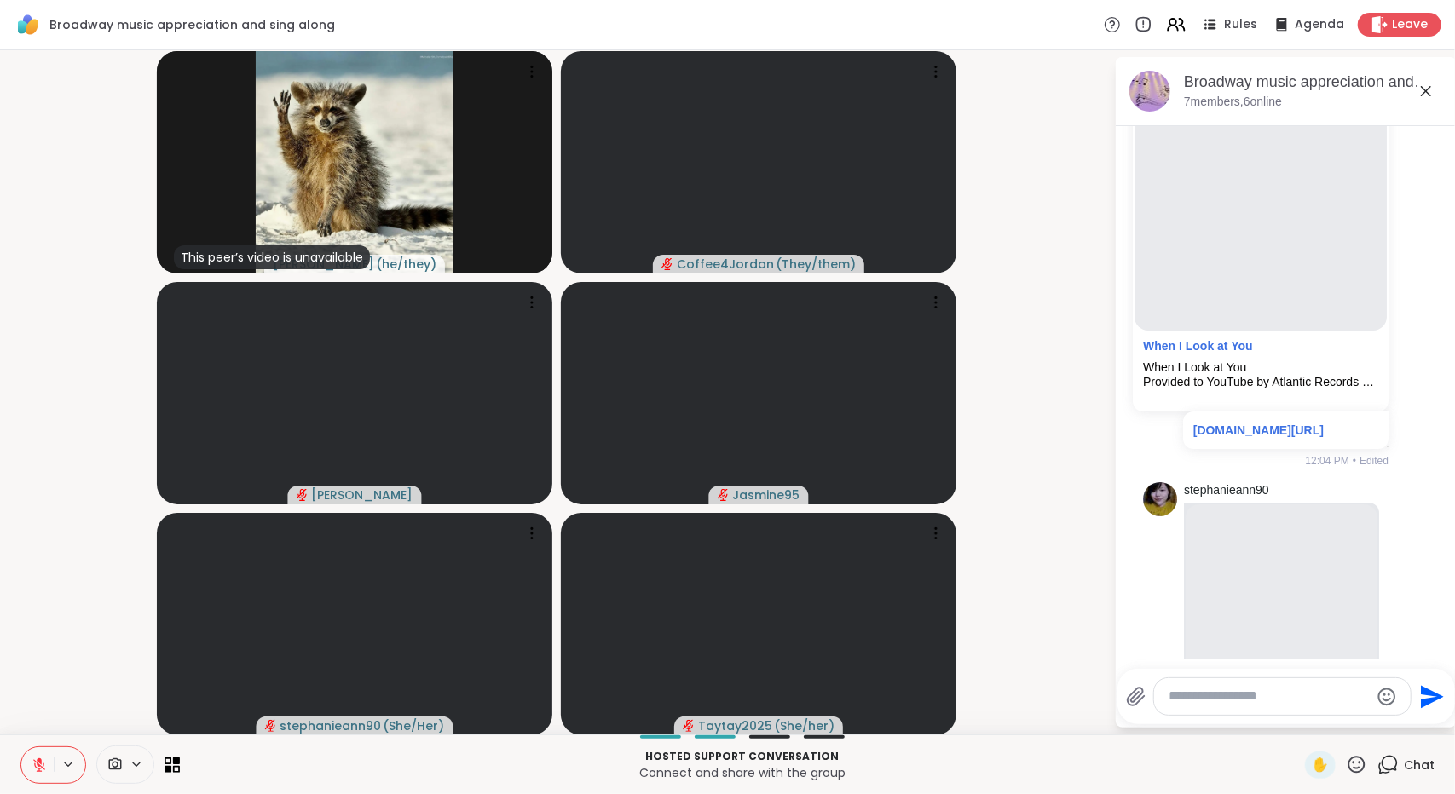
scroll to position [2930, 0]
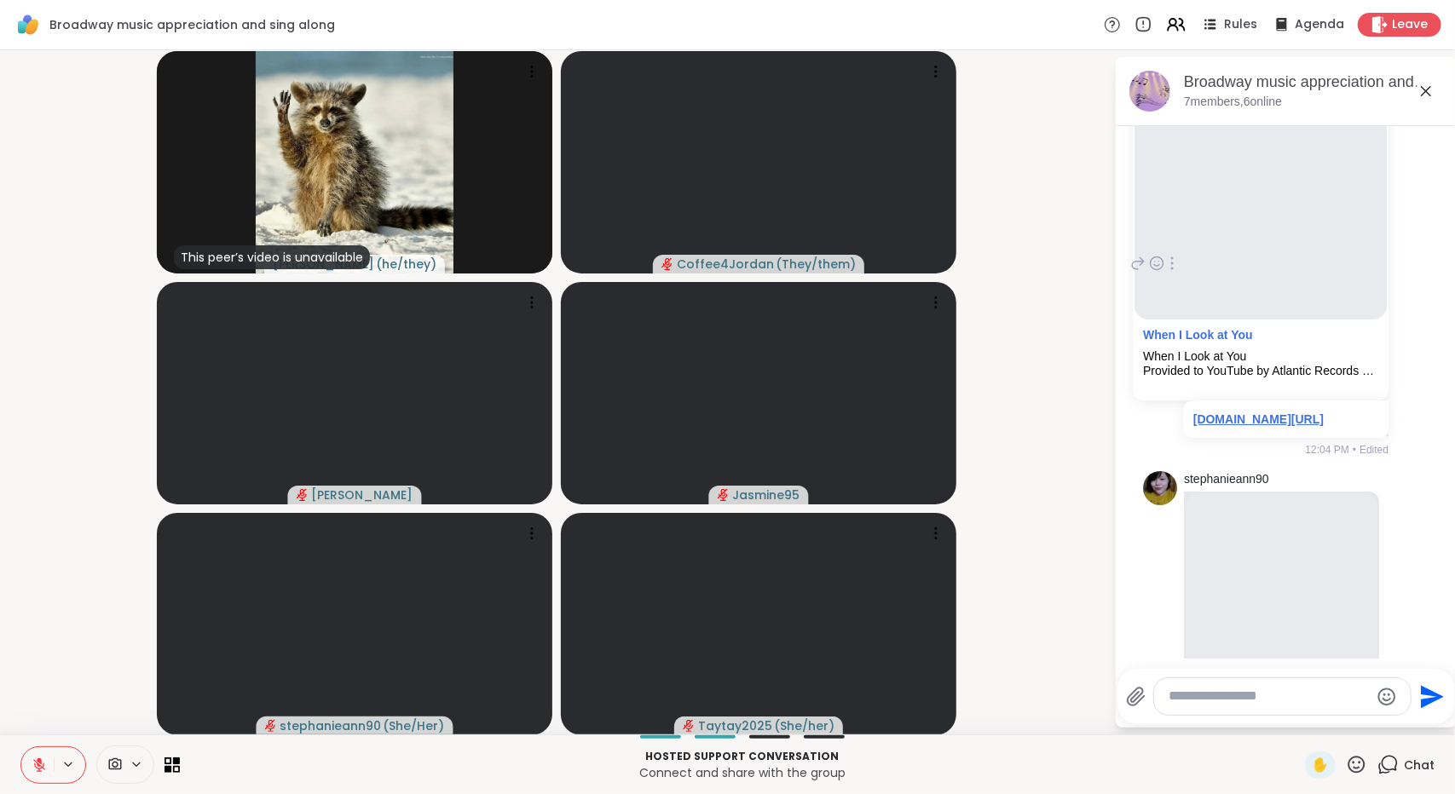
click at [1282, 426] on link "youtube.com/watch?v=uJ4RoZpCxDU&pp=ygUkd2hlbiBpIGxvb2sgYXQgeW91IHNjYXJsZXQgcGlt…" at bounding box center [1258, 419] width 130 height 14
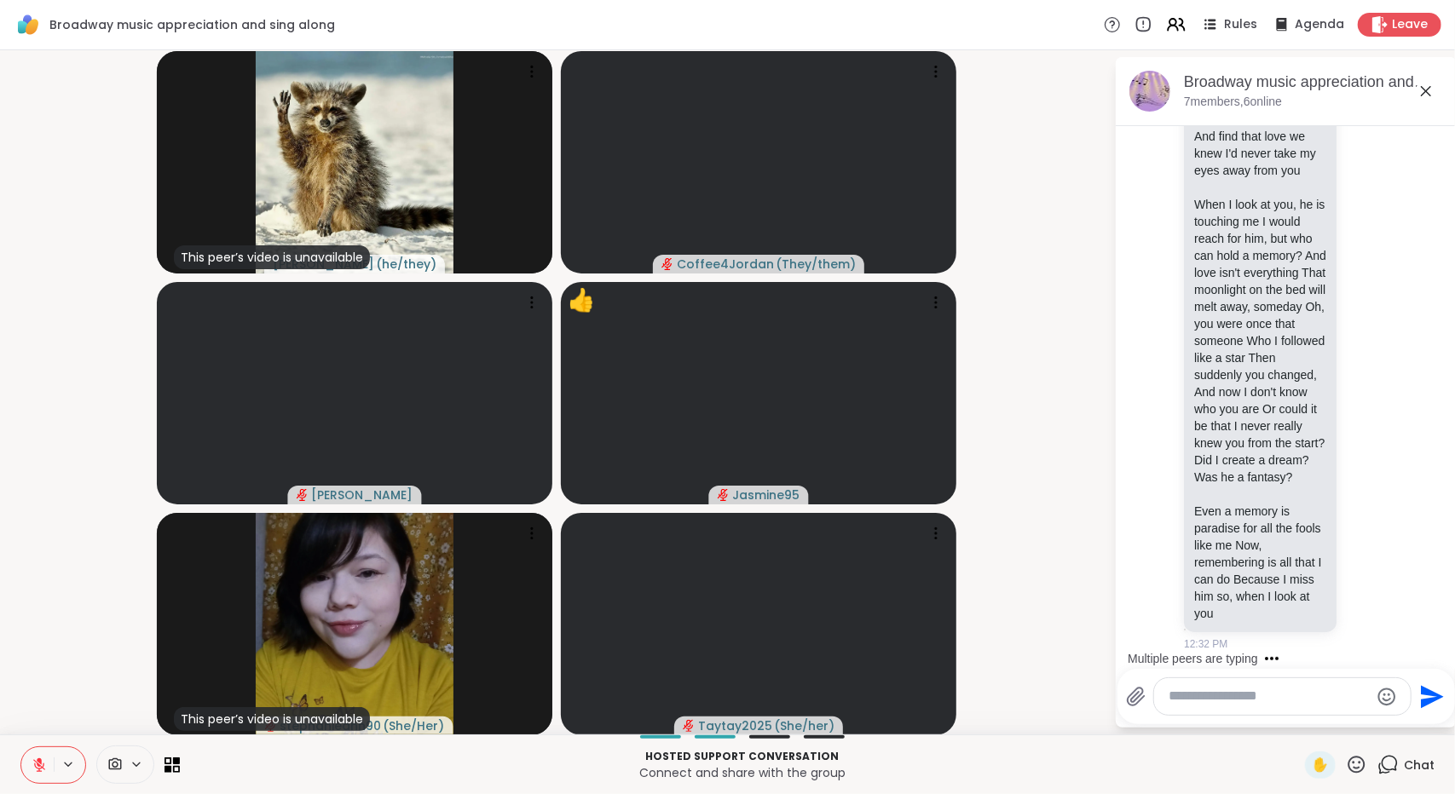
scroll to position [10888, 0]
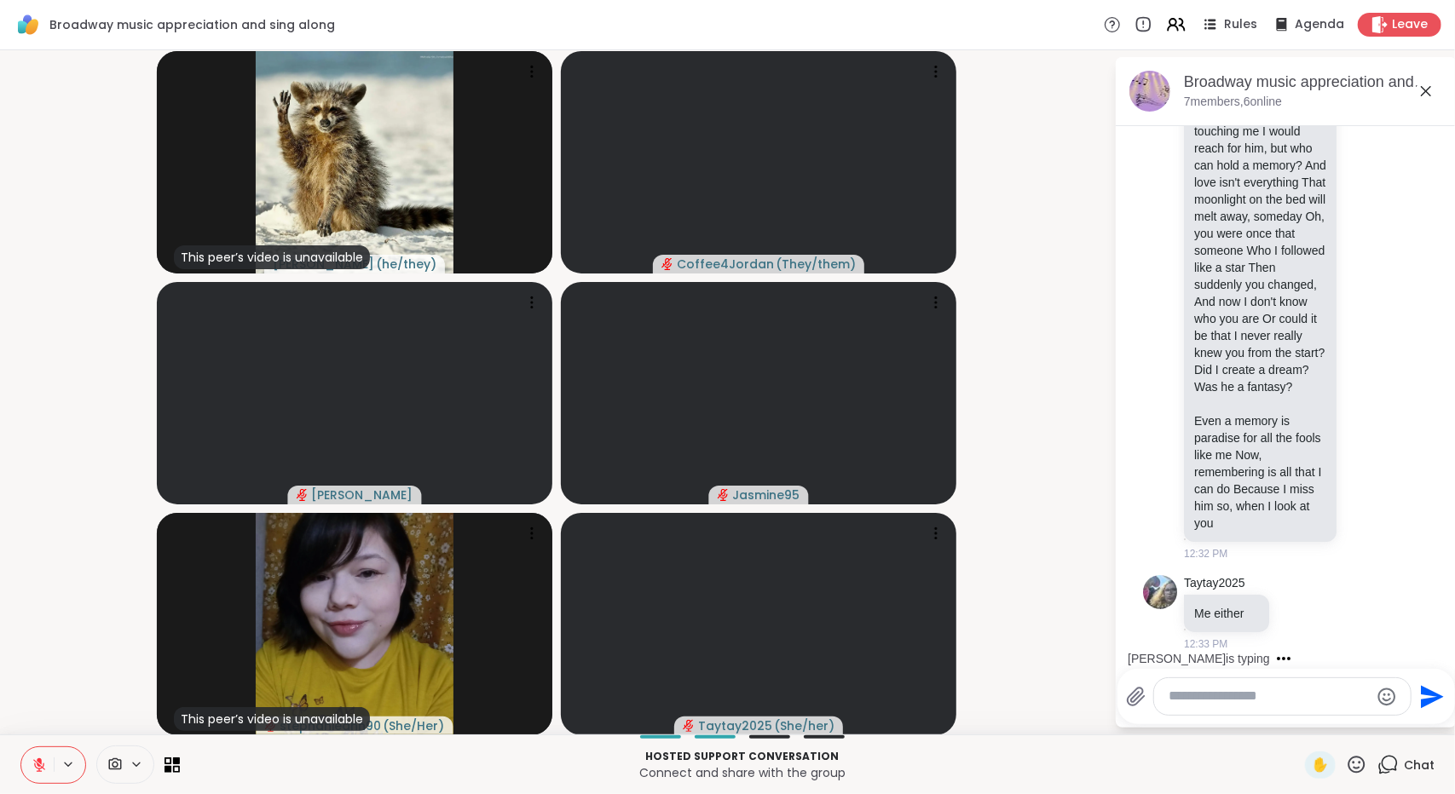
click at [1024, 587] on video-player-container "This peer’s video is unavailable spencer ( he/they ) Coffee4Jordan ( They/them …" at bounding box center [556, 392] width 1093 height 671
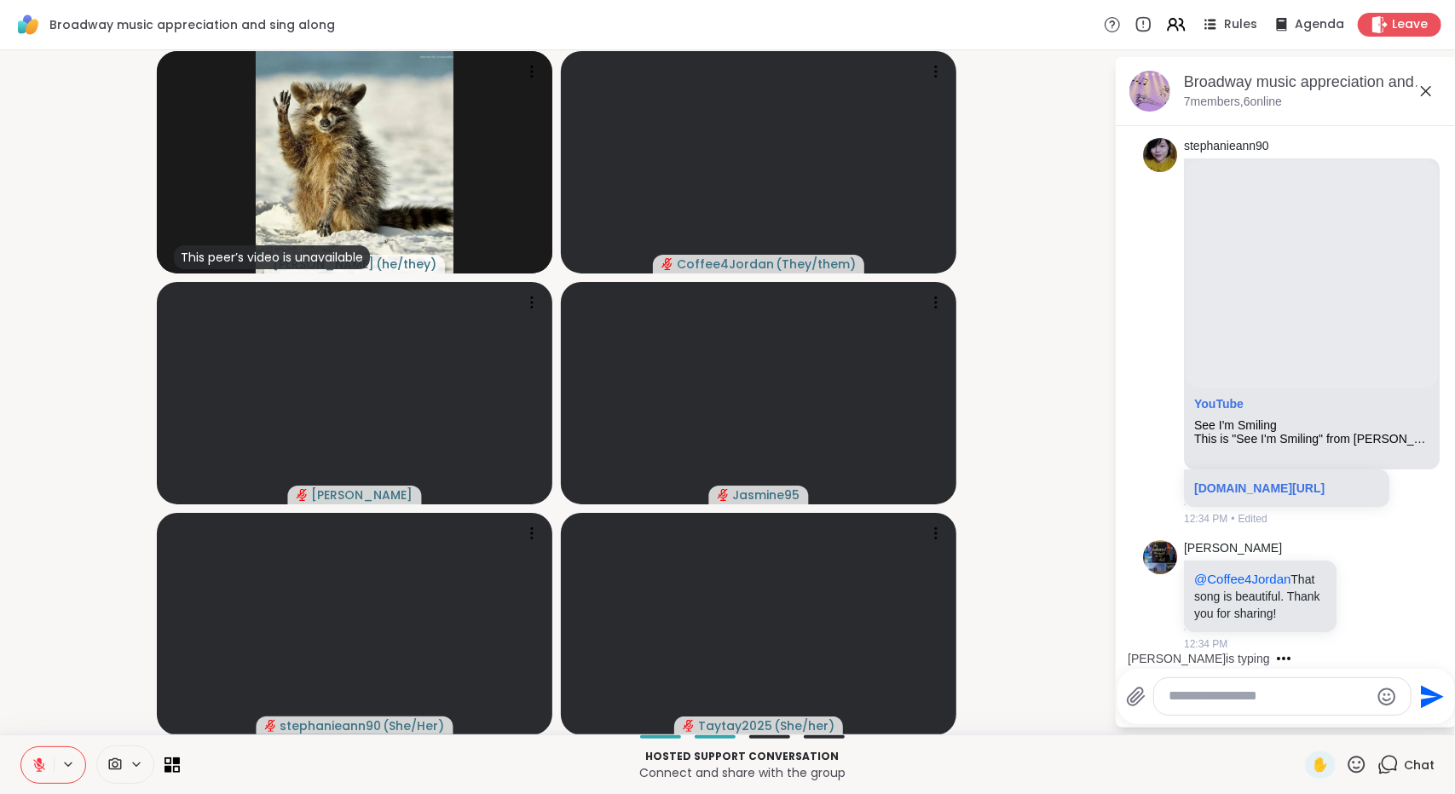
scroll to position [11704, 0]
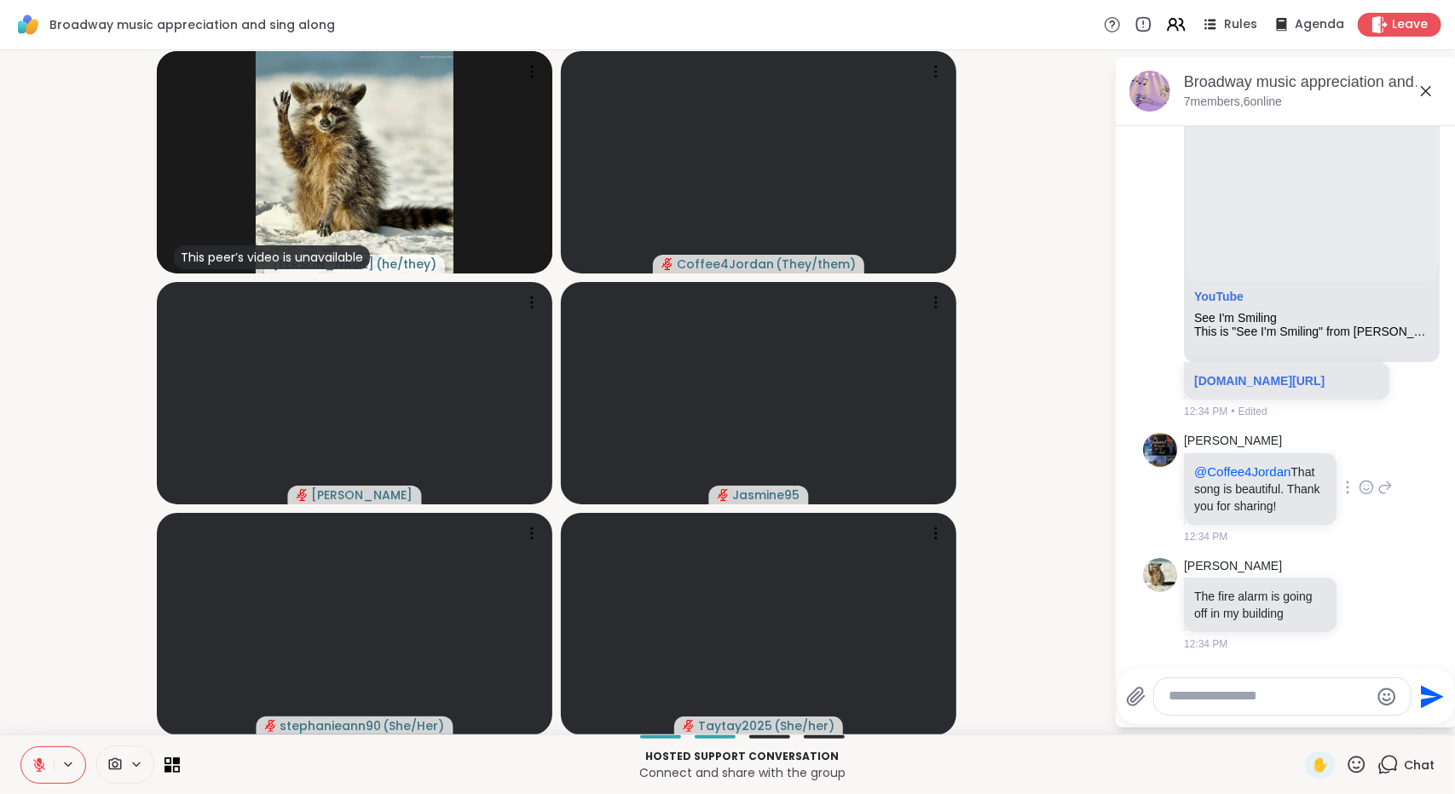
click at [1364, 489] on icon at bounding box center [1366, 490] width 5 height 2
click at [1358, 453] on div "Select Reaction: Heart" at bounding box center [1365, 460] width 15 height 15
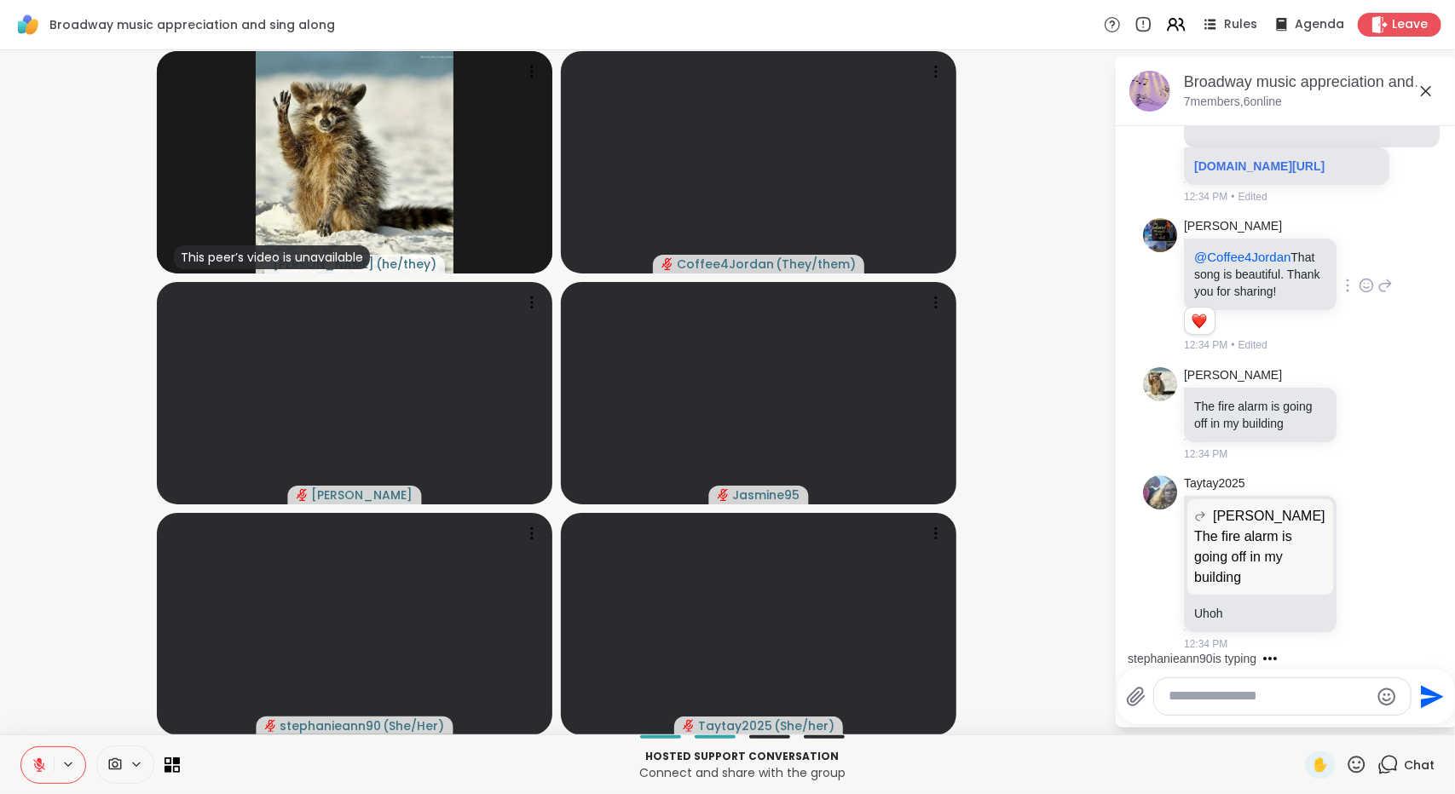
scroll to position [11917, 0]
click at [1358, 412] on icon at bounding box center [1365, 414] width 15 height 17
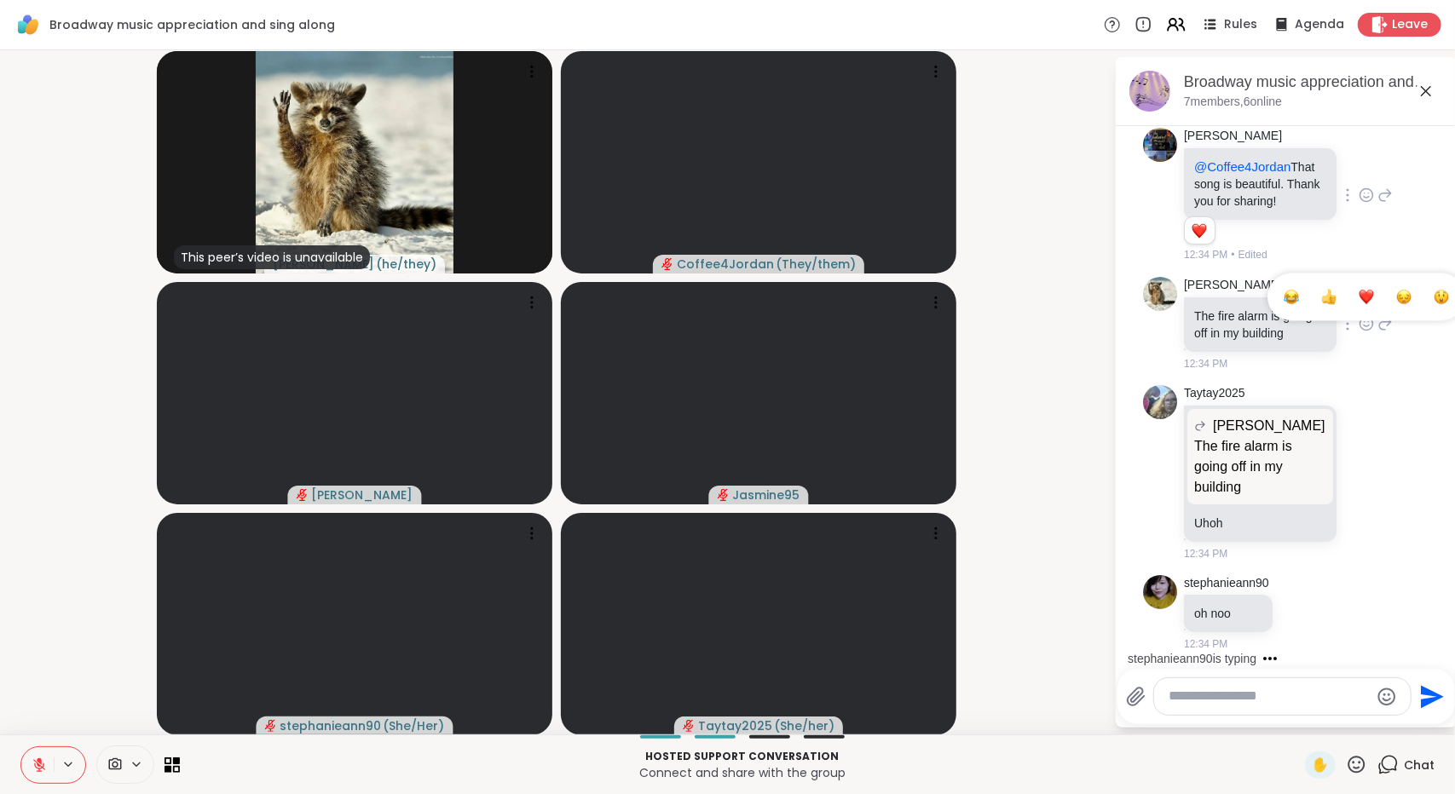
scroll to position [12007, 0]
click at [1433, 294] on div "Select Reaction: Astonished" at bounding box center [1440, 296] width 15 height 15
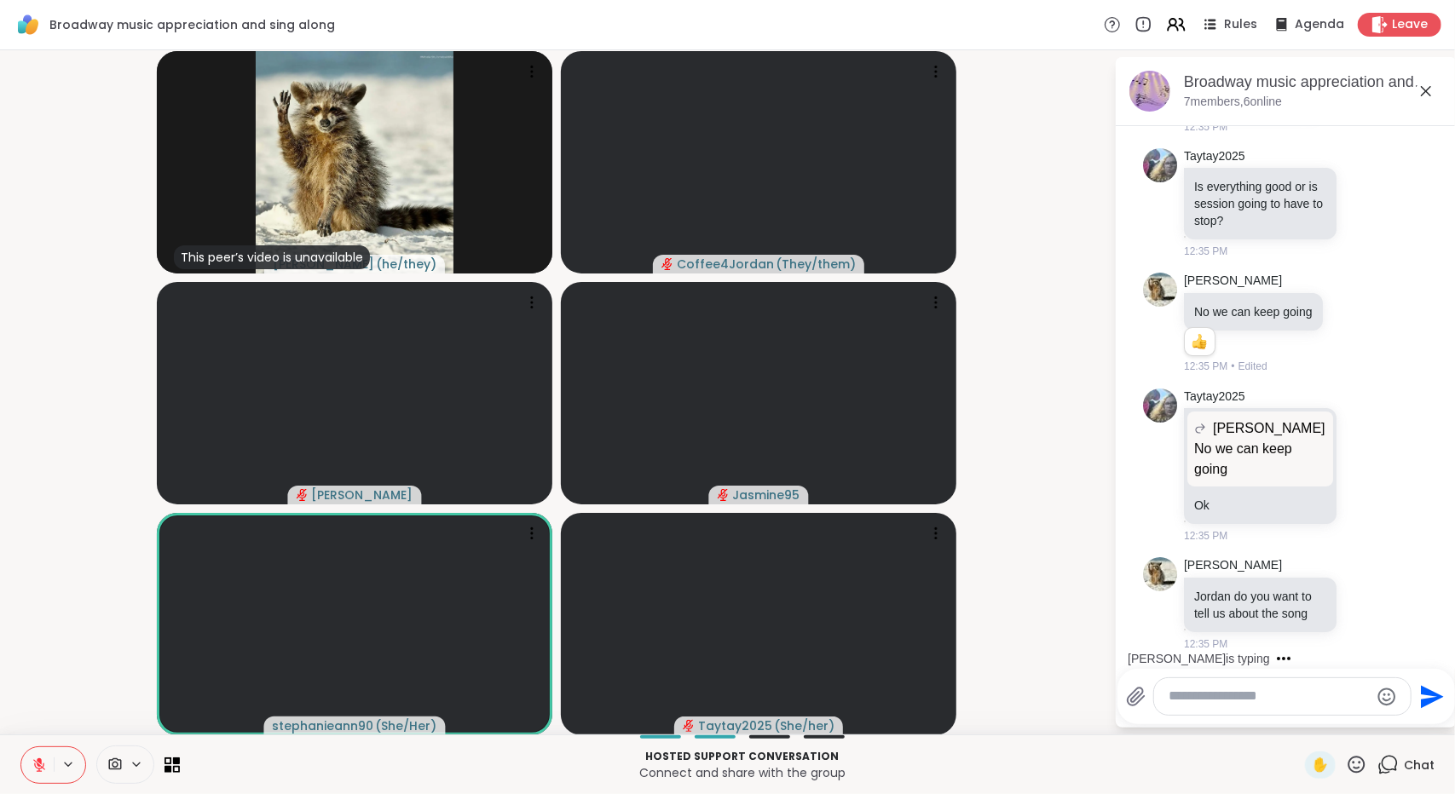
scroll to position [12877, 0]
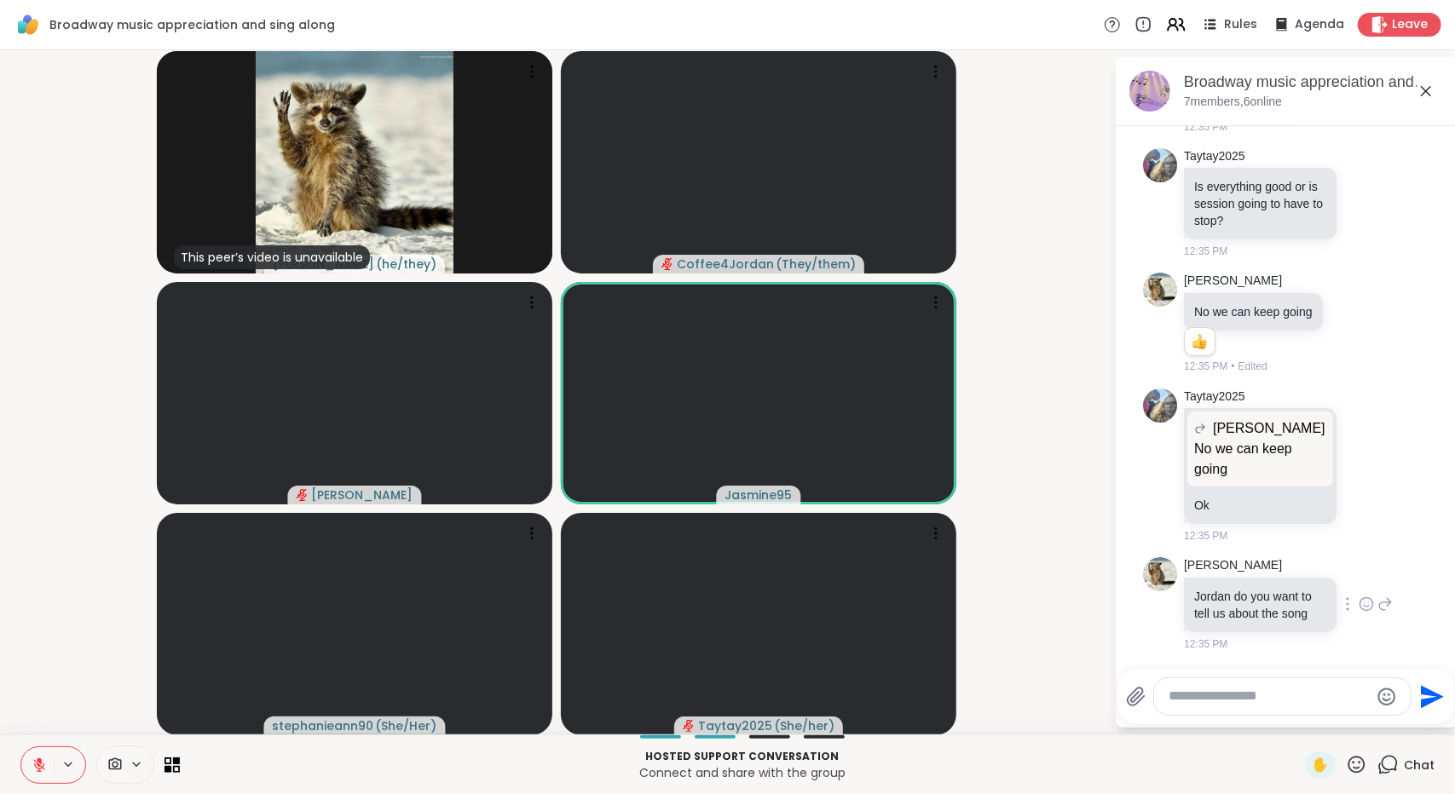
click at [1358, 601] on icon at bounding box center [1365, 604] width 15 height 17
click at [1318, 580] on button "Select Reaction: Thumbs up" at bounding box center [1329, 577] width 34 height 34
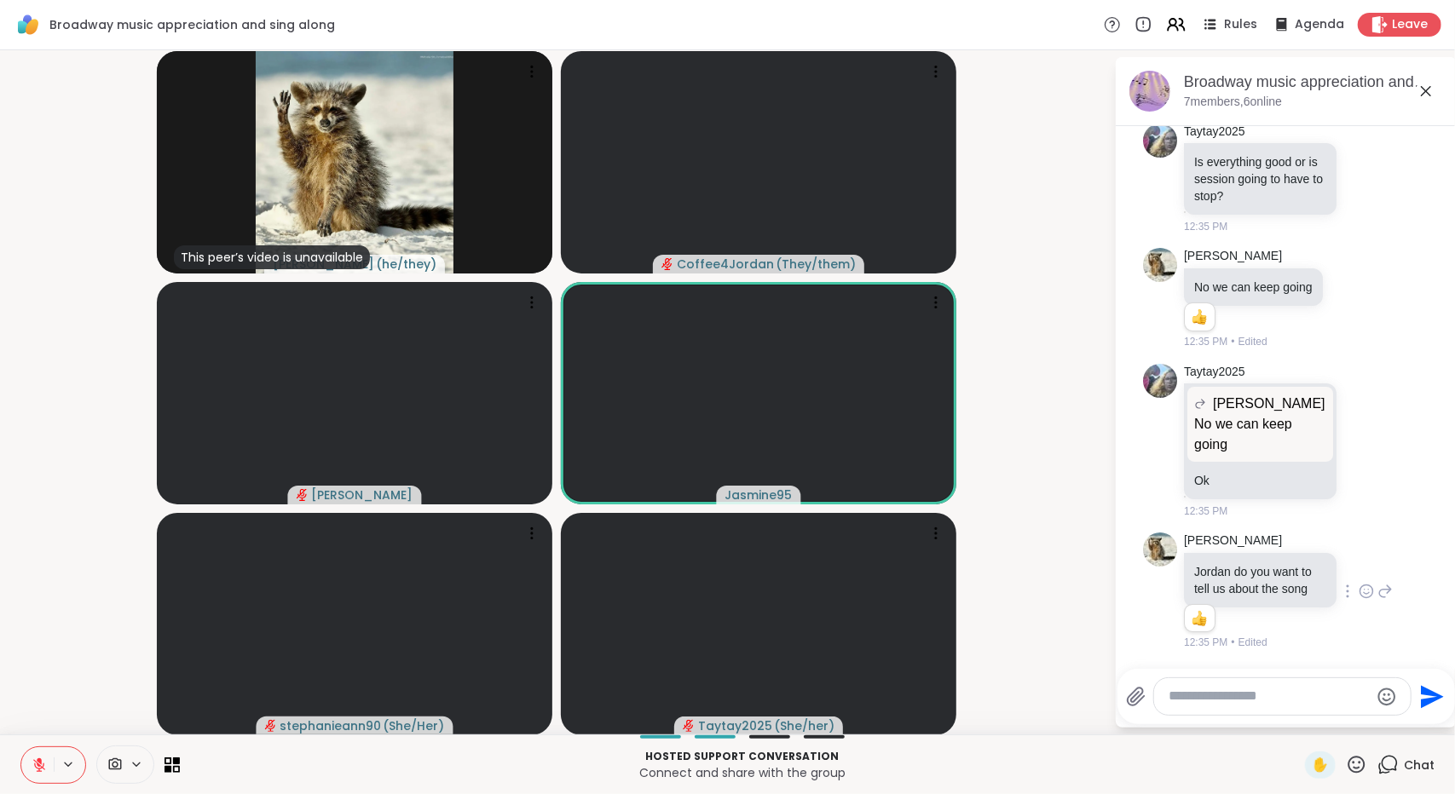
click at [35, 756] on button at bounding box center [37, 765] width 32 height 36
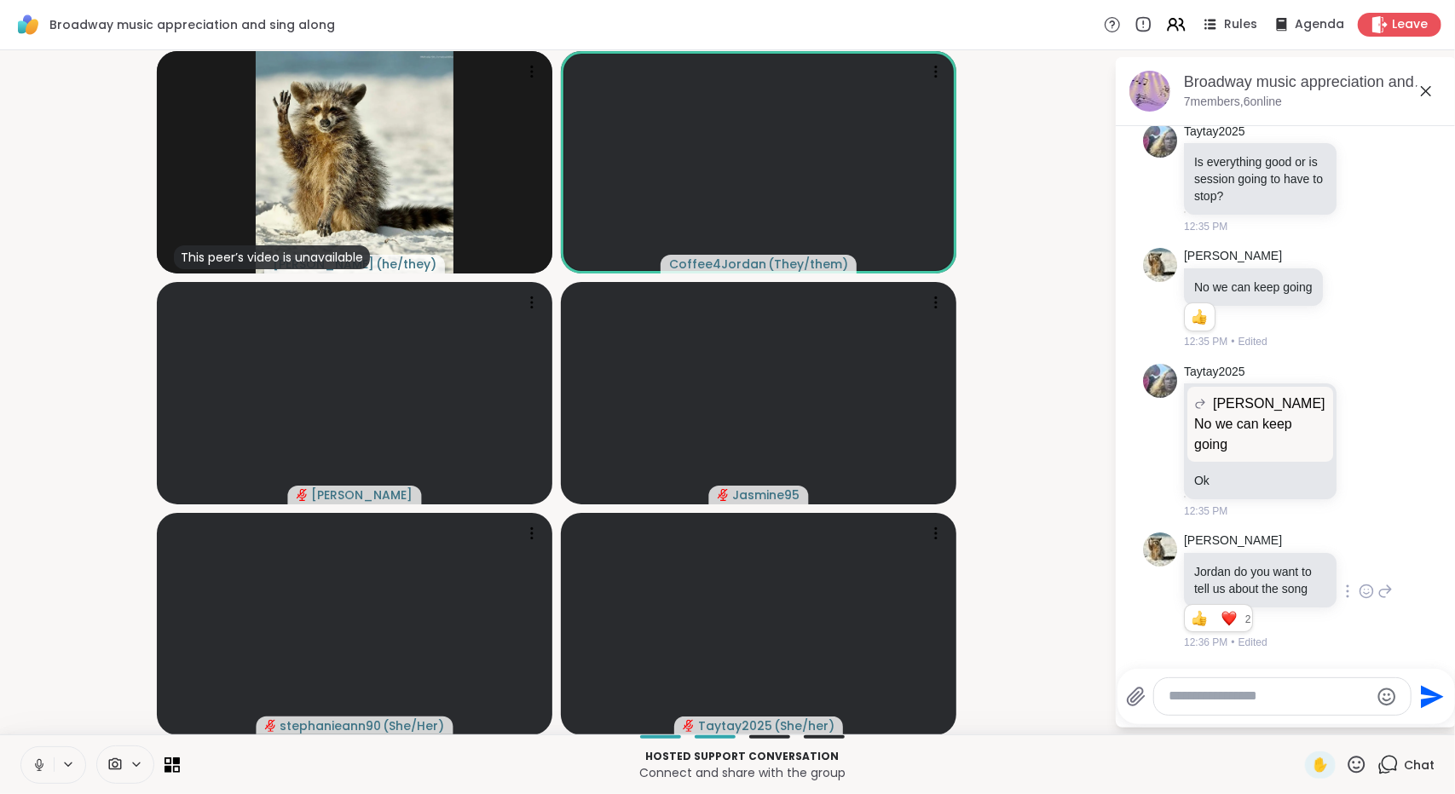
click at [34, 763] on icon at bounding box center [39, 765] width 15 height 15
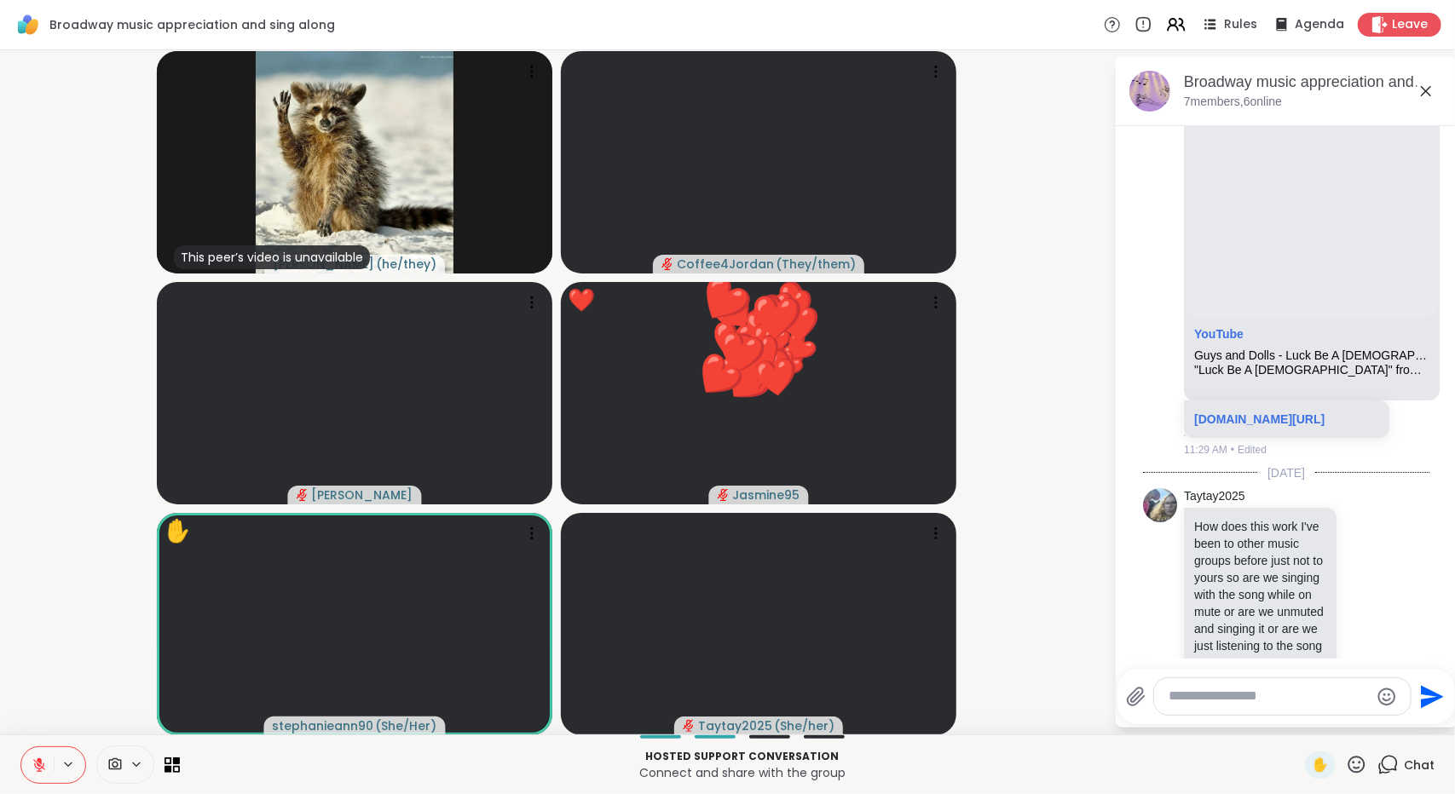
scroll to position [1804, 0]
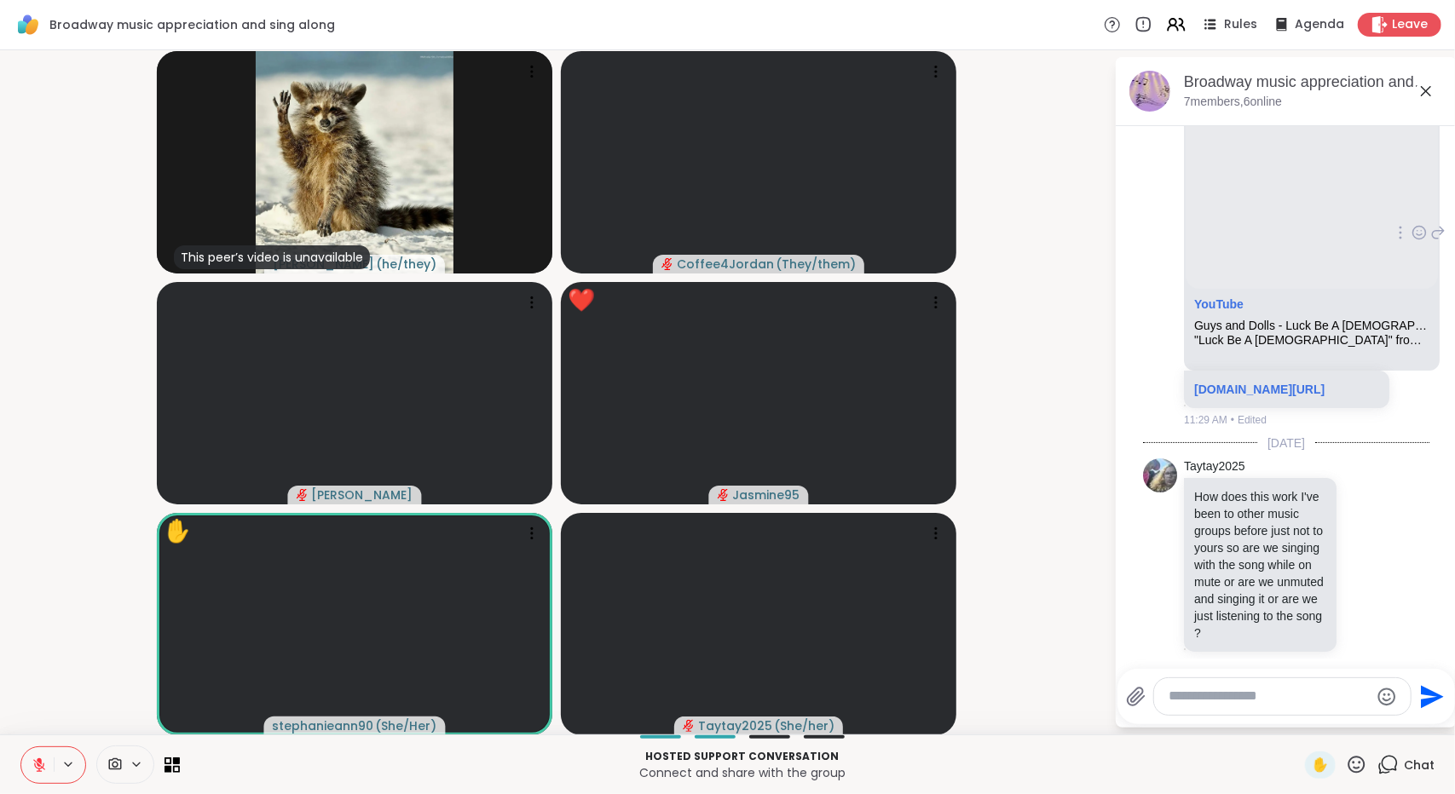
click at [1321, 398] on p "youtu.be/6W9QJe4BgPo?si=P1Q9wq2rMrUCvog0" at bounding box center [1286, 389] width 185 height 17
click at [1301, 396] on link "youtu.be/6W9QJe4BgPo?si=P1Q9wq2rMrUCvog0" at bounding box center [1259, 390] width 130 height 14
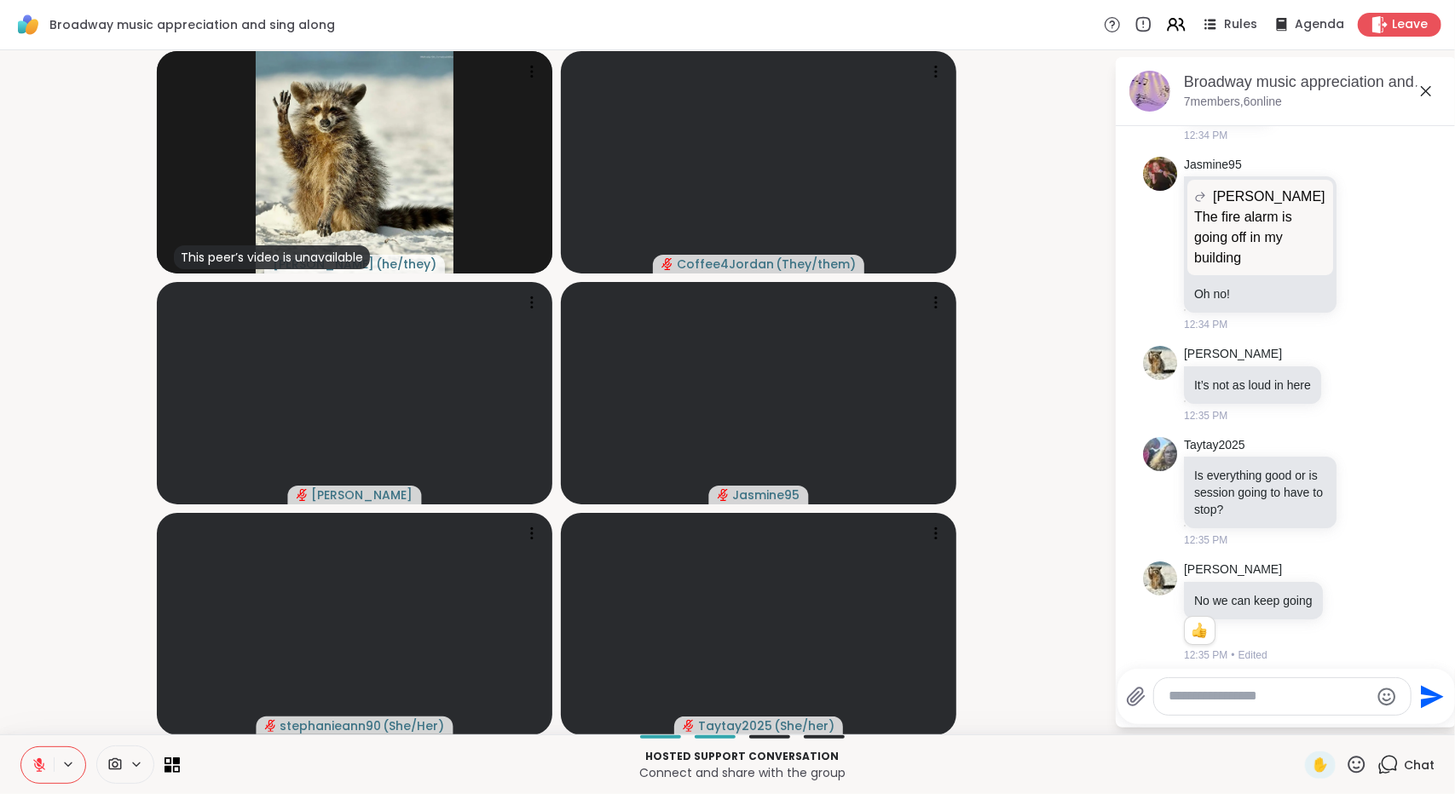
scroll to position [12901, 0]
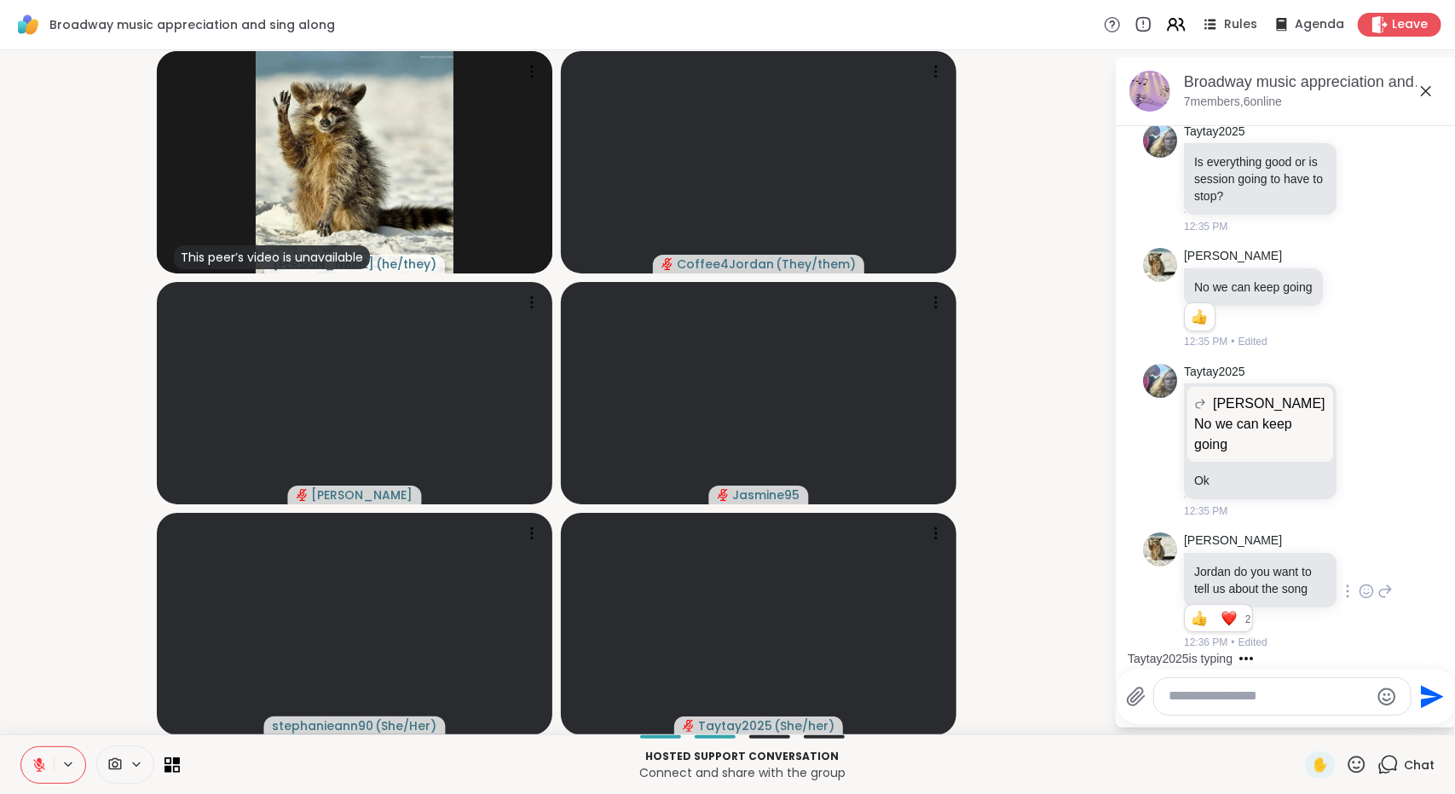
click at [1041, 580] on video-player-container "This peer’s video is unavailable spencer ( he/they ) Coffee4Jordan ( They/them …" at bounding box center [556, 392] width 1093 height 671
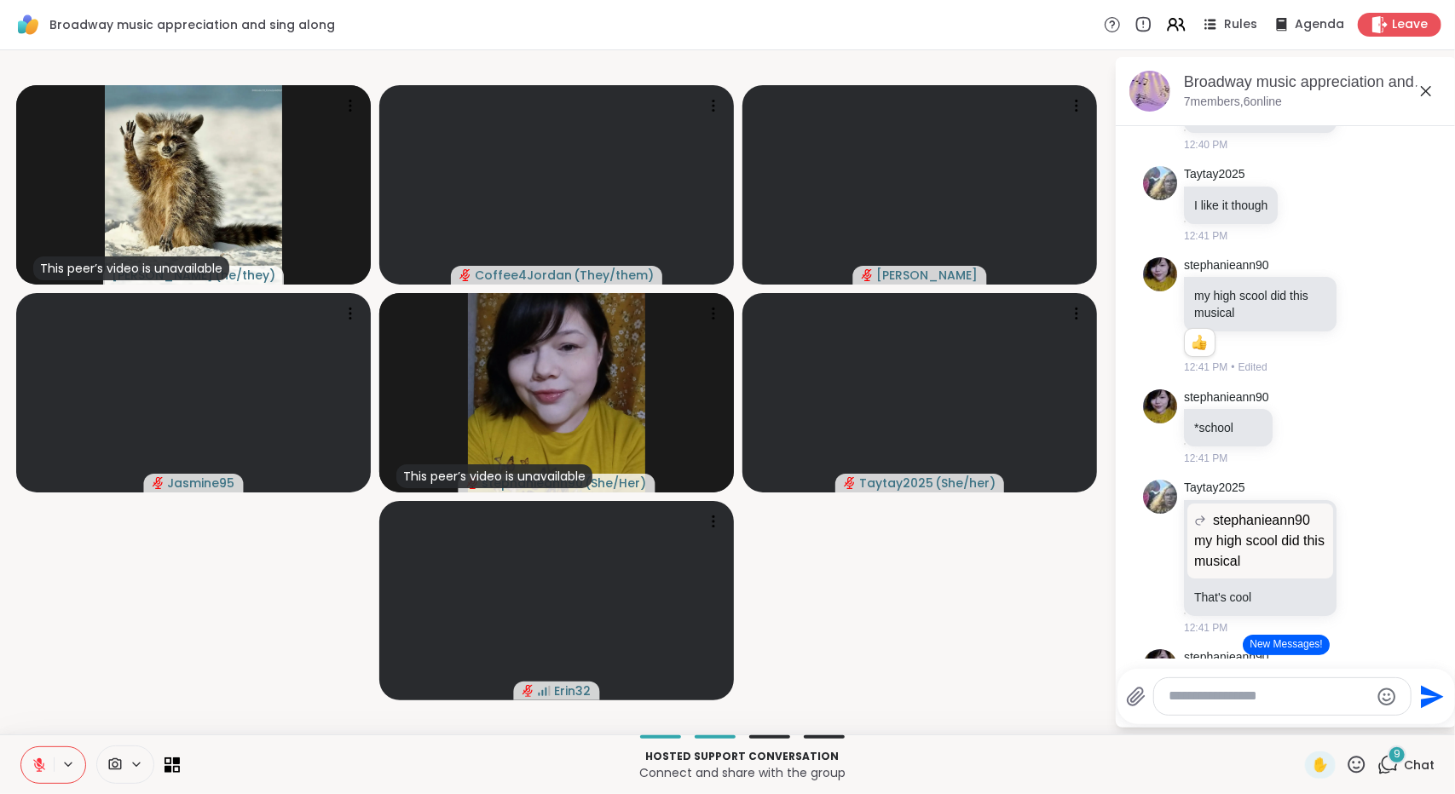
scroll to position [13591, 0]
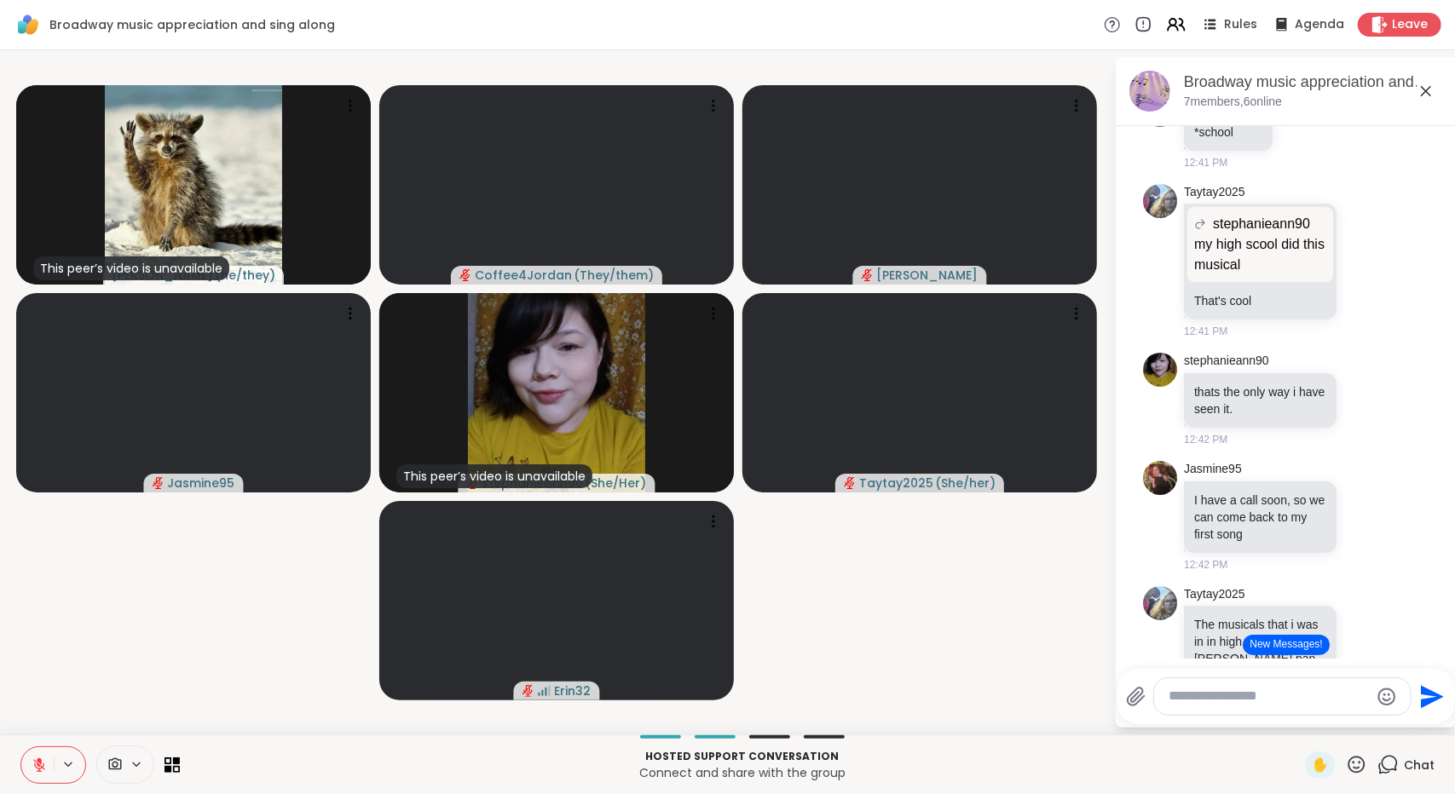
click at [1348, 764] on icon at bounding box center [1356, 764] width 17 height 17
click at [1335, 718] on span "👍" at bounding box center [1343, 720] width 17 height 20
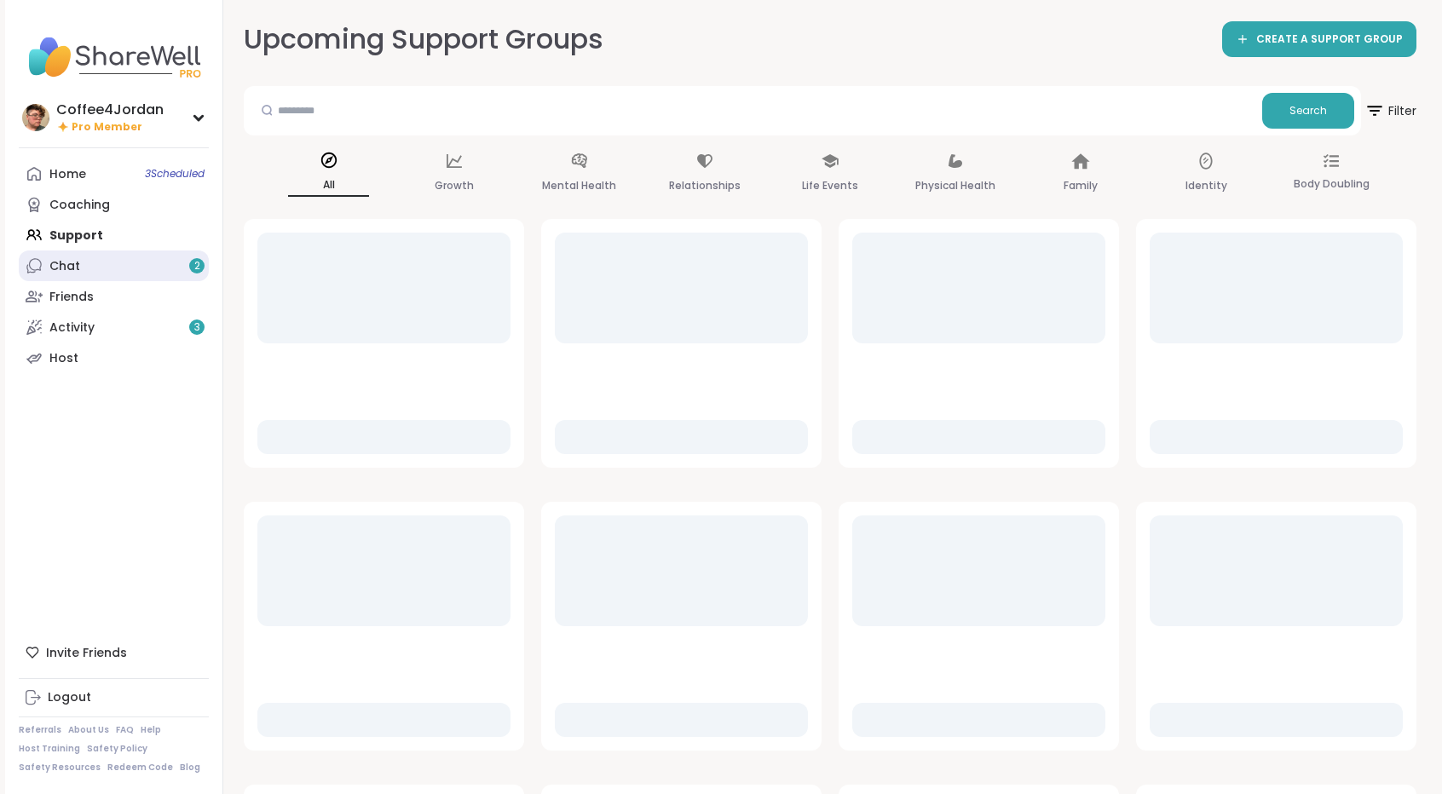
click at [54, 259] on div "Chat 2" at bounding box center [64, 266] width 31 height 17
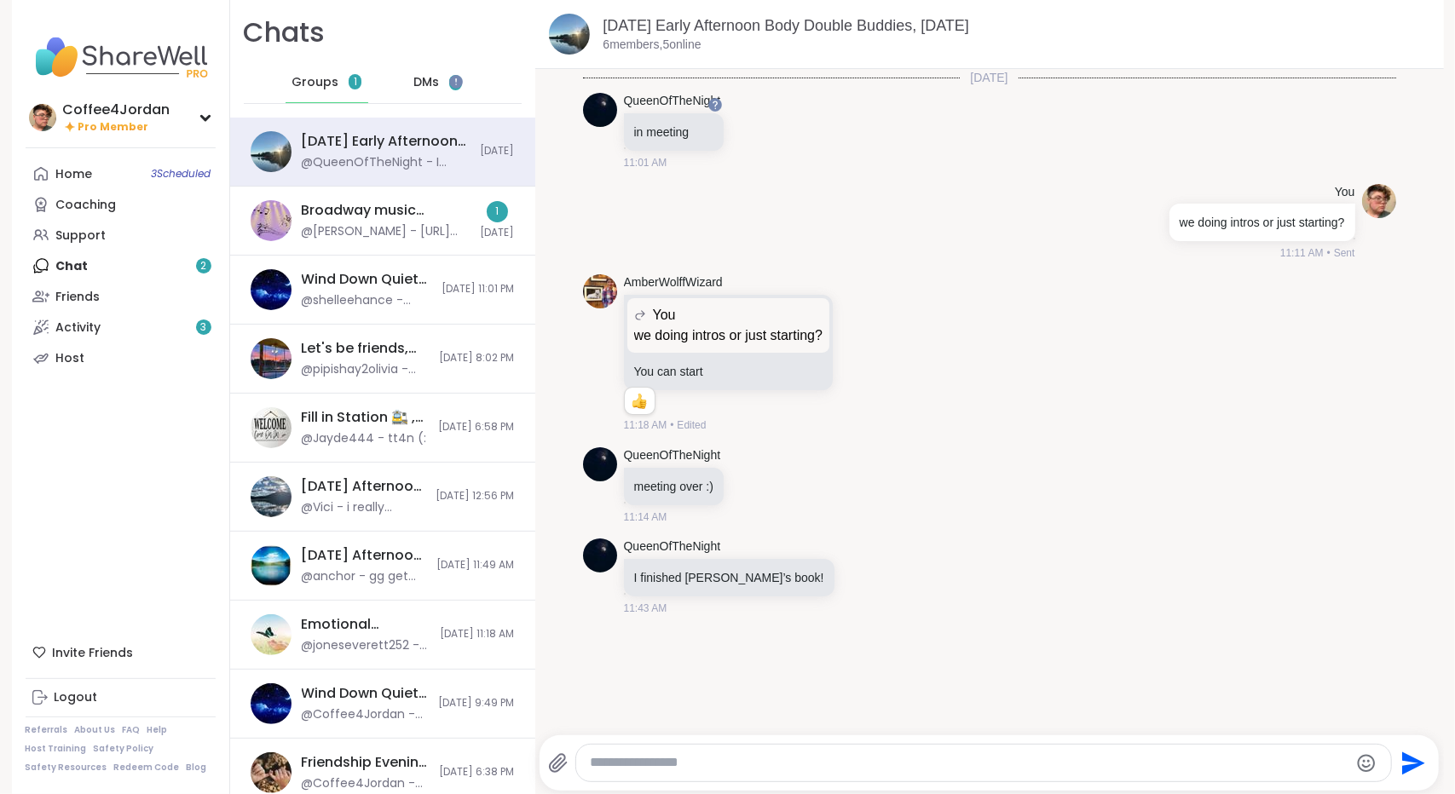
click at [440, 101] on div "DMs 1" at bounding box center [438, 82] width 84 height 41
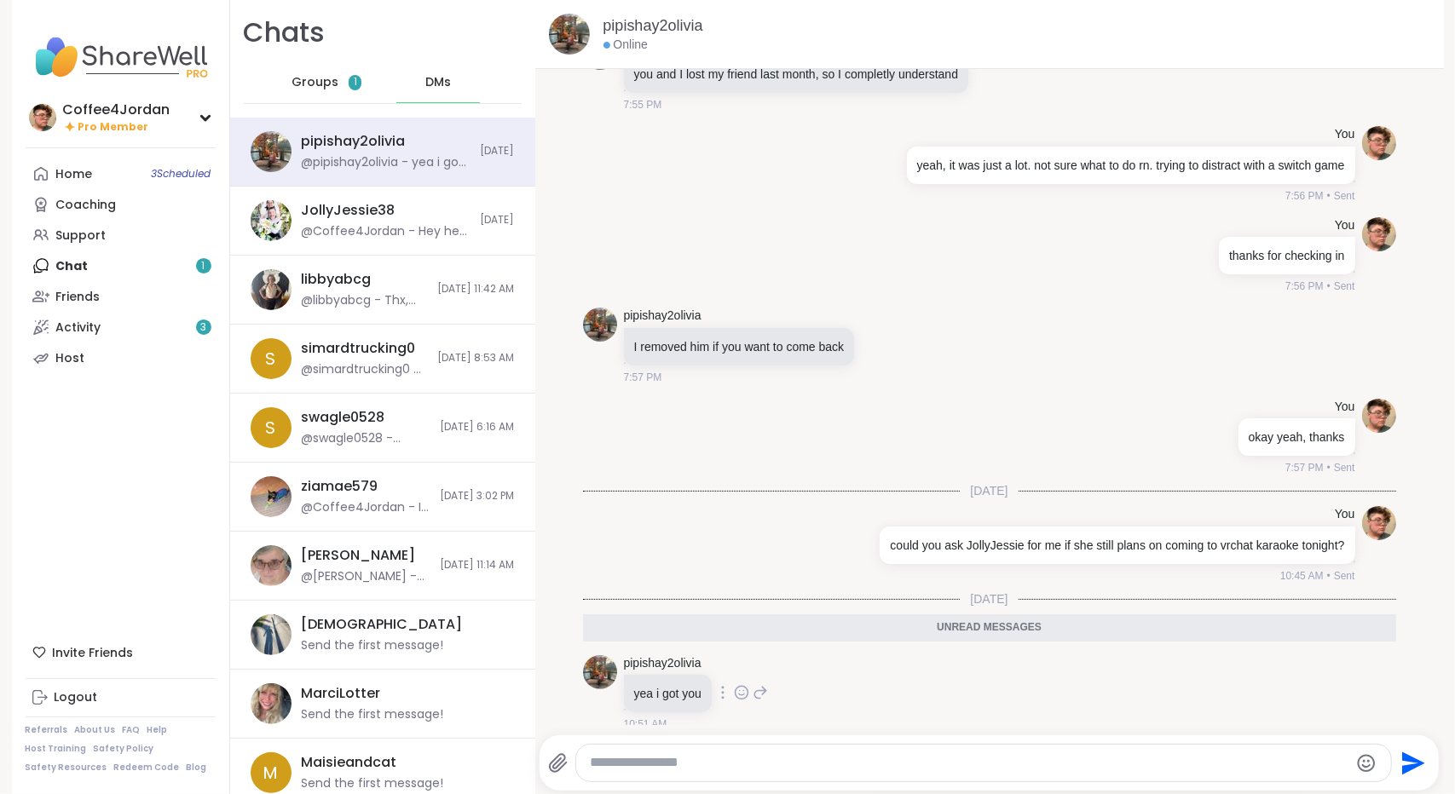
click at [735, 684] on icon at bounding box center [741, 692] width 15 height 17
click at [740, 658] on div "Select Reaction: Heart" at bounding box center [741, 665] width 15 height 15
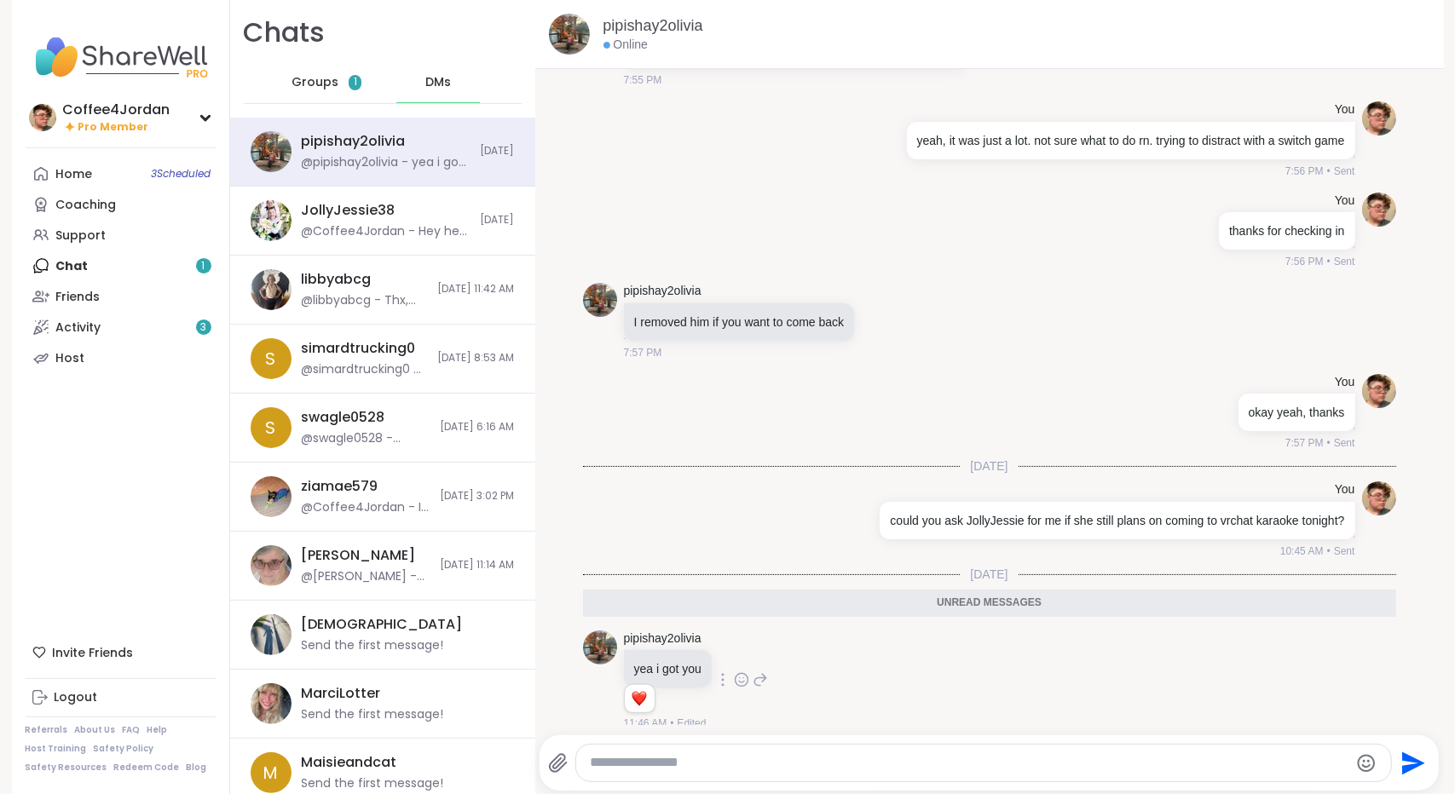
click at [315, 71] on div "Groups 1" at bounding box center [327, 82] width 84 height 41
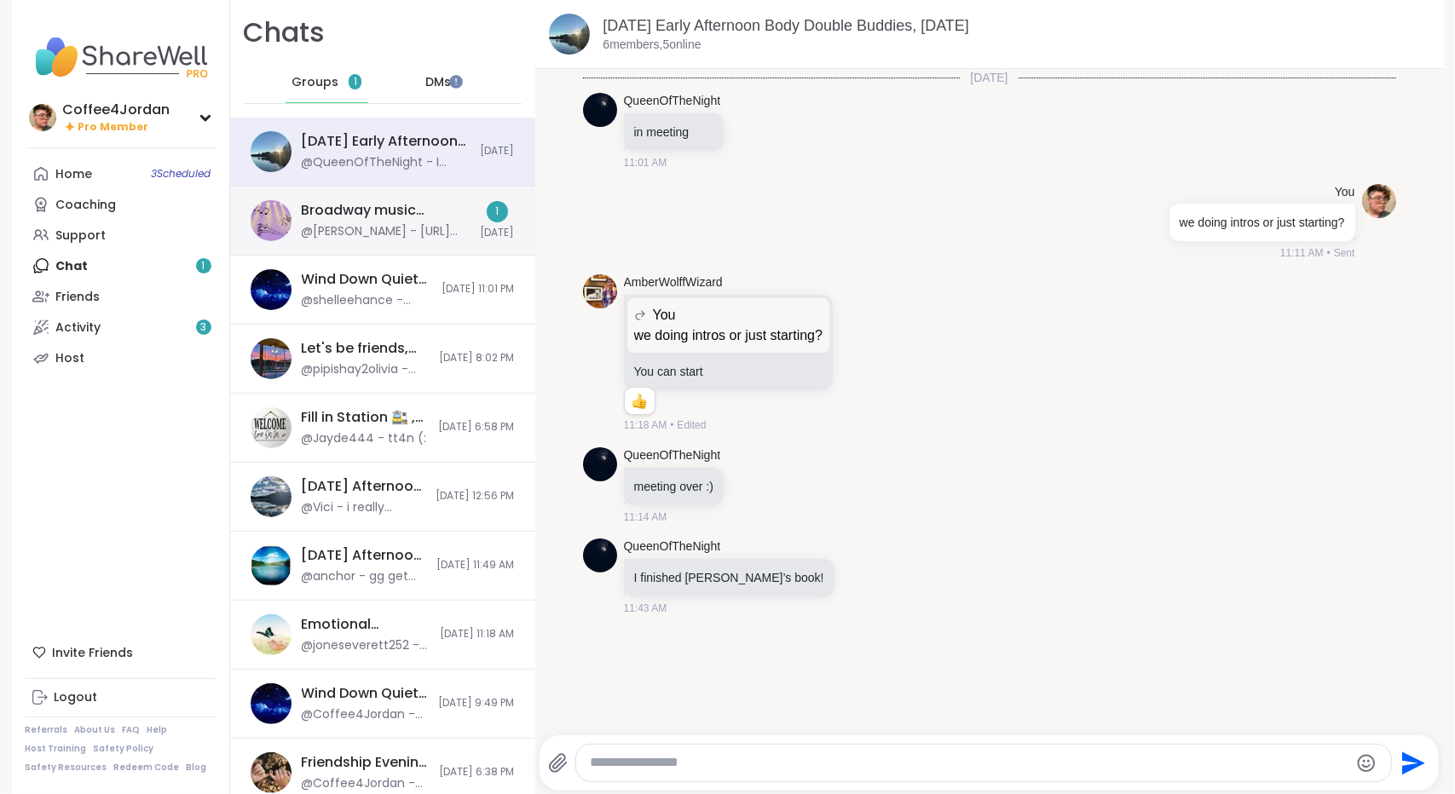
click at [339, 201] on div "Broadway music appreciation and sing along , [DATE]" at bounding box center [386, 210] width 169 height 19
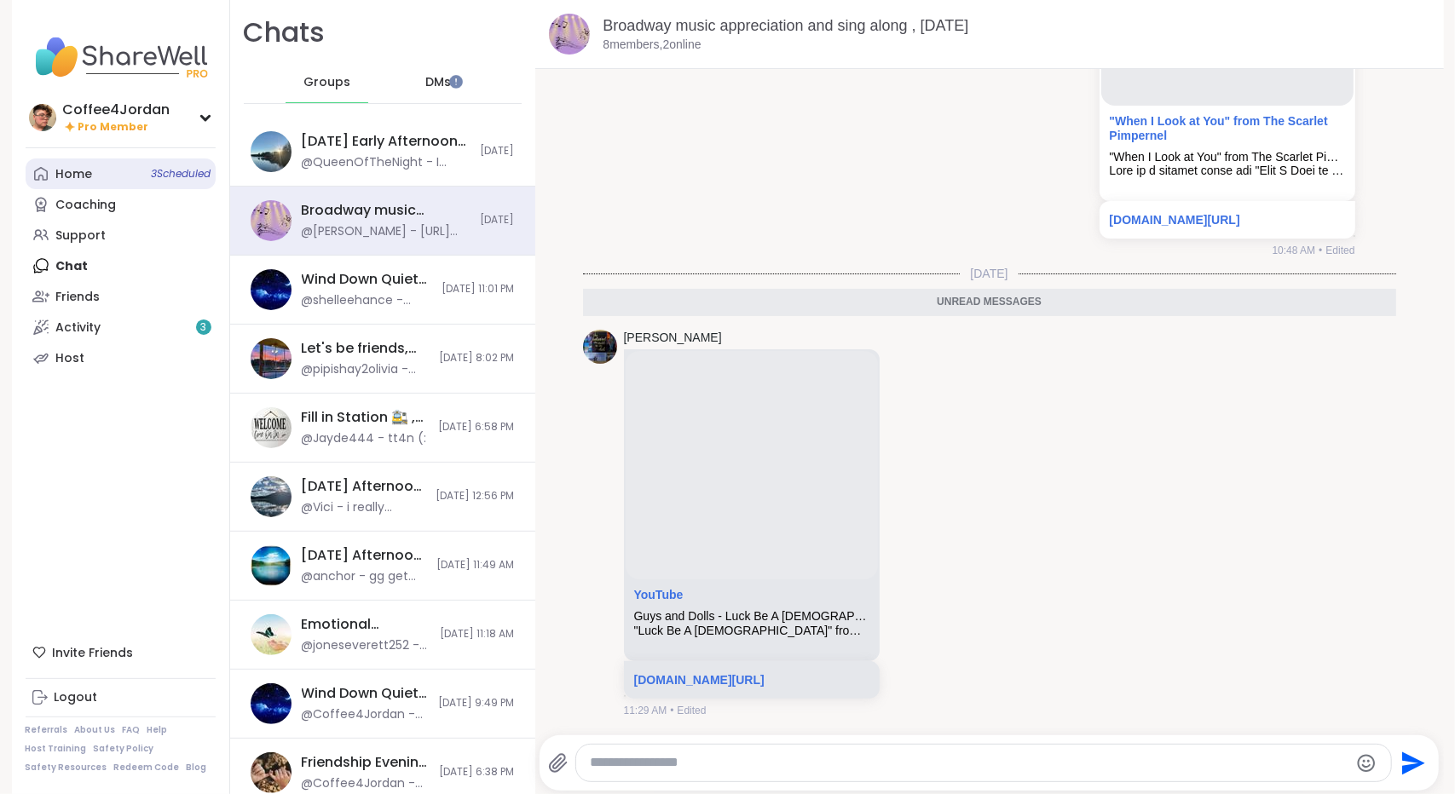
click at [101, 175] on link "Home 3 Scheduled" at bounding box center [121, 174] width 190 height 31
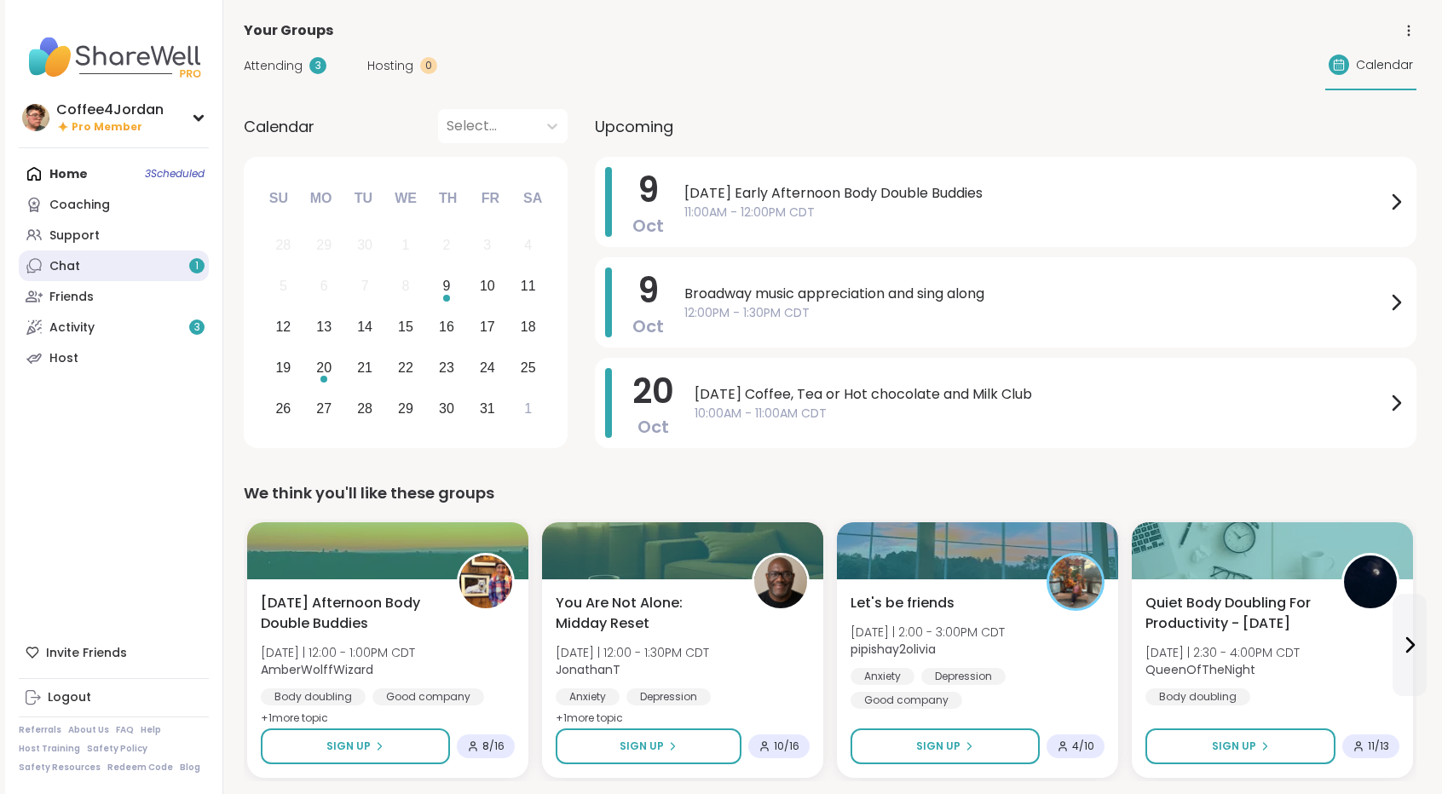
click at [98, 275] on link "Chat 1" at bounding box center [114, 266] width 190 height 31
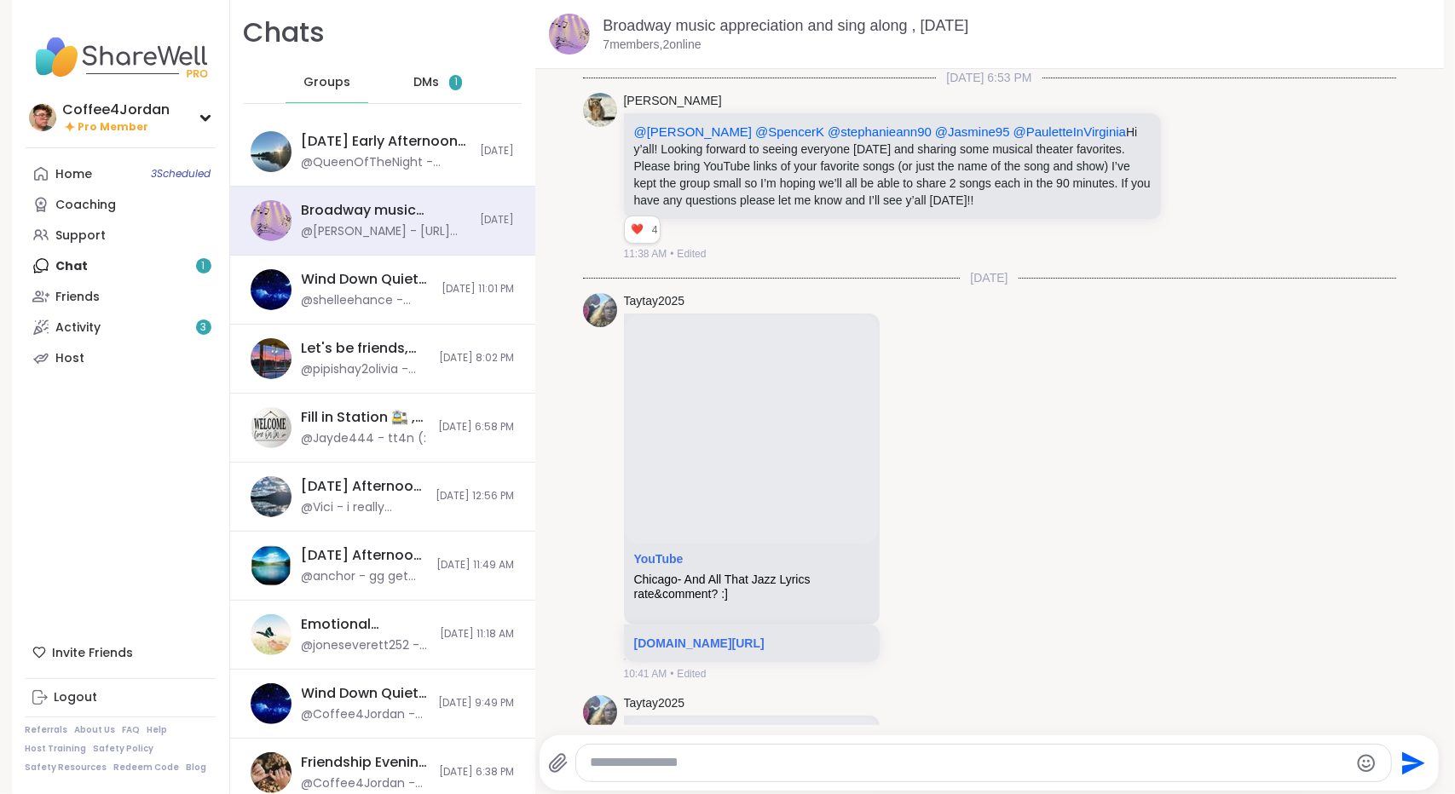
scroll to position [1197, 0]
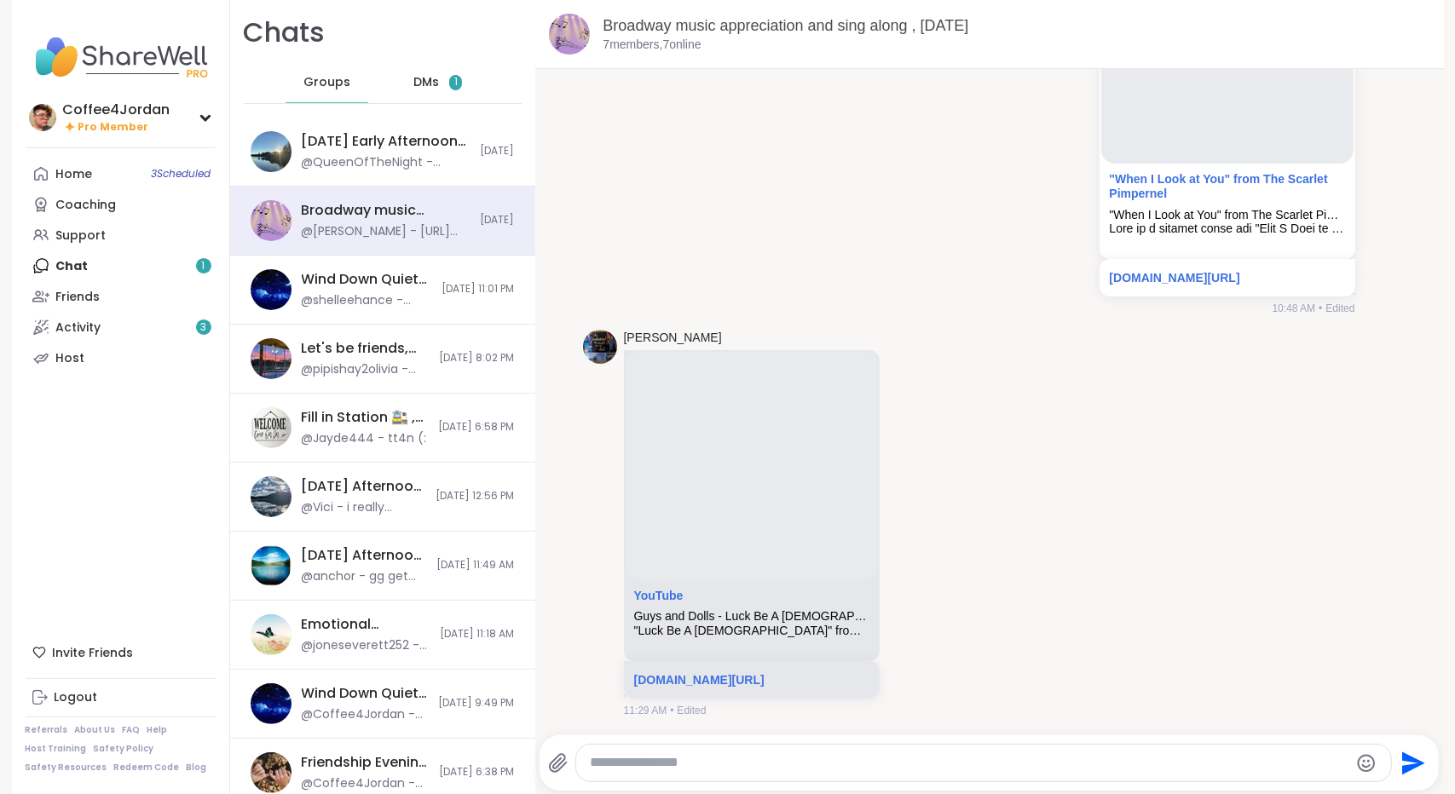
click at [413, 83] on span "DMs" at bounding box center [426, 82] width 26 height 17
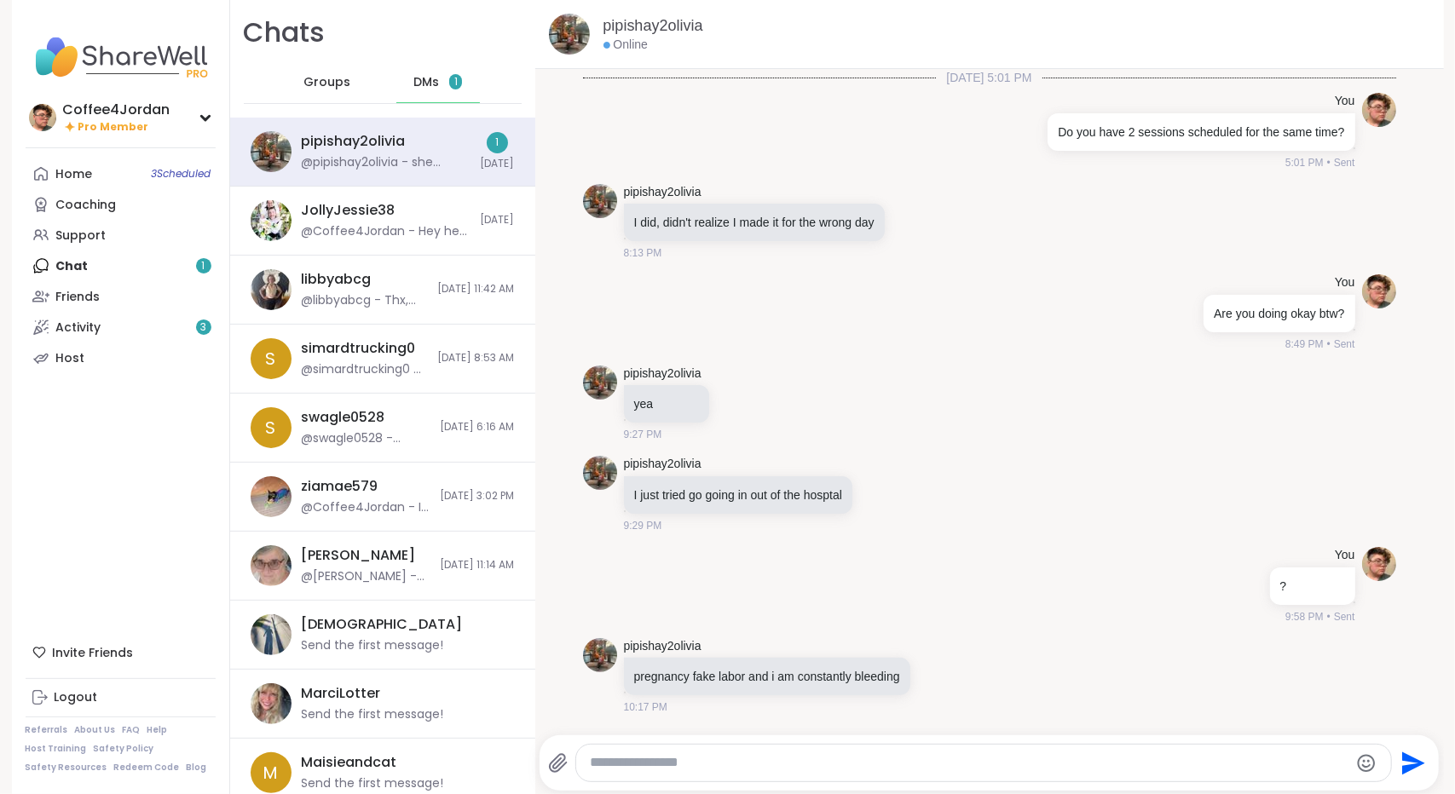
scroll to position [1735, 0]
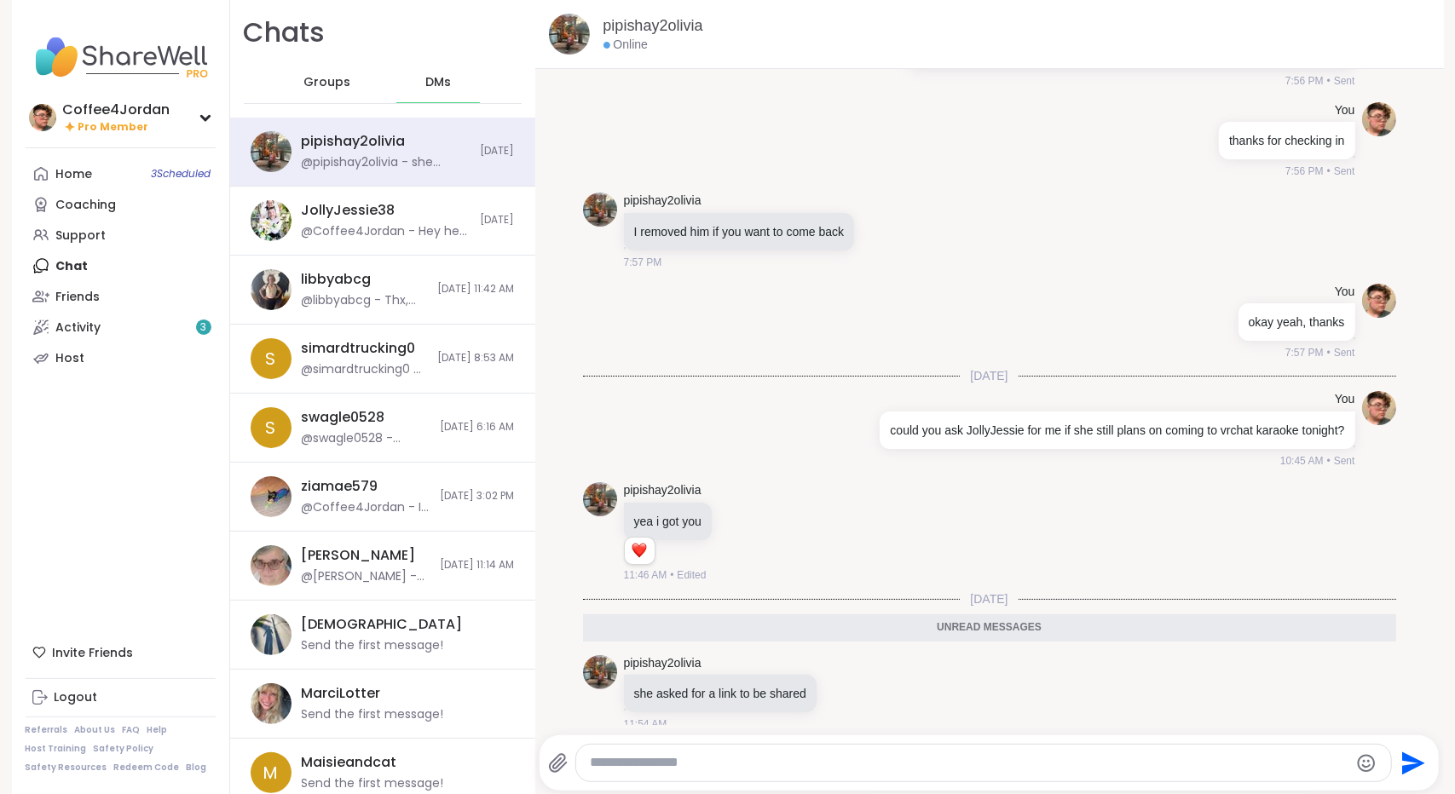
click at [907, 756] on textarea "Type your message" at bounding box center [969, 763] width 758 height 18
type textarea "**********"
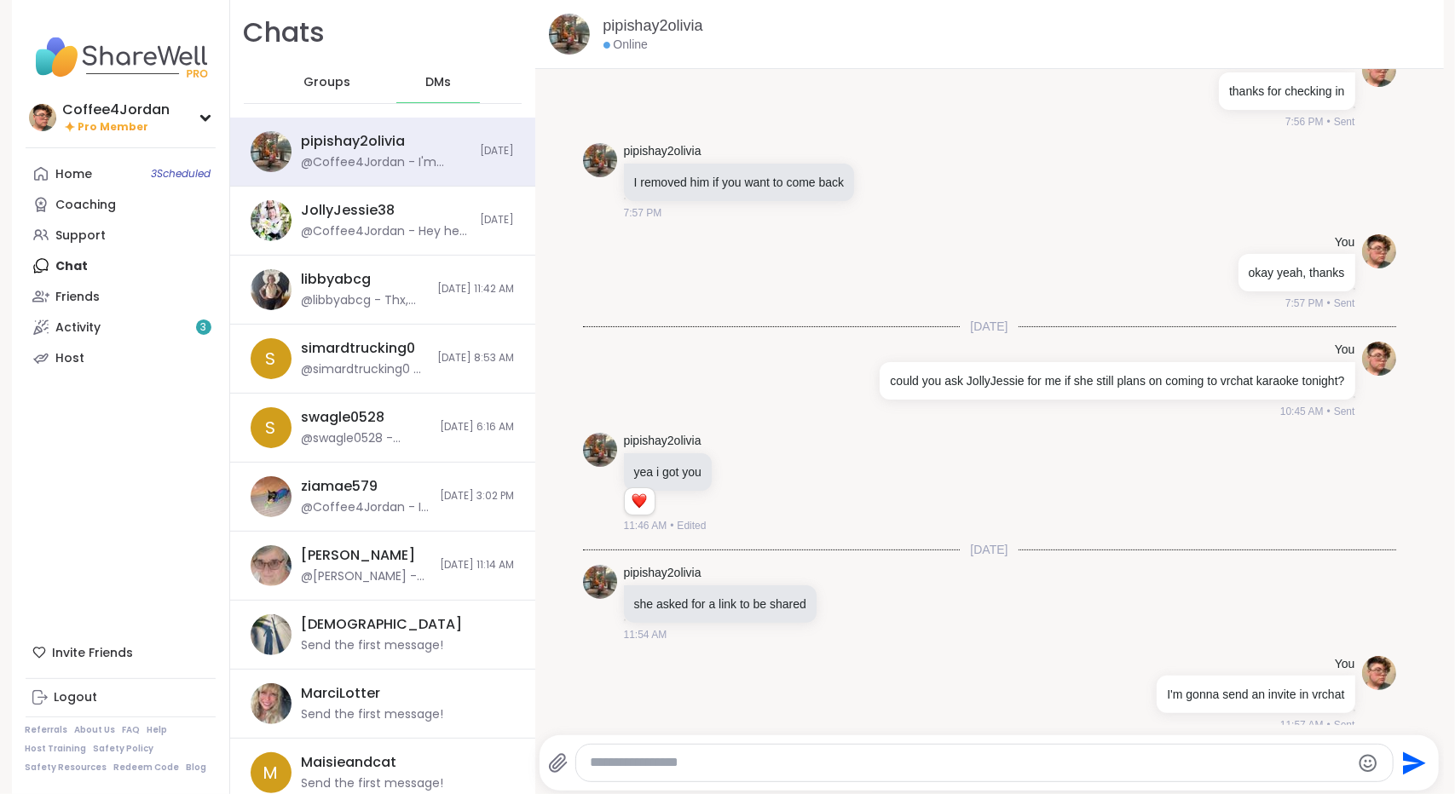
click at [326, 98] on div "Groups" at bounding box center [327, 82] width 84 height 41
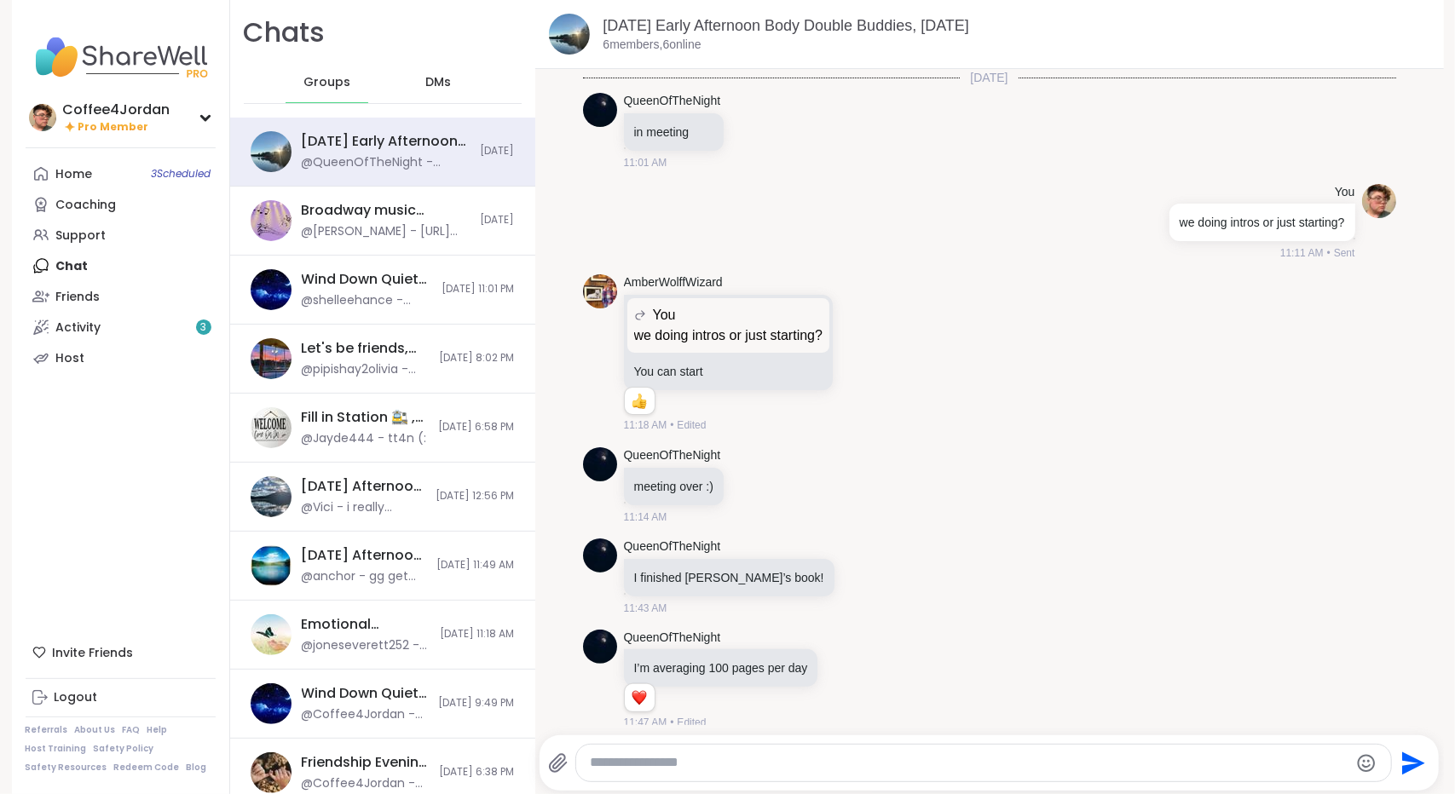
scroll to position [313, 0]
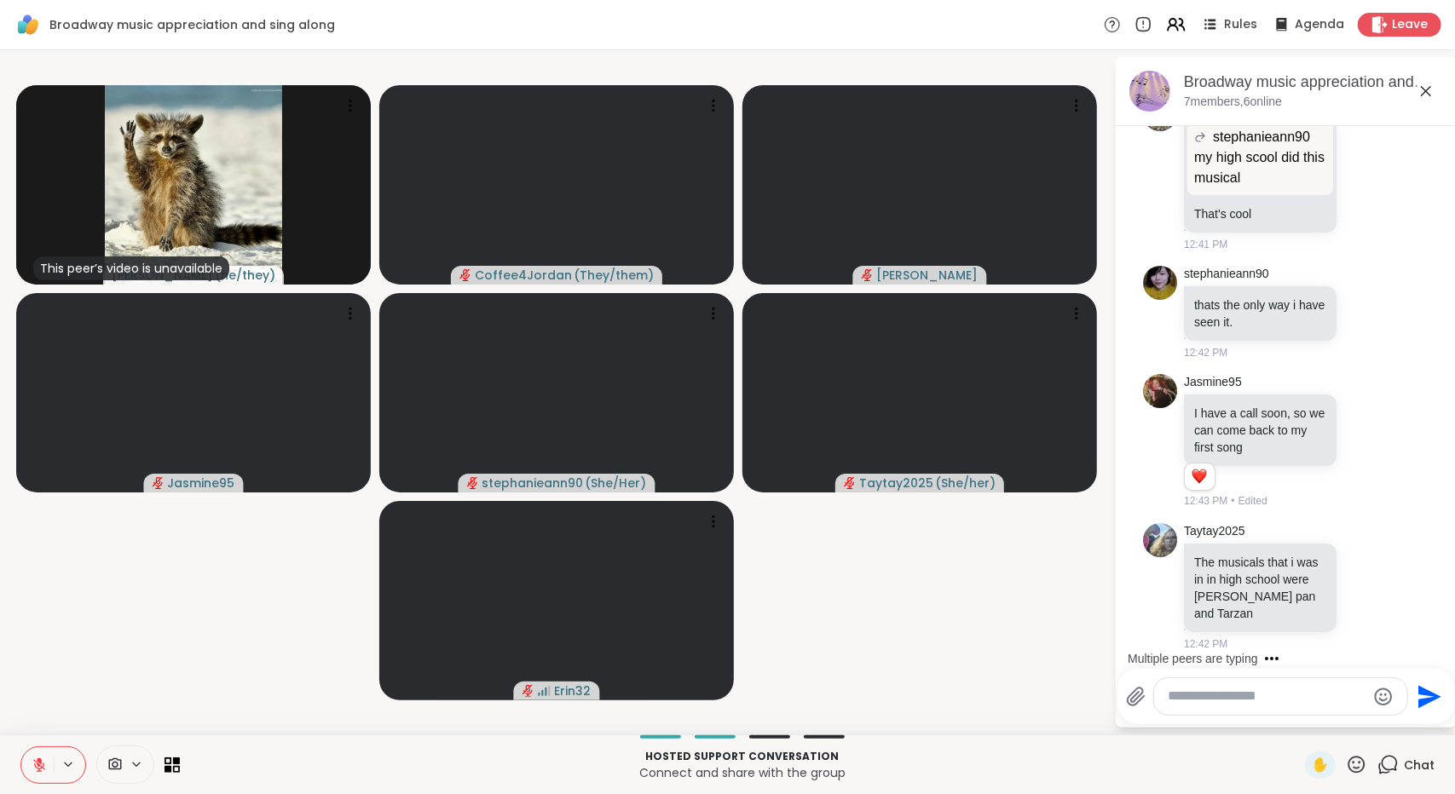
scroll to position [14429, 0]
click at [1328, 703] on textarea "Type your message" at bounding box center [1267, 697] width 199 height 18
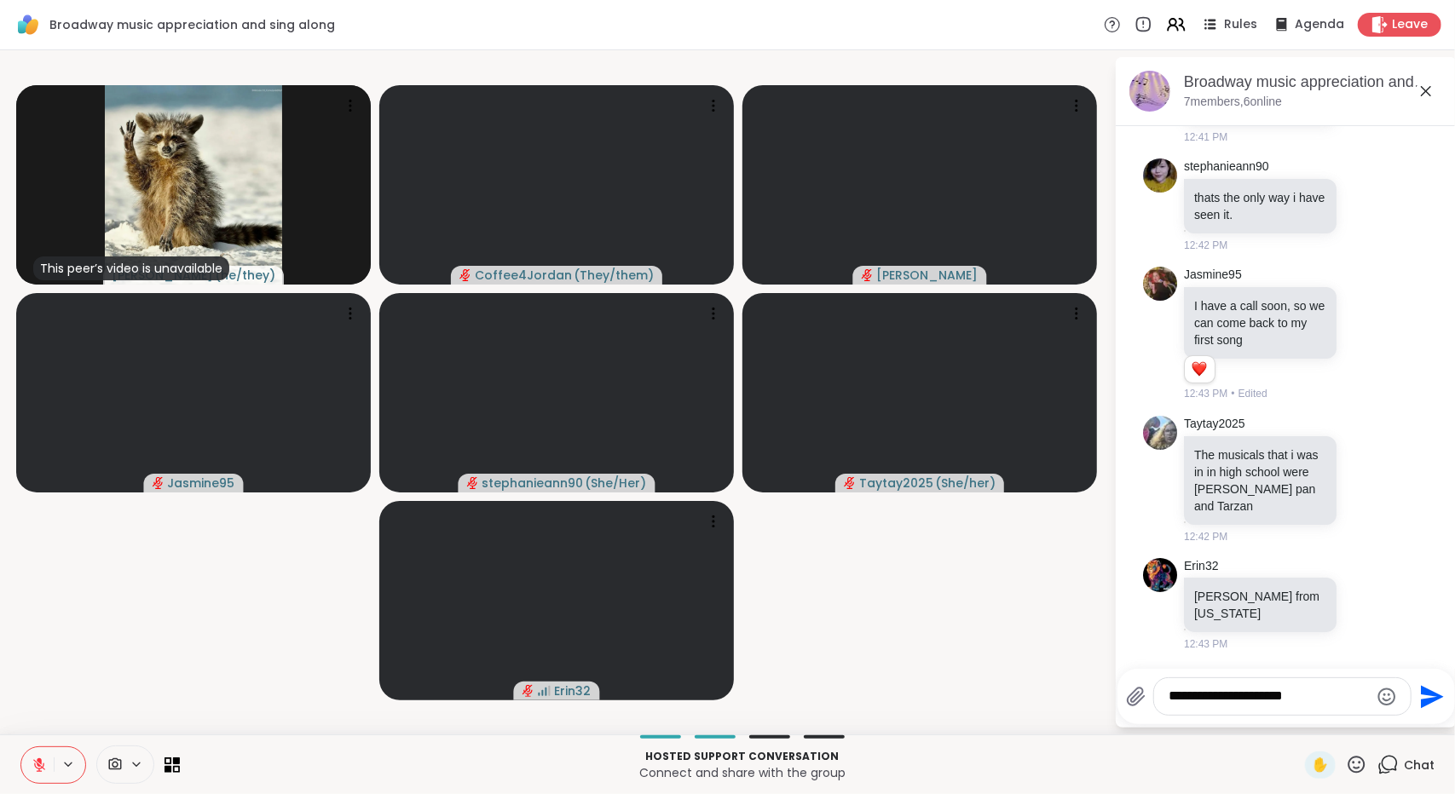
scroll to position [14610, 0]
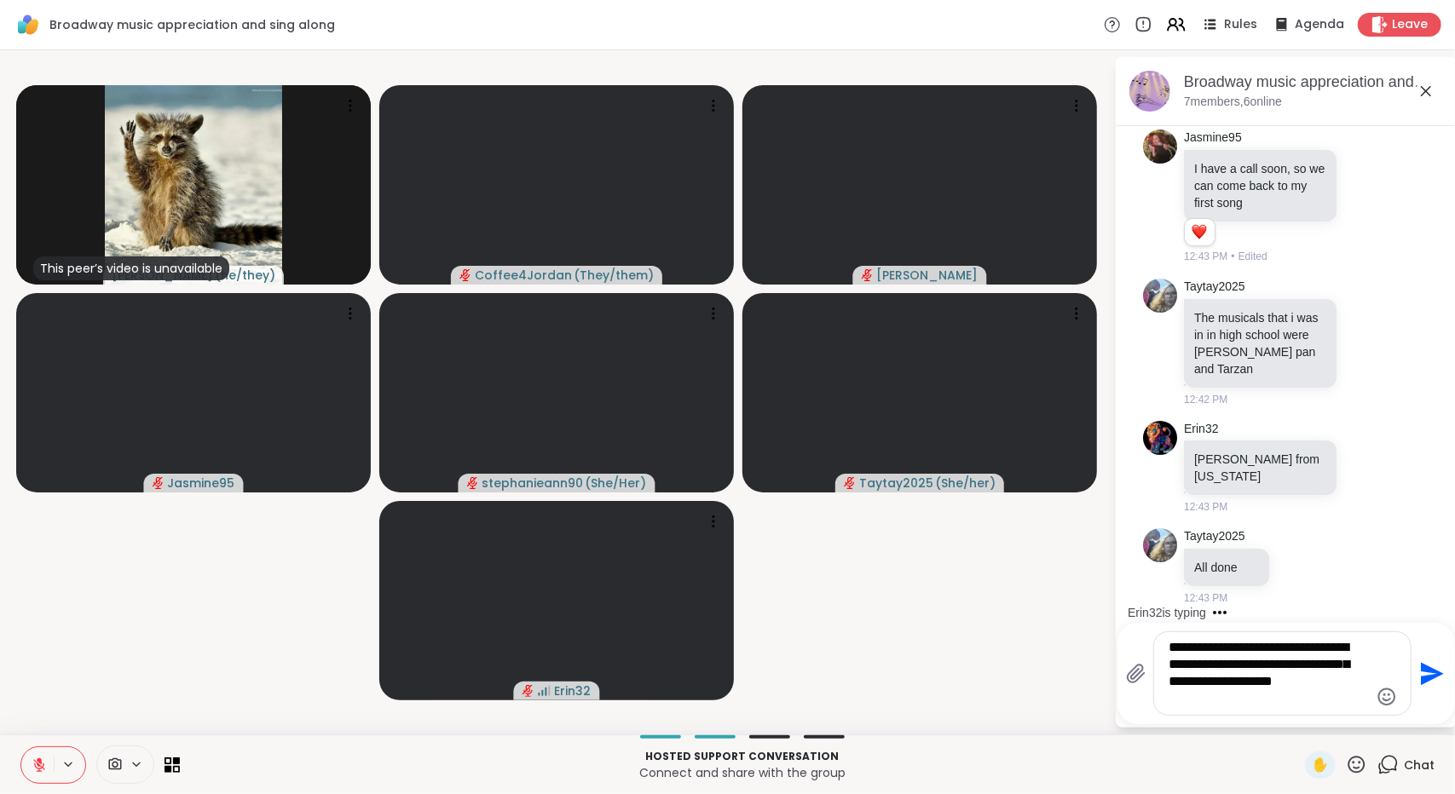
type textarea "**********"
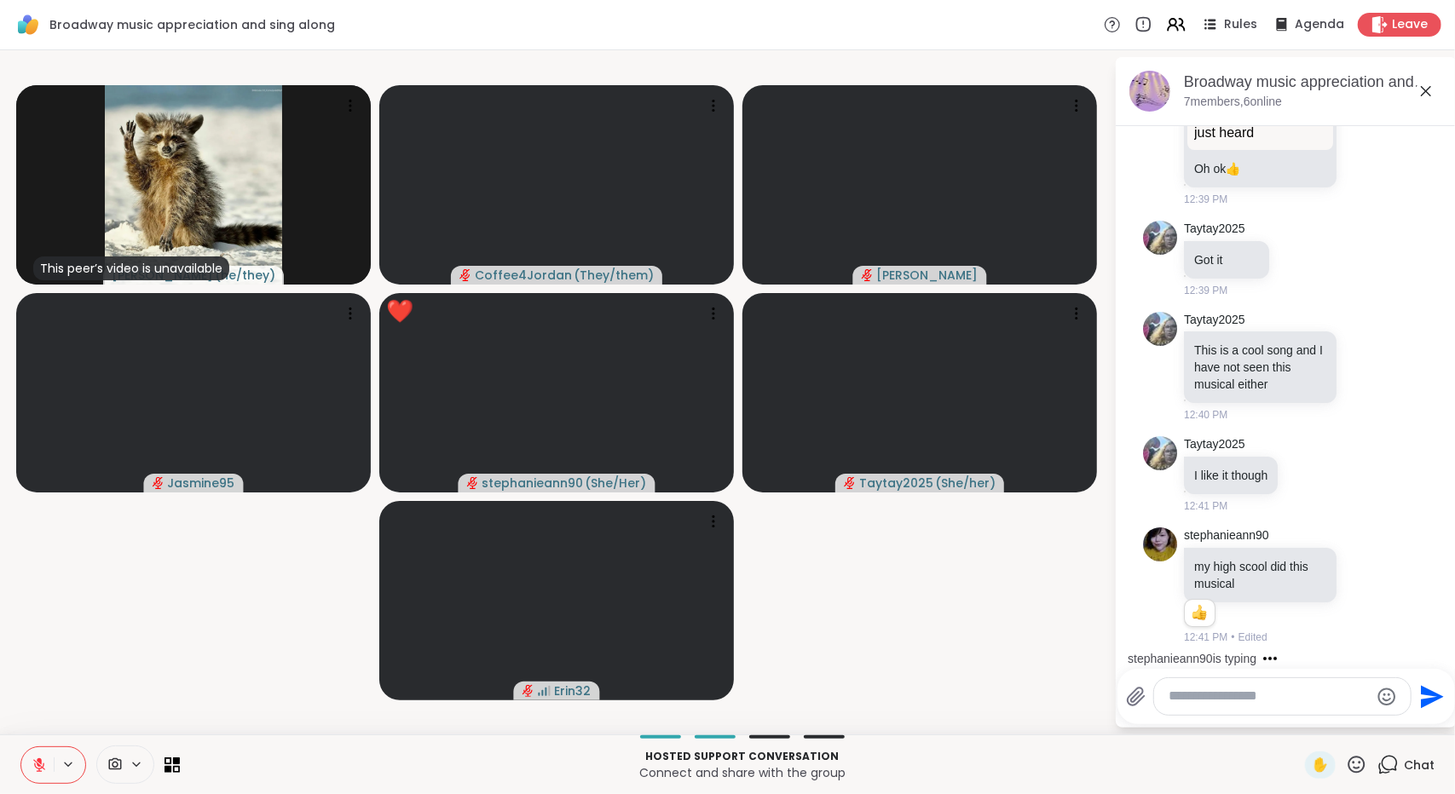
scroll to position [15066, 0]
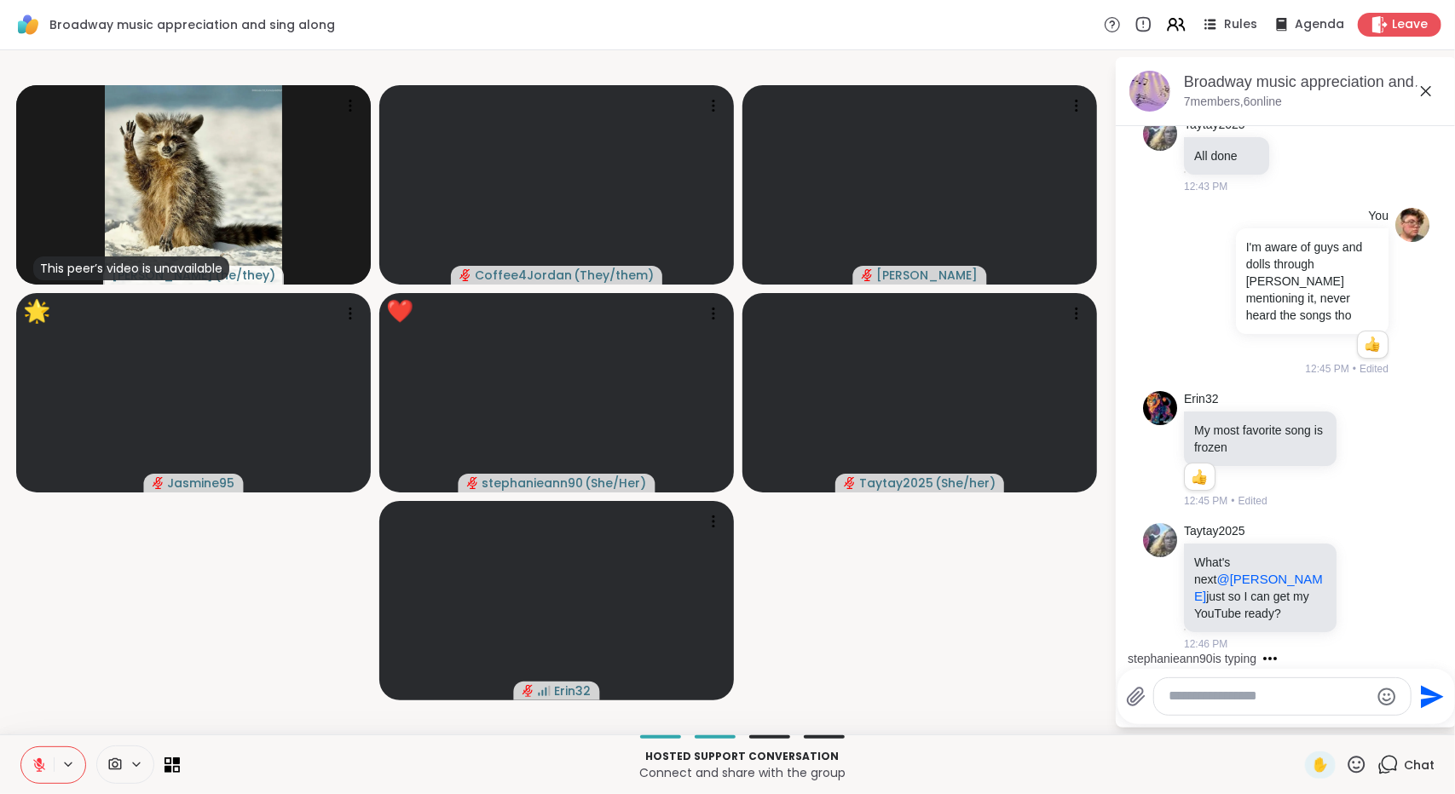
click at [1253, 699] on textarea "Type your message" at bounding box center [1268, 697] width 199 height 18
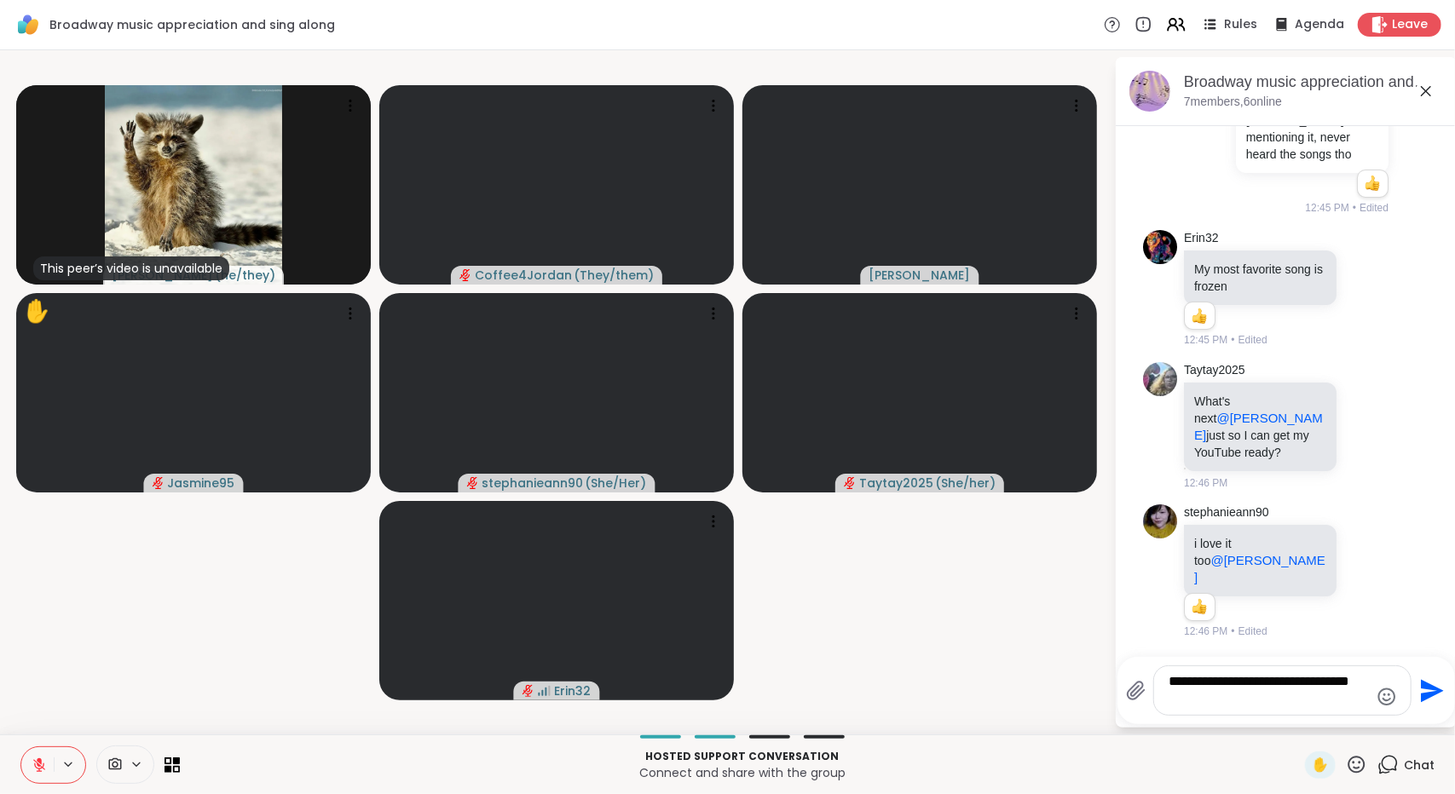
scroll to position [15209, 0]
type textarea "**********"
click at [1422, 696] on icon "Send" at bounding box center [1432, 690] width 23 height 23
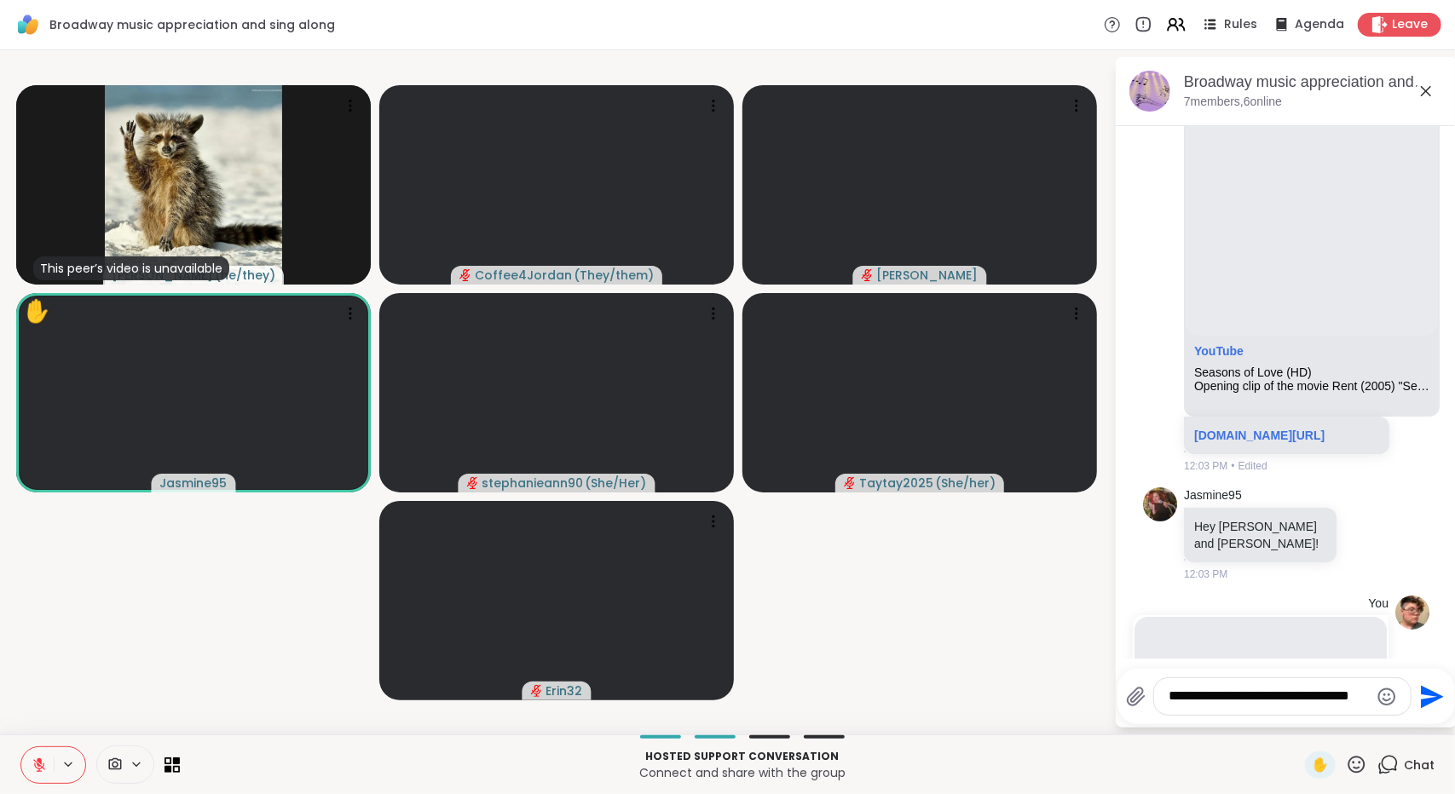
scroll to position [2459, 0]
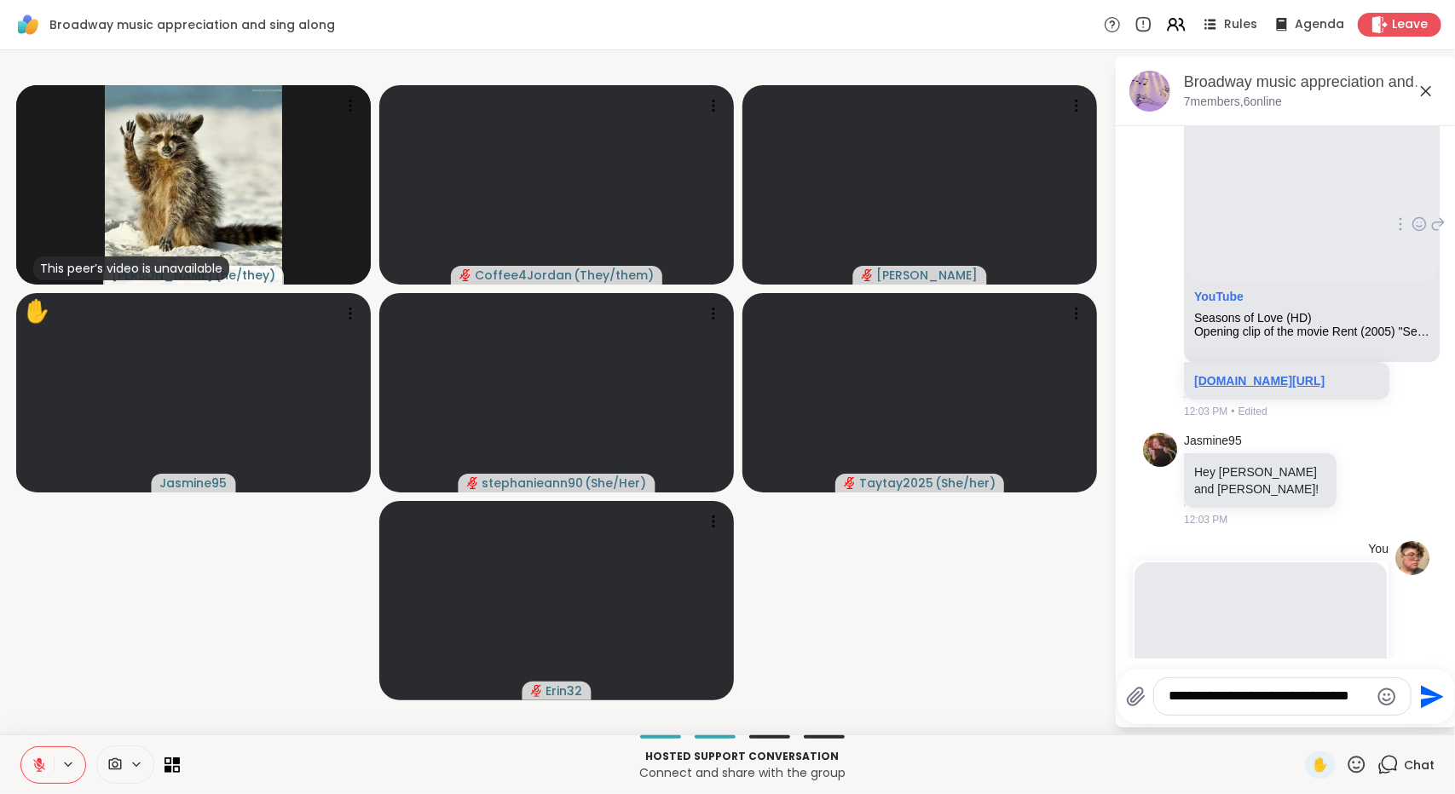
click at [1261, 388] on link "youtu.be/UvyHuse6buY?si=f5siSHio76xqwh48" at bounding box center [1259, 381] width 130 height 14
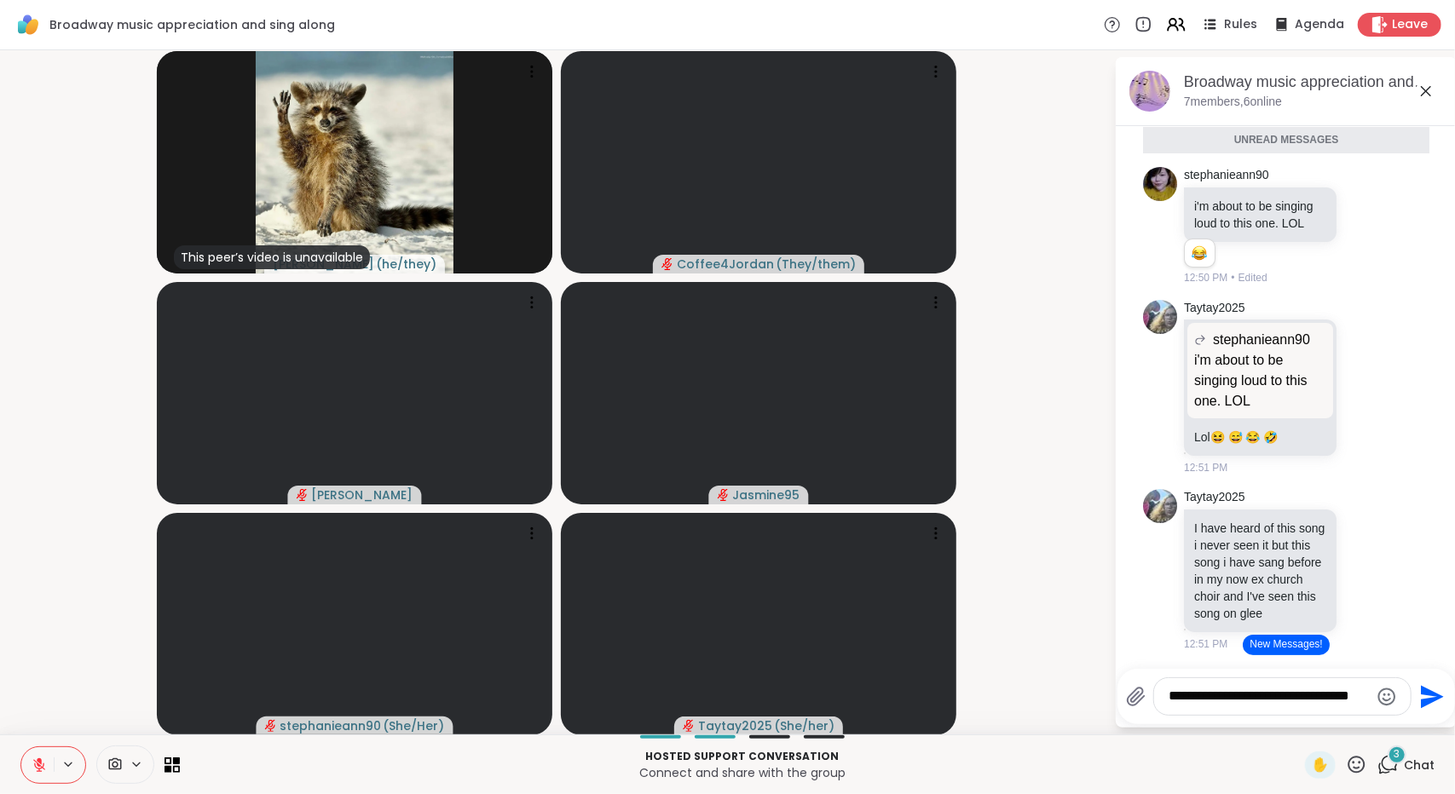
scroll to position [15931, 0]
click at [1342, 776] on div "✋" at bounding box center [1336, 765] width 62 height 27
click at [1348, 747] on div "Hosted support conversation Connect and share with the group ✋ Chat" at bounding box center [727, 765] width 1455 height 60
click at [1347, 764] on icon at bounding box center [1356, 764] width 21 height 21
click at [1298, 720] on span "❤️" at bounding box center [1306, 720] width 17 height 20
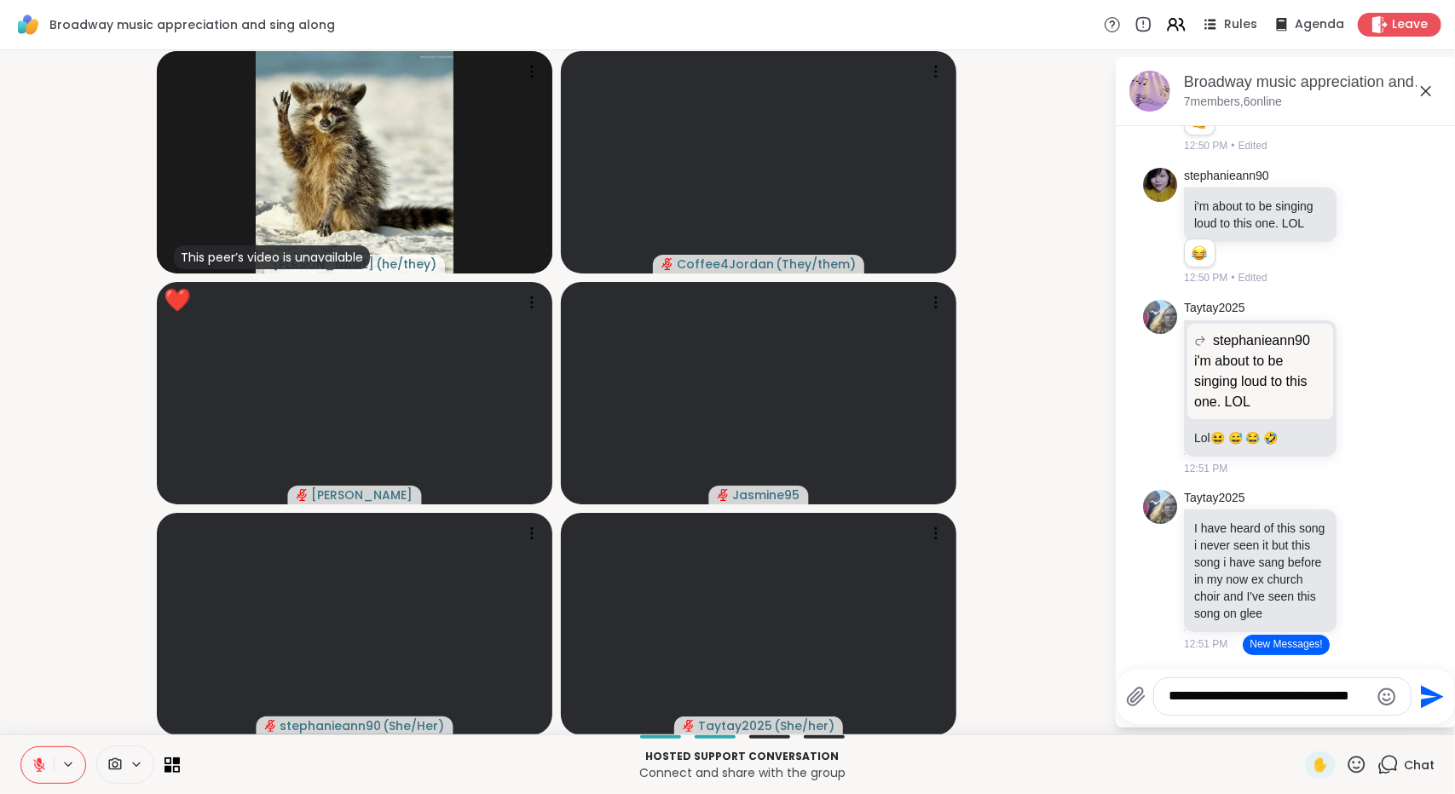
scroll to position [16149, 0]
click at [1358, 234] on icon at bounding box center [1365, 225] width 15 height 17
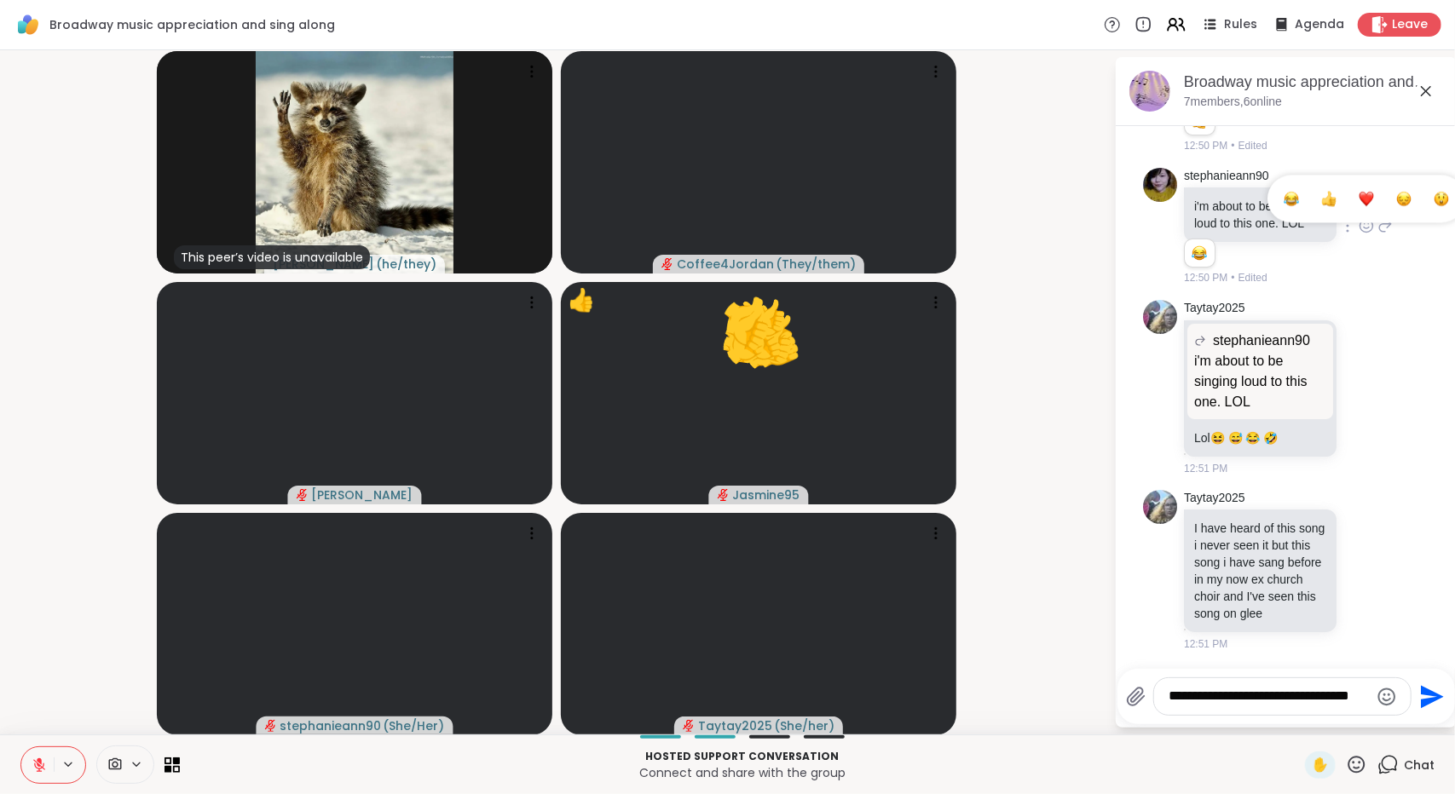
click at [1318, 216] on button "Select Reaction: Thumbs up" at bounding box center [1329, 199] width 34 height 34
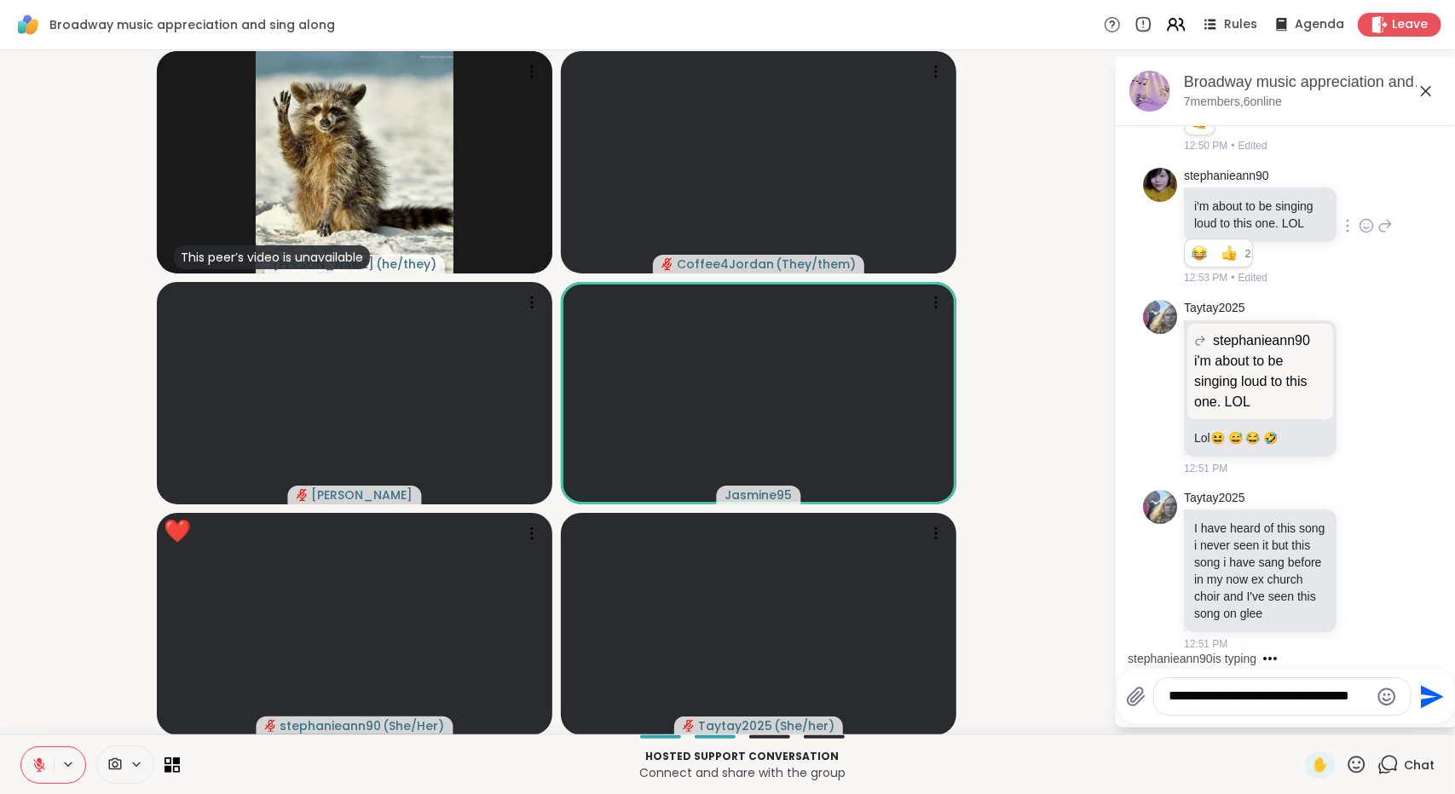
click at [1326, 704] on textarea "**********" at bounding box center [1268, 697] width 199 height 18
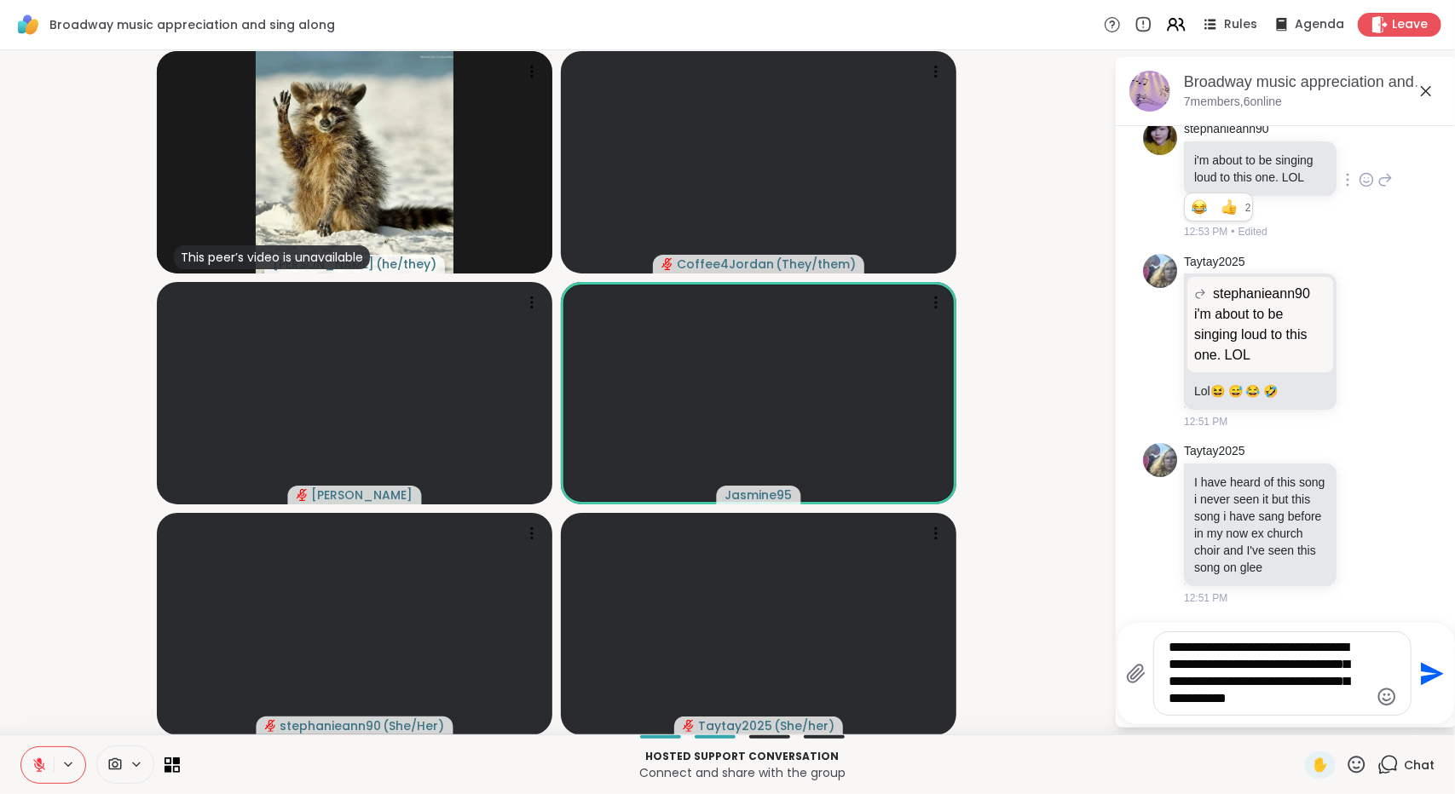
type textarea "**********"
click at [1427, 682] on icon "Send" at bounding box center [1429, 673] width 27 height 27
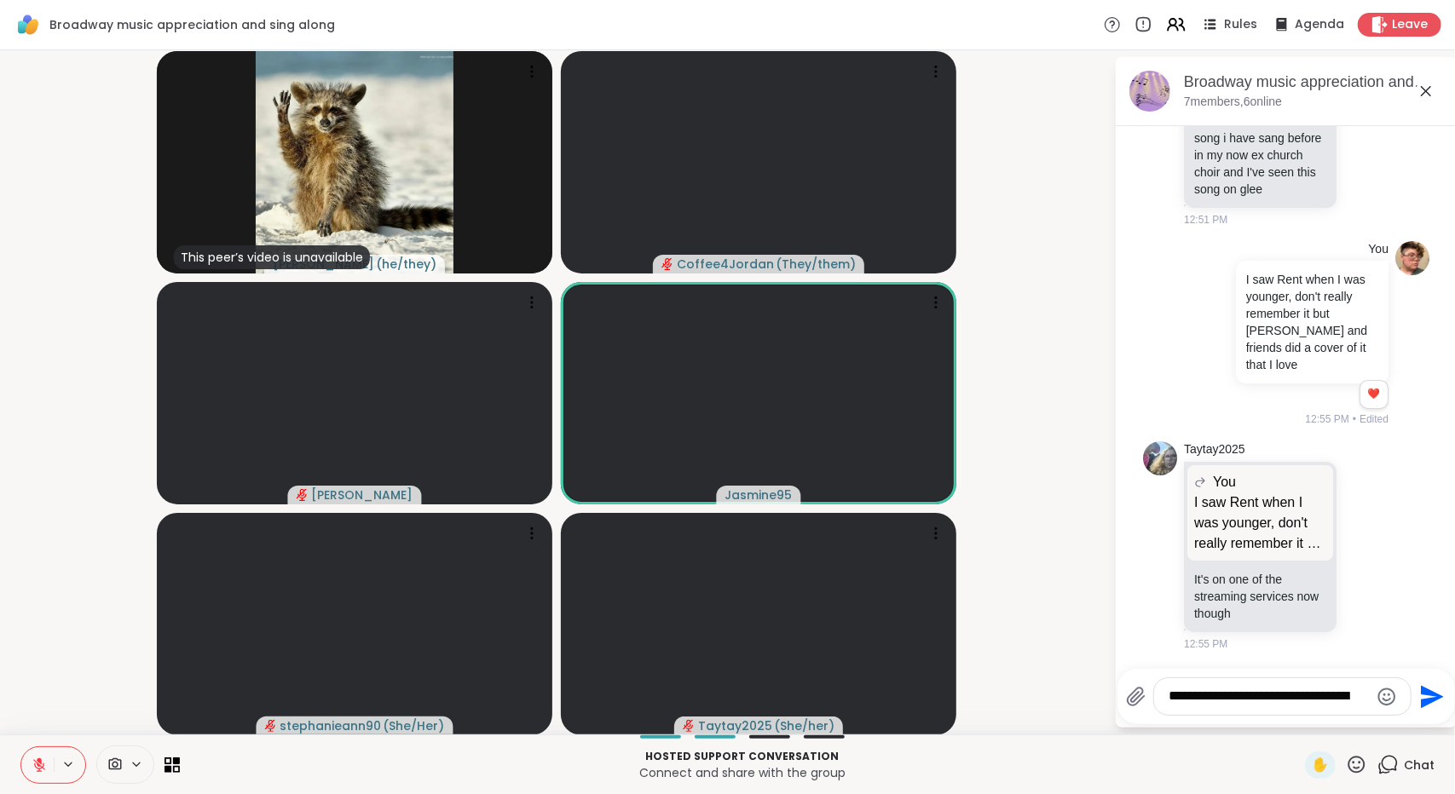
scroll to position [16719, 0]
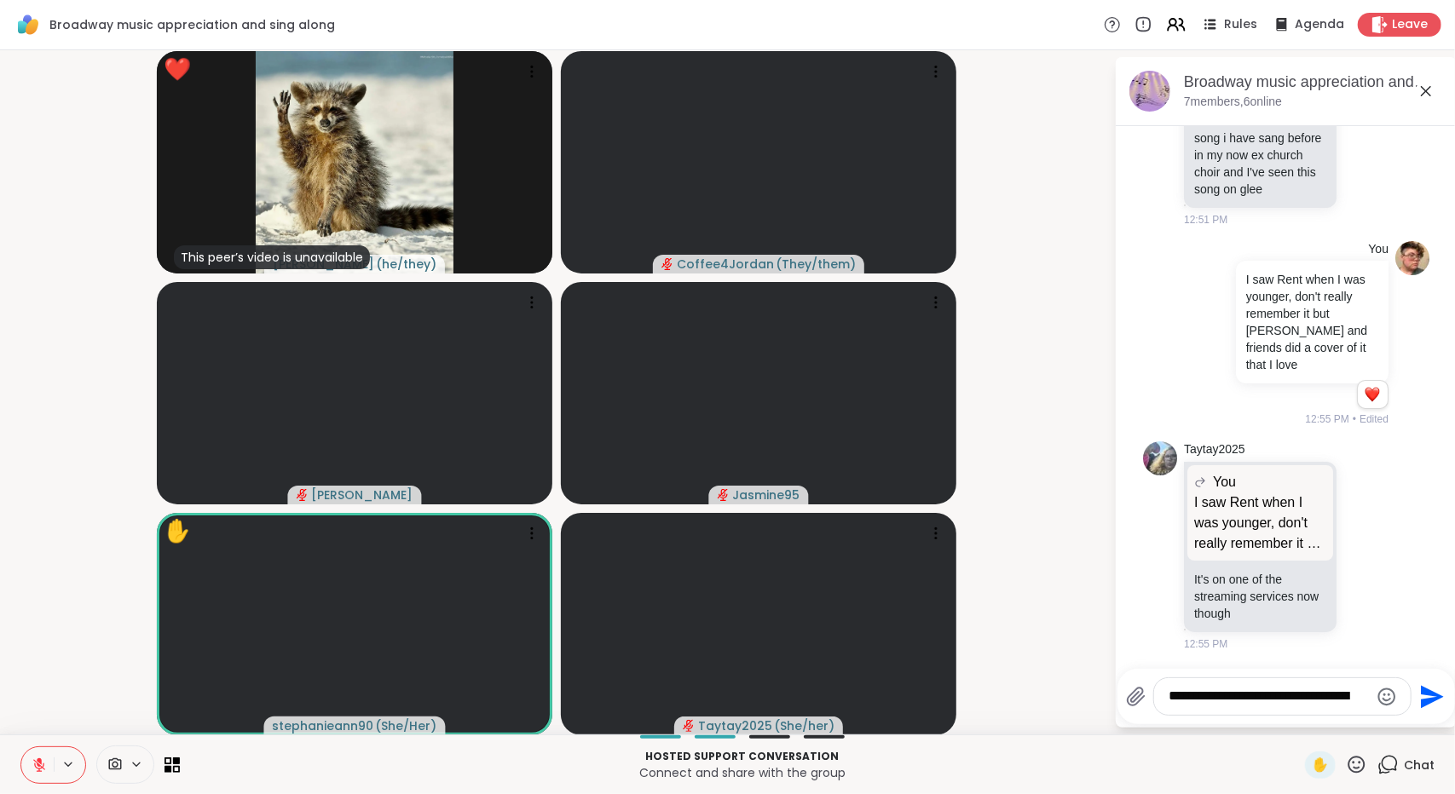
click at [1347, 761] on icon at bounding box center [1356, 764] width 21 height 21
click at [1298, 722] on span "❤️" at bounding box center [1306, 720] width 17 height 20
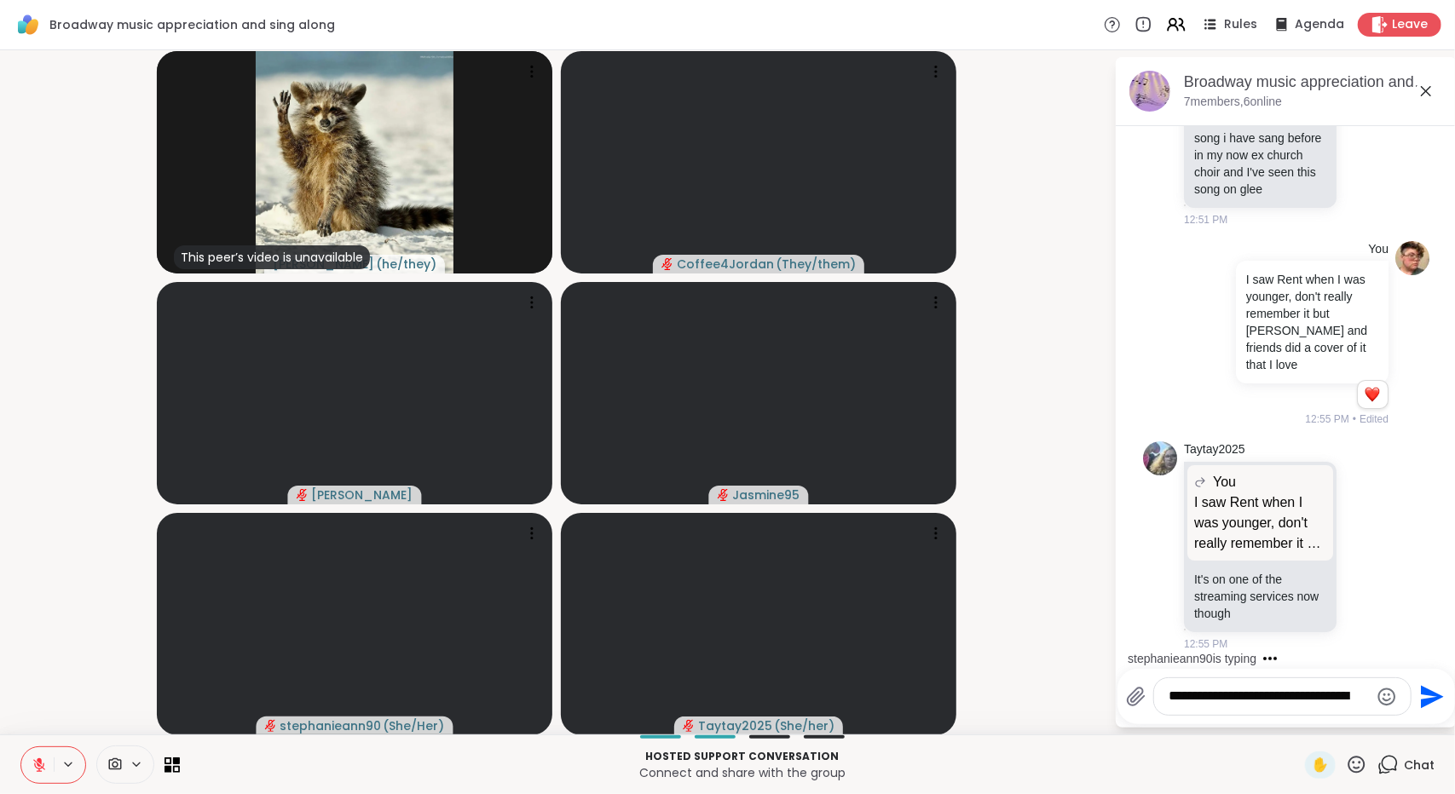
scroll to position [16844, 0]
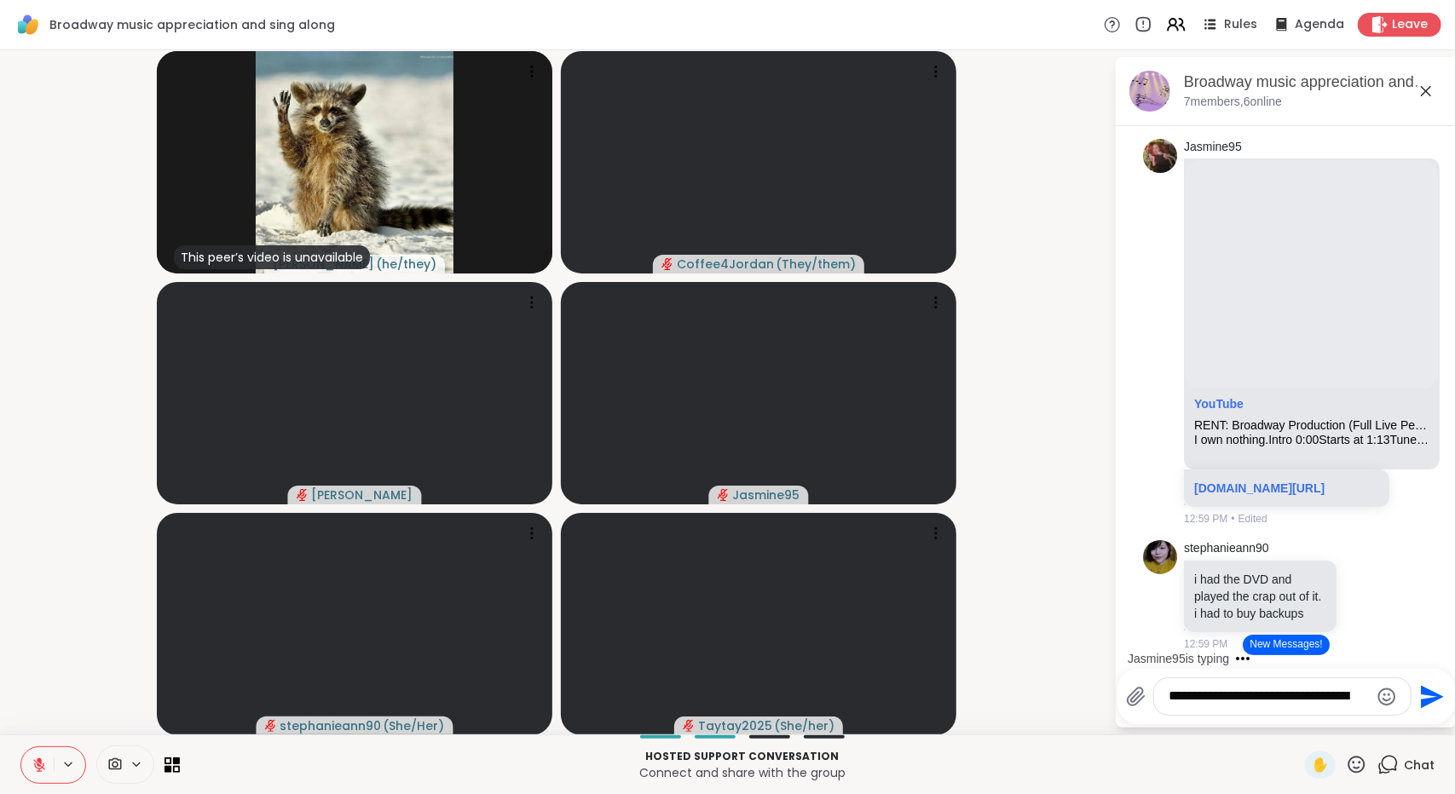
click at [48, 761] on button at bounding box center [37, 765] width 32 height 36
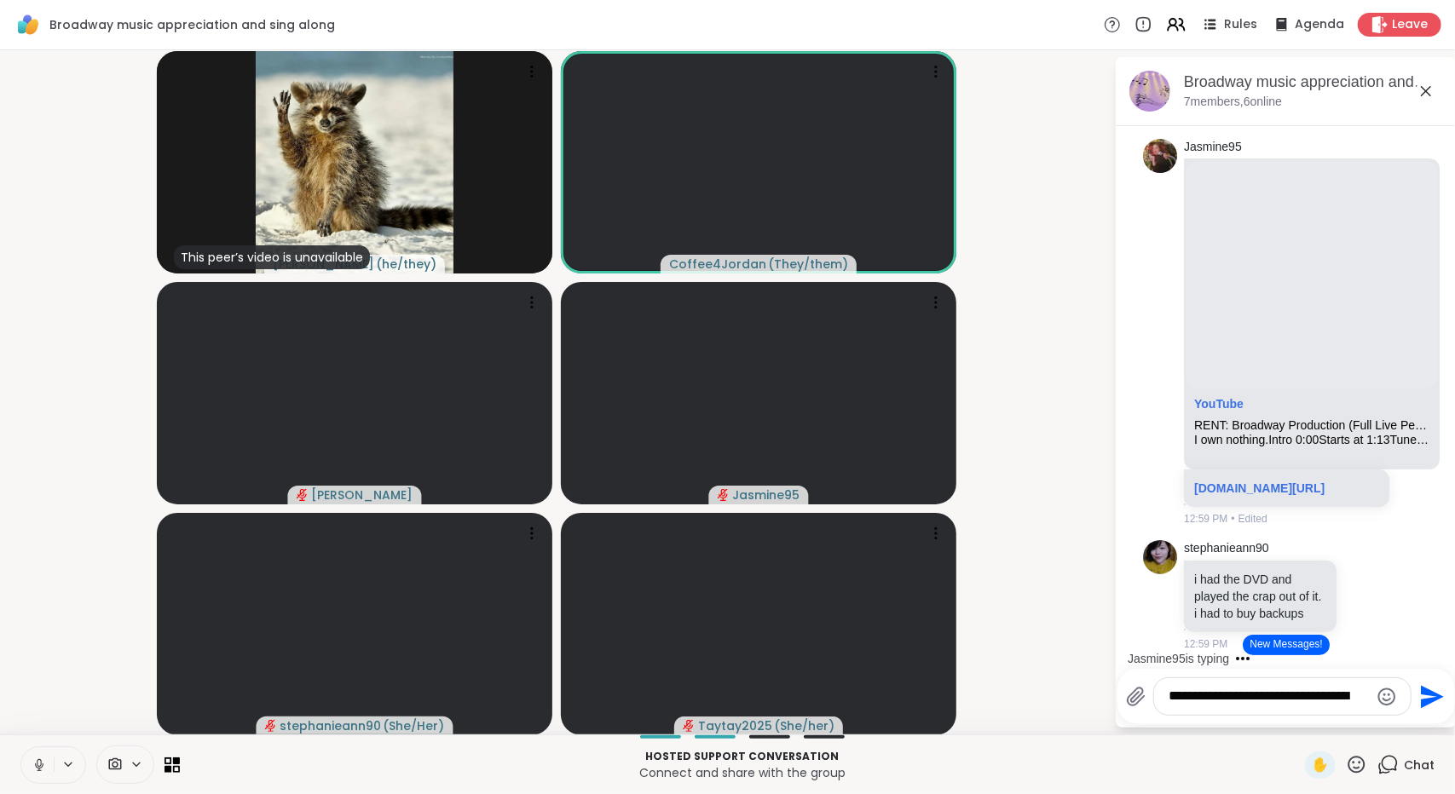
click at [40, 763] on icon at bounding box center [39, 763] width 4 height 8
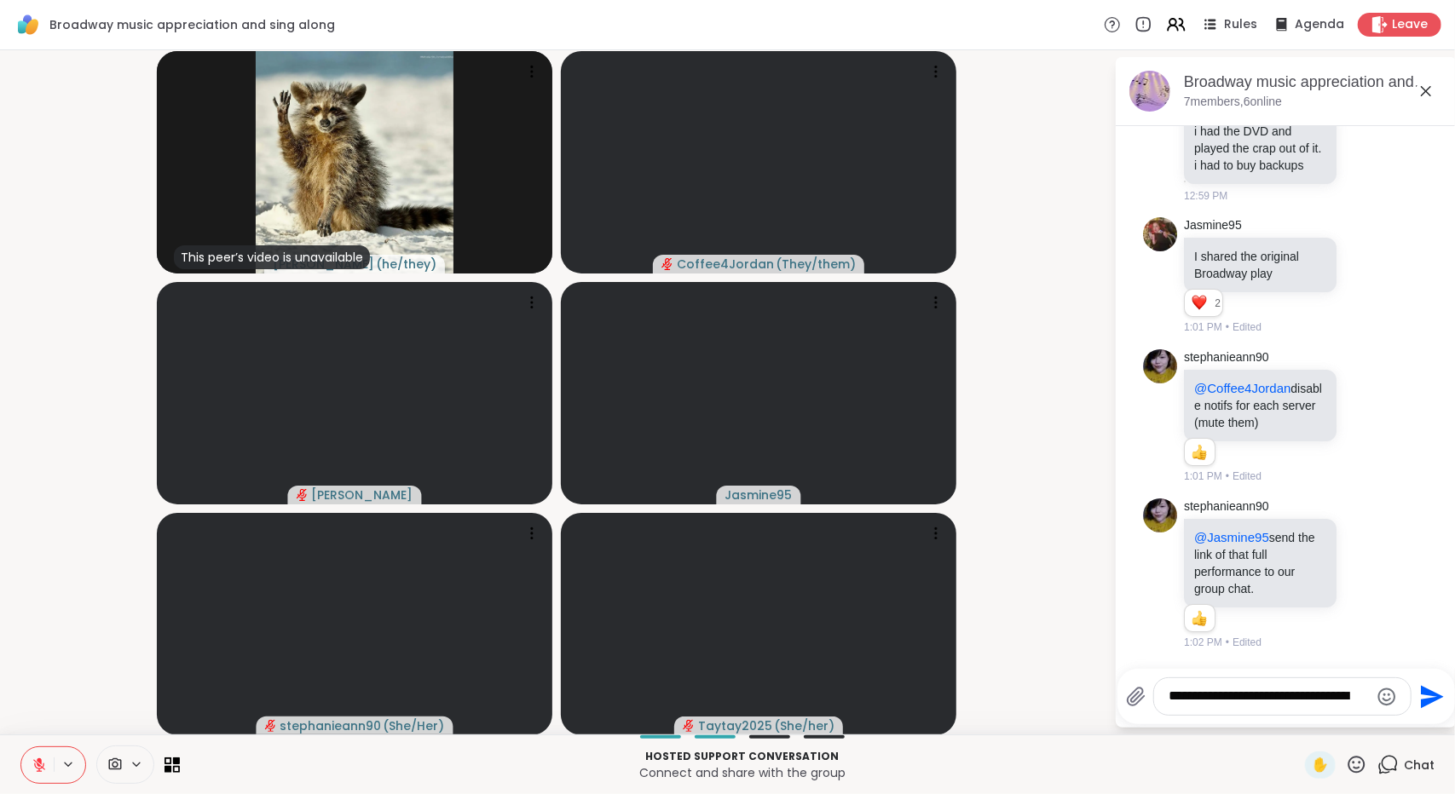
scroll to position [17743, 0]
click at [1358, 416] on icon at bounding box center [1365, 416] width 15 height 17
click at [1315, 391] on button "Select Reaction: Thumbs up" at bounding box center [1329, 389] width 34 height 34
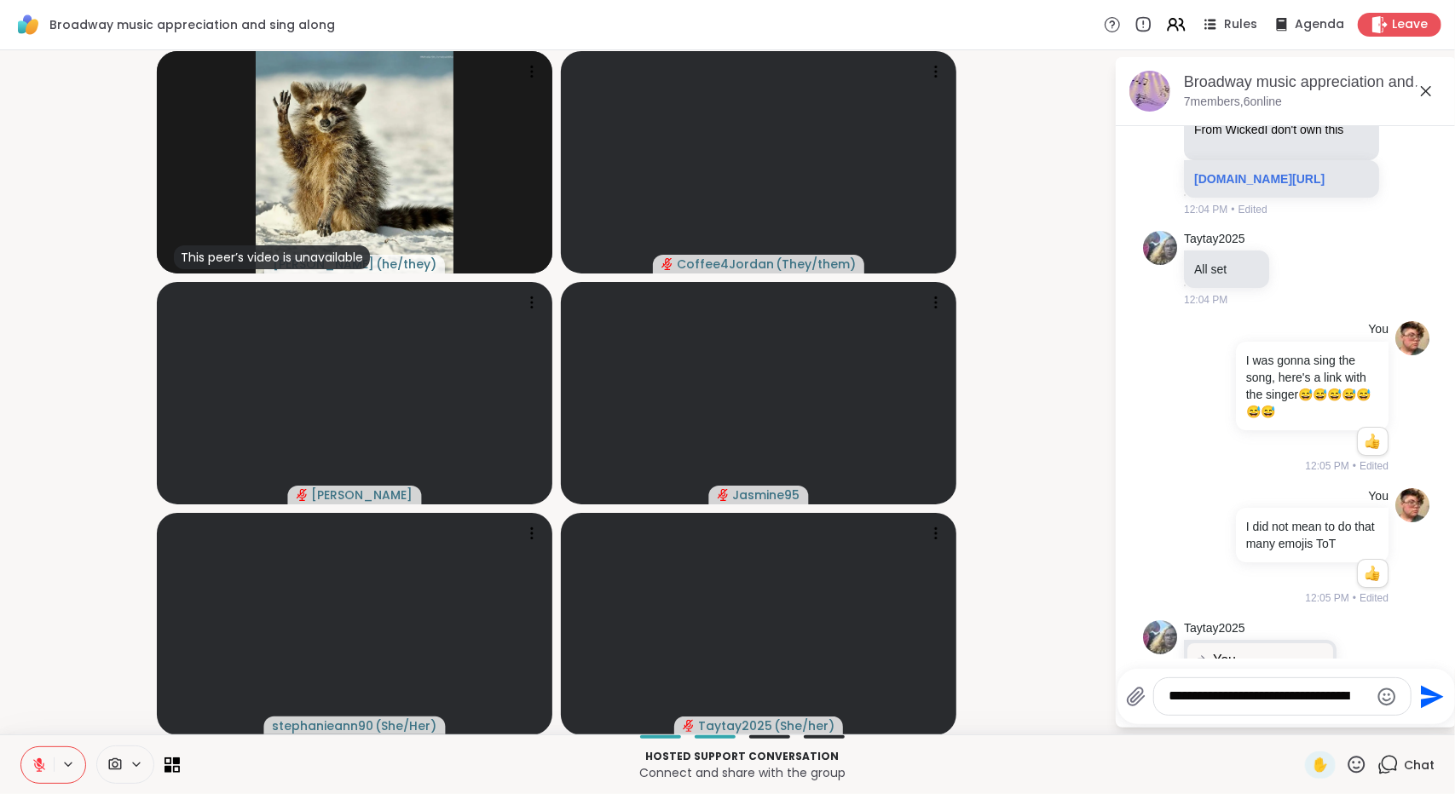
scroll to position [3452, 0]
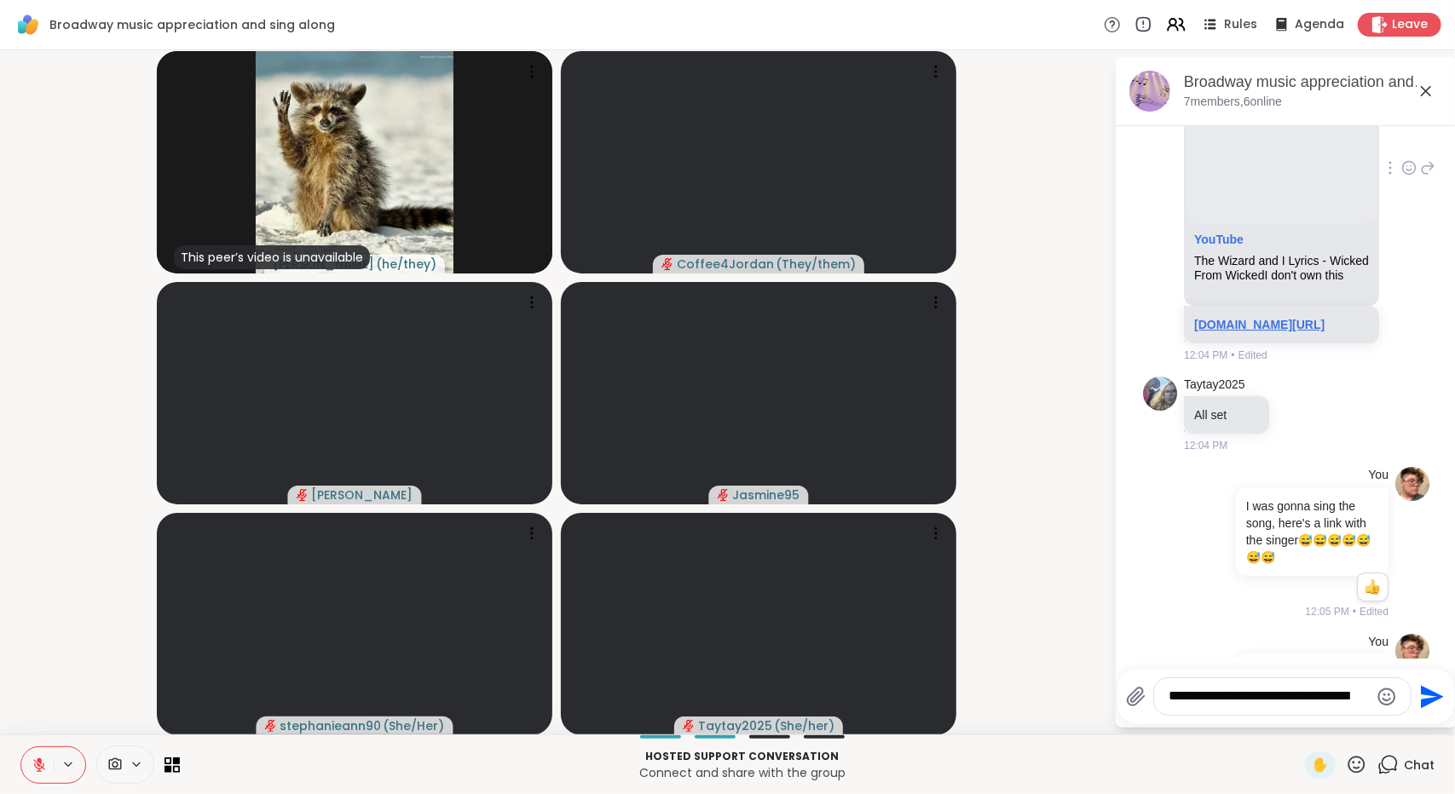
click at [1260, 332] on link "[DOMAIN_NAME][URL]" at bounding box center [1259, 325] width 130 height 14
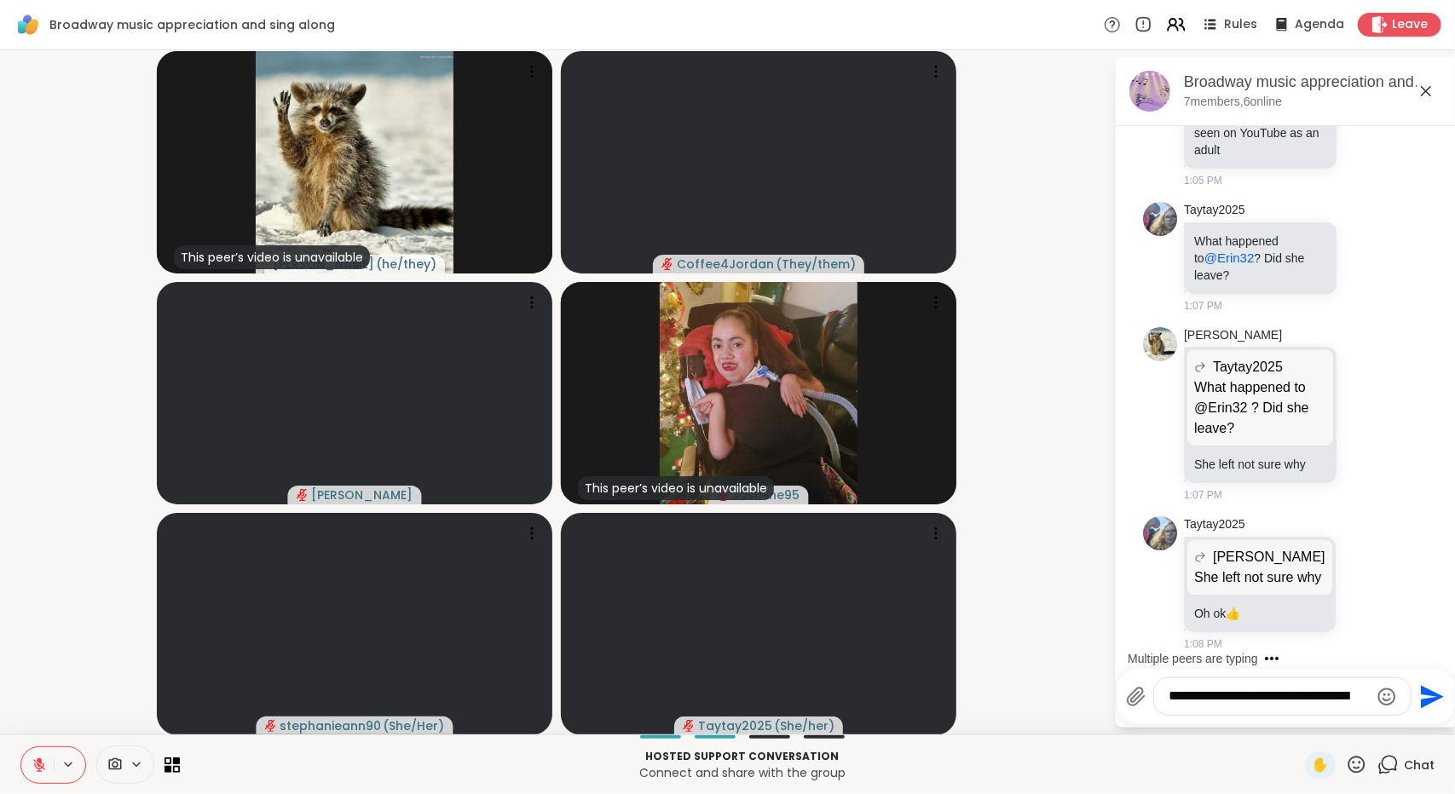
scroll to position [19238, 0]
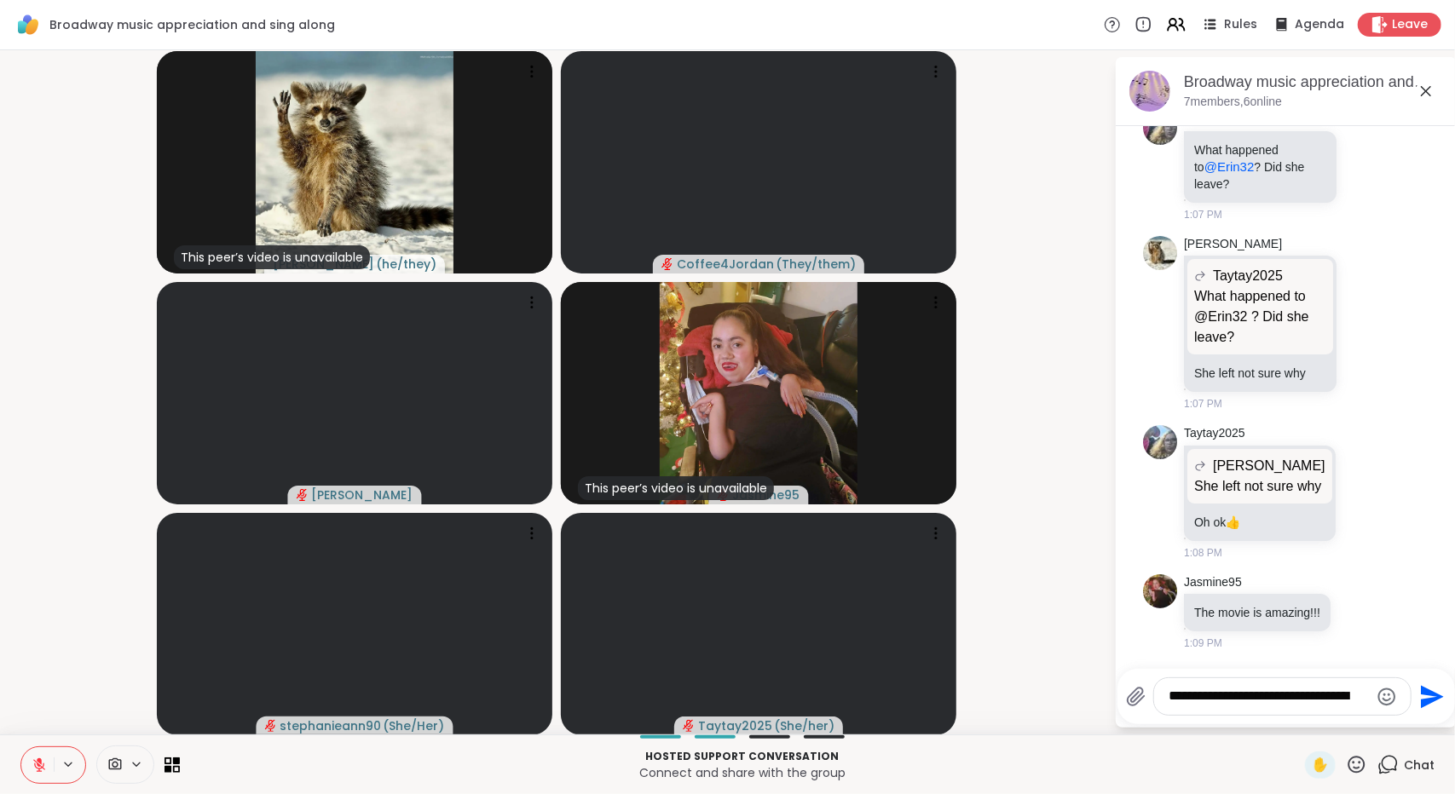
click at [1183, 696] on textarea "**********" at bounding box center [1268, 697] width 199 height 18
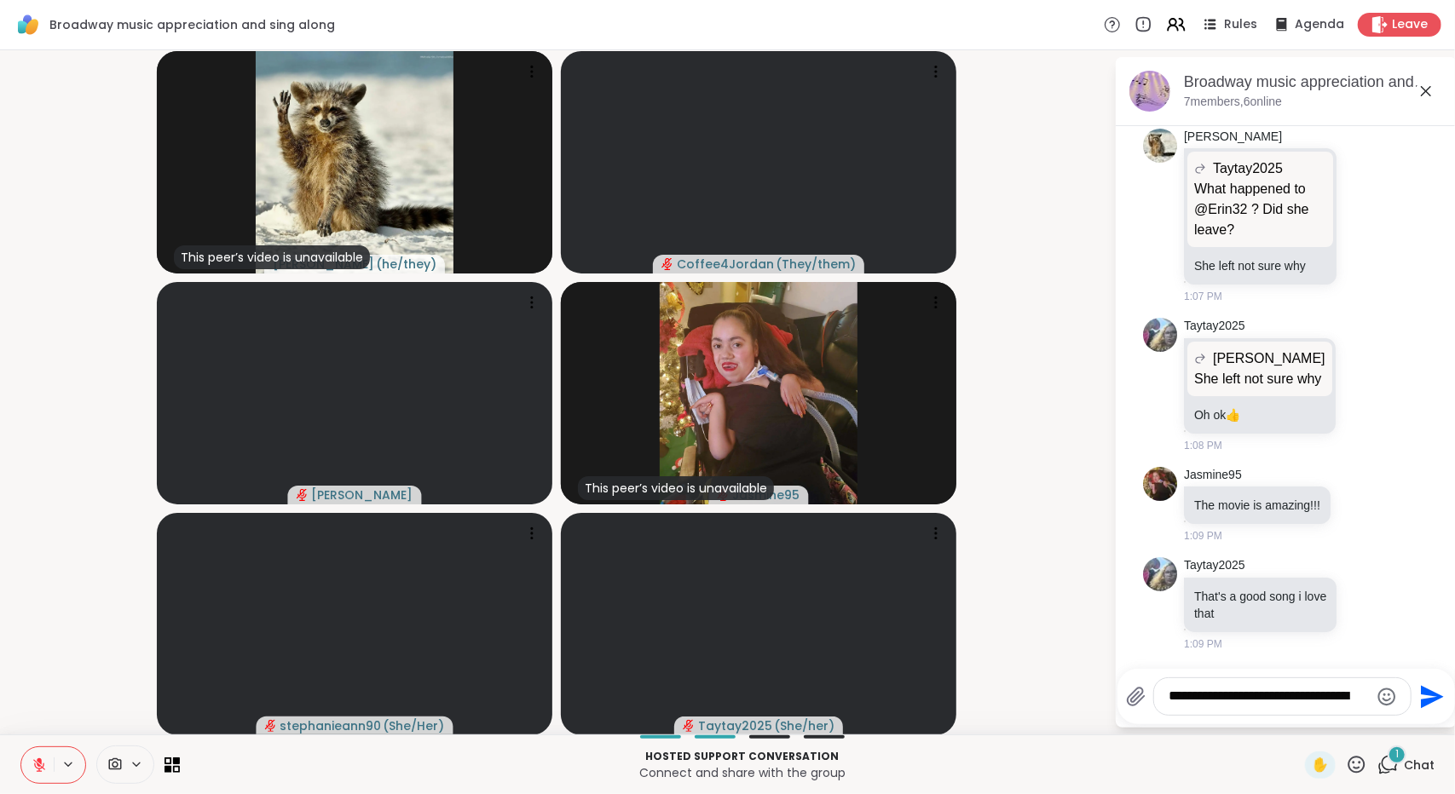
scroll to position [19346, 0]
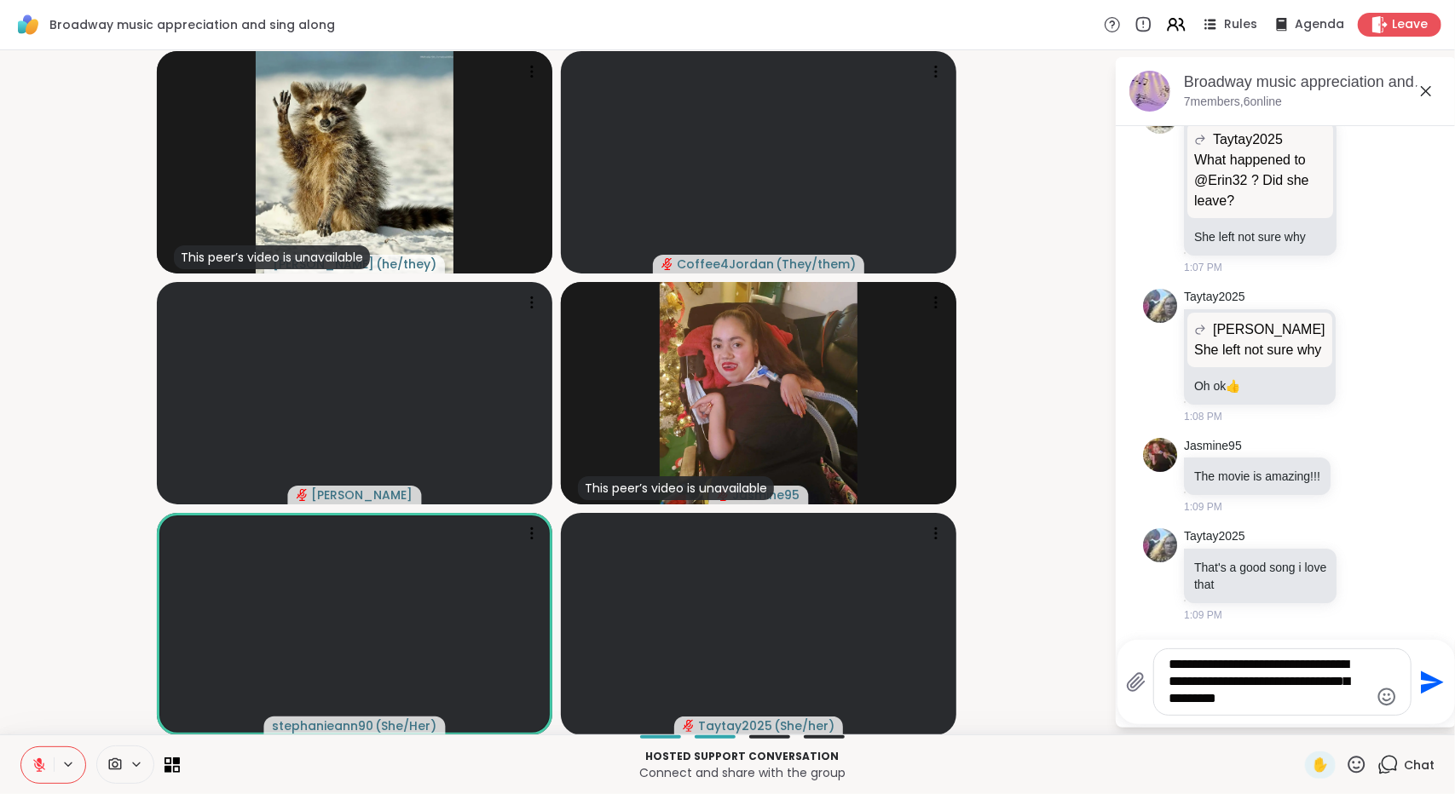
type textarea "**********"
click at [1384, 700] on icon "Emoji picker" at bounding box center [1386, 697] width 20 height 20
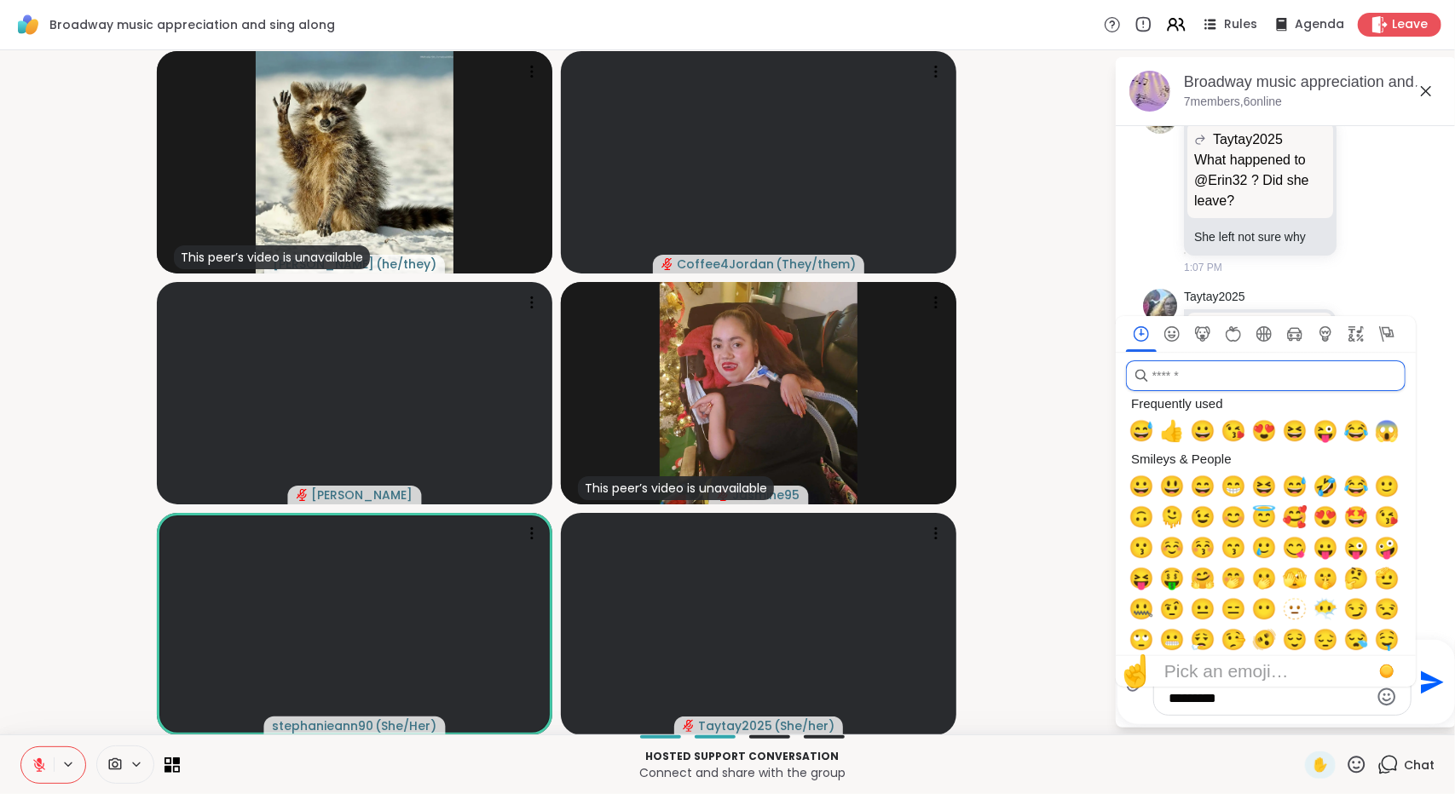
click at [1243, 383] on input "search" at bounding box center [1266, 375] width 280 height 31
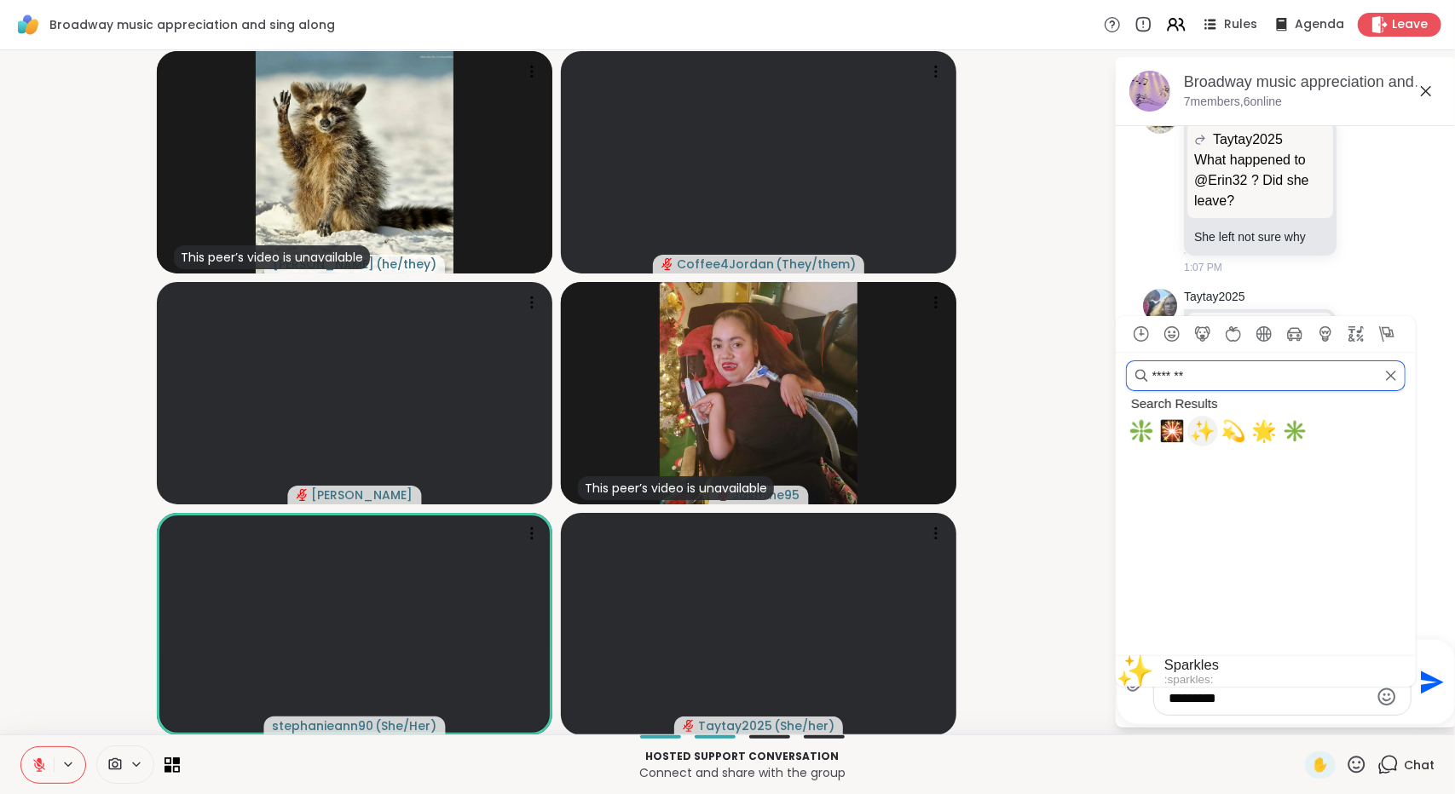
type input "*******"
click at [1198, 433] on span "✨" at bounding box center [1203, 431] width 26 height 24
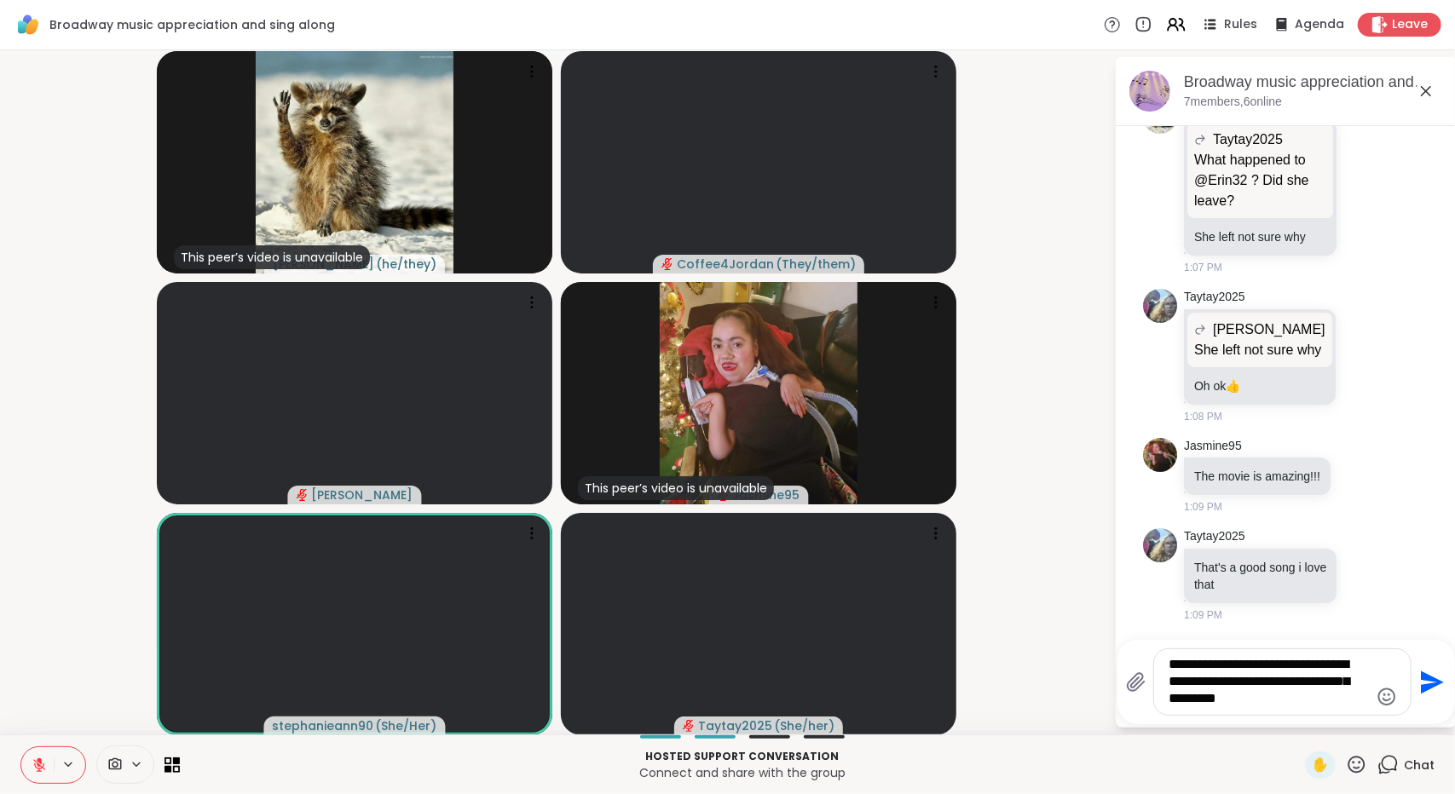
click at [981, 588] on video-player-container "This peer’s video is unavailable spencer ( he/they ) Coffee4Jordan ( They/them …" at bounding box center [556, 392] width 1093 height 671
click at [1429, 690] on icon "Send" at bounding box center [1429, 682] width 27 height 27
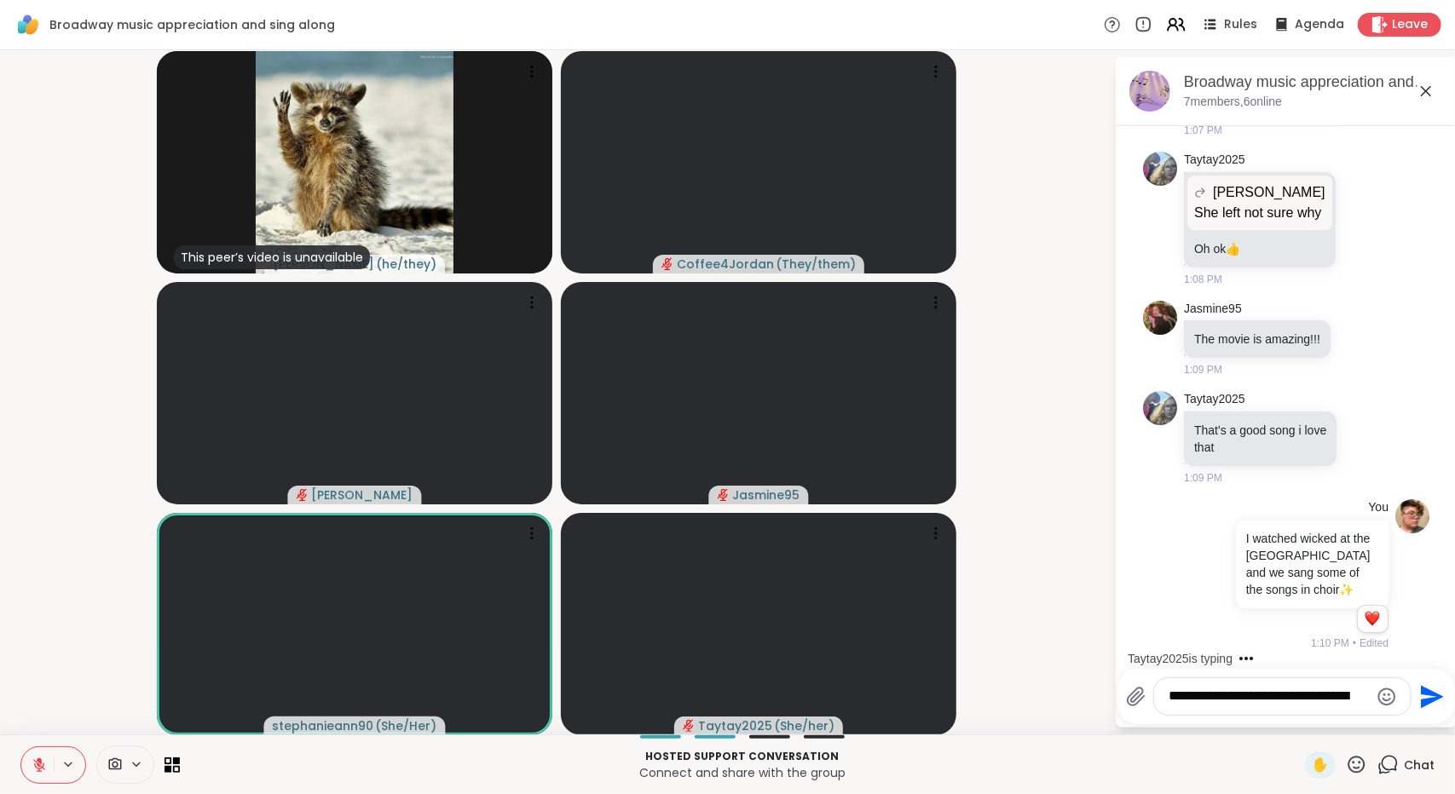
scroll to position [19700, 0]
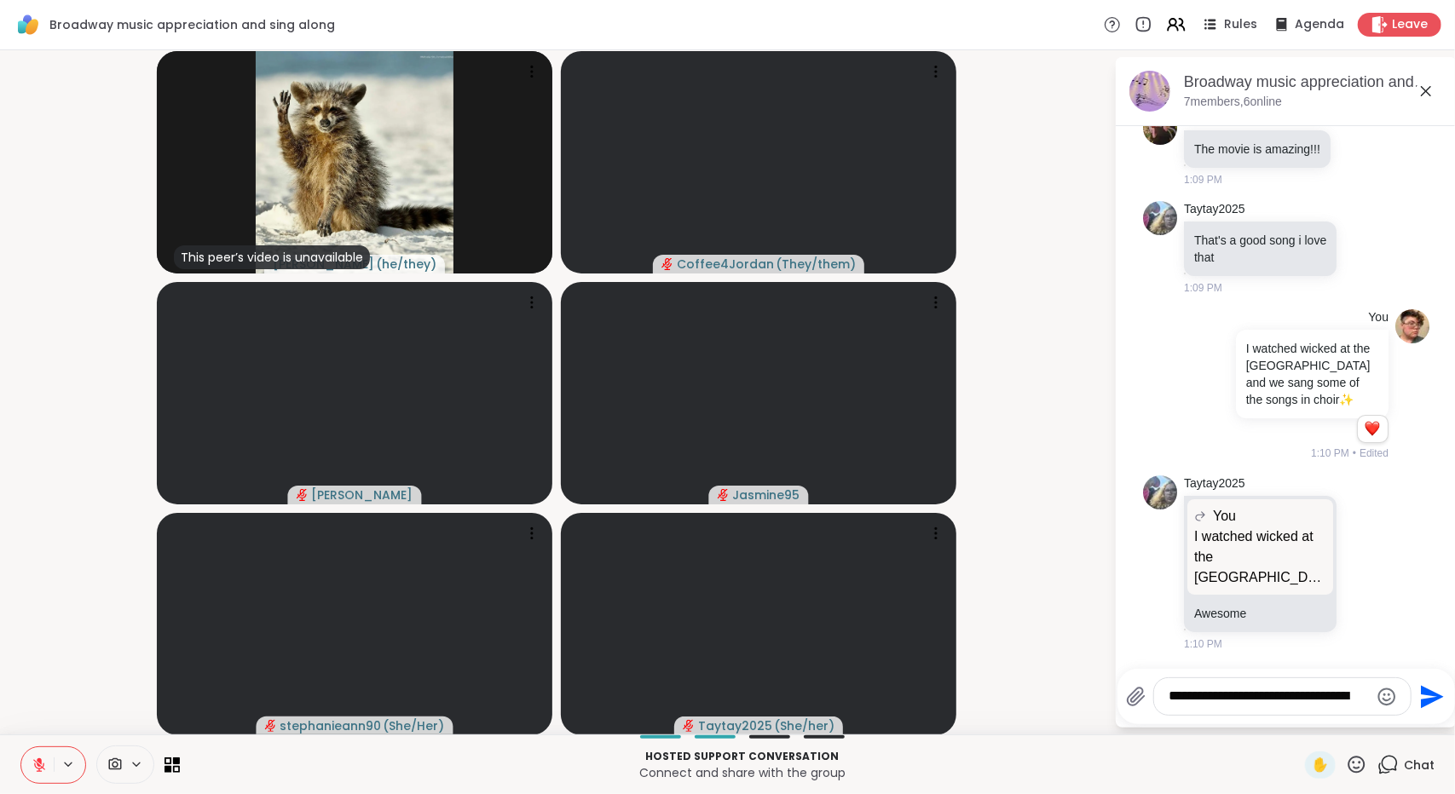
click at [1350, 768] on icon at bounding box center [1356, 764] width 21 height 21
click at [1062, 647] on video-player-container "This peer’s video is unavailable spencer ( he/they ) Coffee4Jordan ( They/them …" at bounding box center [556, 392] width 1093 height 671
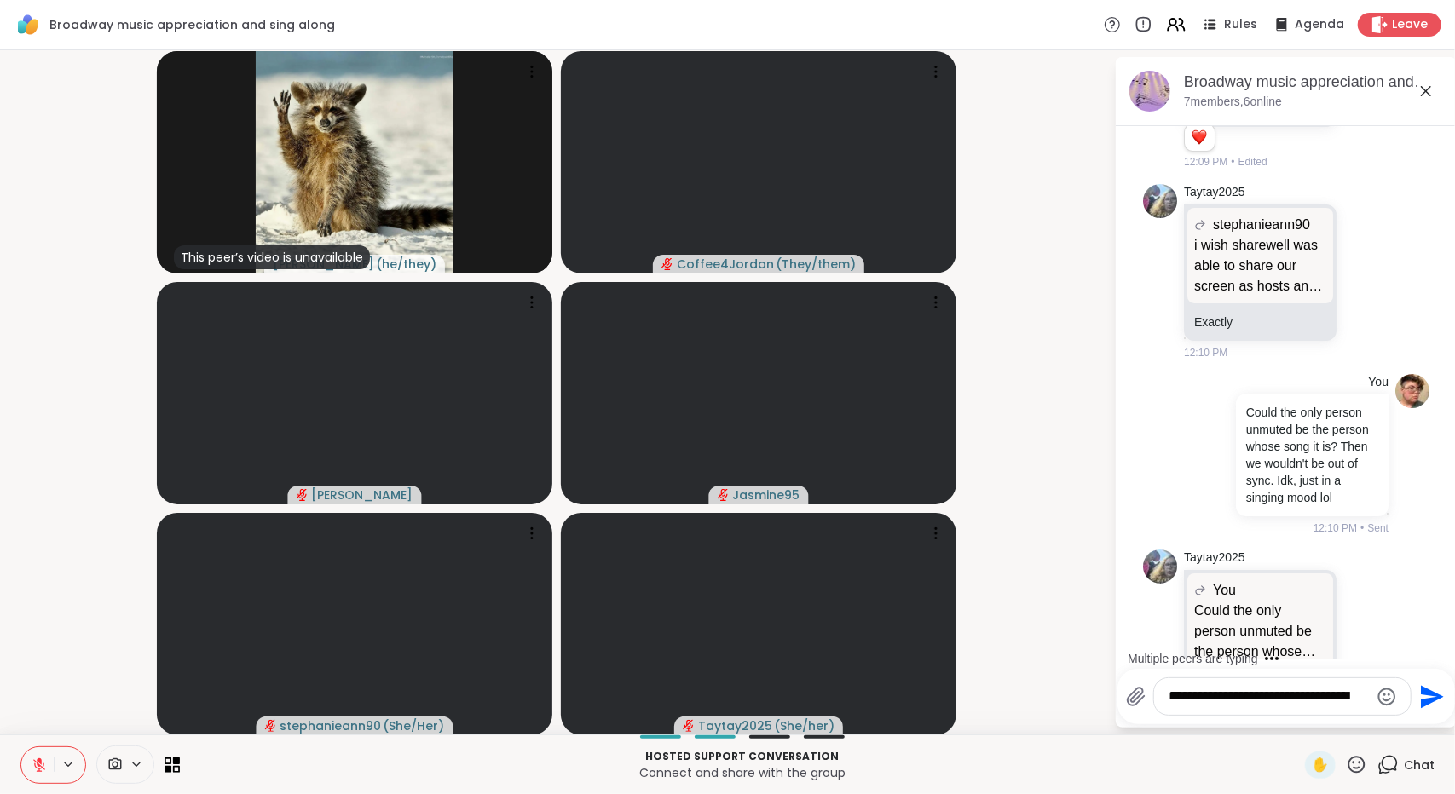
scroll to position [4771, 0]
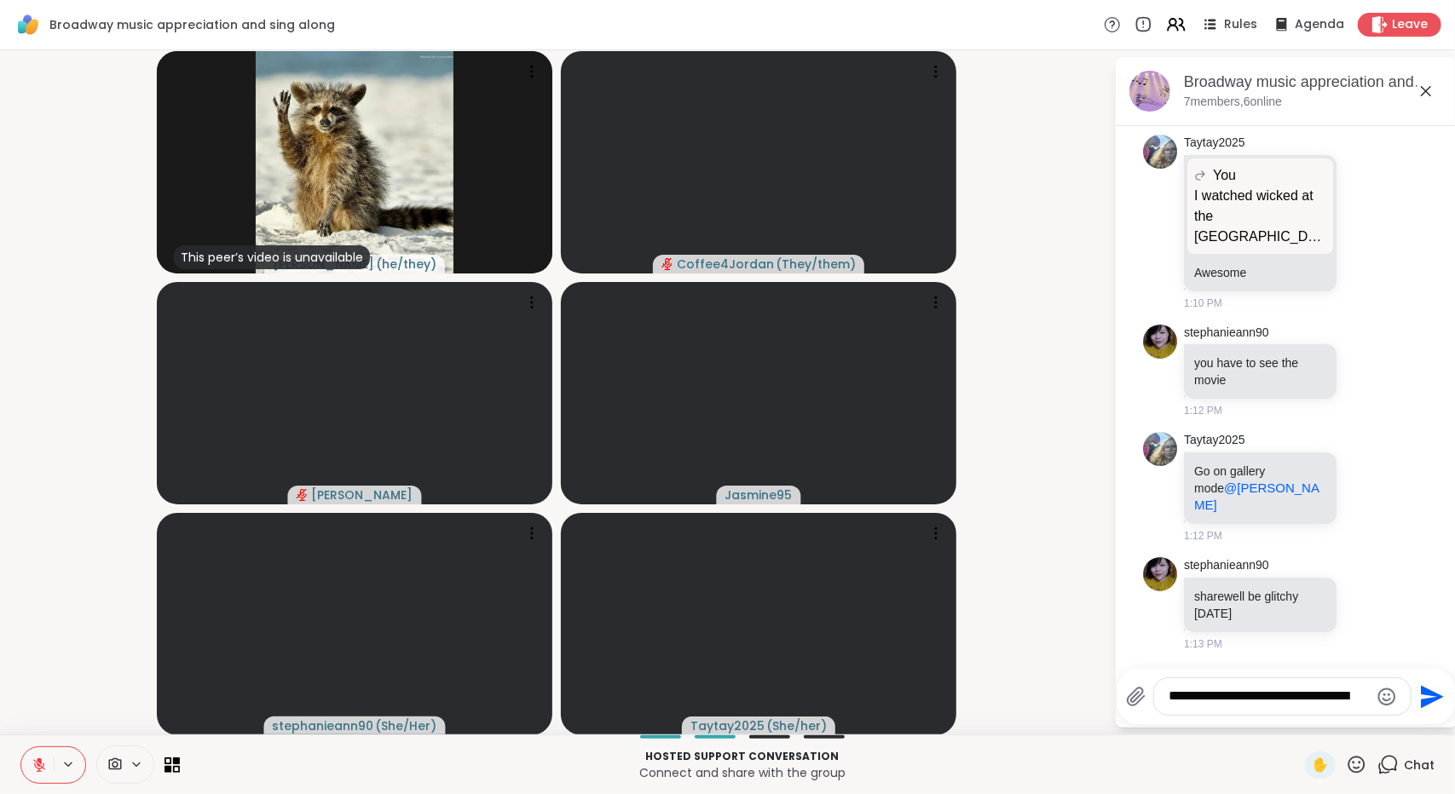
scroll to position [20047, 0]
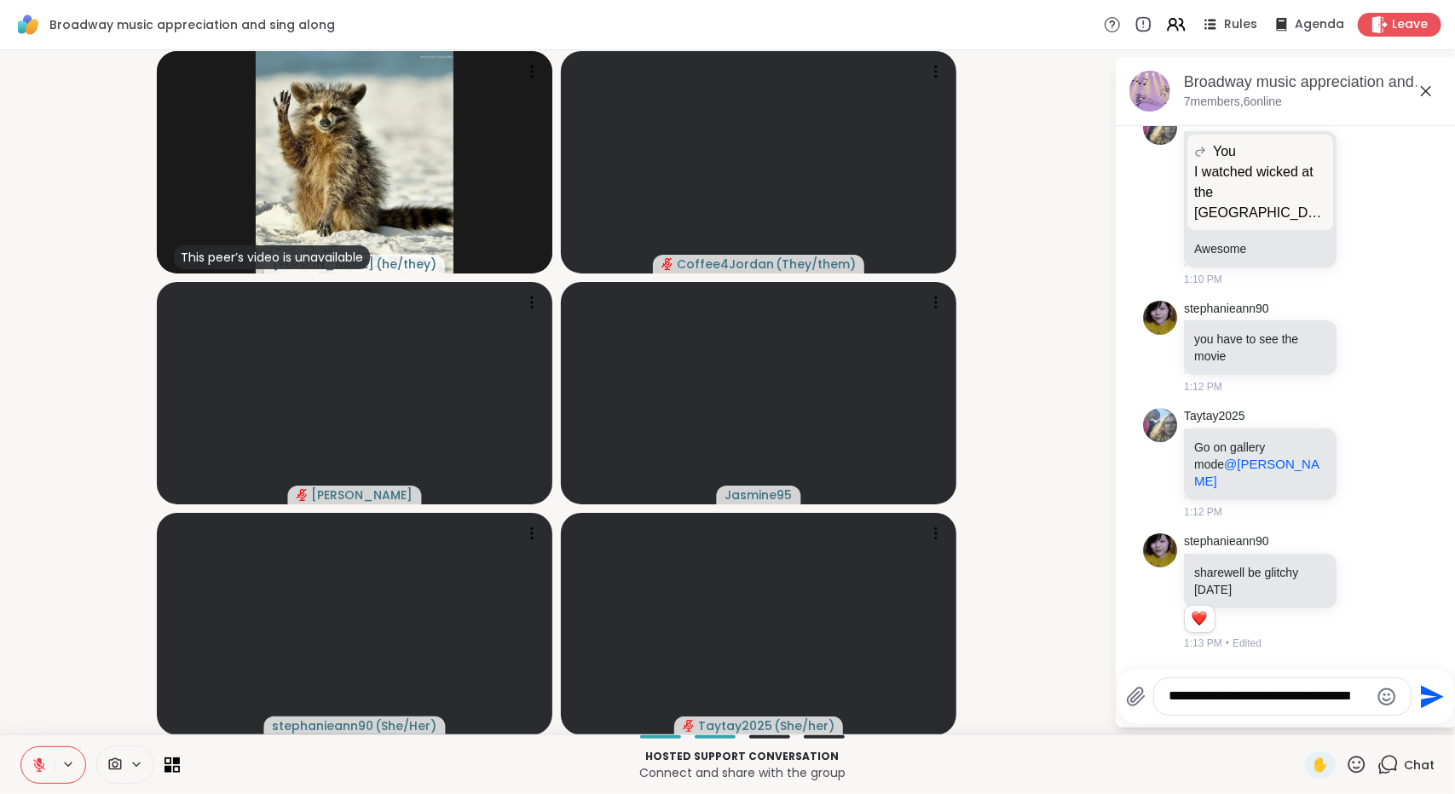
click at [1327, 699] on textarea "**********" at bounding box center [1268, 697] width 199 height 18
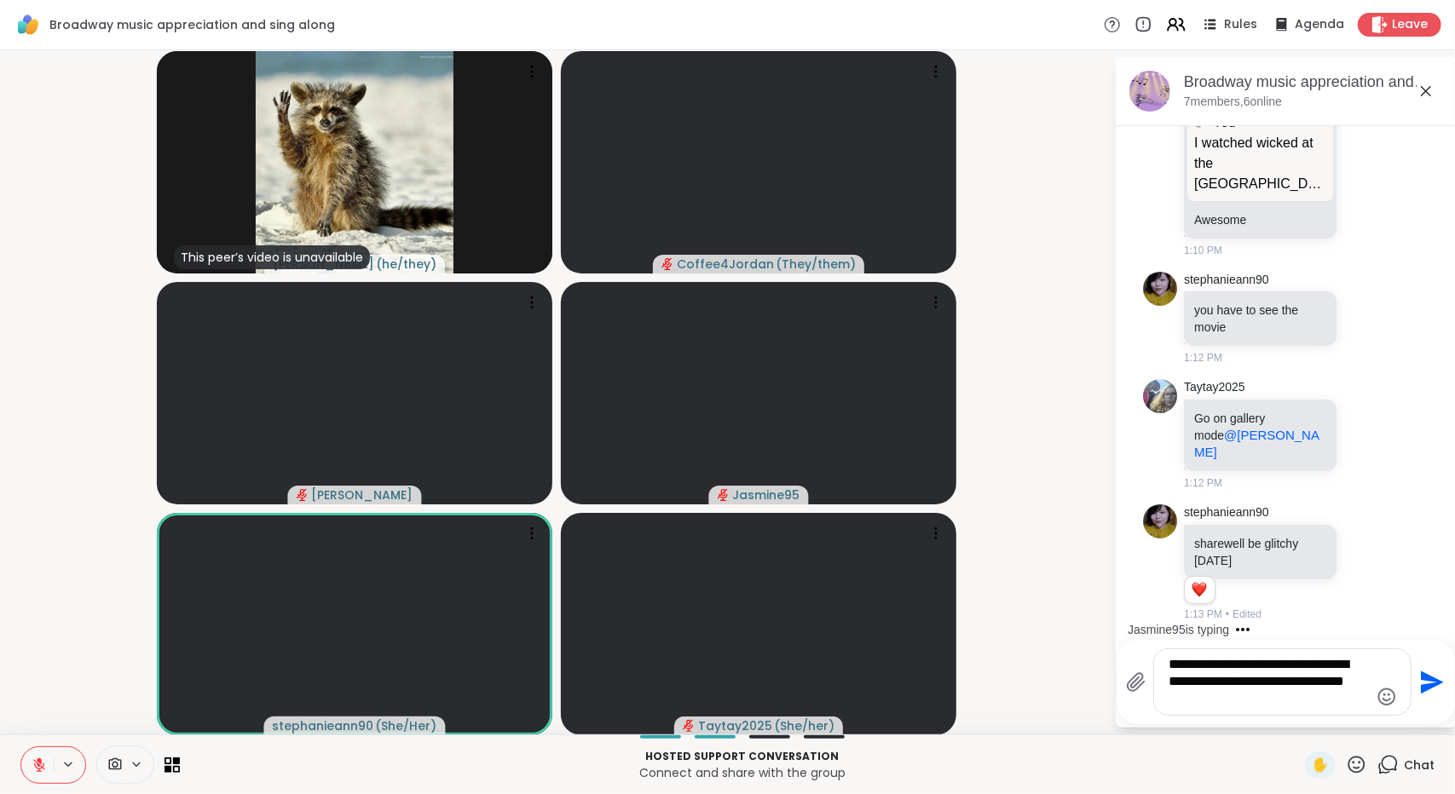
type textarea "**********"
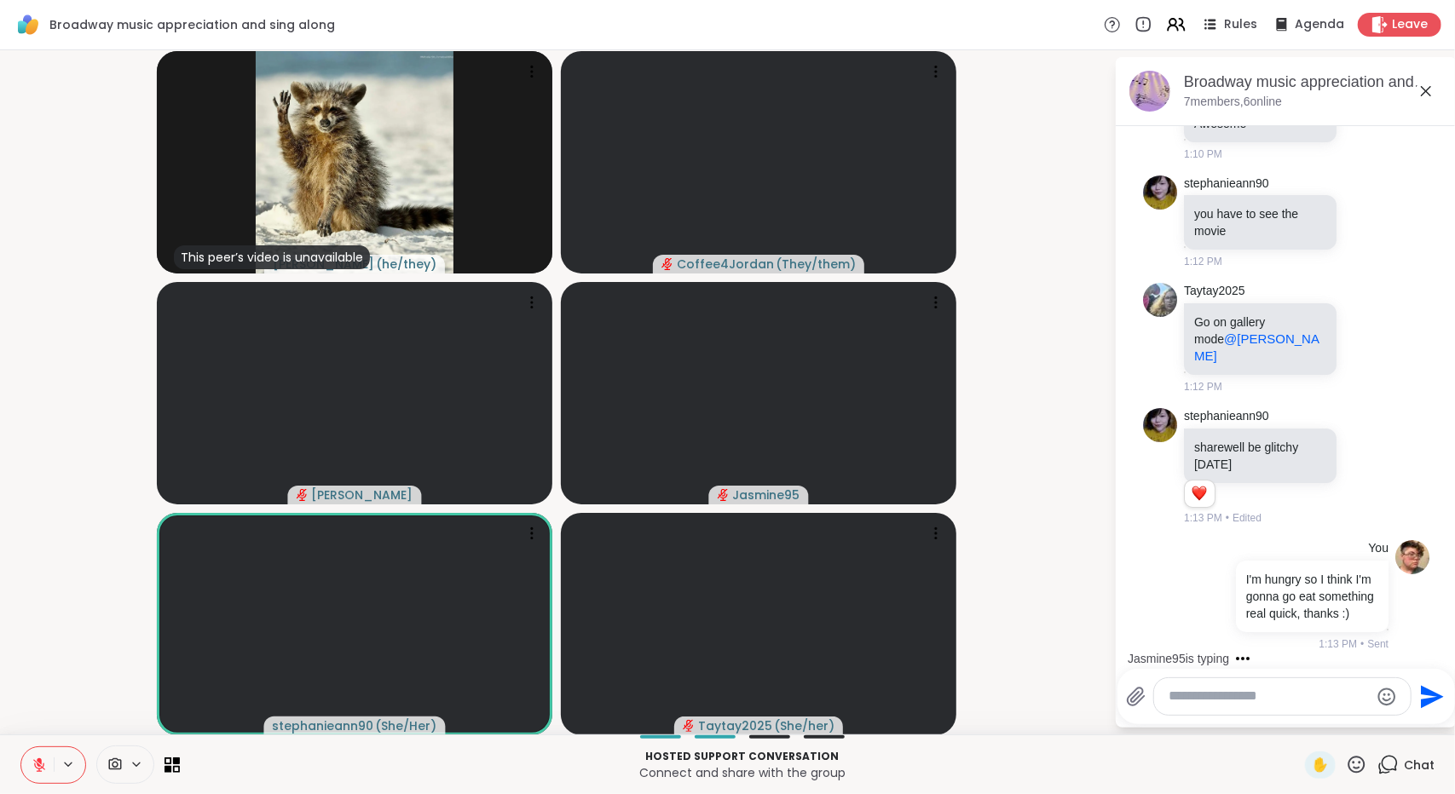
scroll to position [20213, 0]
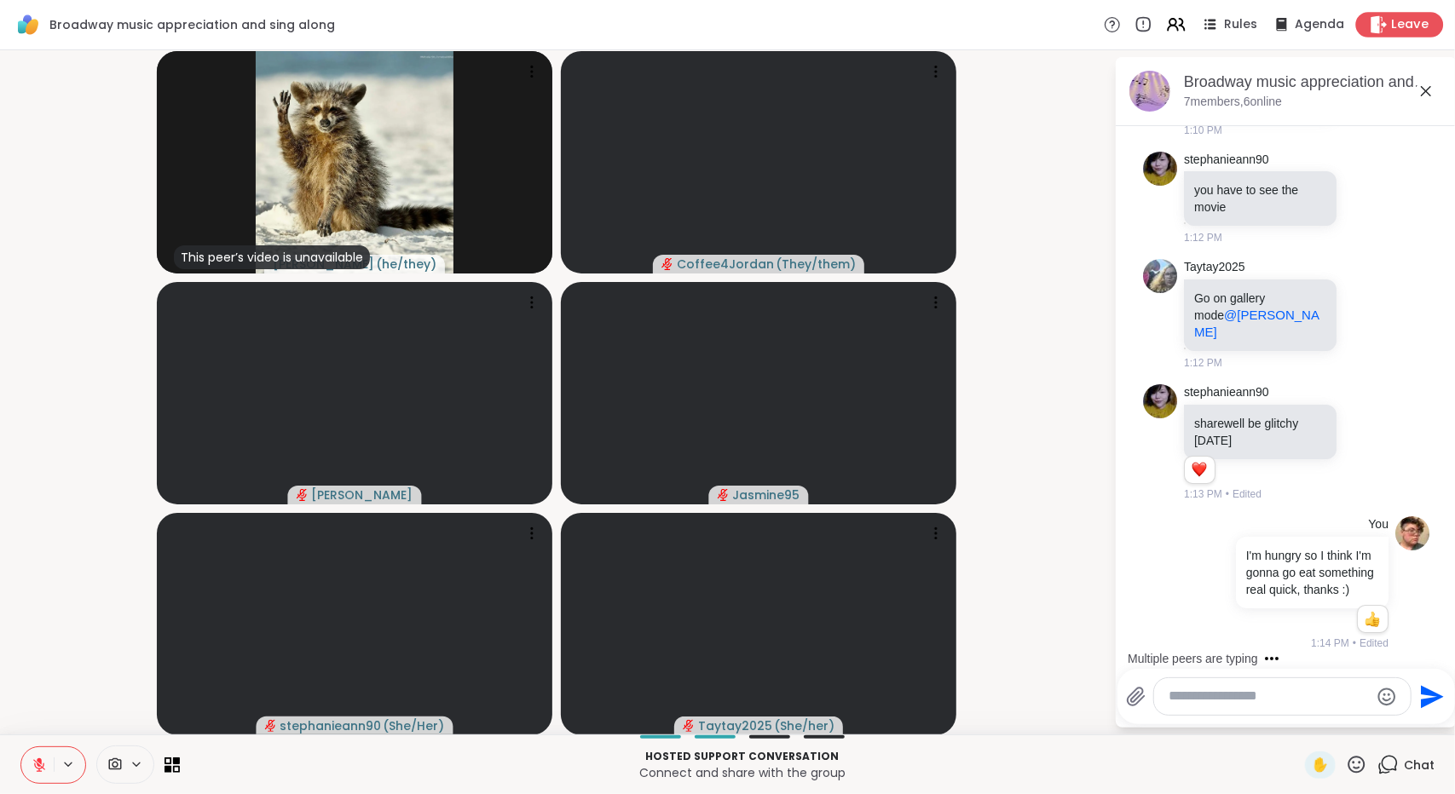
click at [1392, 25] on span "Leave" at bounding box center [1410, 25] width 37 height 18
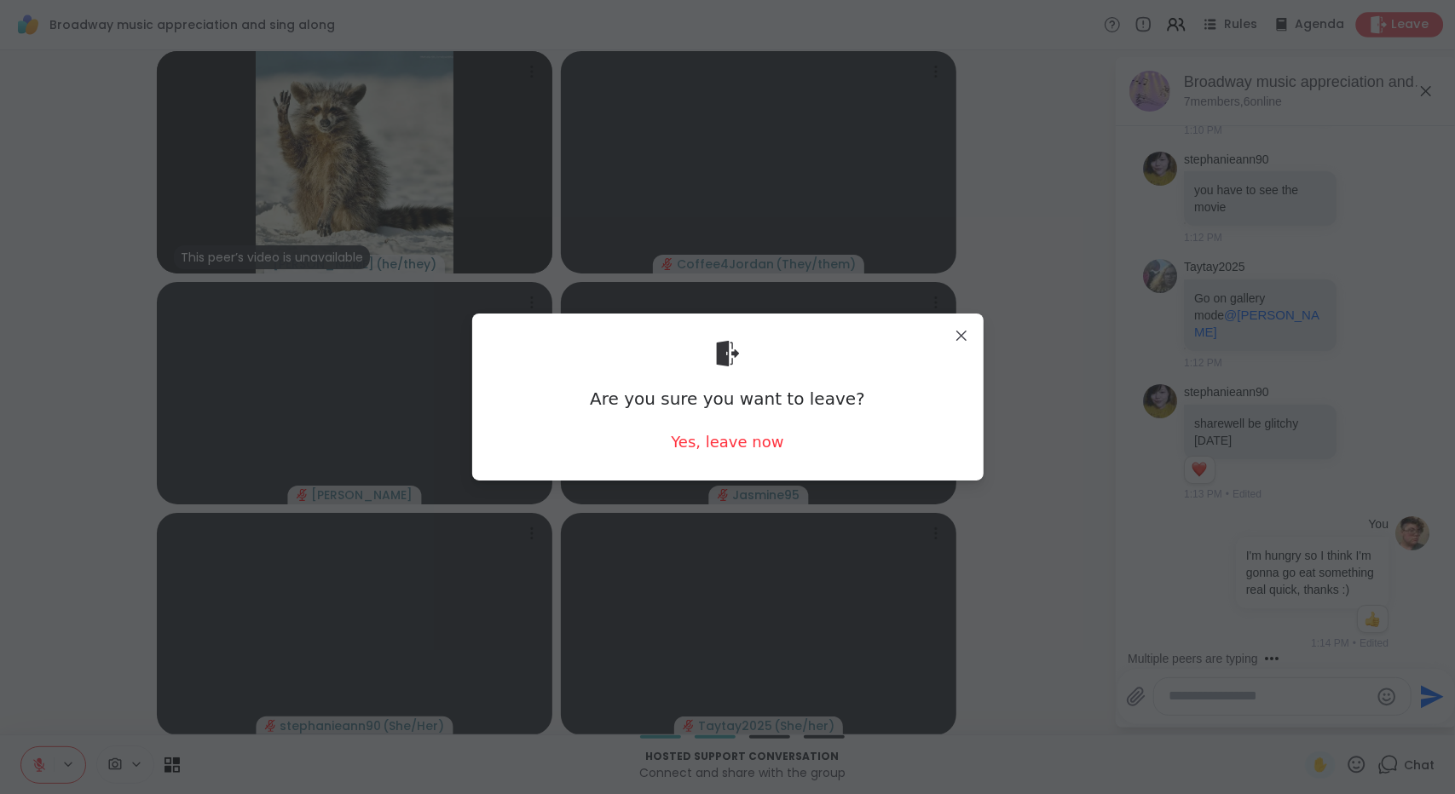
scroll to position [20402, 0]
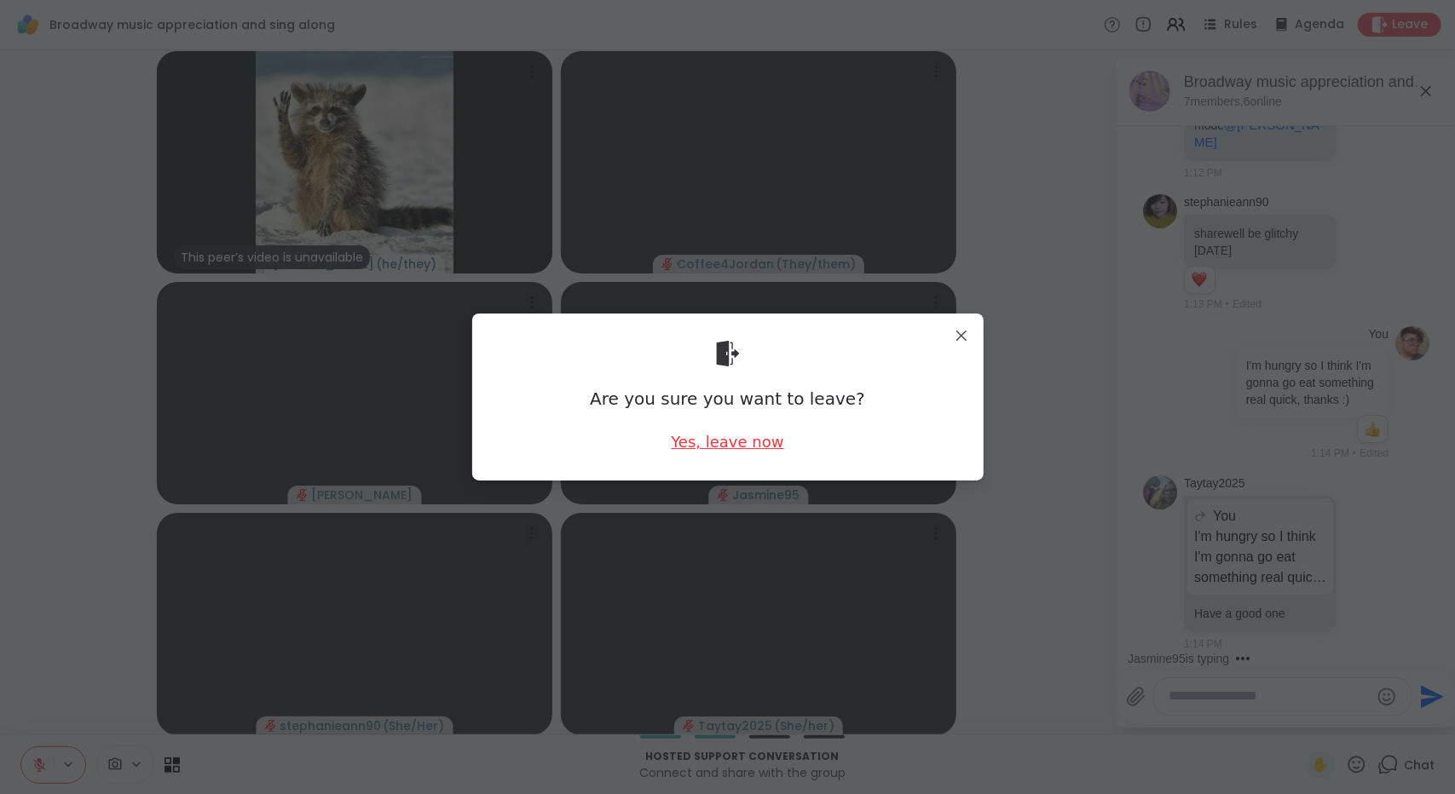
click at [753, 445] on div "Yes, leave now" at bounding box center [727, 441] width 112 height 21
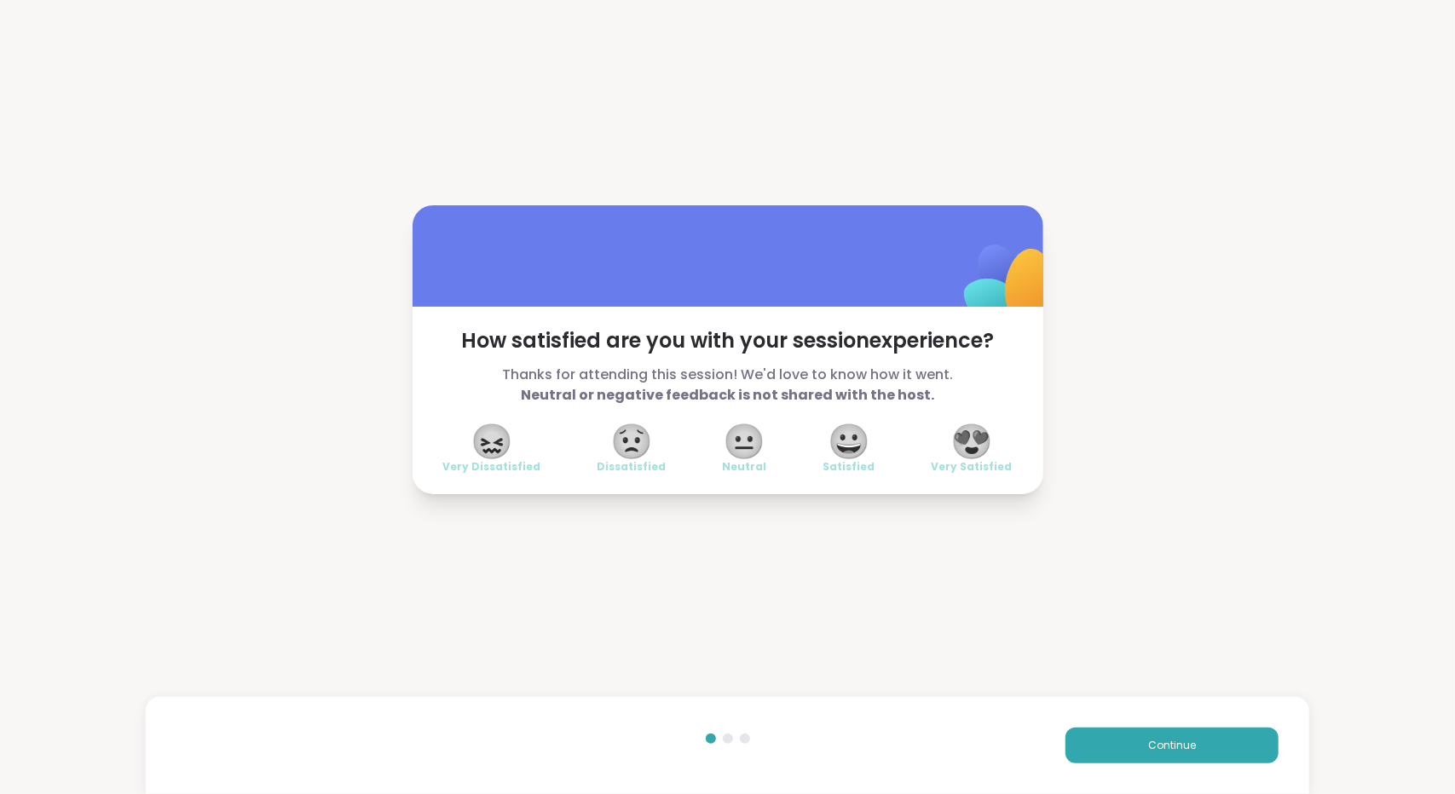
click at [986, 444] on span "😍" at bounding box center [971, 441] width 43 height 31
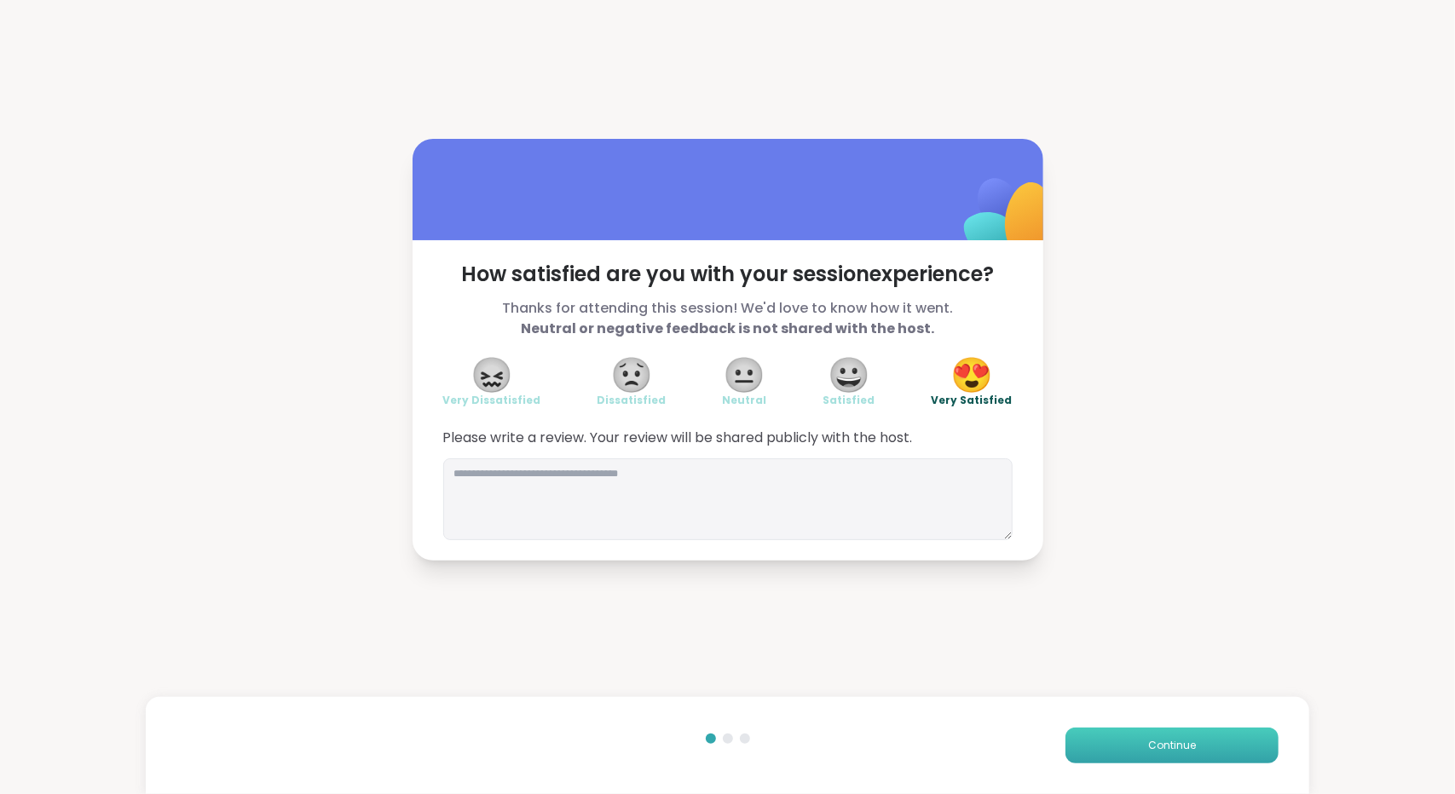
click at [1185, 761] on button "Continue" at bounding box center [1171, 746] width 213 height 36
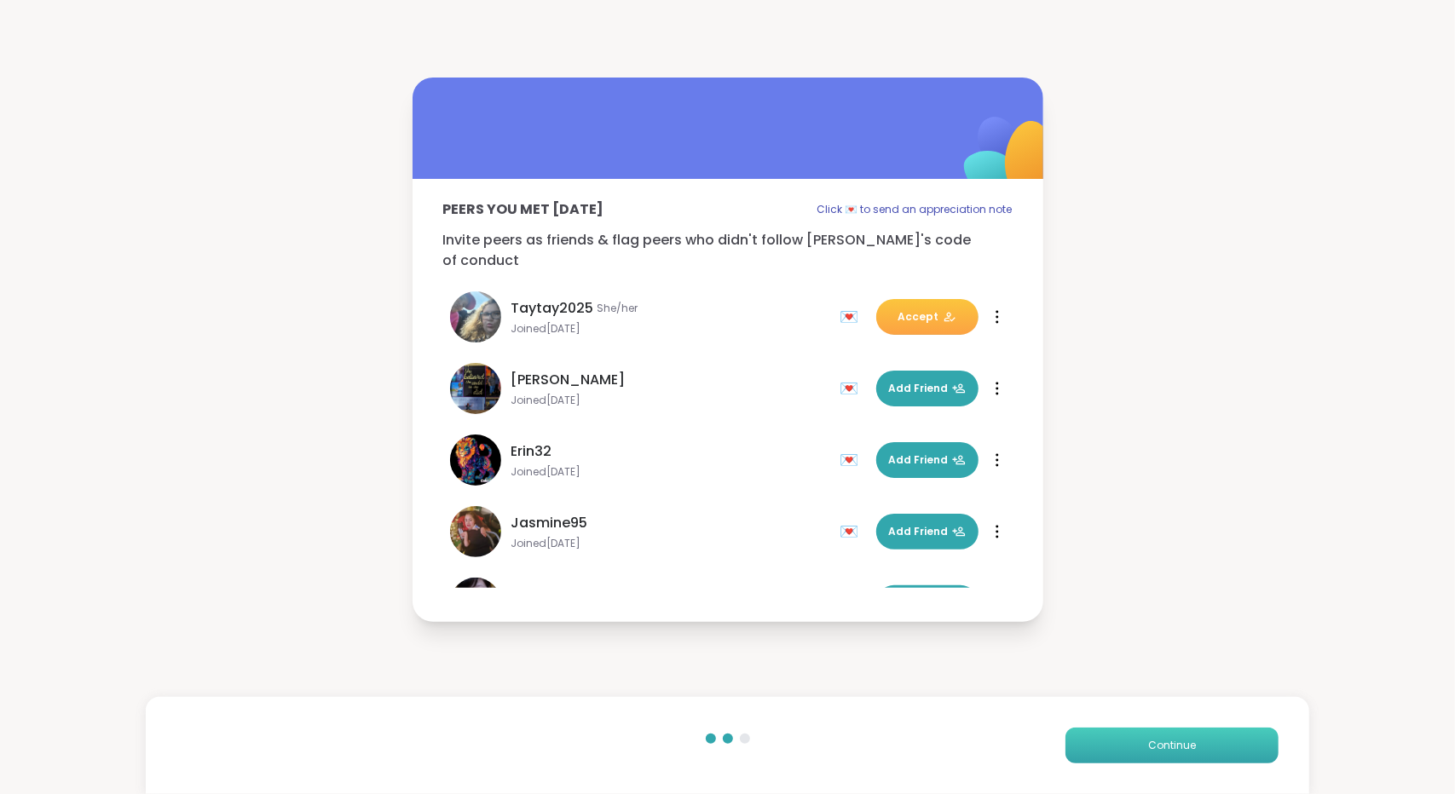
click at [1186, 758] on button "Continue" at bounding box center [1171, 746] width 213 height 36
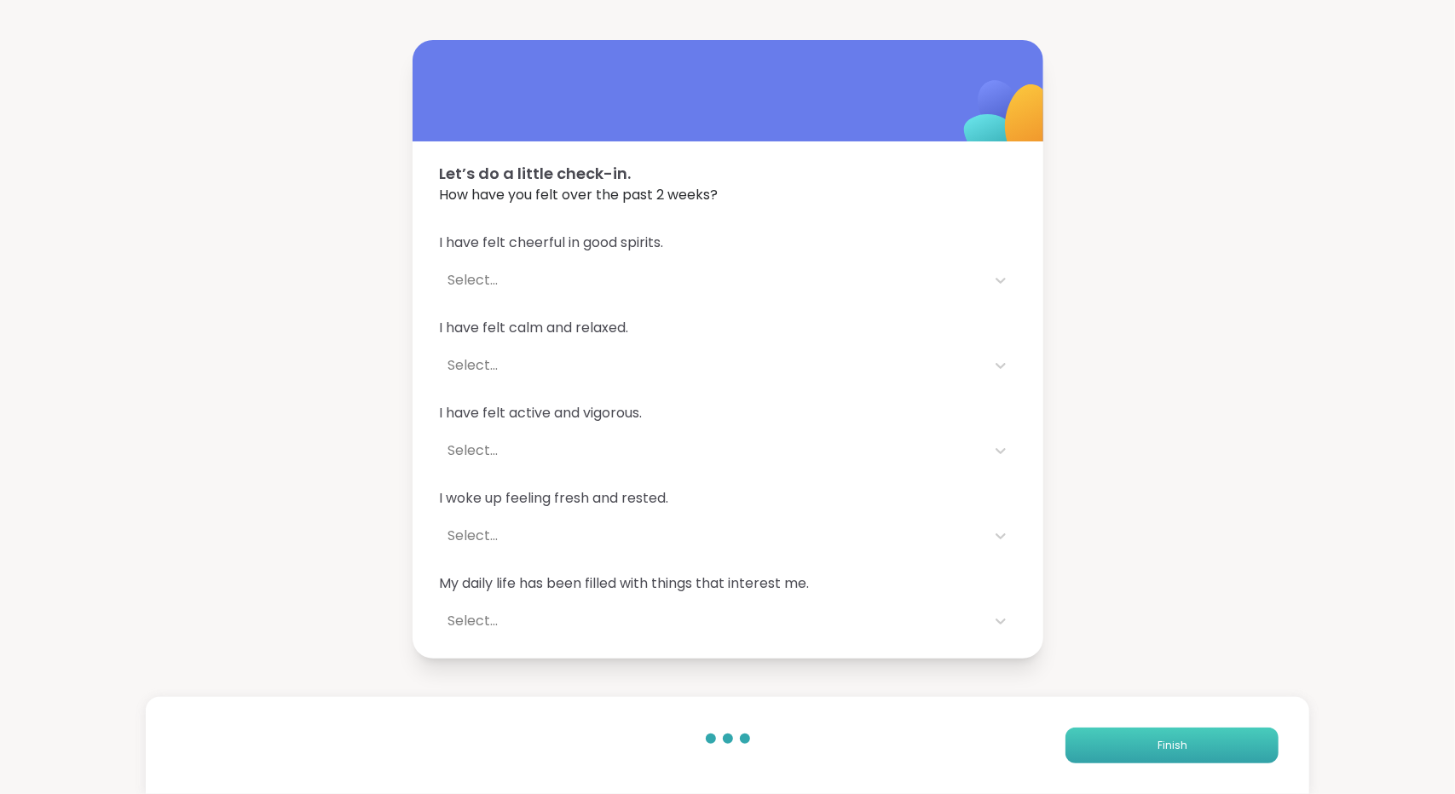
click at [1186, 758] on button "Finish" at bounding box center [1171, 746] width 213 height 36
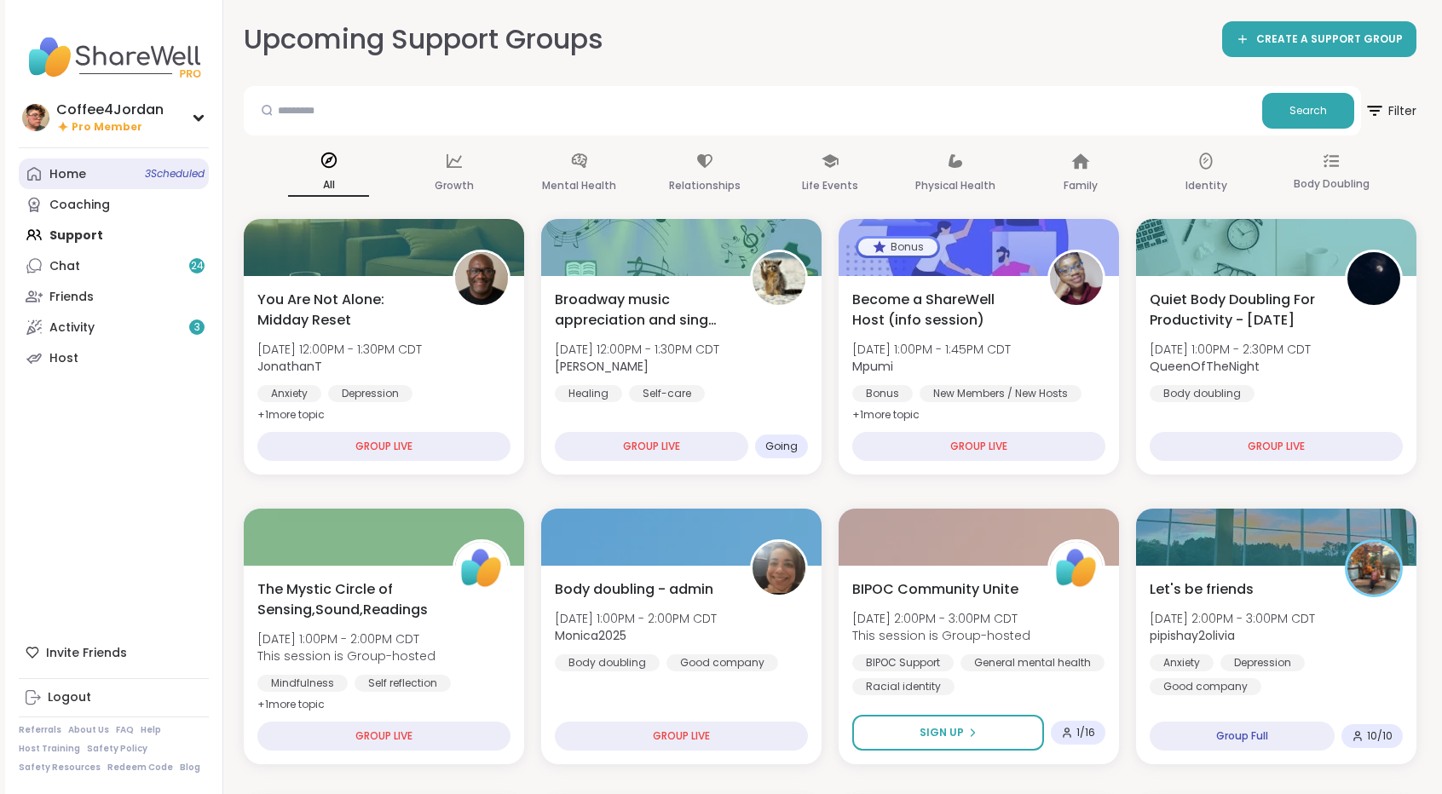
click at [155, 168] on span "3 Scheduled" at bounding box center [175, 174] width 60 height 14
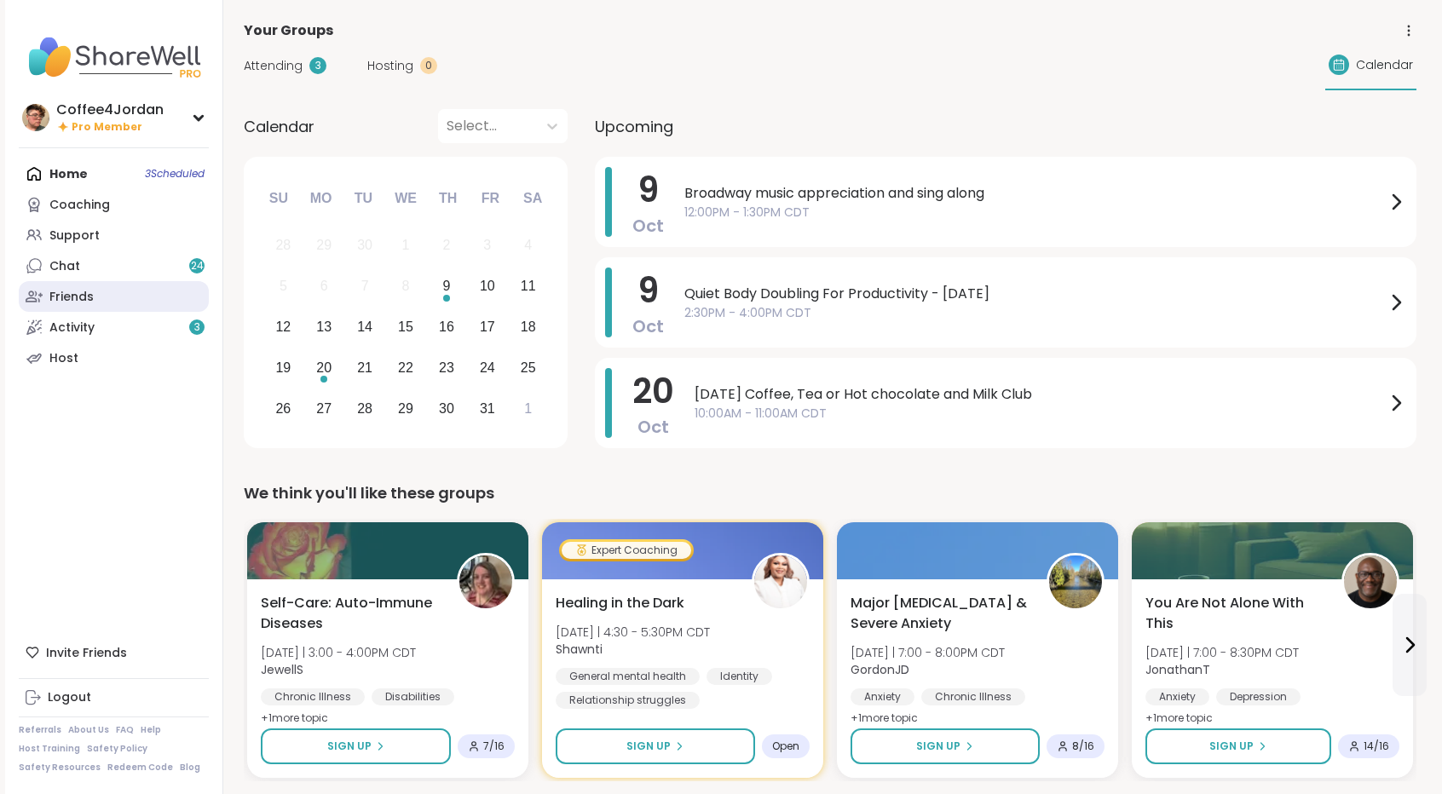
click at [95, 282] on link "Friends" at bounding box center [114, 296] width 190 height 31
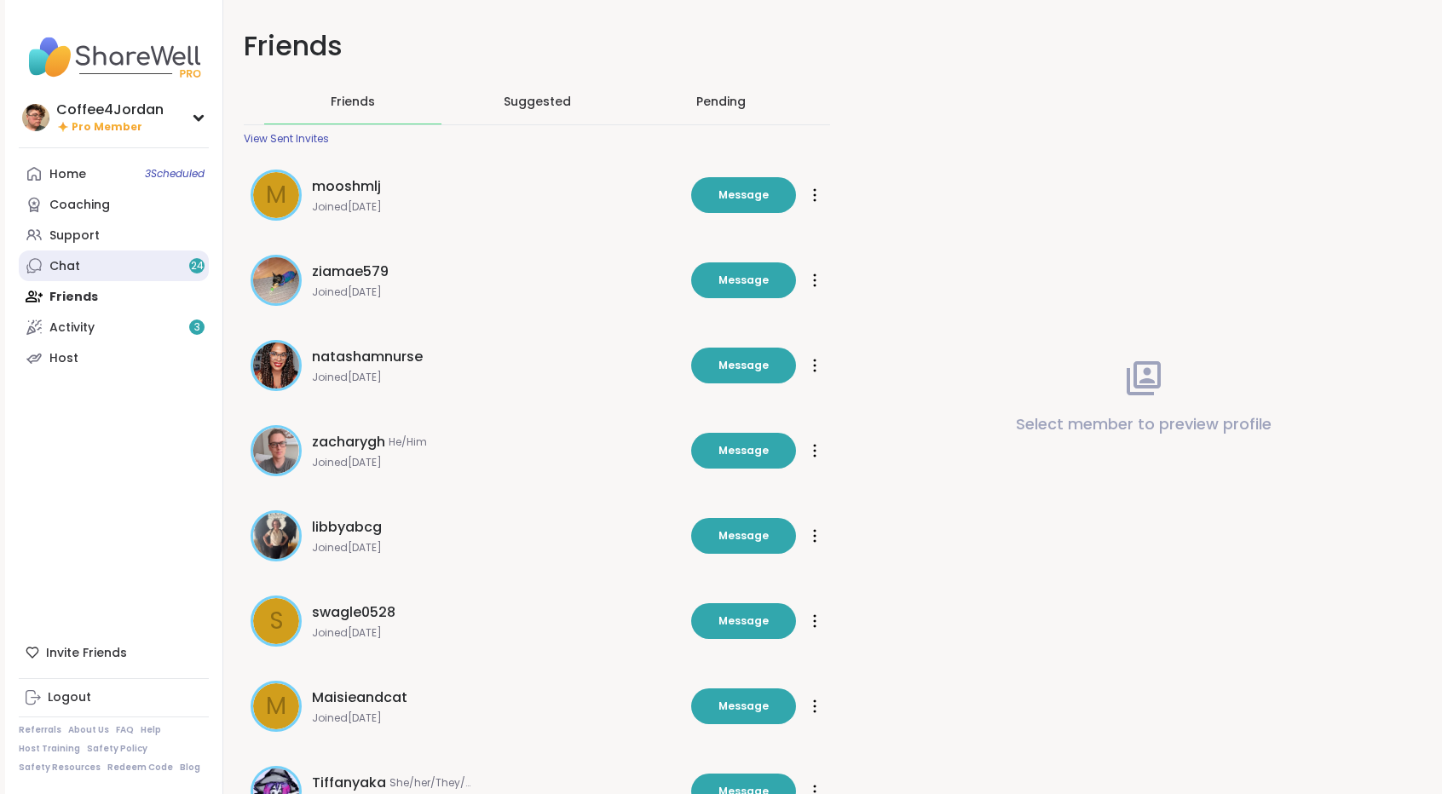
click at [115, 267] on link "Chat 24" at bounding box center [114, 266] width 190 height 31
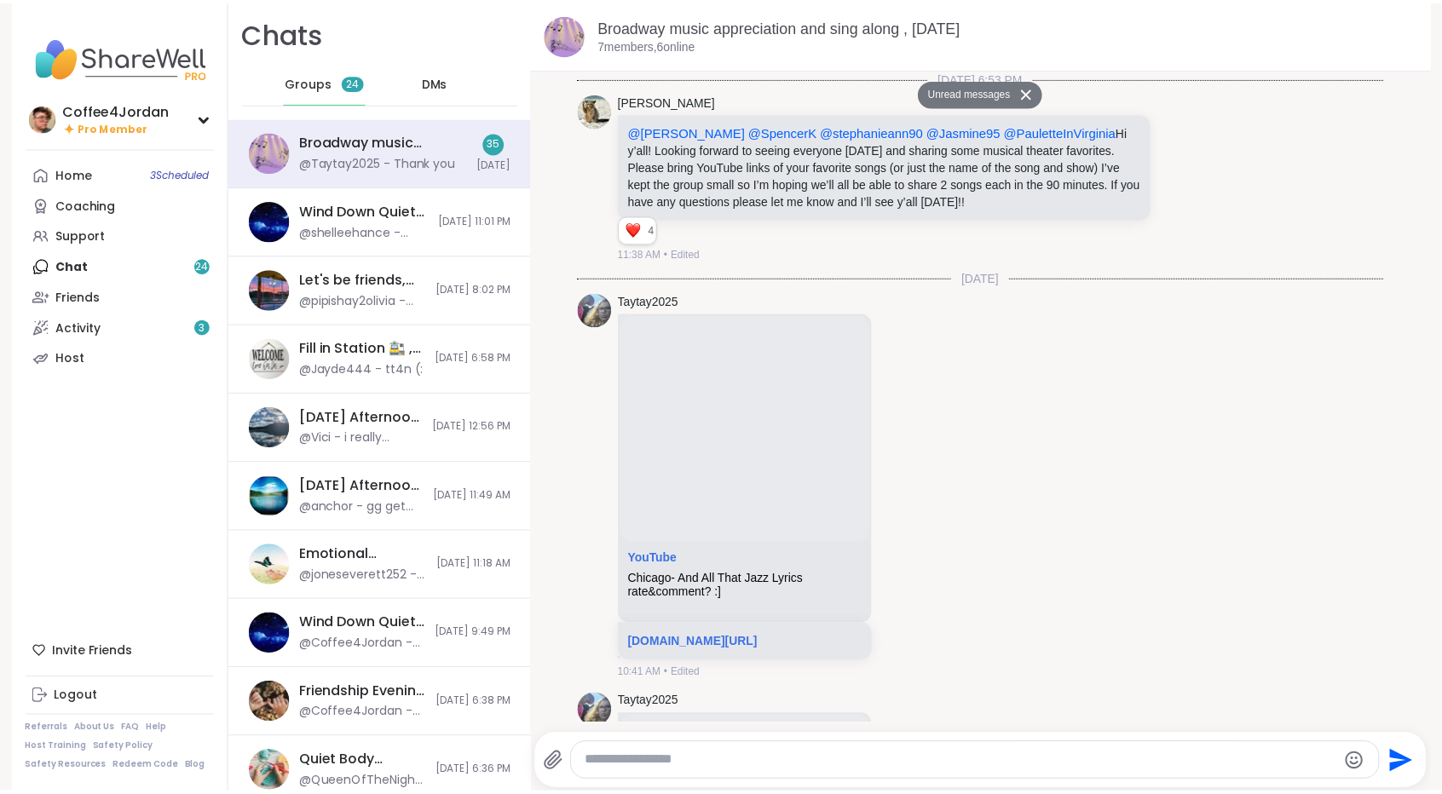
scroll to position [20397, 0]
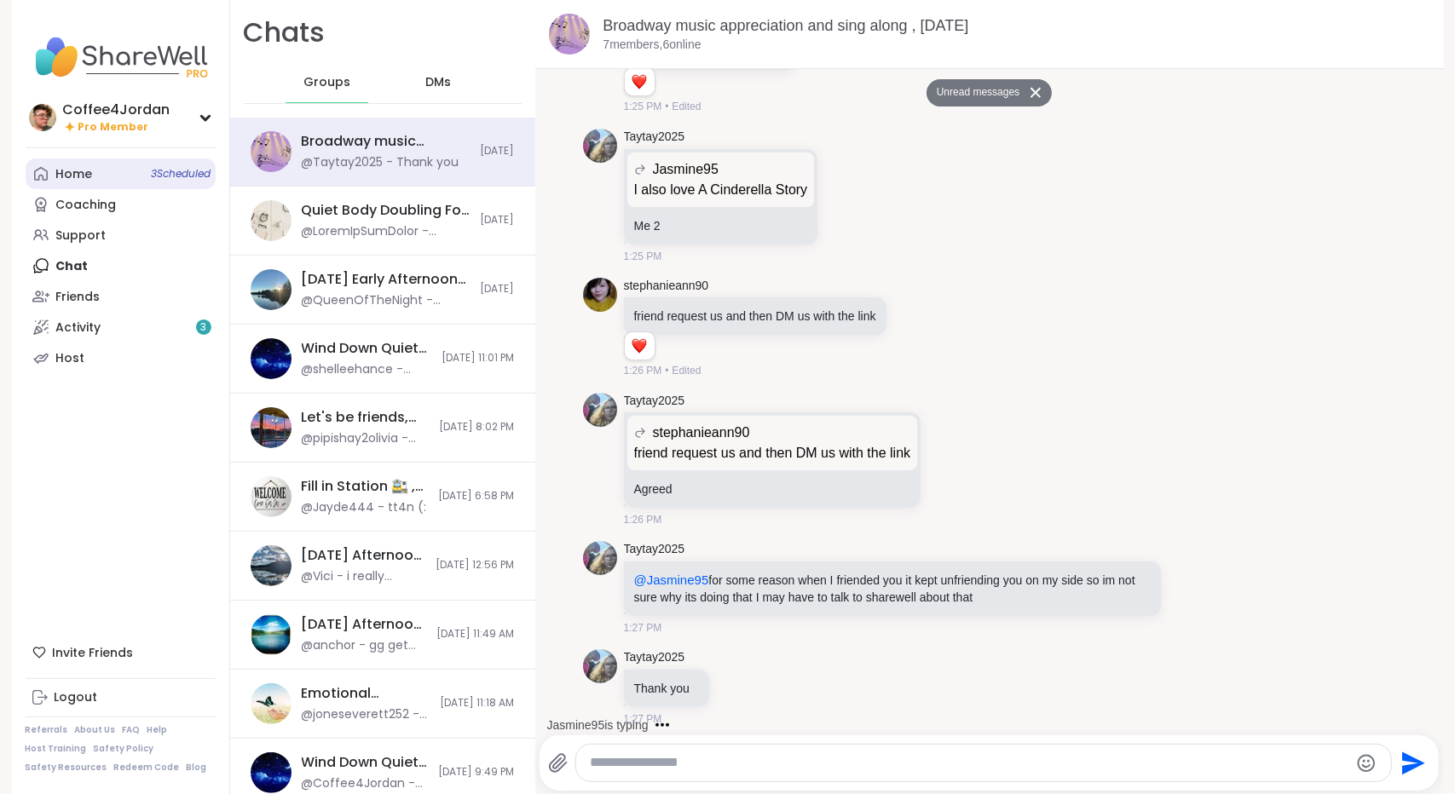
click at [96, 178] on link "Home 3 Scheduled" at bounding box center [121, 174] width 190 height 31
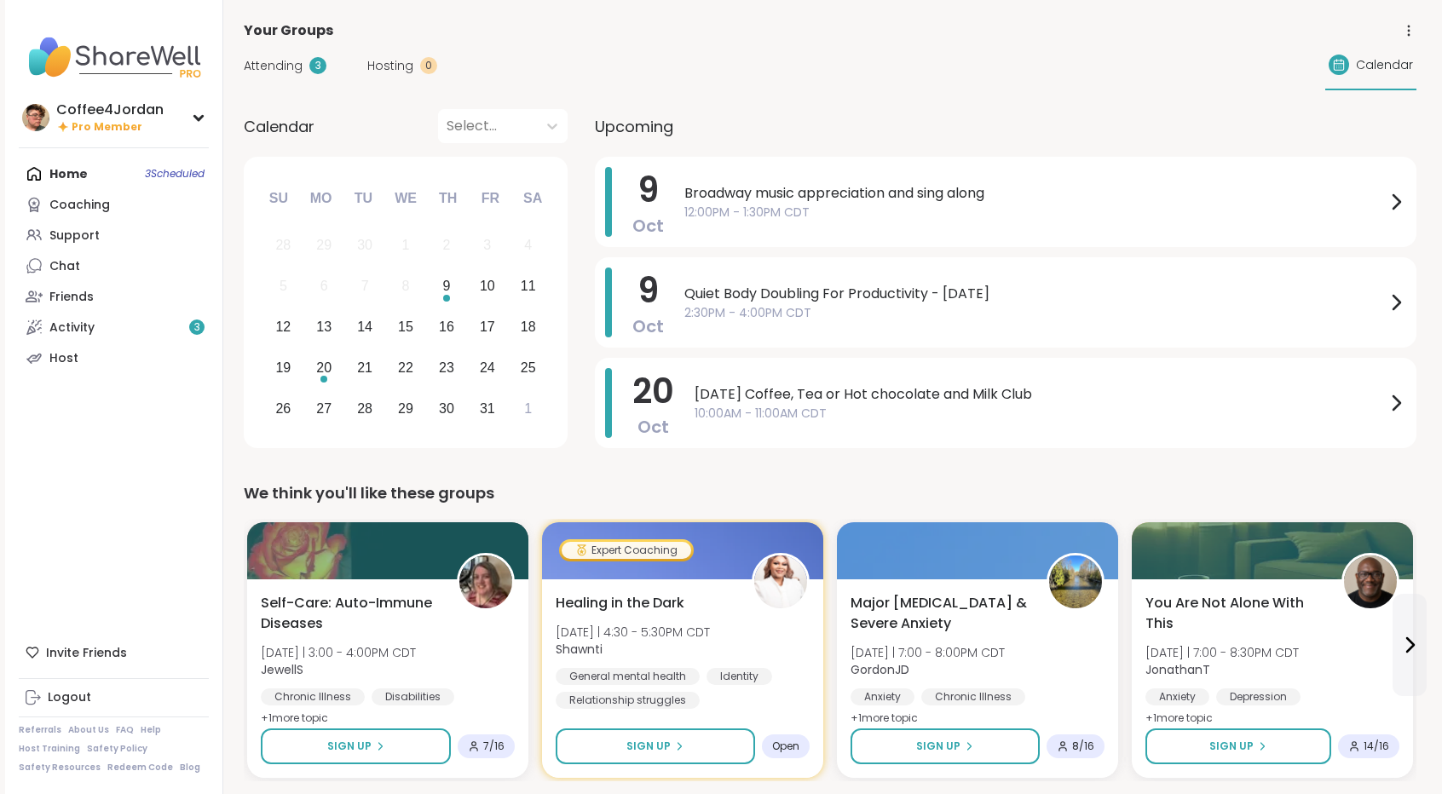
click at [140, 176] on div "Home 3 Scheduled Coaching Support Chat Friends Activity 3 Host" at bounding box center [114, 266] width 190 height 215
click at [162, 170] on div "Home 3 Scheduled Coaching Support Chat Friends Activity 3 Host" at bounding box center [114, 266] width 190 height 215
click at [68, 168] on div "Home 3 Scheduled Coaching Support Chat 1 Friends Activity 3 Host" at bounding box center [114, 266] width 190 height 215
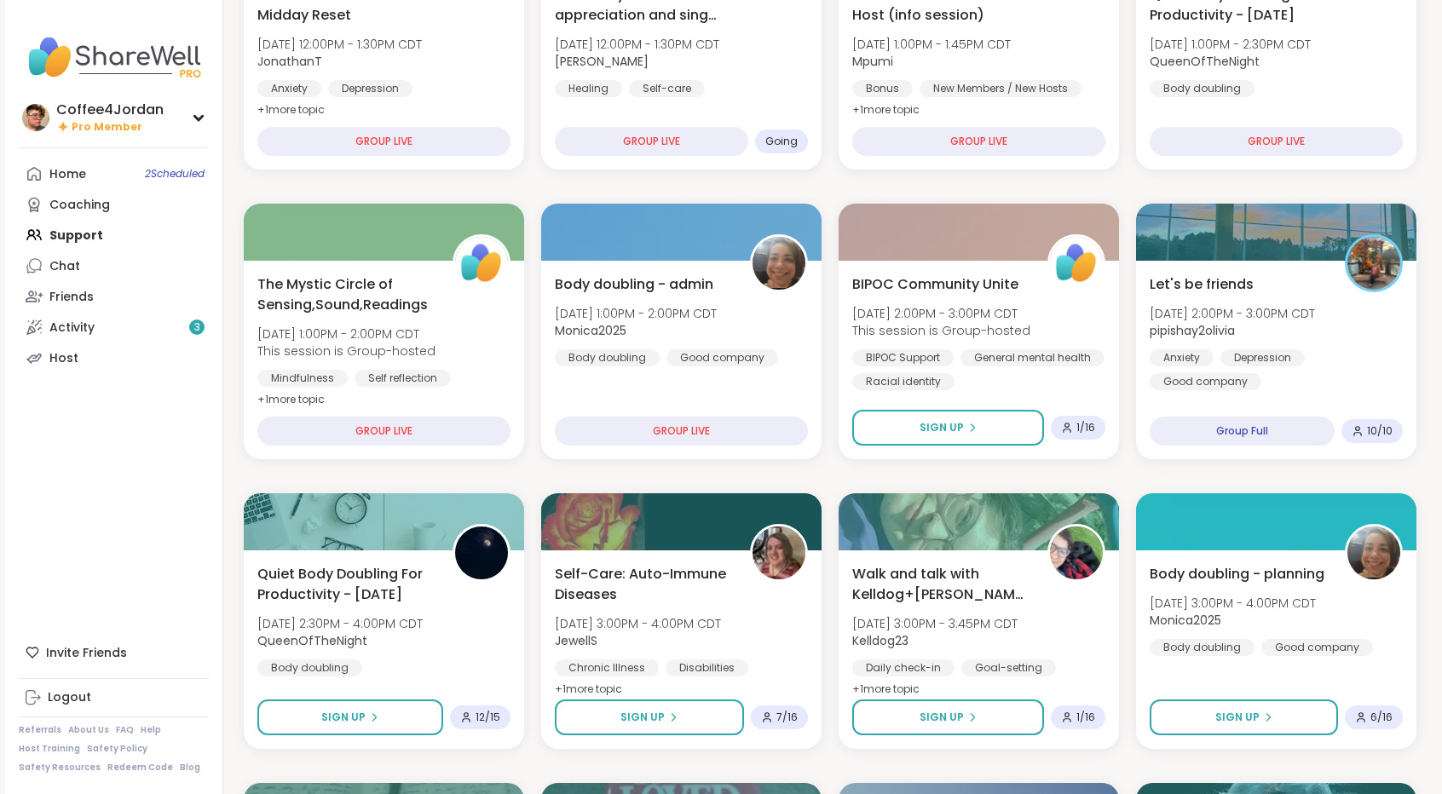
scroll to position [309, 0]
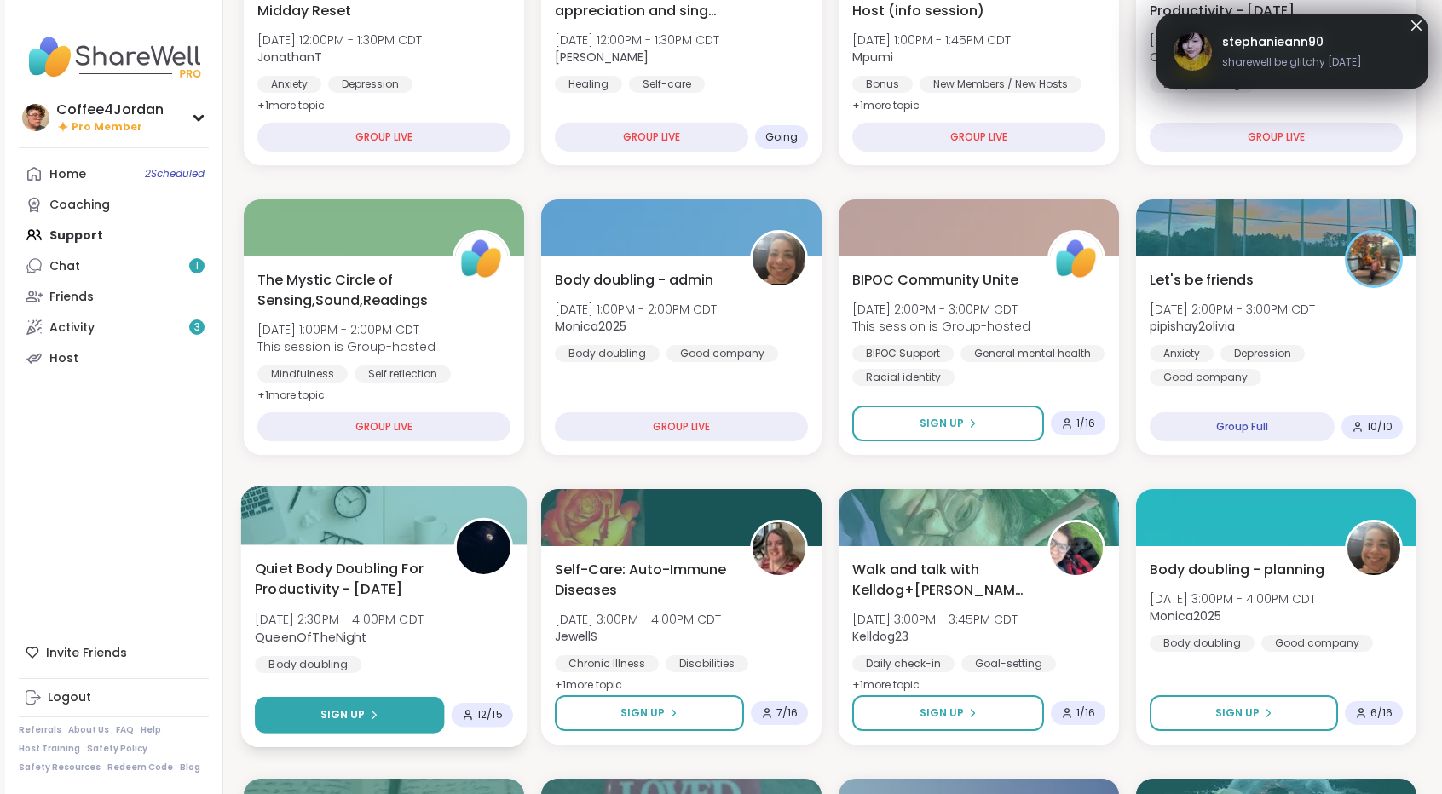
click at [387, 712] on button "Sign Up" at bounding box center [349, 715] width 189 height 37
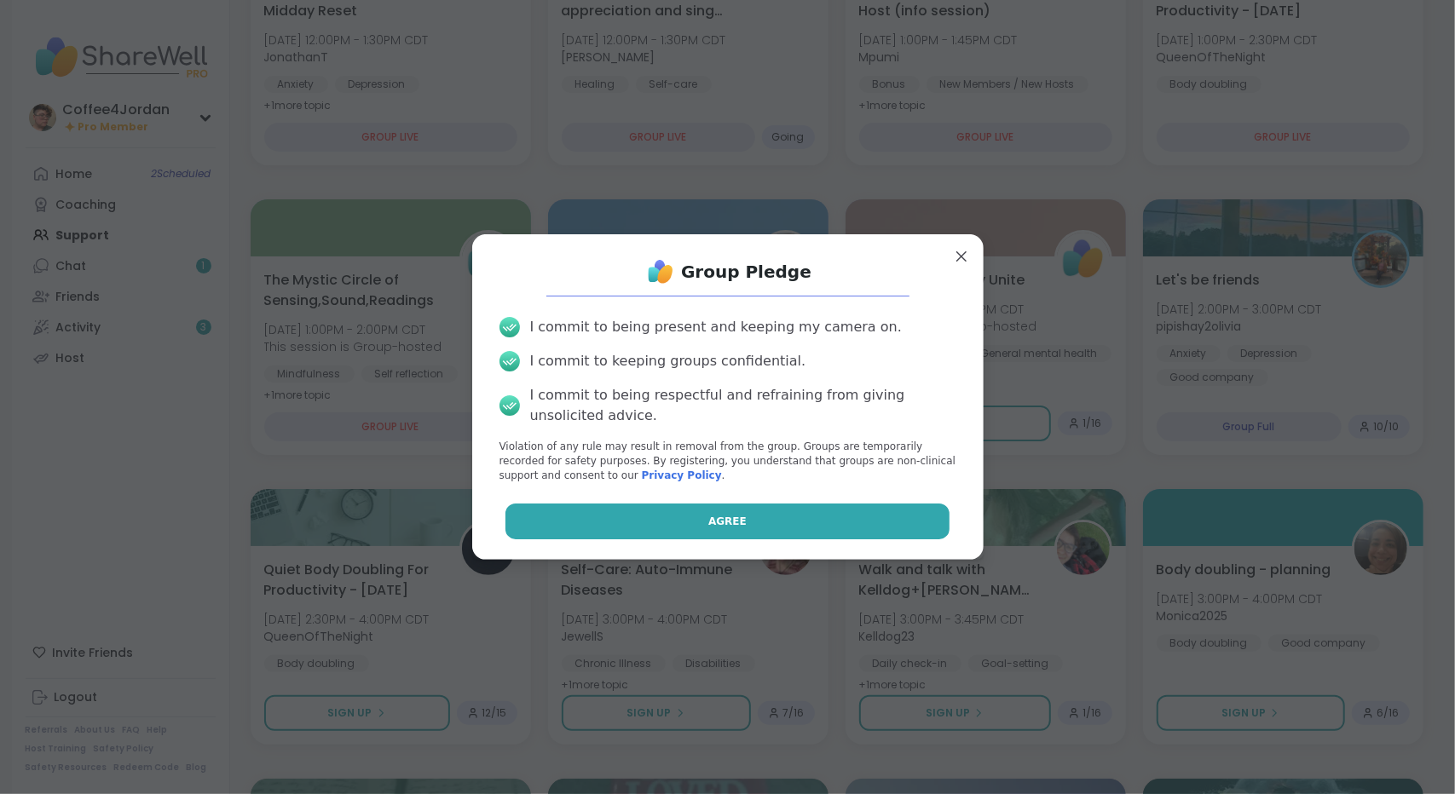
click at [632, 524] on button "Agree" at bounding box center [727, 522] width 444 height 36
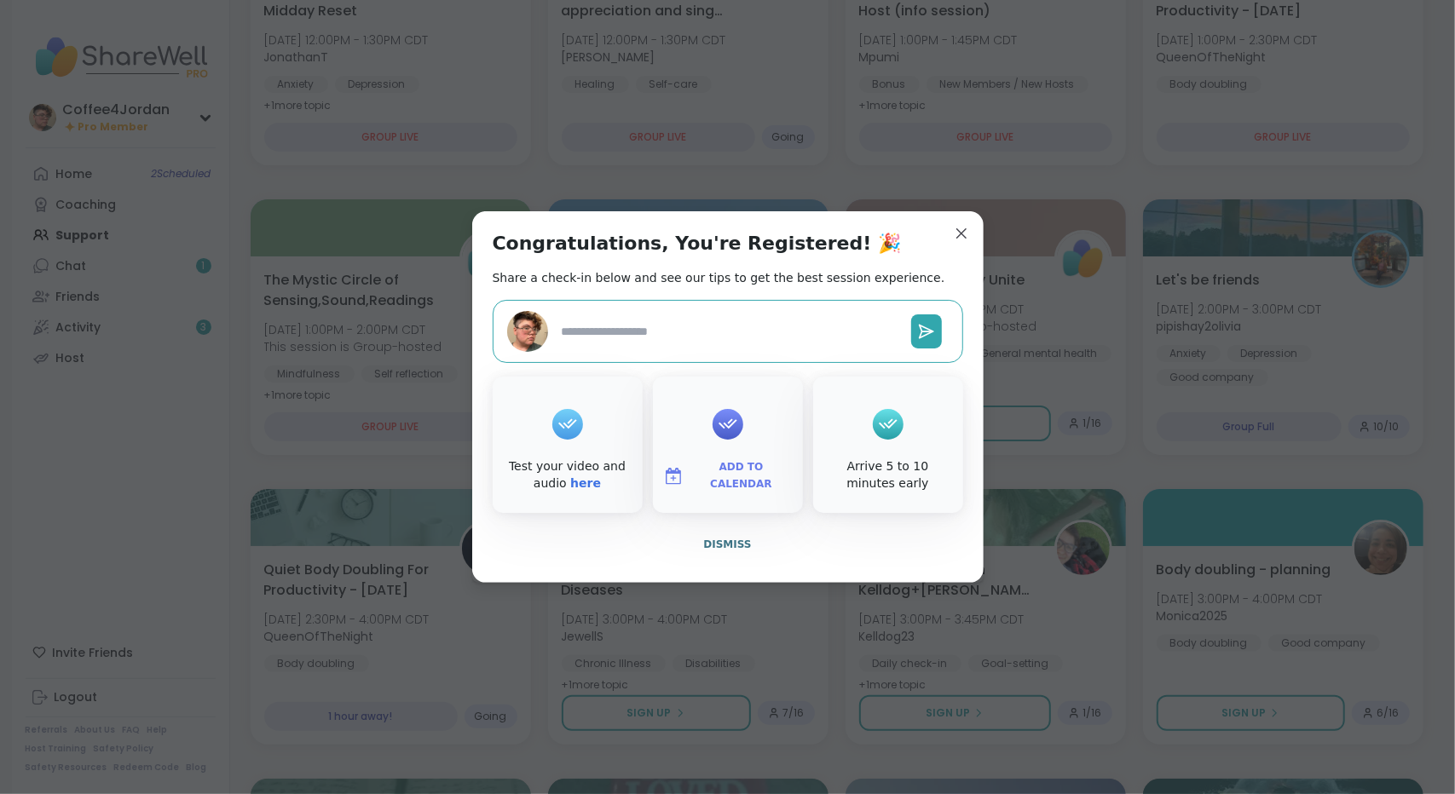
type textarea "*"
click at [744, 543] on button "Dismiss" at bounding box center [728, 545] width 470 height 36
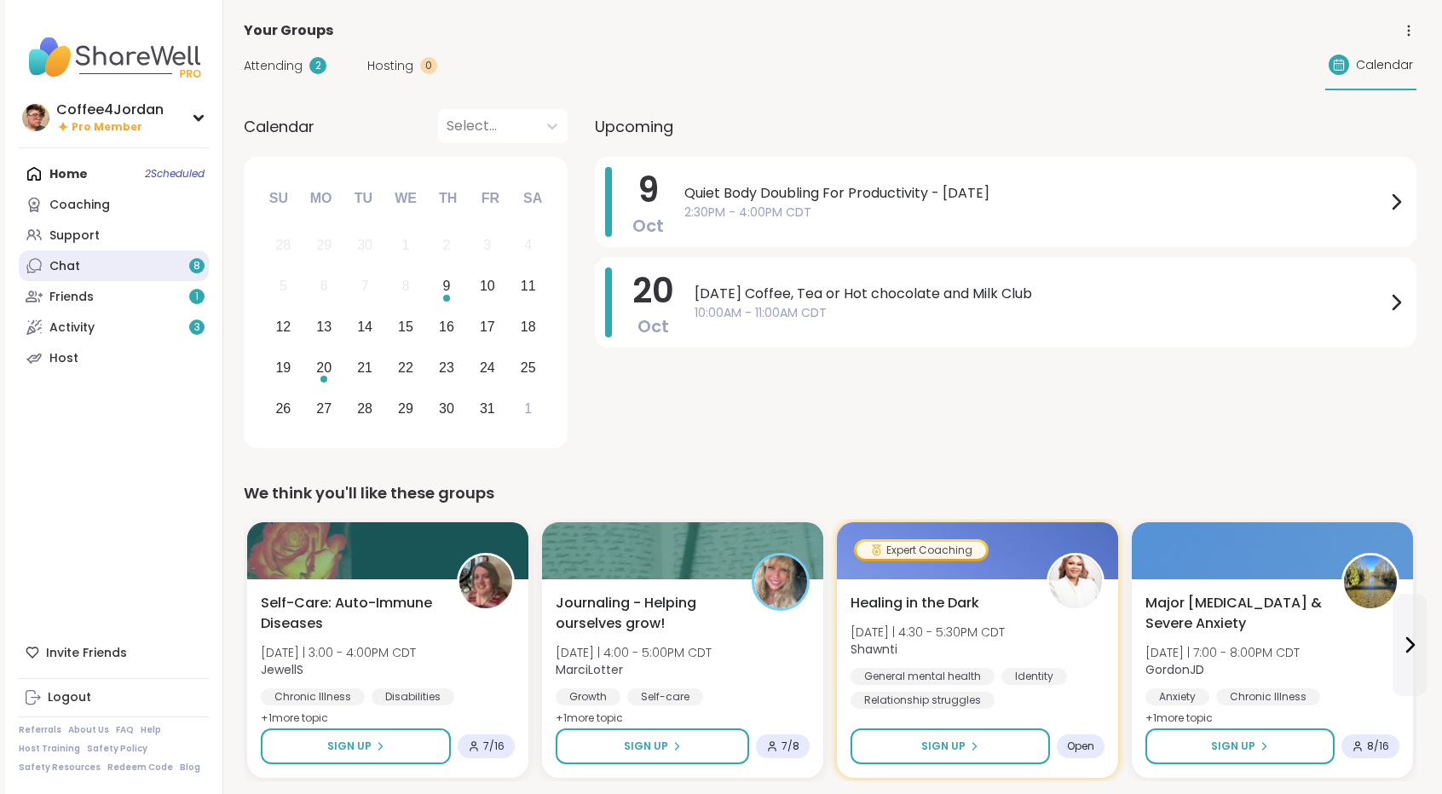
click at [160, 266] on link "Chat 8" at bounding box center [114, 266] width 190 height 31
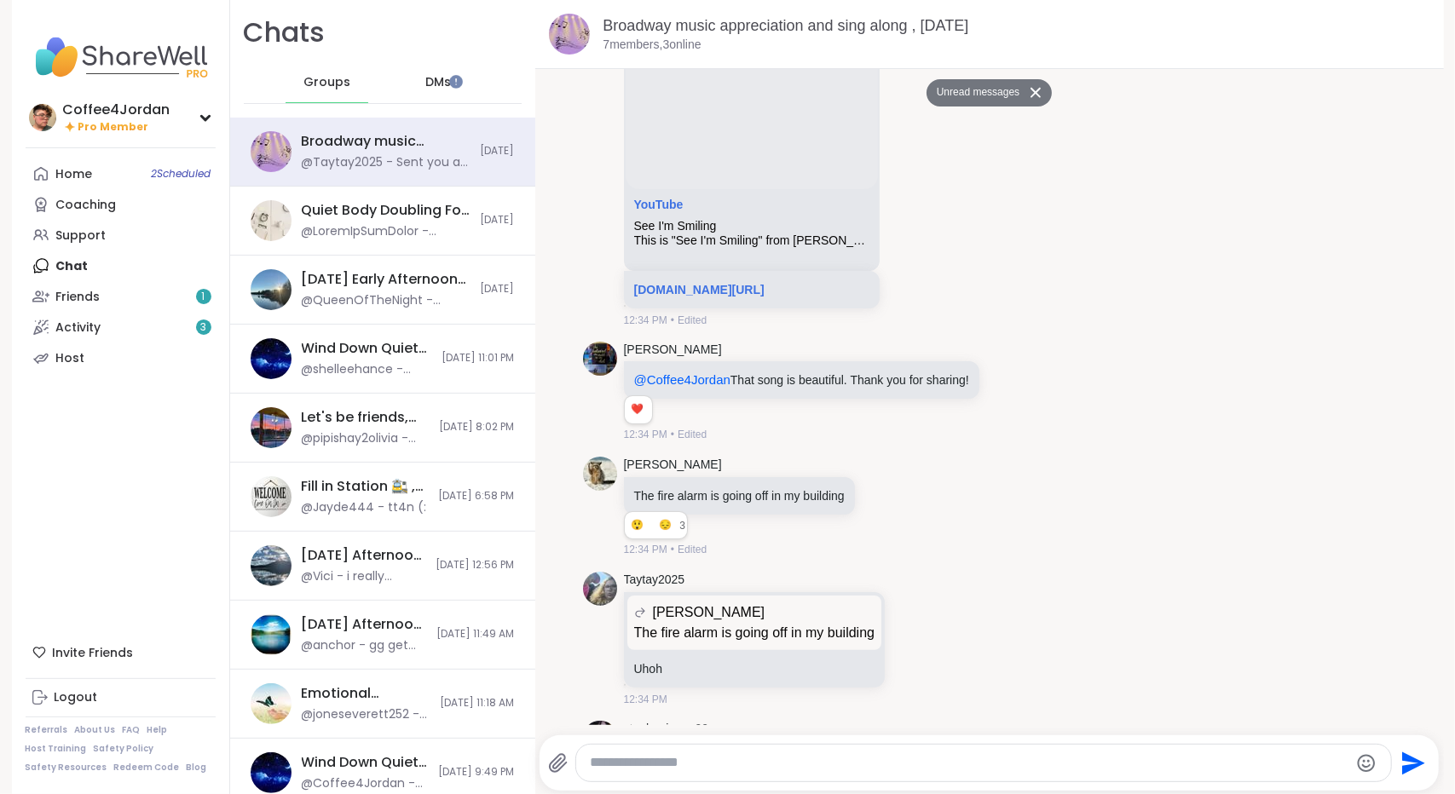
scroll to position [16008, 0]
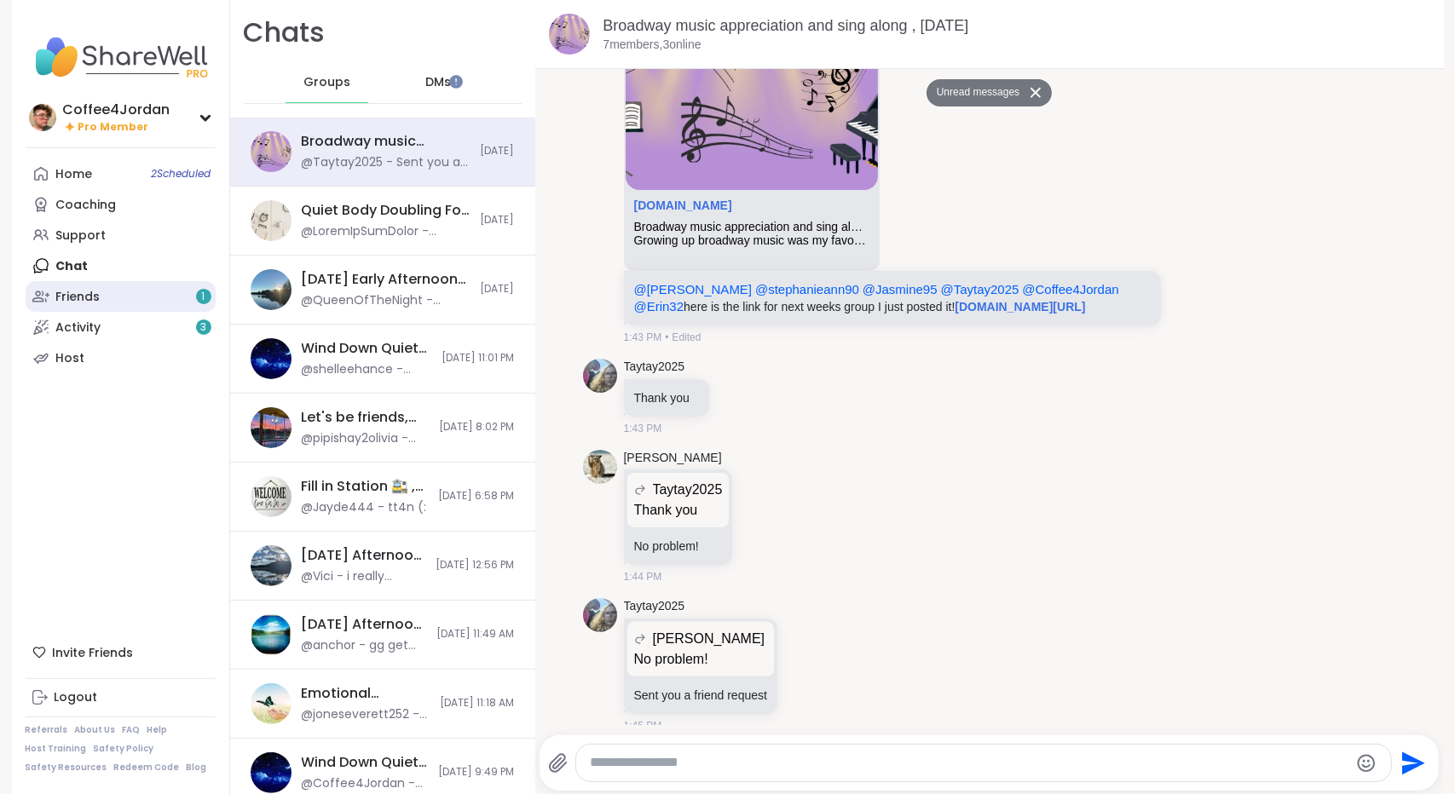
click at [112, 303] on link "Friends 1" at bounding box center [121, 296] width 190 height 31
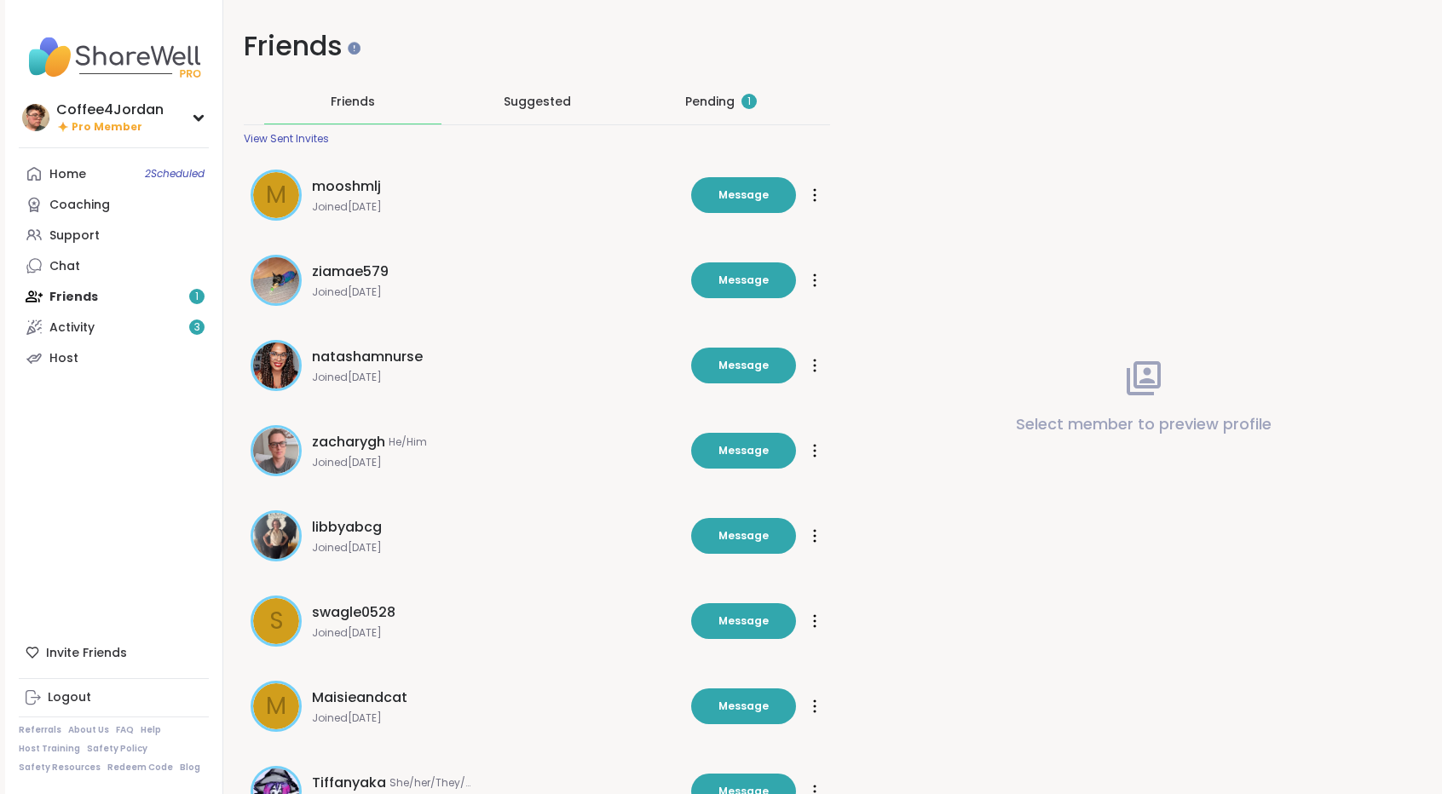
click at [694, 93] on div "Pending 1" at bounding box center [721, 101] width 72 height 17
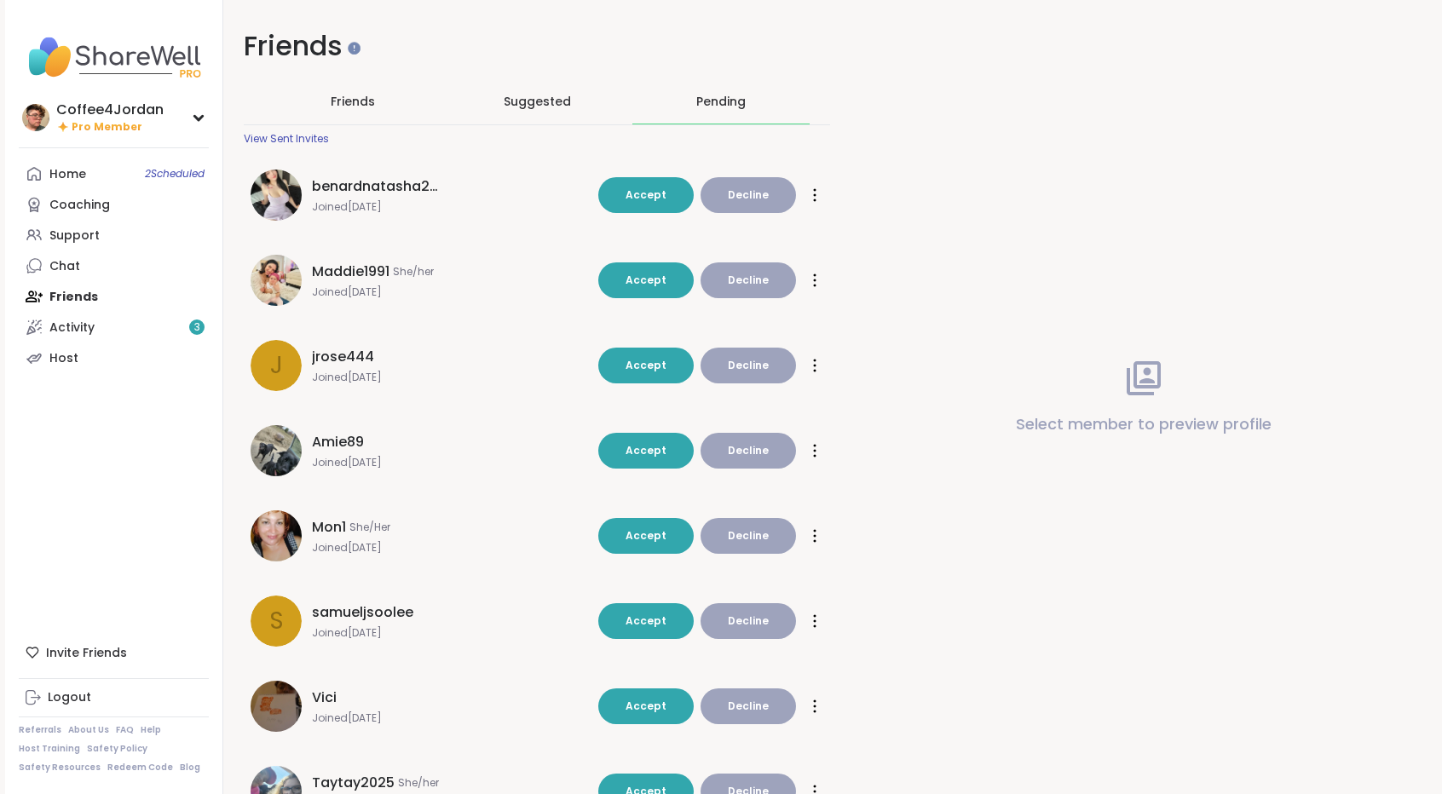
click at [811, 196] on div at bounding box center [814, 195] width 17 height 27
click at [811, 196] on div "Flag Restrict Member" at bounding box center [814, 195] width 17 height 27
click at [153, 339] on link "Activity 3" at bounding box center [114, 327] width 190 height 31
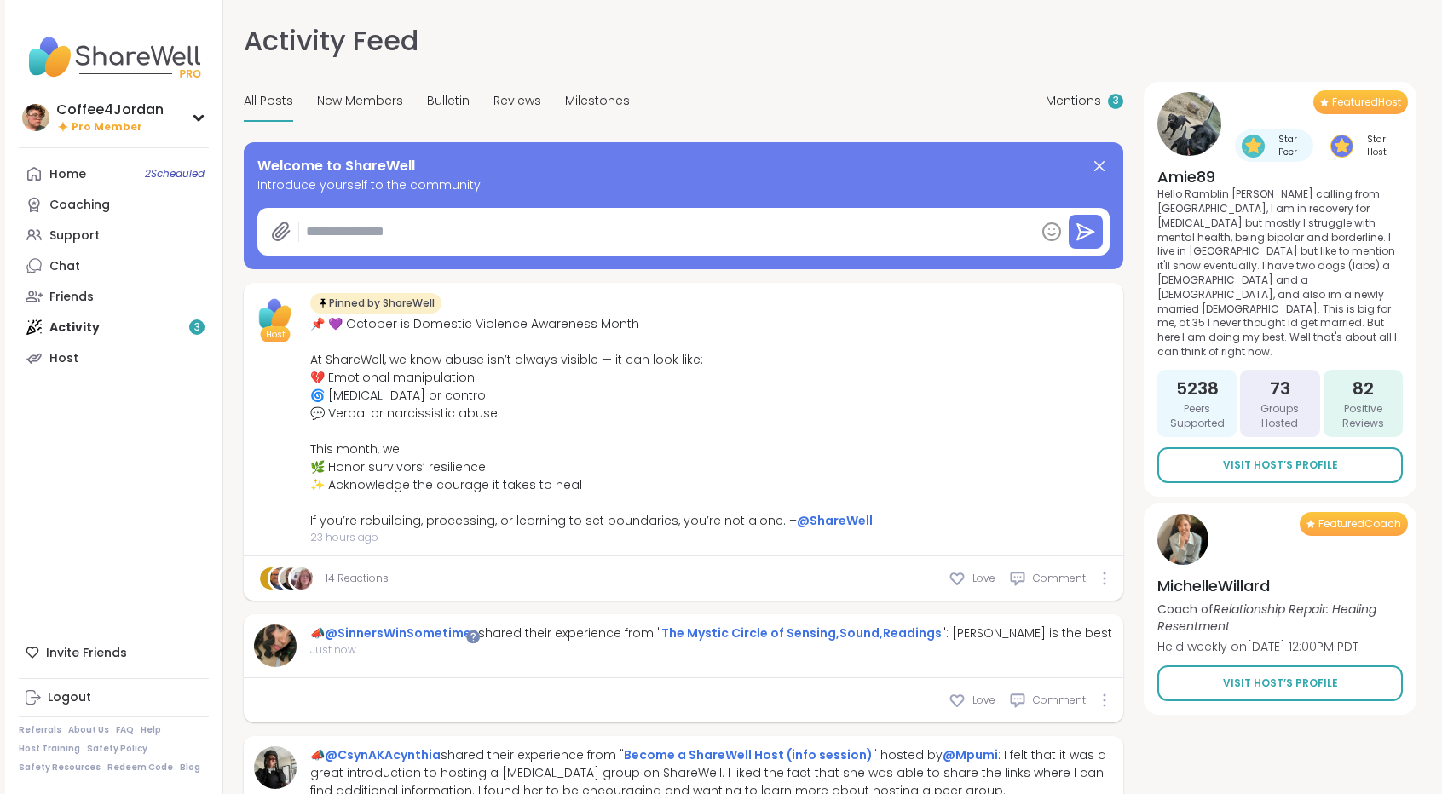
click at [182, 153] on nav "Coffee4Jordan Pro Member Profile Membership Settings Help Home 2 Scheduled Coac…" at bounding box center [114, 397] width 218 height 794
click at [177, 161] on link "Home 2 Scheduled" at bounding box center [114, 174] width 190 height 31
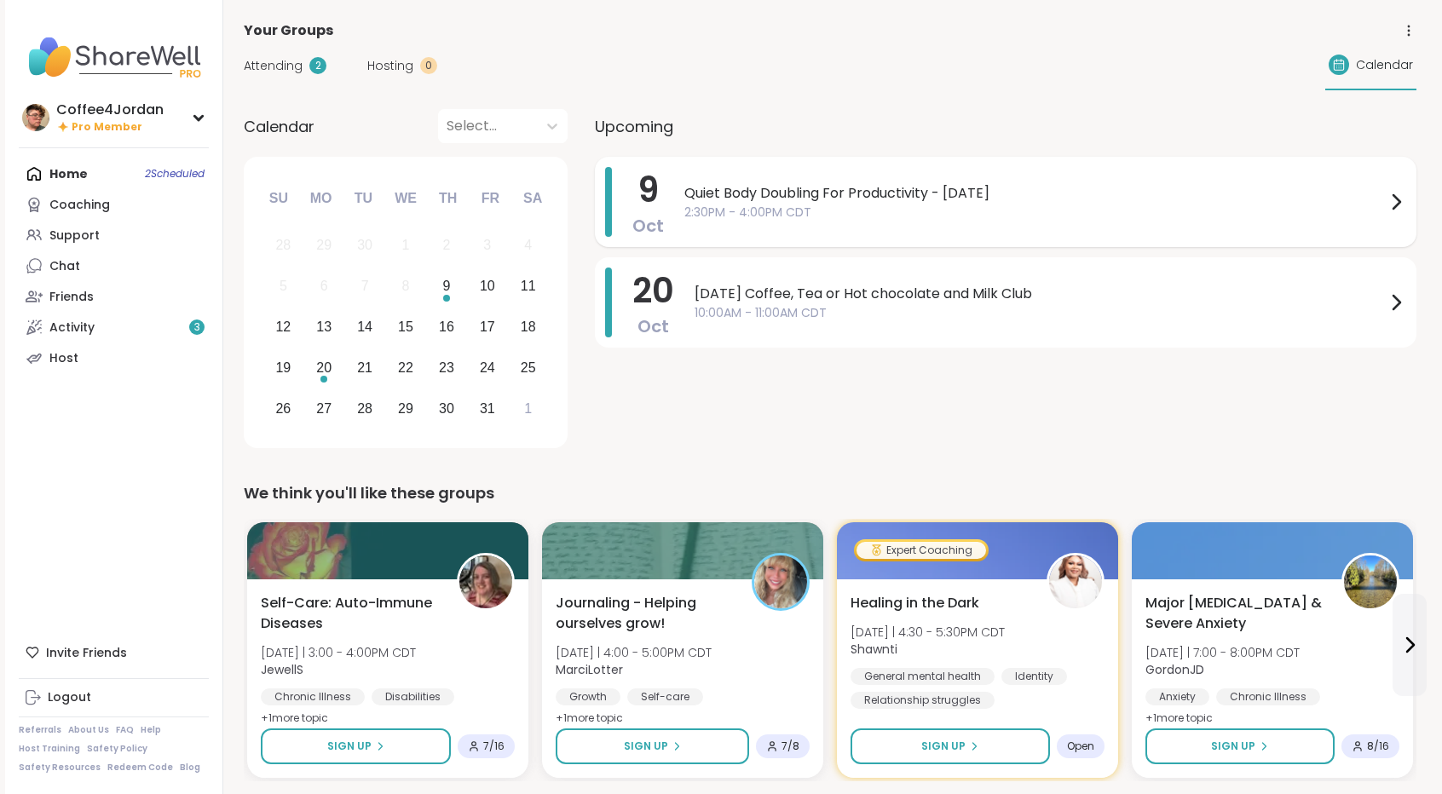
click at [786, 175] on div "Quiet Body Doubling For Productivity - Thursday 2:30PM - 4:00PM CDT" at bounding box center [1045, 202] width 722 height 70
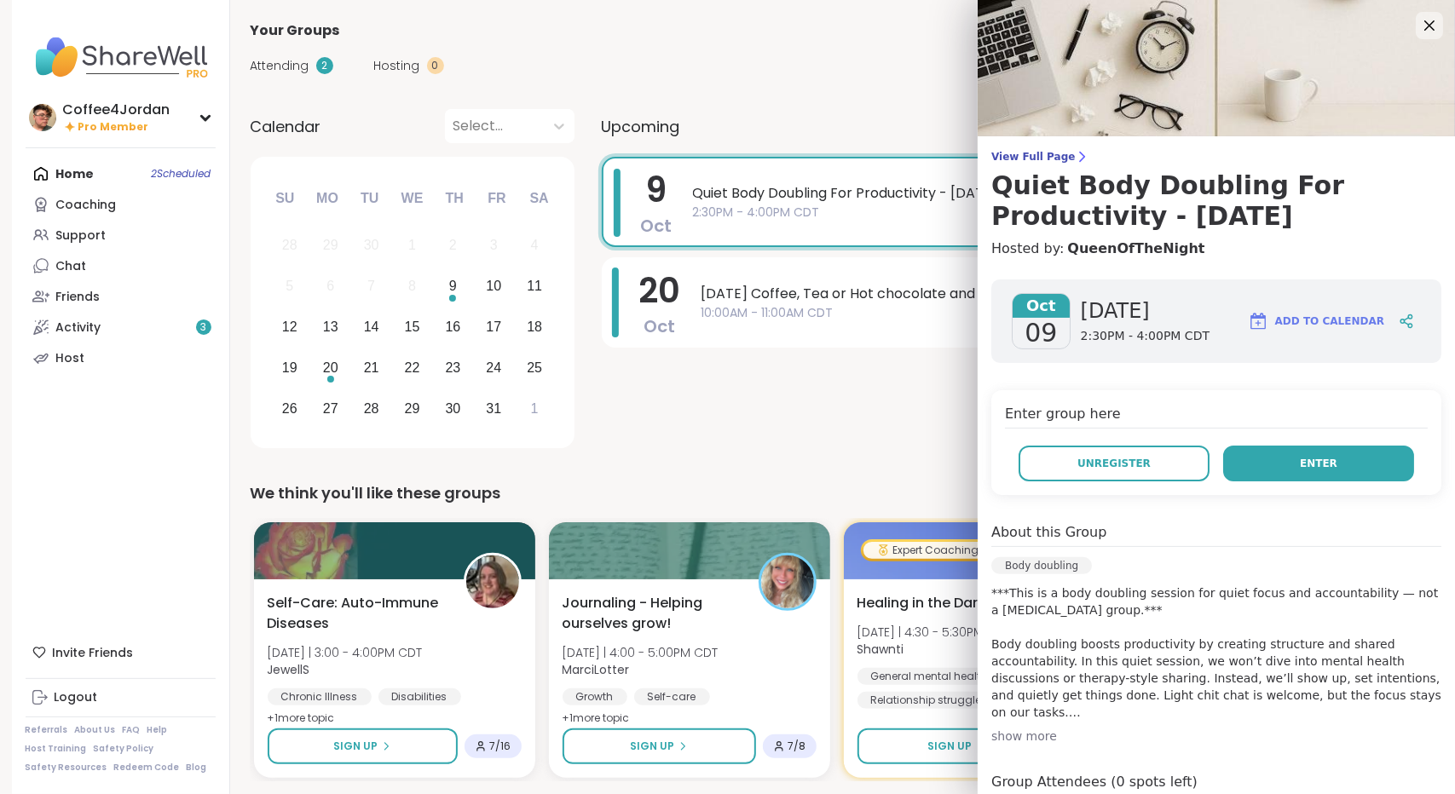
click at [1239, 471] on button "Enter" at bounding box center [1318, 464] width 191 height 36
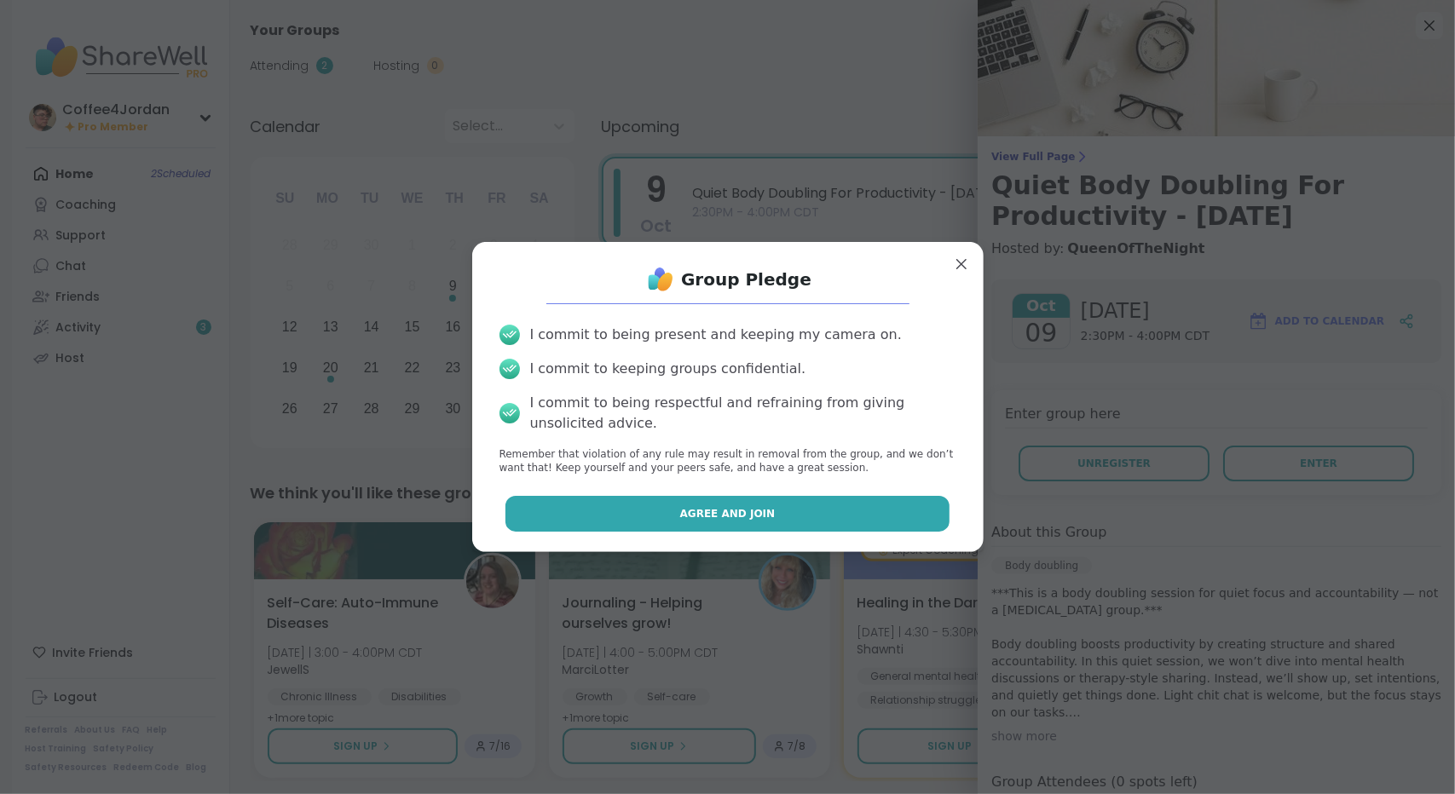
click at [874, 510] on button "Agree and Join" at bounding box center [727, 514] width 444 height 36
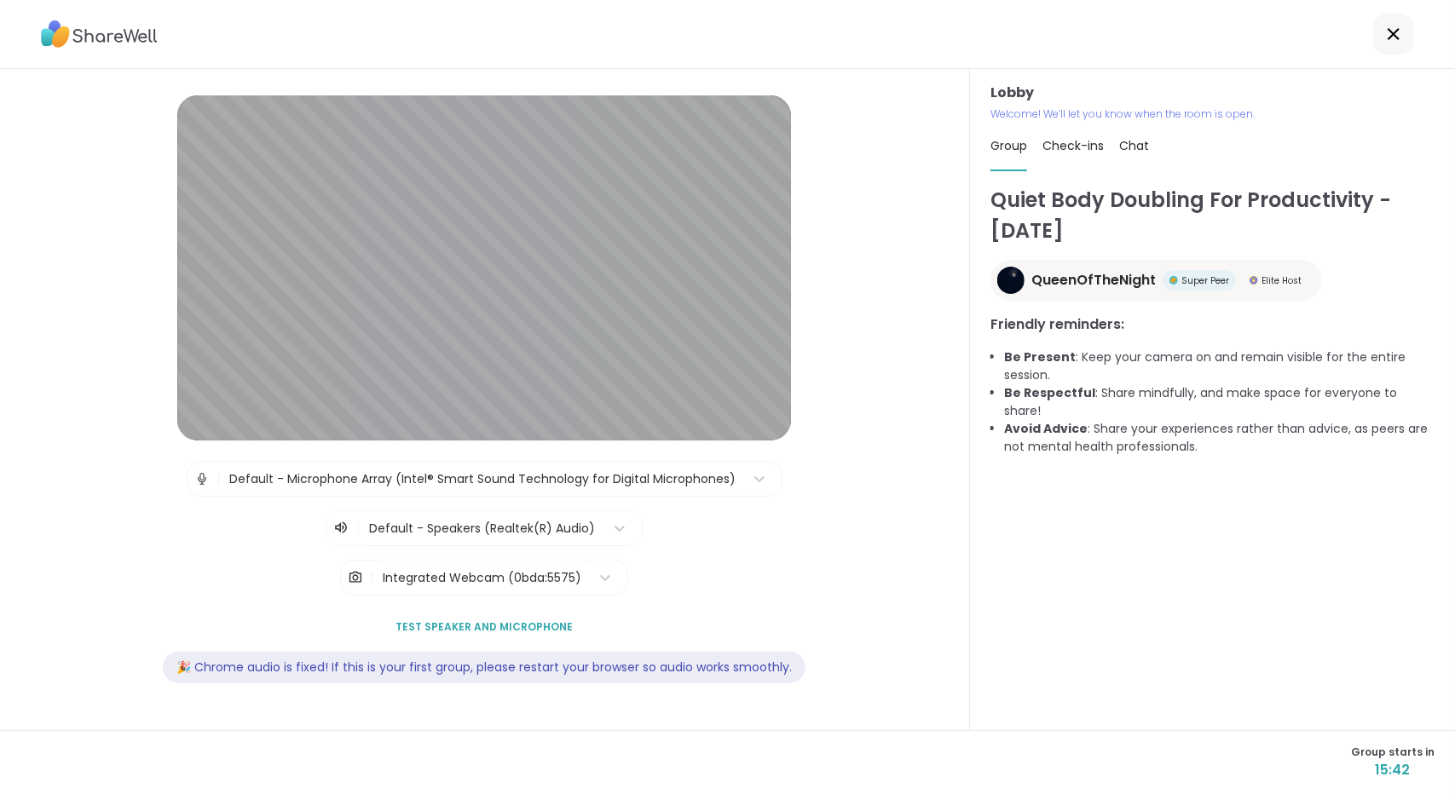
click at [862, 166] on div "Lobby | Default - Microphone Array (Intel® Smart Sound Technology for Digital M…" at bounding box center [485, 399] width 872 height 608
drag, startPoint x: 862, startPoint y: 166, endPoint x: 873, endPoint y: 119, distance: 48.2
click at [873, 119] on div "Lobby | Default - Microphone Array (Intel® Smart Sound Technology for Digital M…" at bounding box center [485, 399] width 872 height 608
click at [1107, 141] on span "1" at bounding box center [1115, 145] width 17 height 17
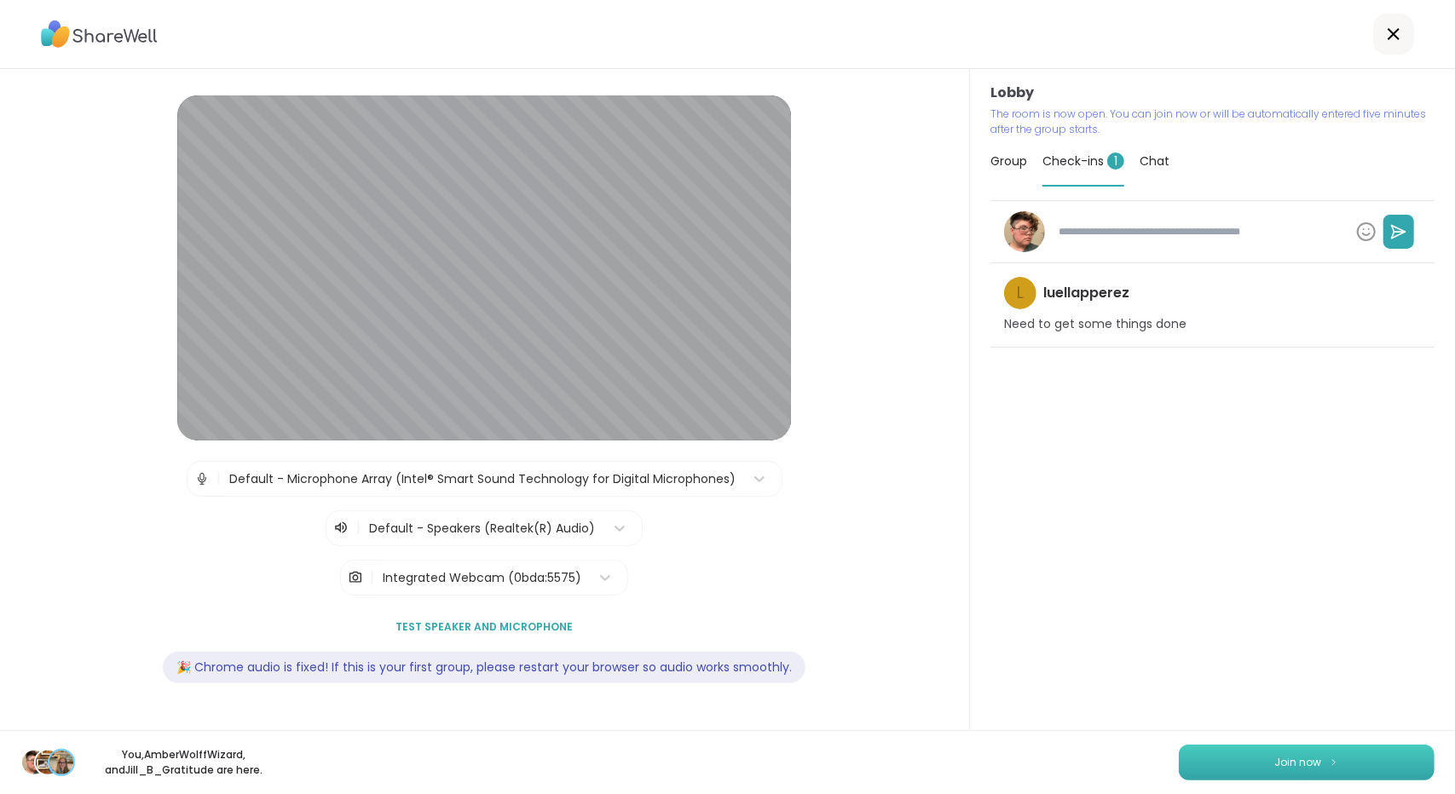
click at [1193, 765] on button "Join now" at bounding box center [1307, 763] width 256 height 36
type textarea "*"
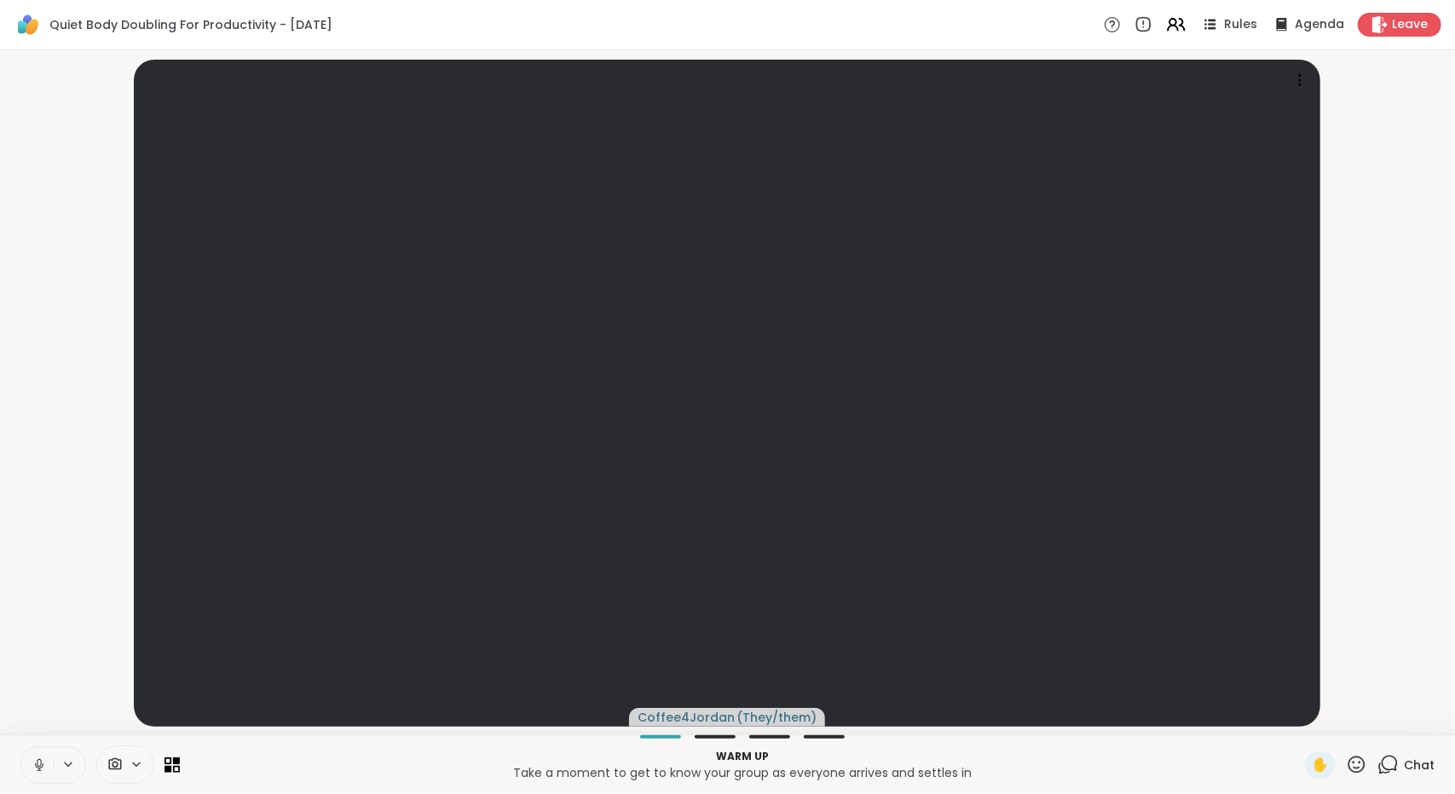
click at [31, 764] on button at bounding box center [37, 765] width 32 height 36
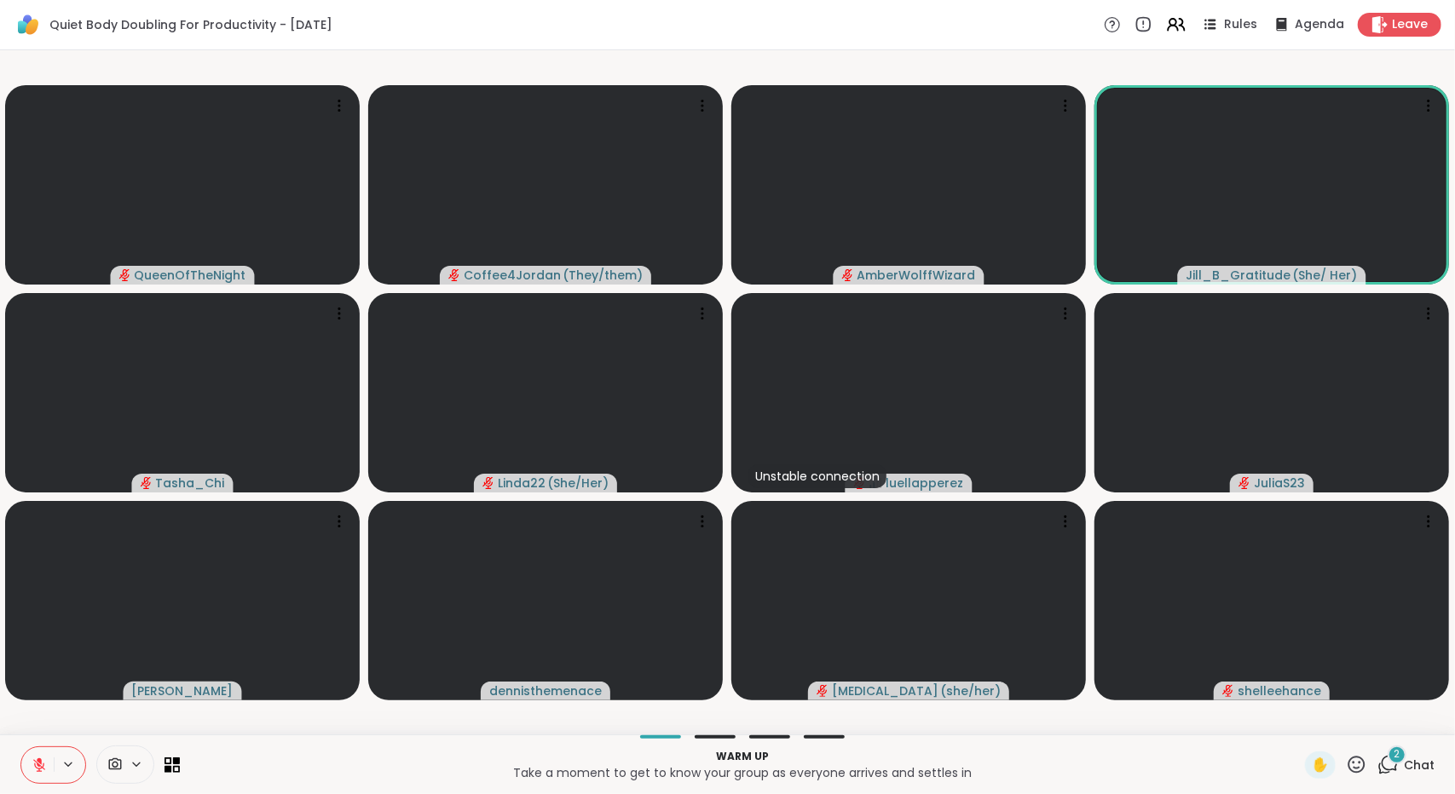
click at [1385, 774] on icon at bounding box center [1387, 764] width 21 height 21
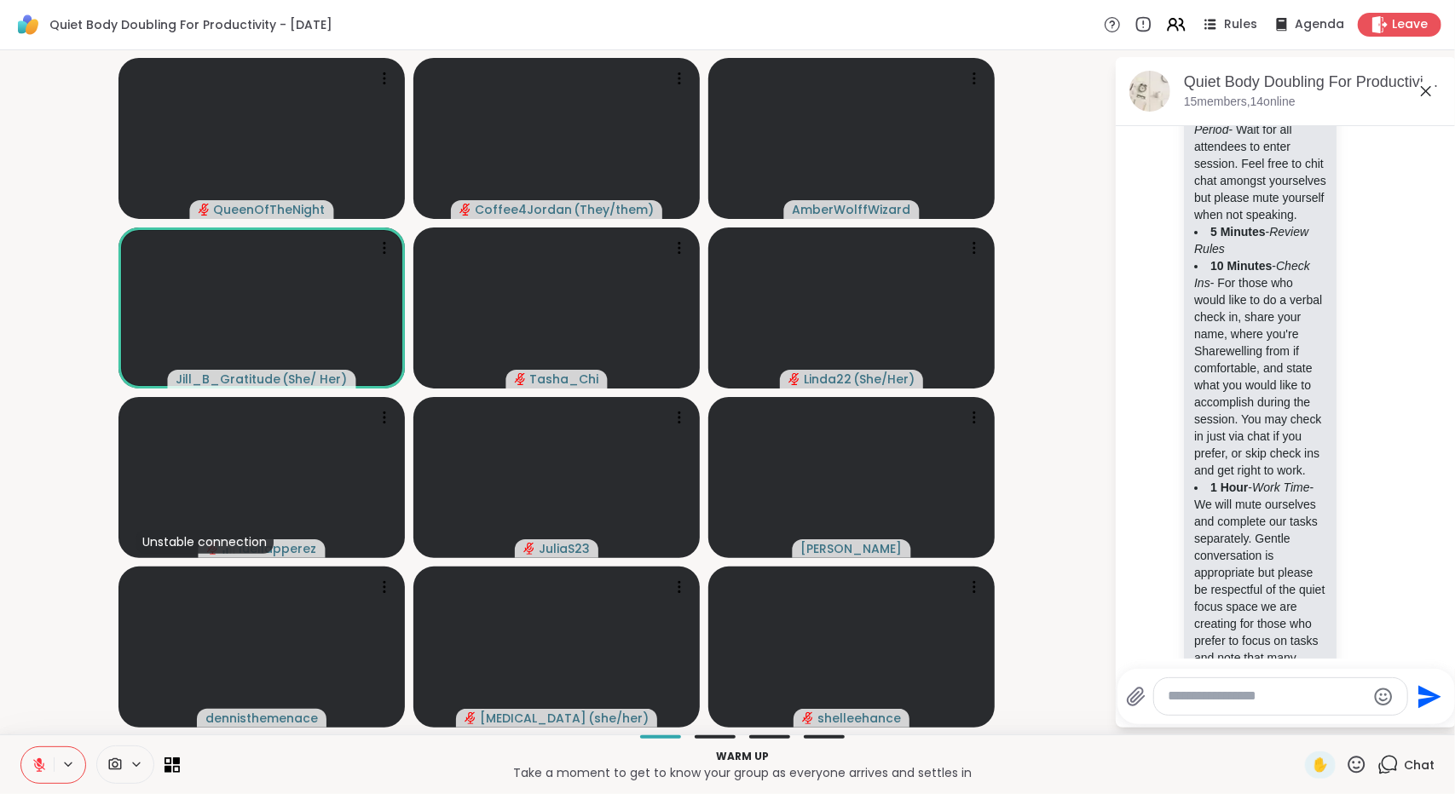
scroll to position [1829, 0]
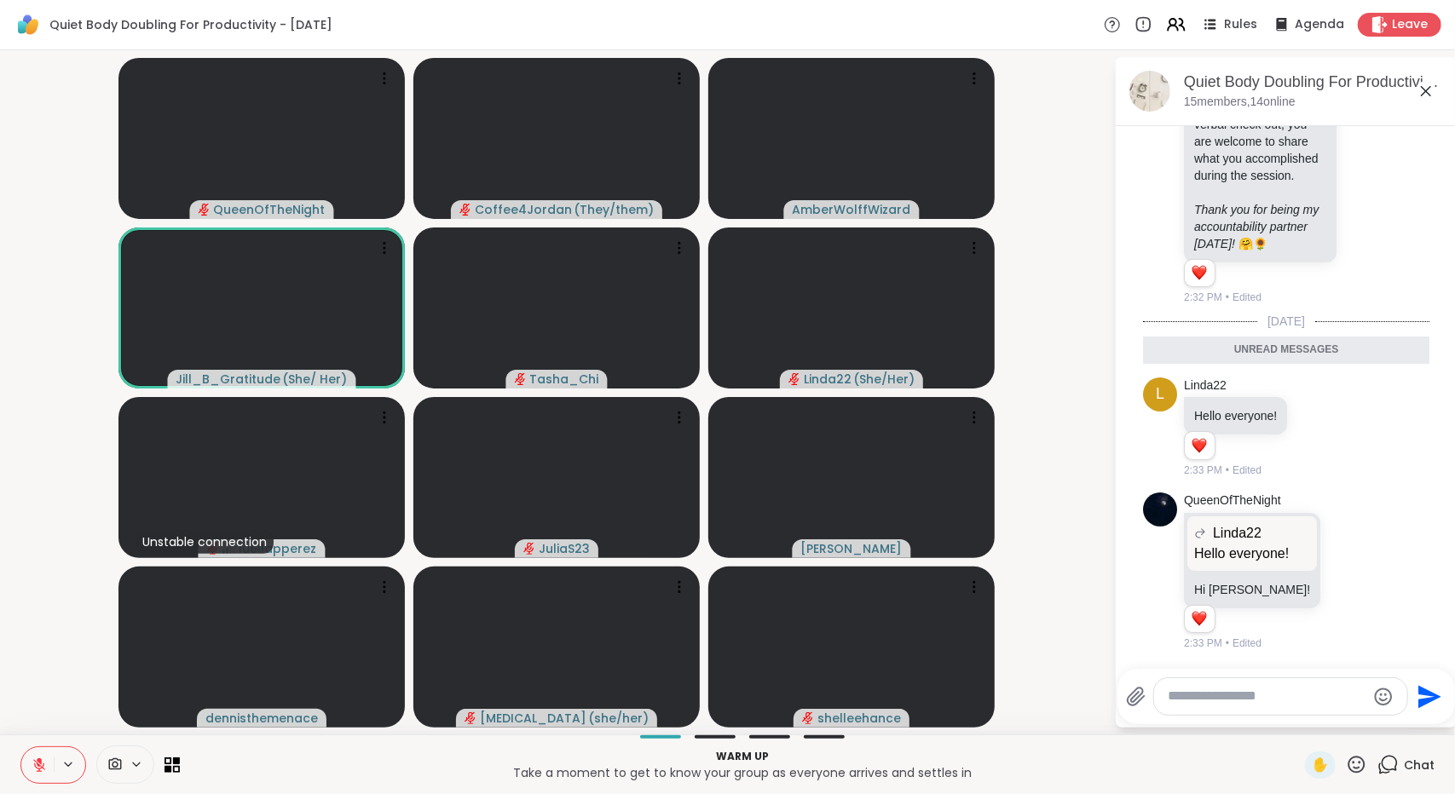
click at [1299, 708] on div at bounding box center [1280, 696] width 253 height 37
click at [1301, 706] on textarea "Type your message" at bounding box center [1267, 697] width 199 height 18
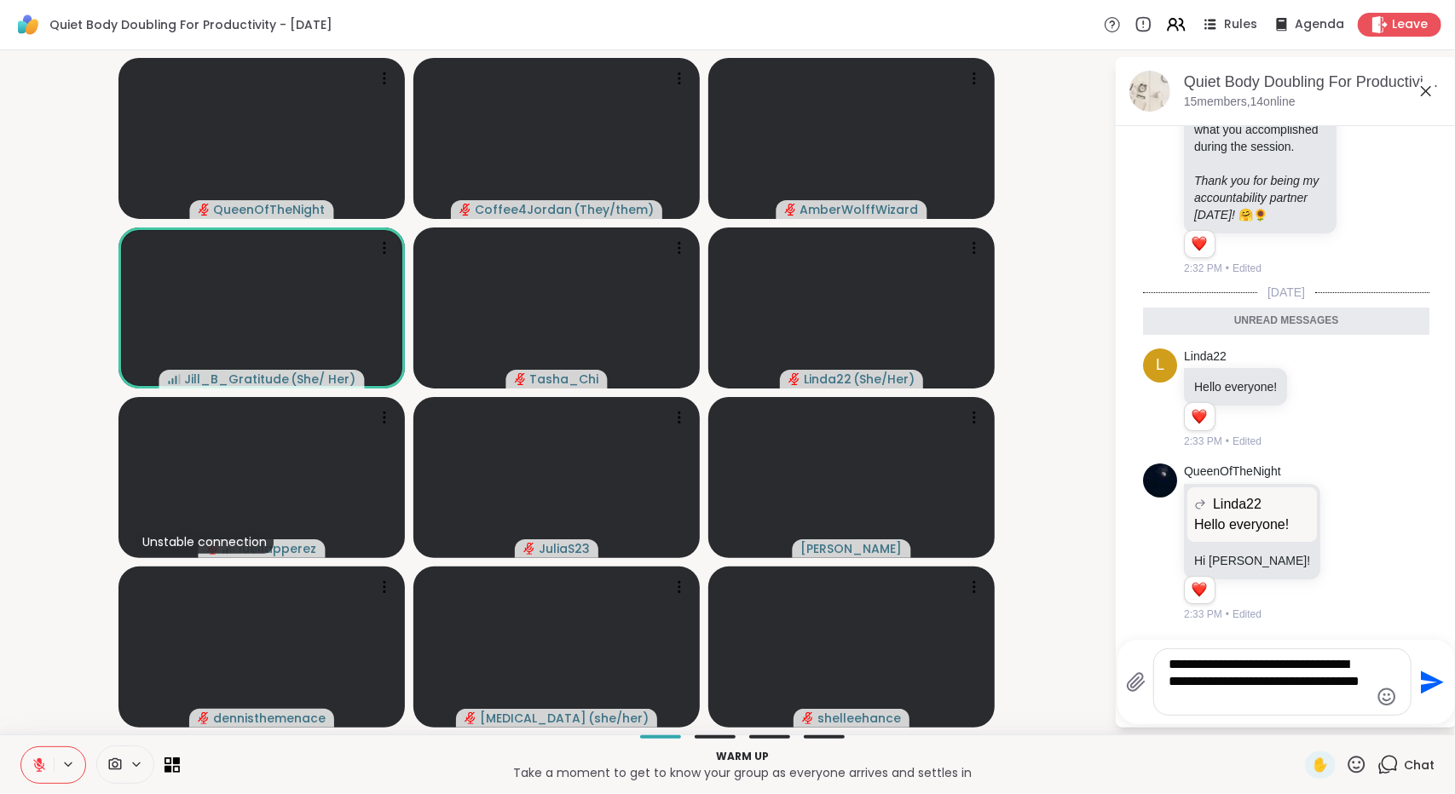
type textarea "**********"
click at [1427, 696] on icon "Send" at bounding box center [1429, 682] width 27 height 27
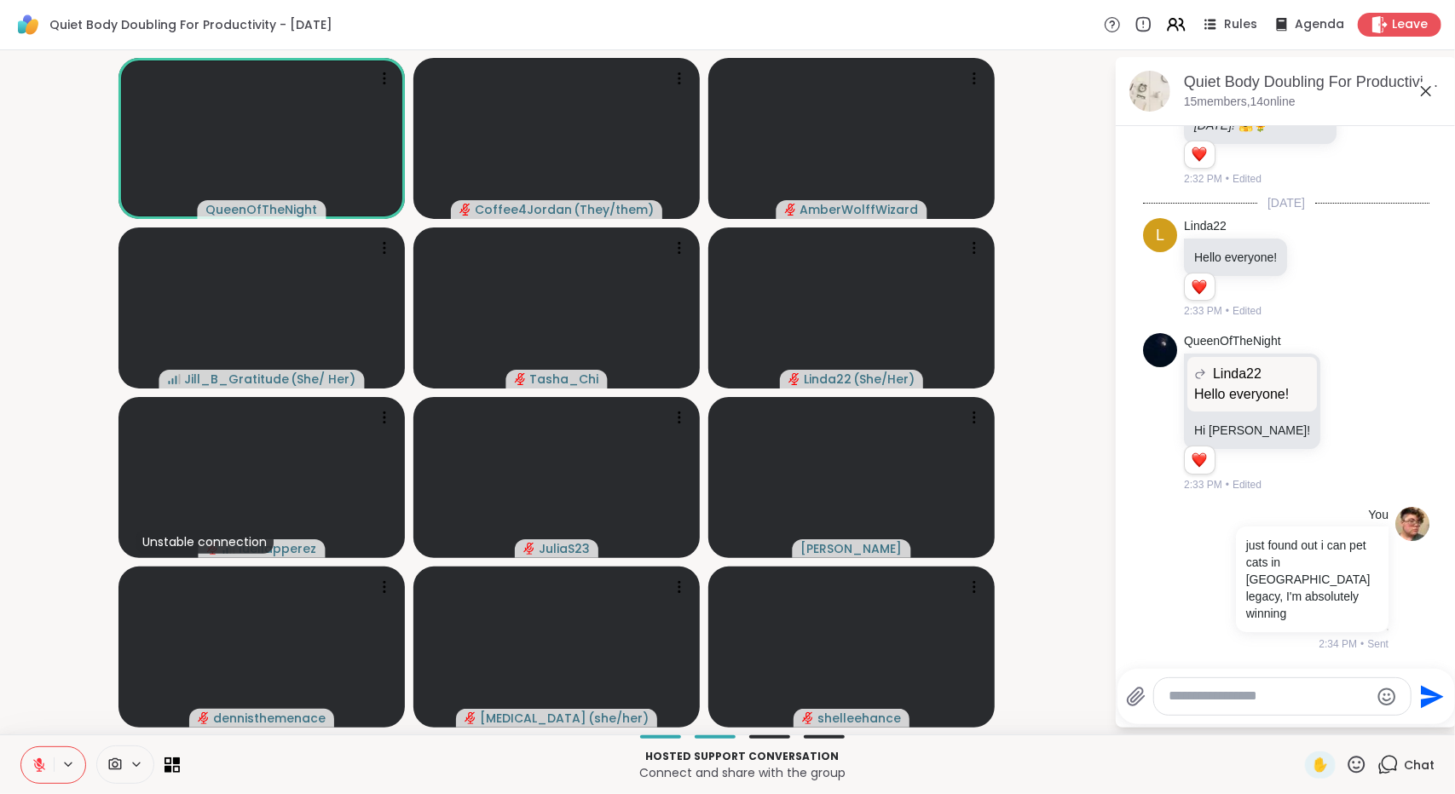
scroll to position [1955, 0]
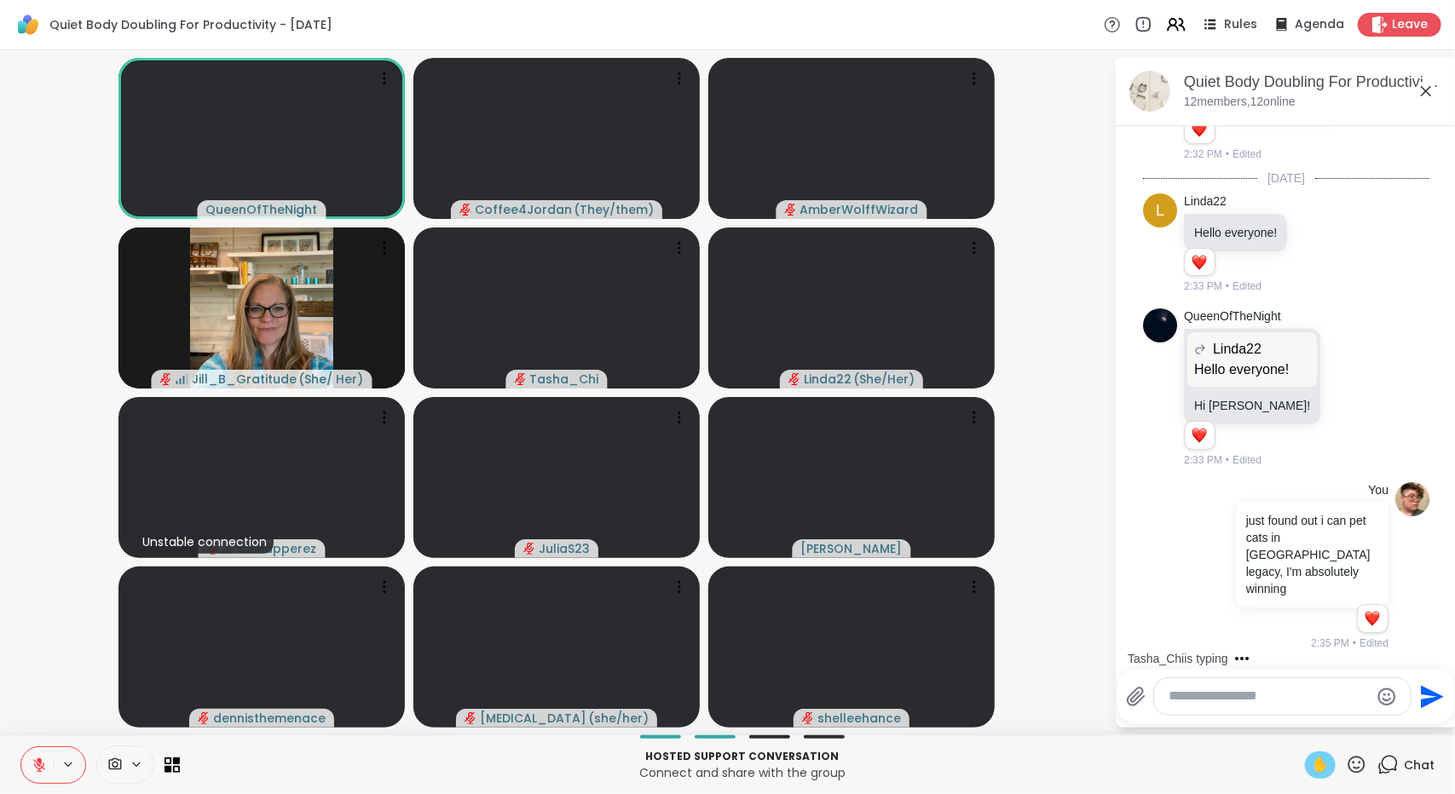
click at [1312, 766] on span "✋" at bounding box center [1320, 765] width 17 height 20
click at [1316, 769] on span "✋" at bounding box center [1320, 765] width 17 height 20
click at [34, 765] on icon at bounding box center [39, 765] width 12 height 12
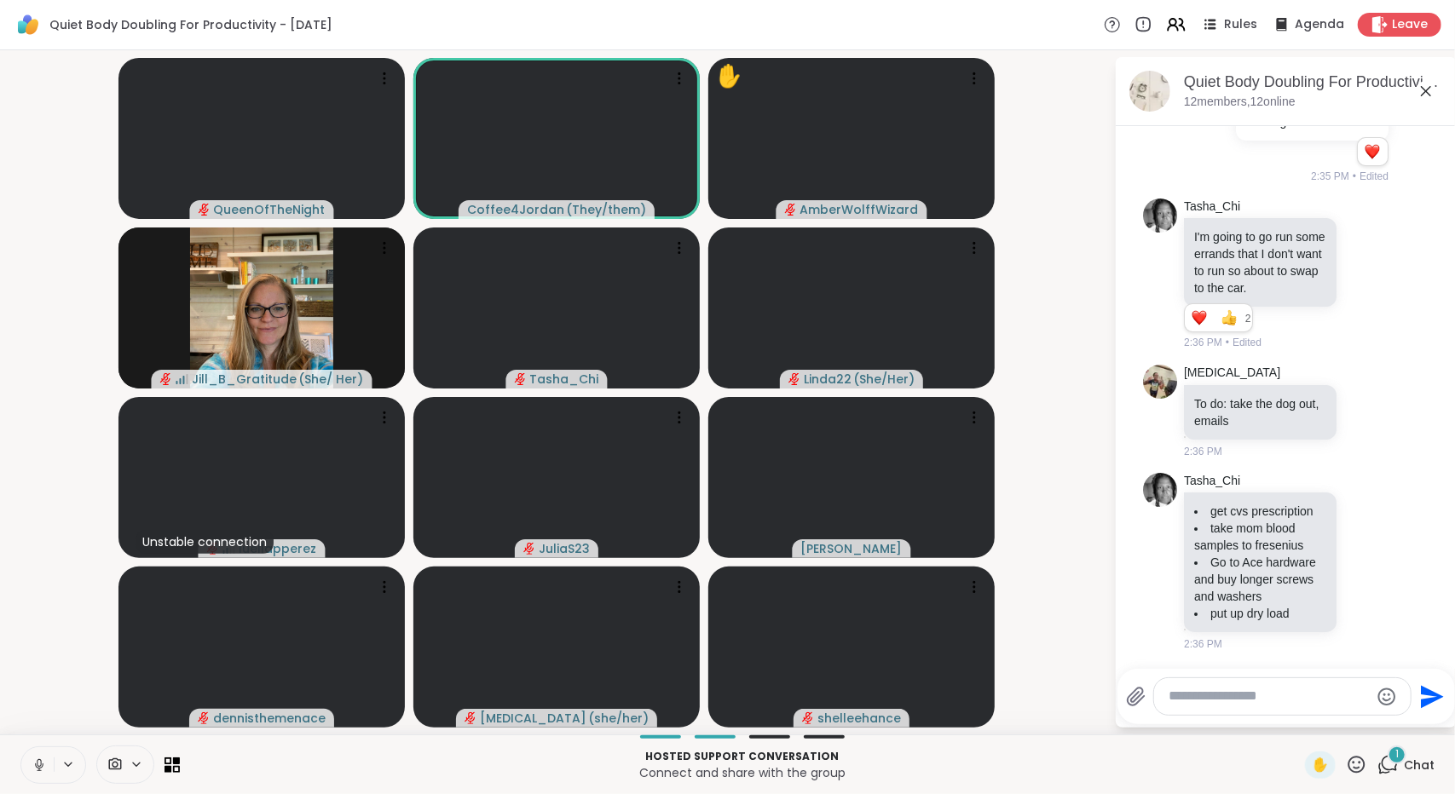
scroll to position [2471, 0]
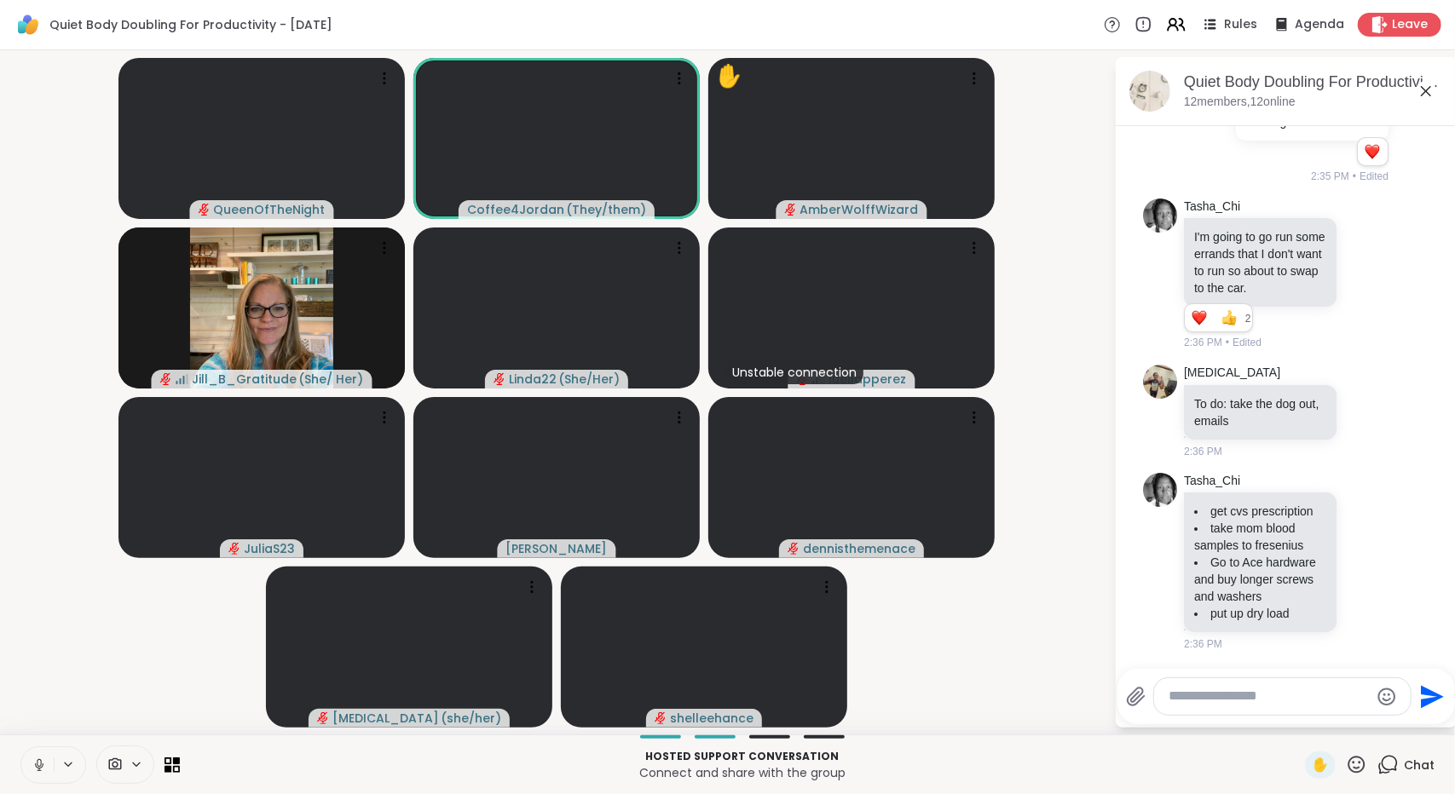
click at [37, 764] on icon at bounding box center [39, 763] width 4 height 8
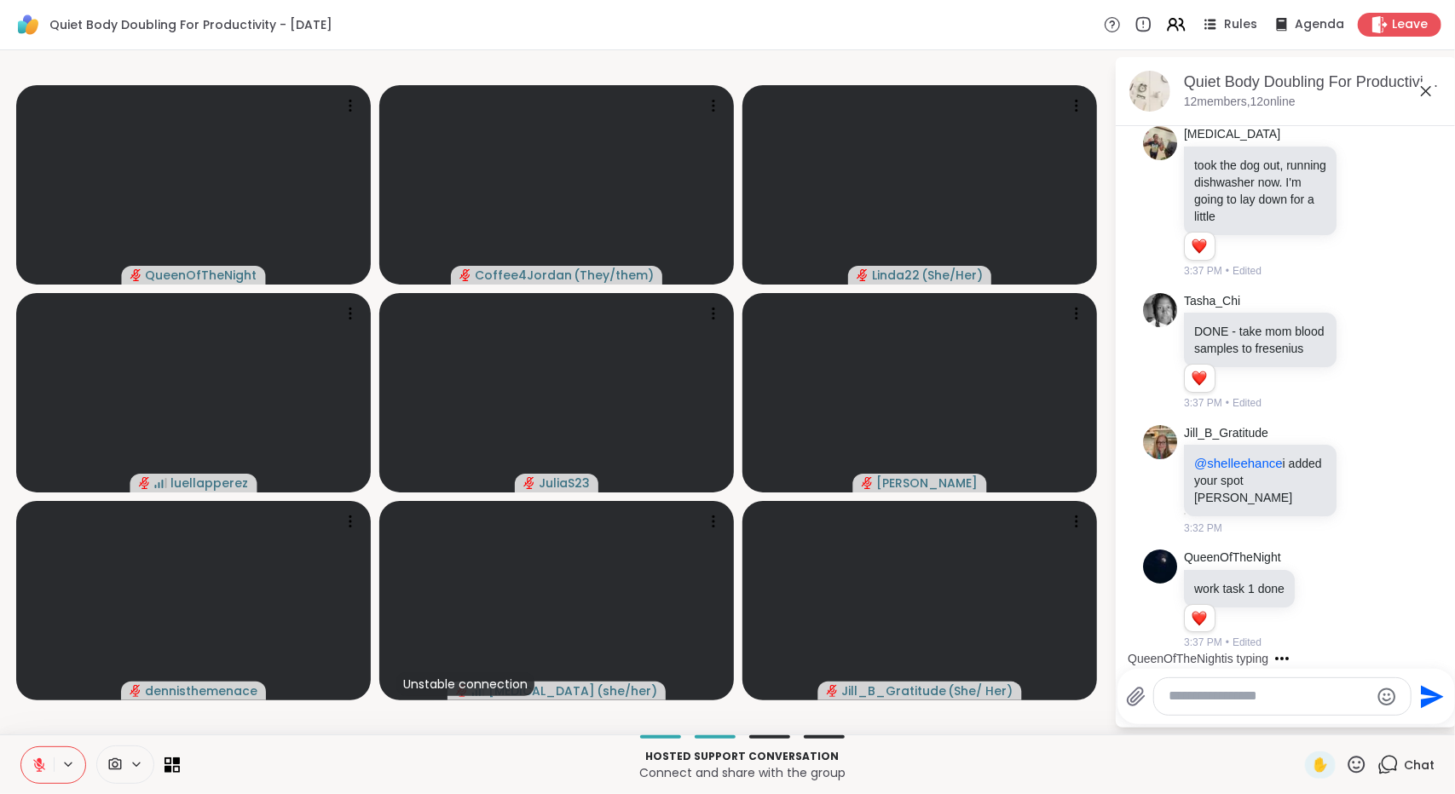
scroll to position [4020, 0]
click at [1295, 710] on div at bounding box center [1282, 696] width 257 height 37
click at [1311, 702] on textarea "Type your message" at bounding box center [1268, 697] width 199 height 18
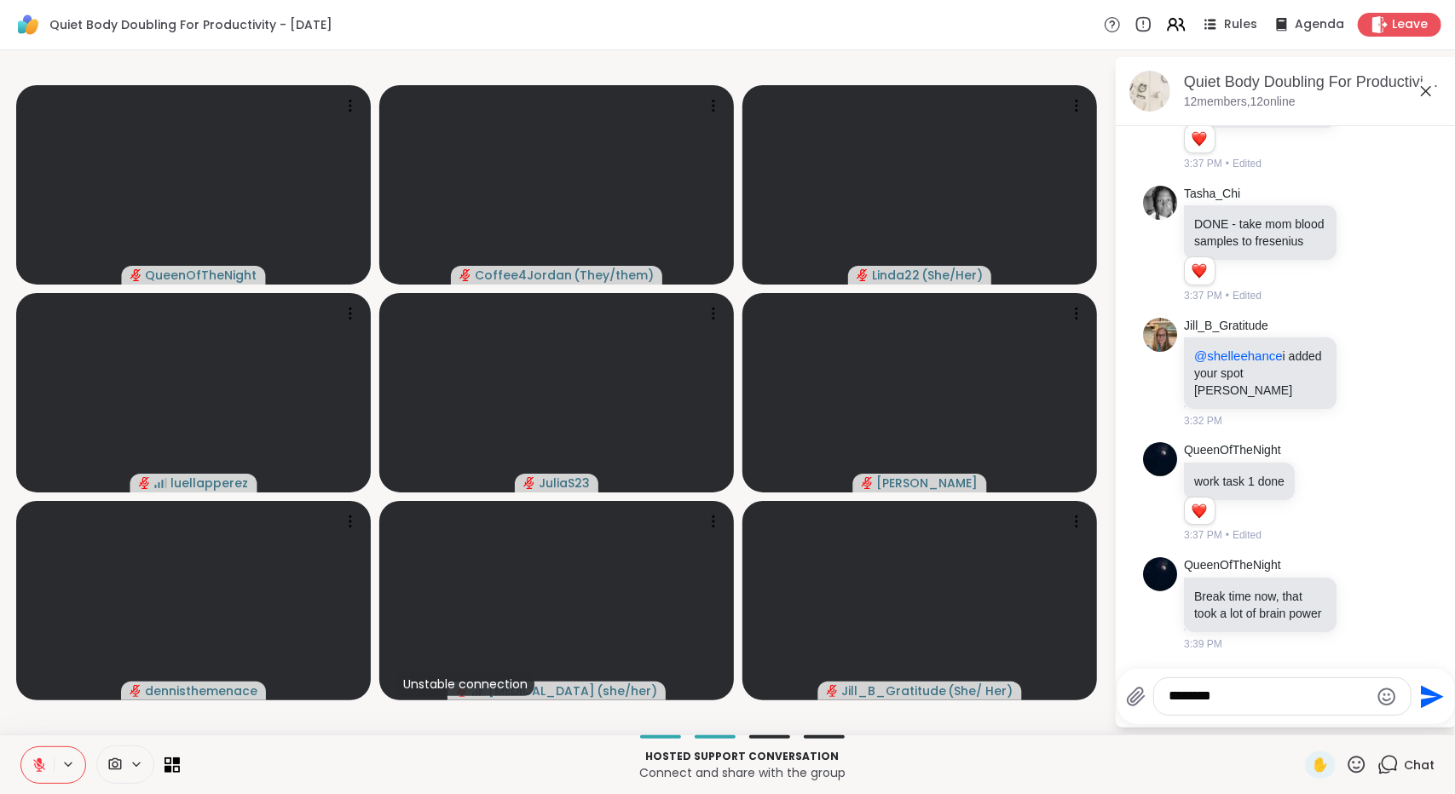
type textarea "*********"
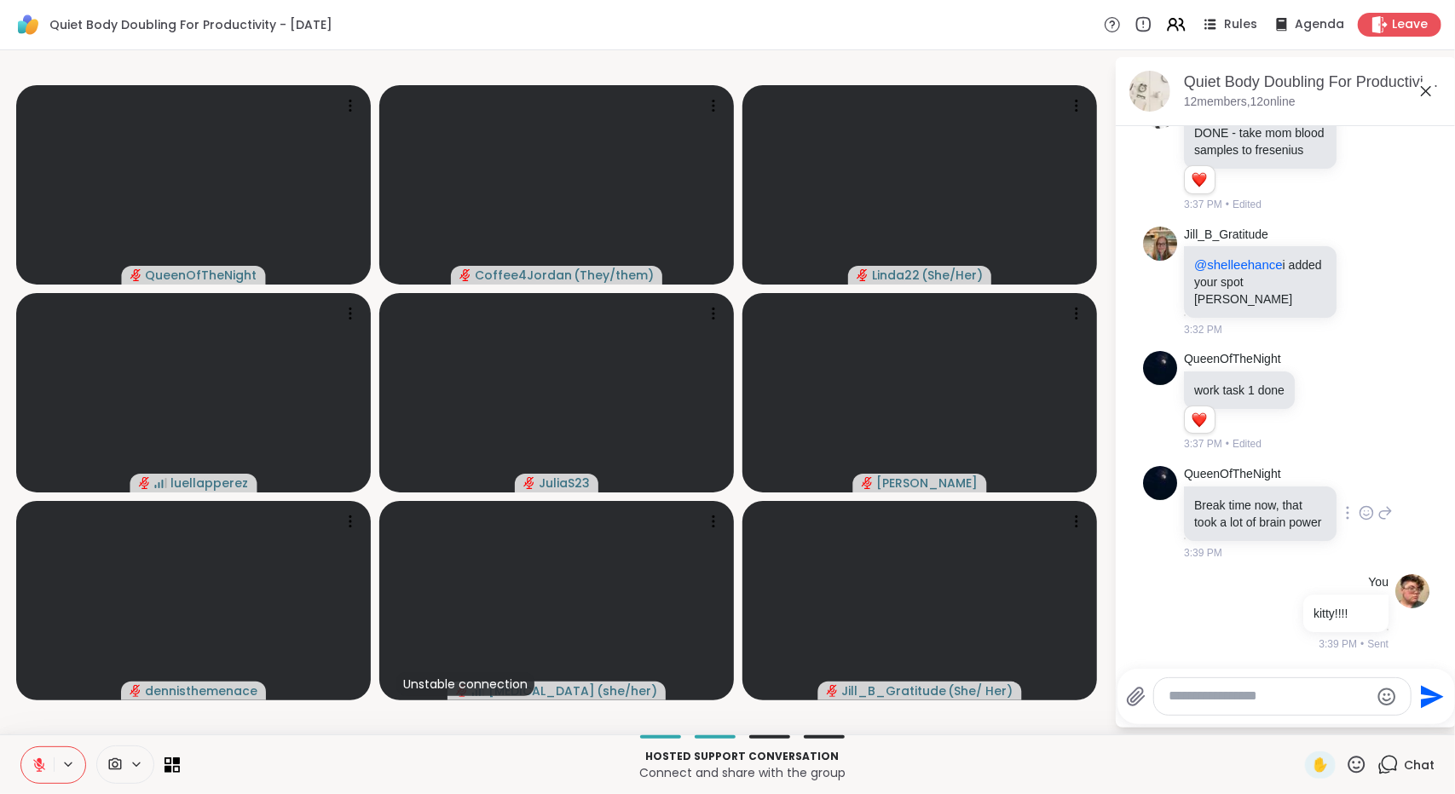
click at [1358, 512] on icon at bounding box center [1365, 513] width 15 height 17
click at [1358, 480] on div "Select Reaction: Heart" at bounding box center [1365, 485] width 15 height 15
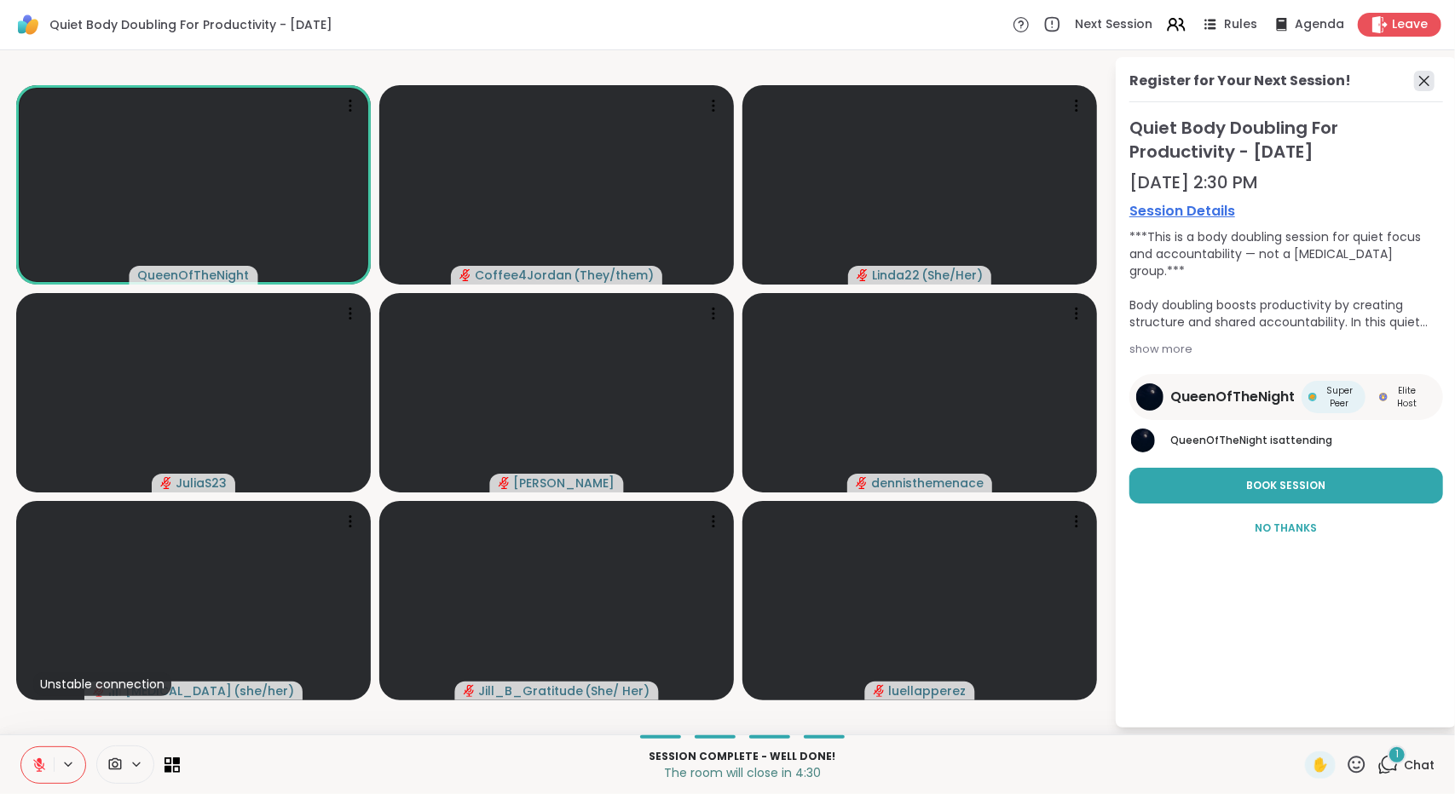
click at [1422, 79] on icon at bounding box center [1424, 81] width 20 height 20
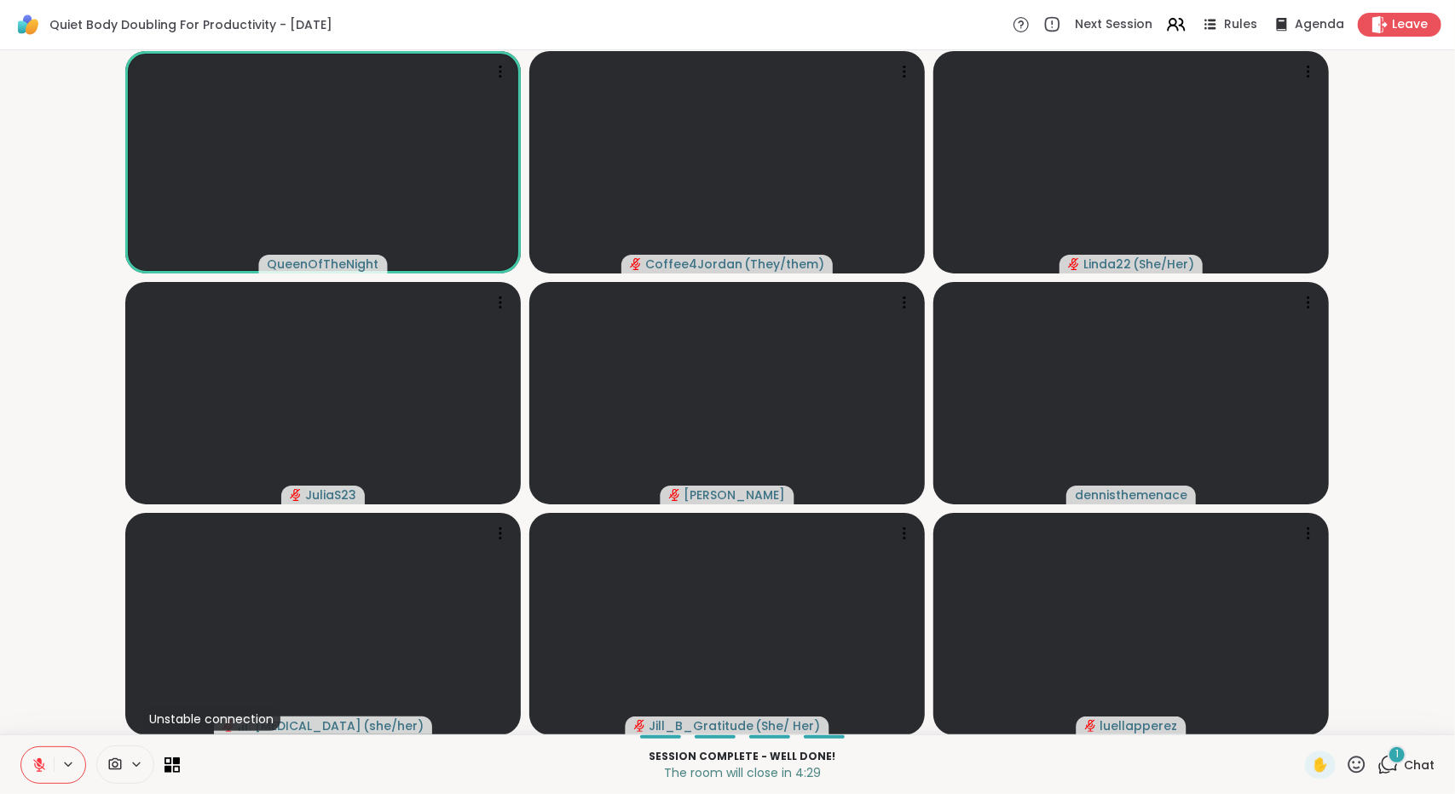
click at [1404, 772] on span "Chat" at bounding box center [1419, 765] width 31 height 17
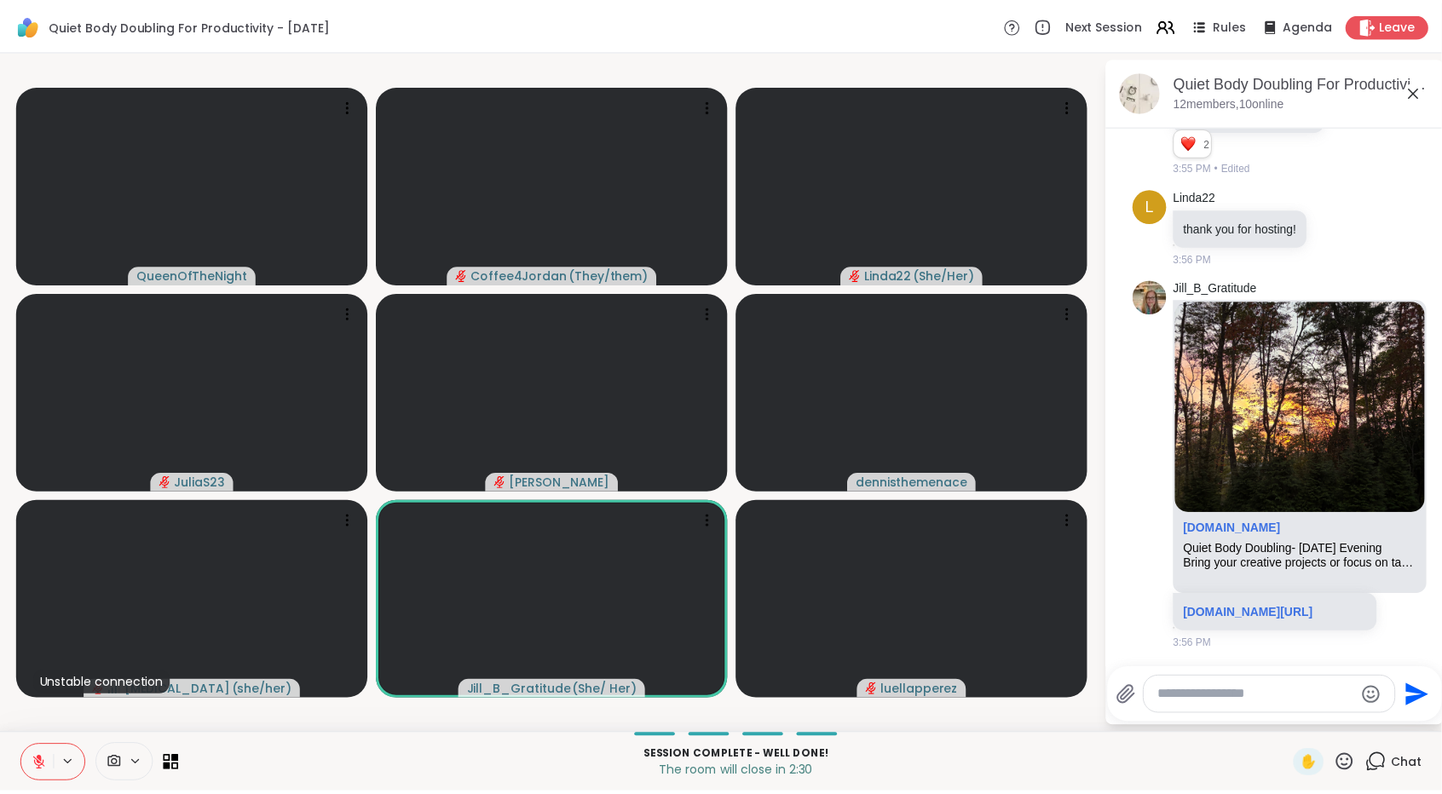
scroll to position [4977, 0]
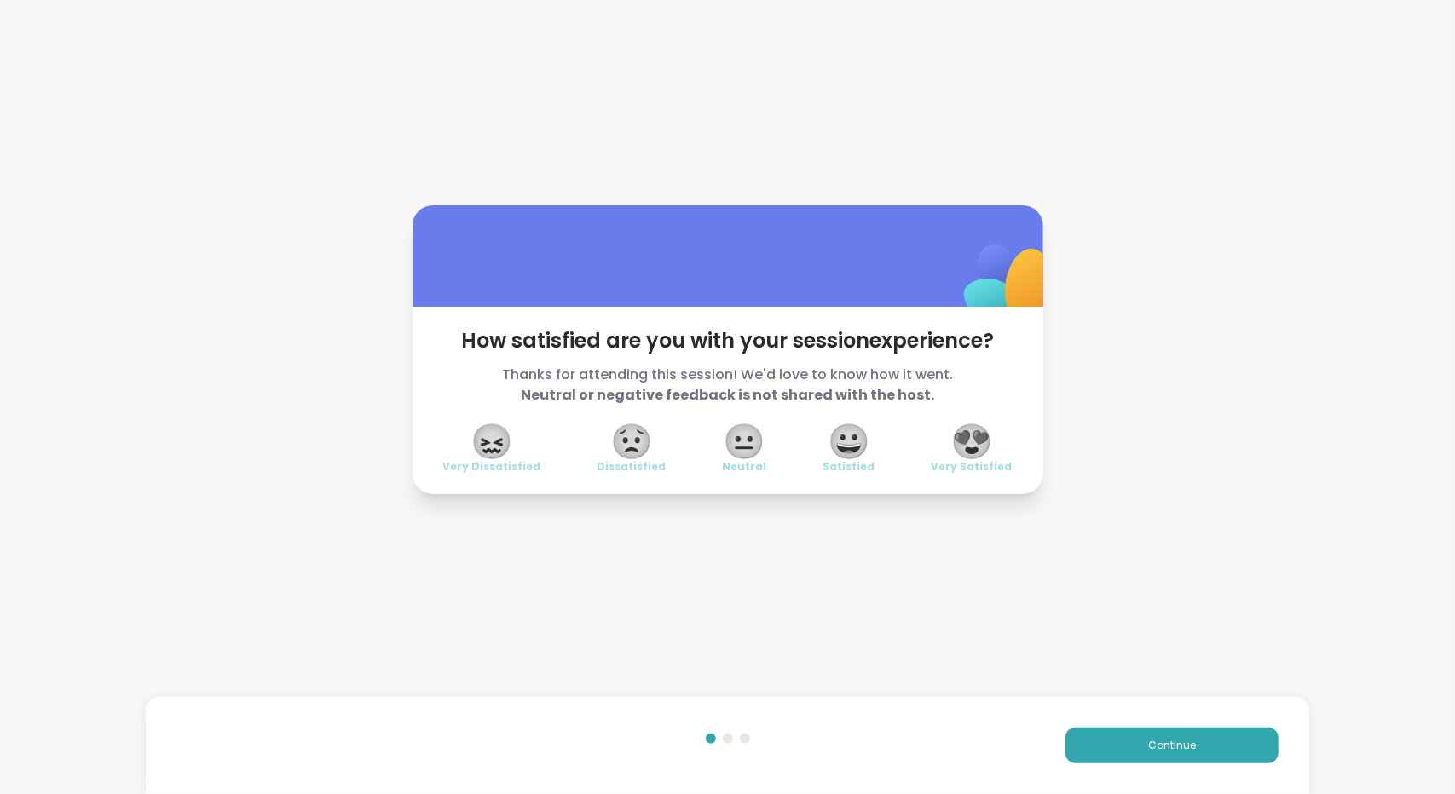
click at [967, 441] on span "😍" at bounding box center [971, 441] width 43 height 31
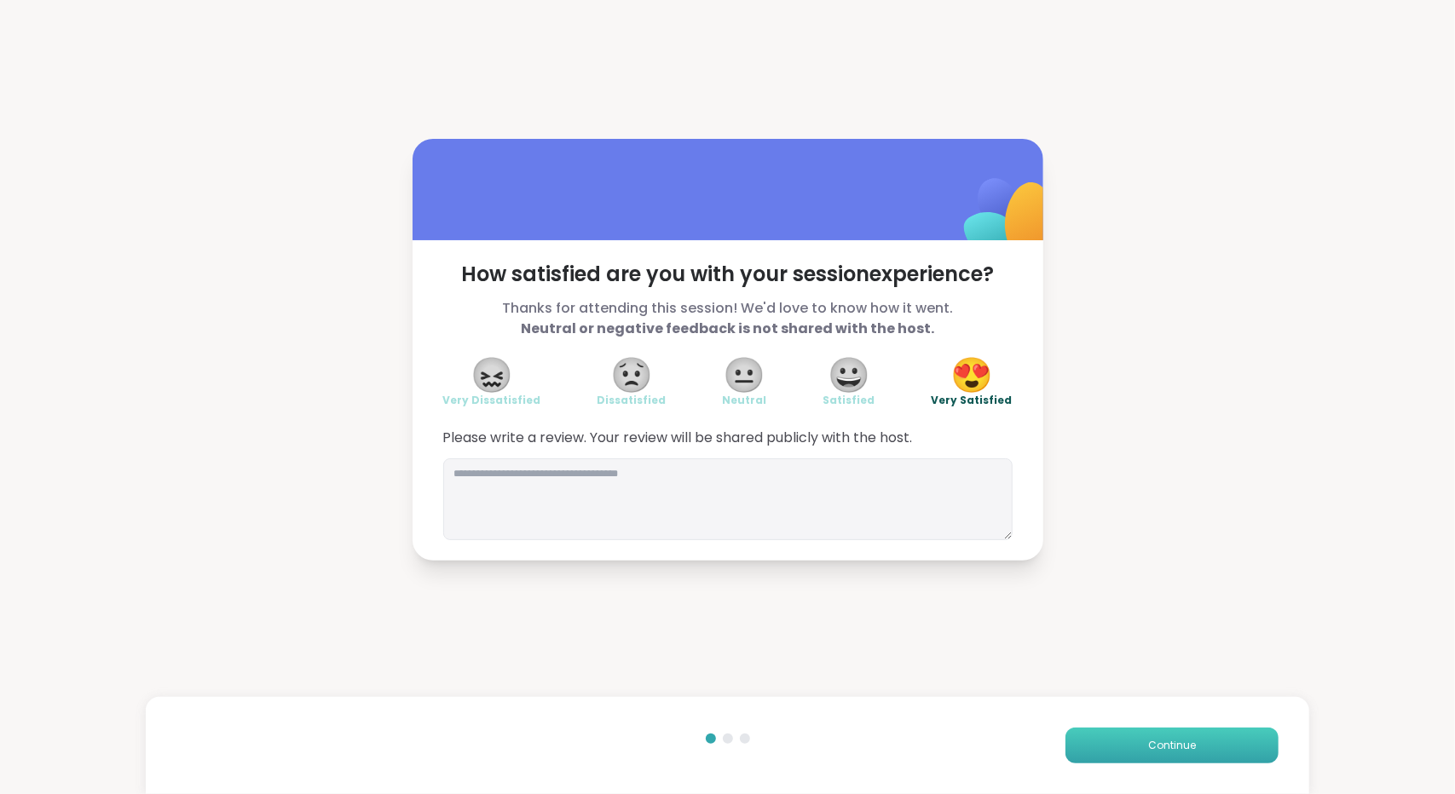
click at [1148, 744] on span "Continue" at bounding box center [1172, 745] width 48 height 15
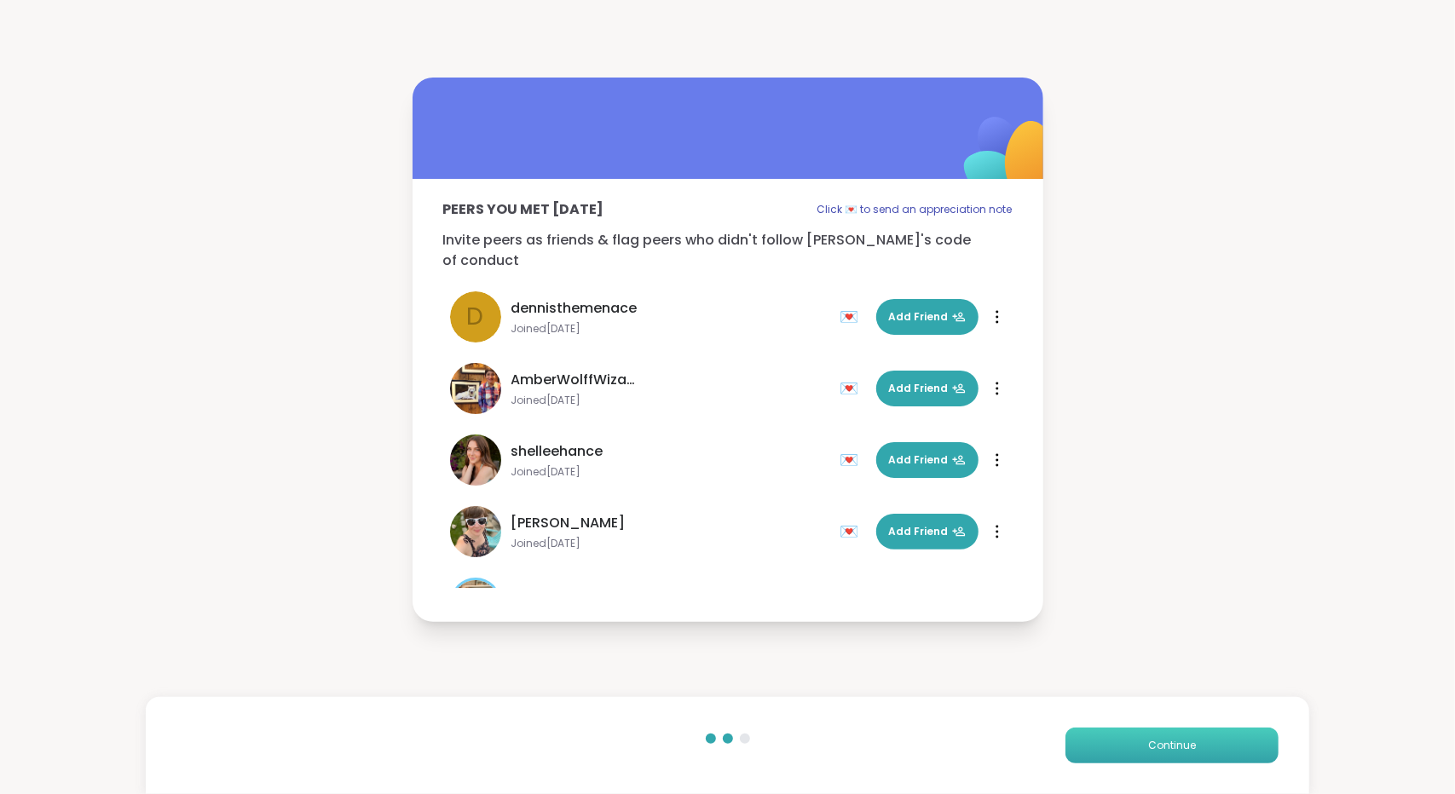
click at [1148, 744] on span "Continue" at bounding box center [1172, 745] width 48 height 15
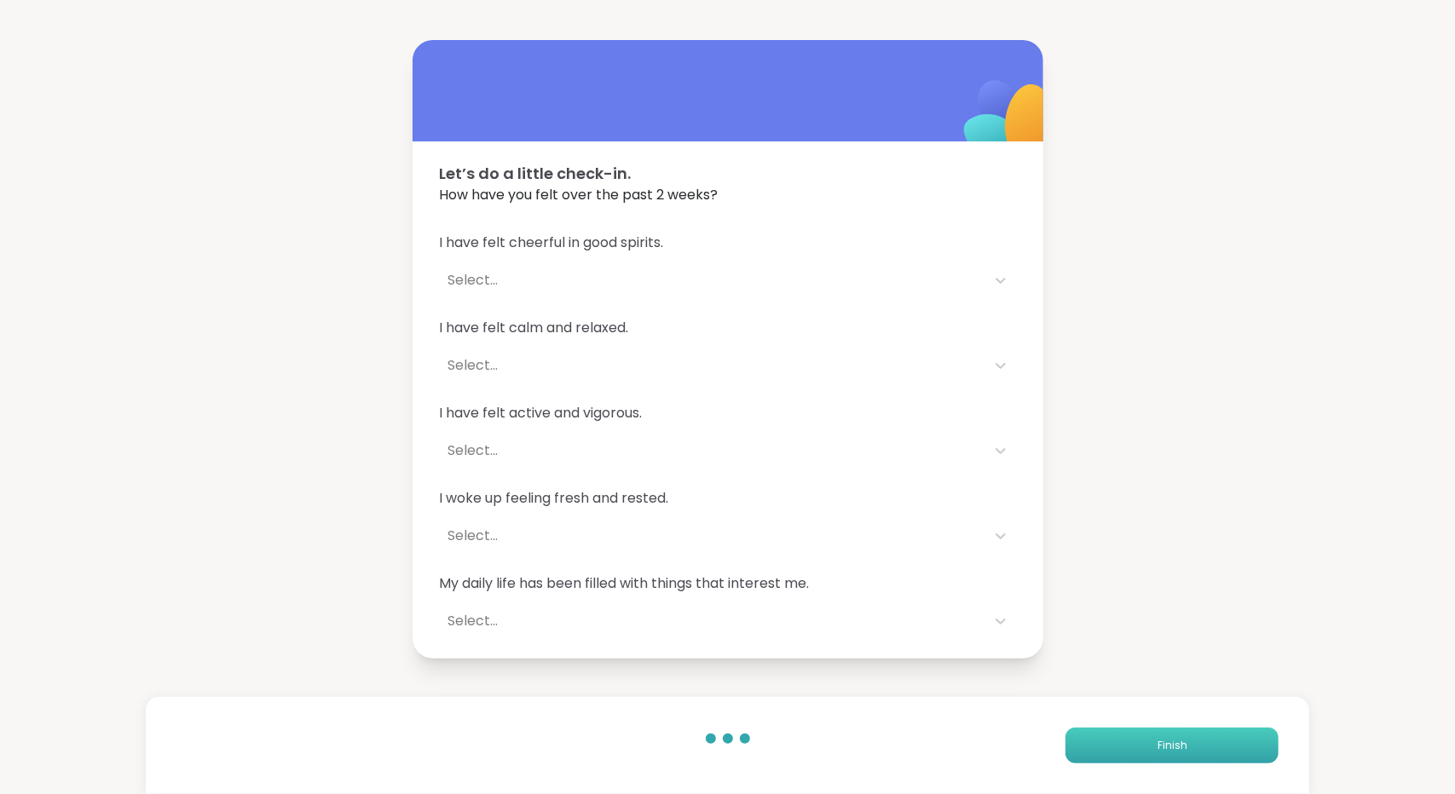
click at [1157, 744] on span "Finish" at bounding box center [1172, 745] width 30 height 15
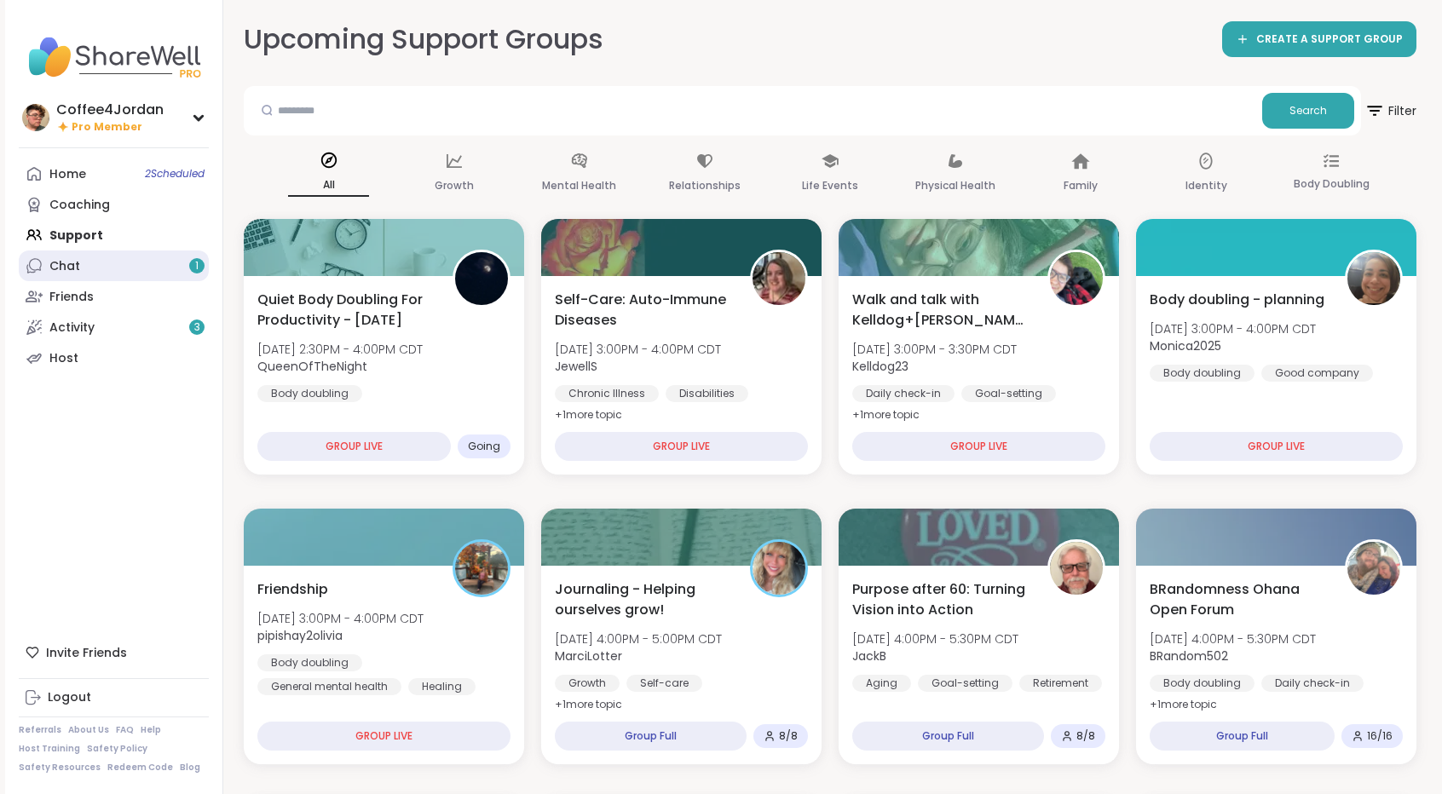
click at [42, 262] on icon at bounding box center [34, 265] width 17 height 17
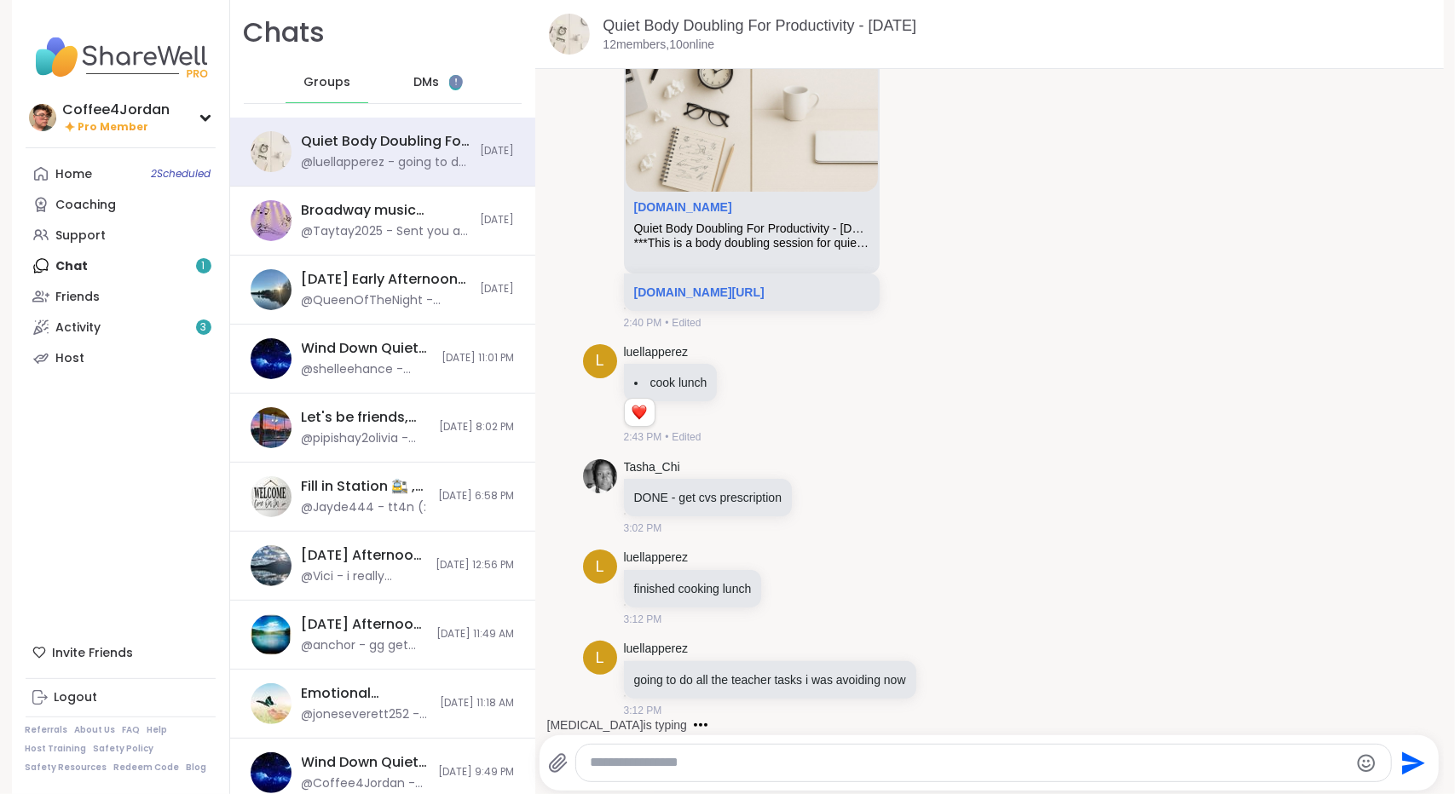
click at [421, 91] on div "DMs 1" at bounding box center [438, 82] width 84 height 41
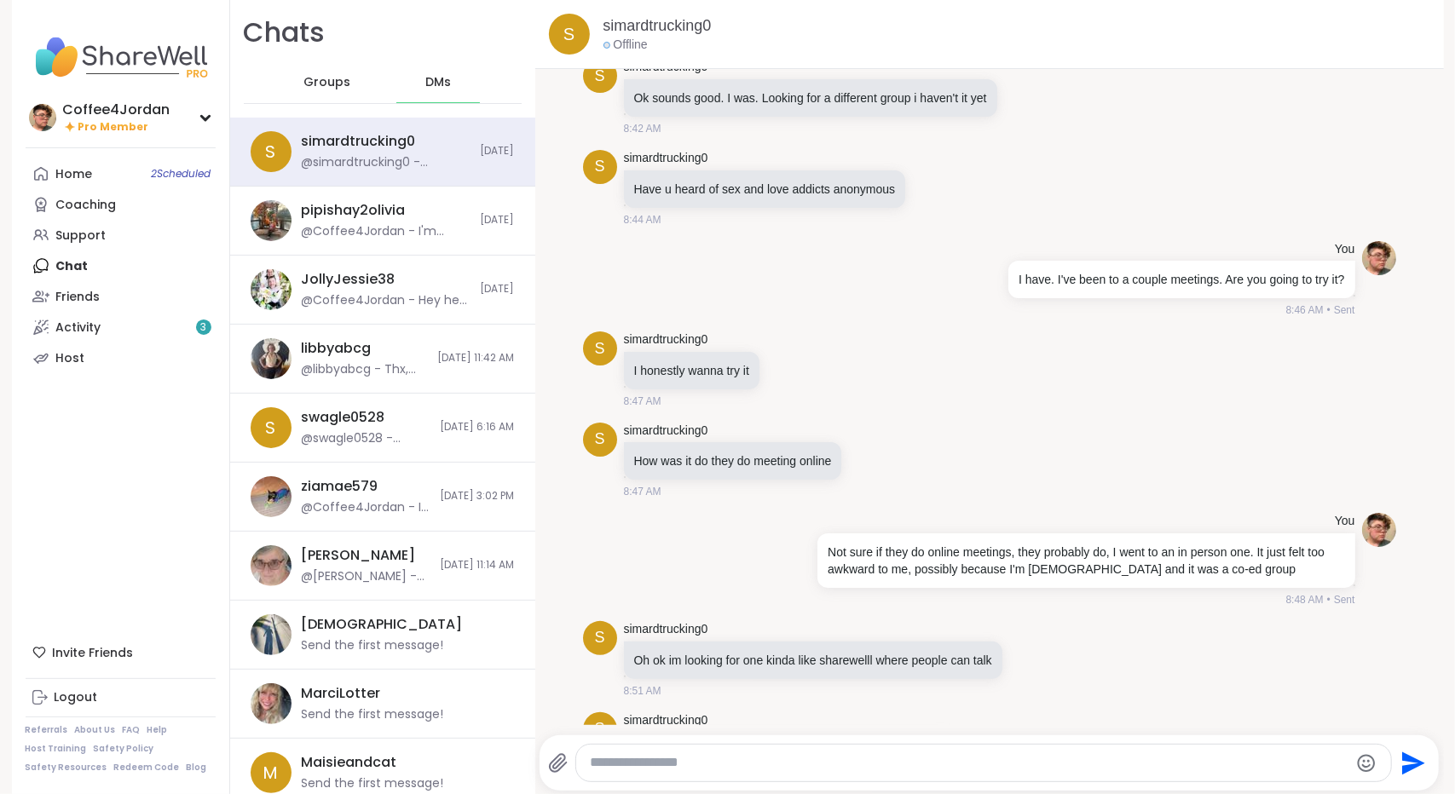
scroll to position [626, 0]
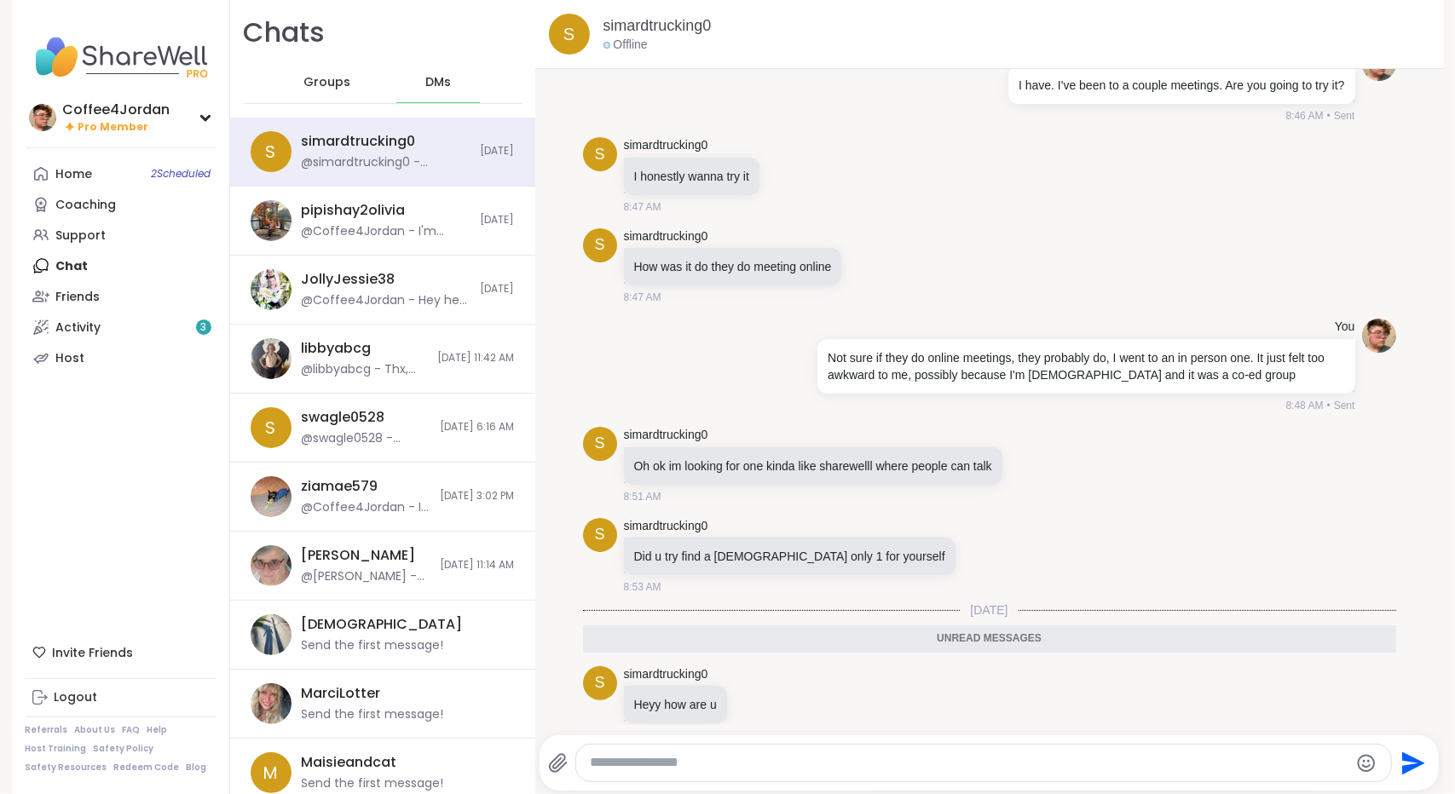
click at [907, 766] on textarea "Type your message" at bounding box center [969, 763] width 758 height 18
type textarea "**********"
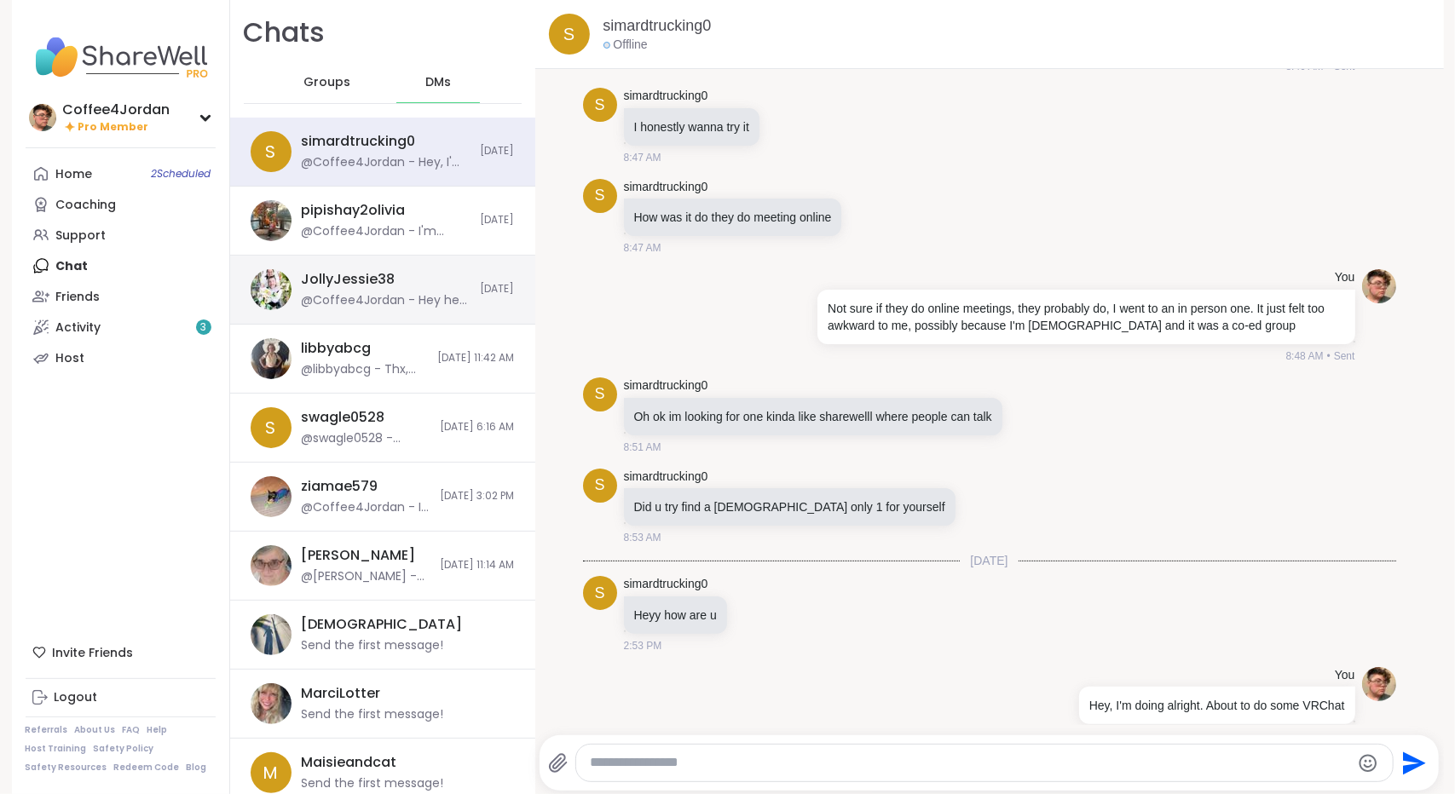
click at [326, 303] on div "@Coffee4Jordan - Hey hey, are you coming to vrchat karaoke tonight still?" at bounding box center [386, 300] width 169 height 17
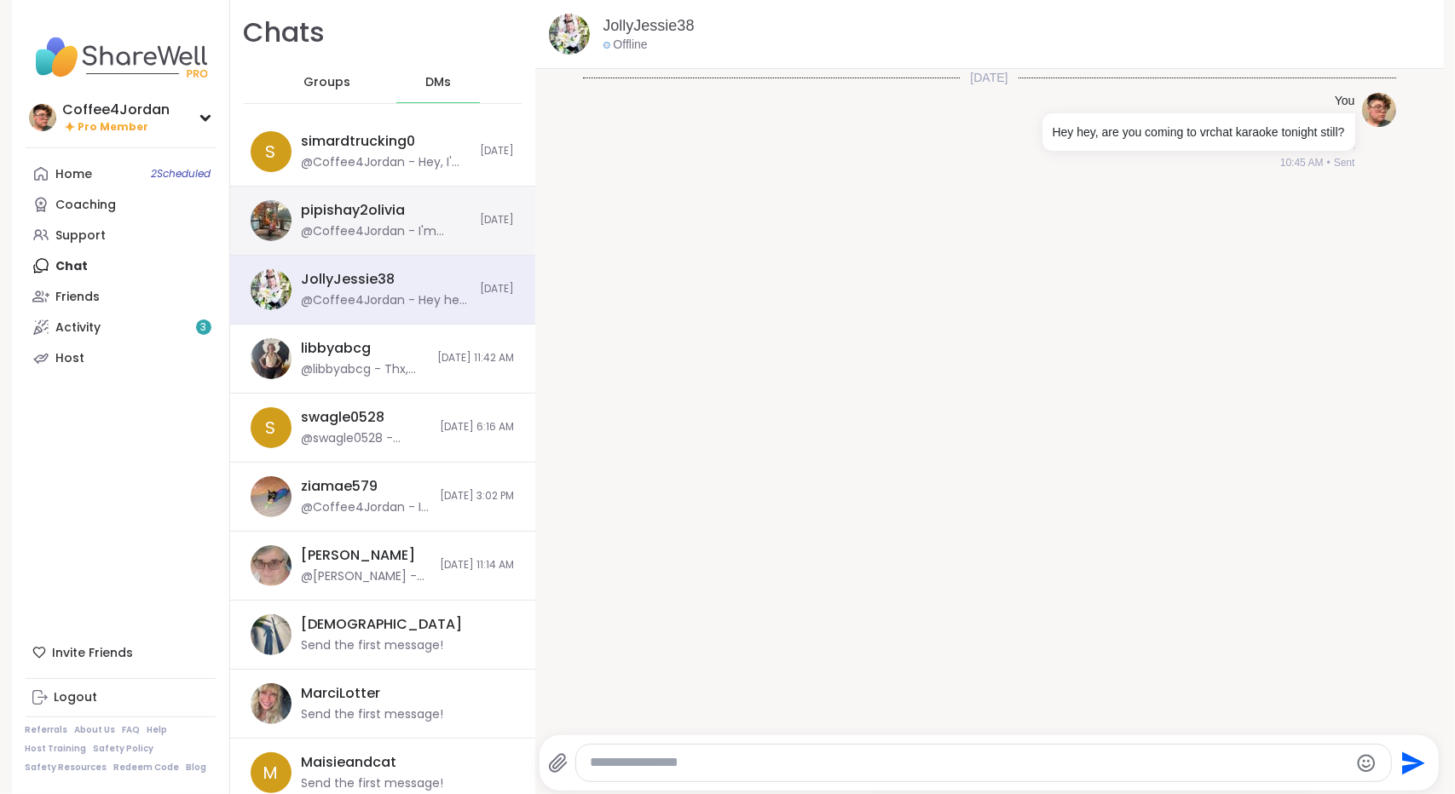
click at [439, 208] on div "pipishay2olivia @Coffee4Jordan - I'm gonna send an invite in vrchat" at bounding box center [386, 220] width 169 height 39
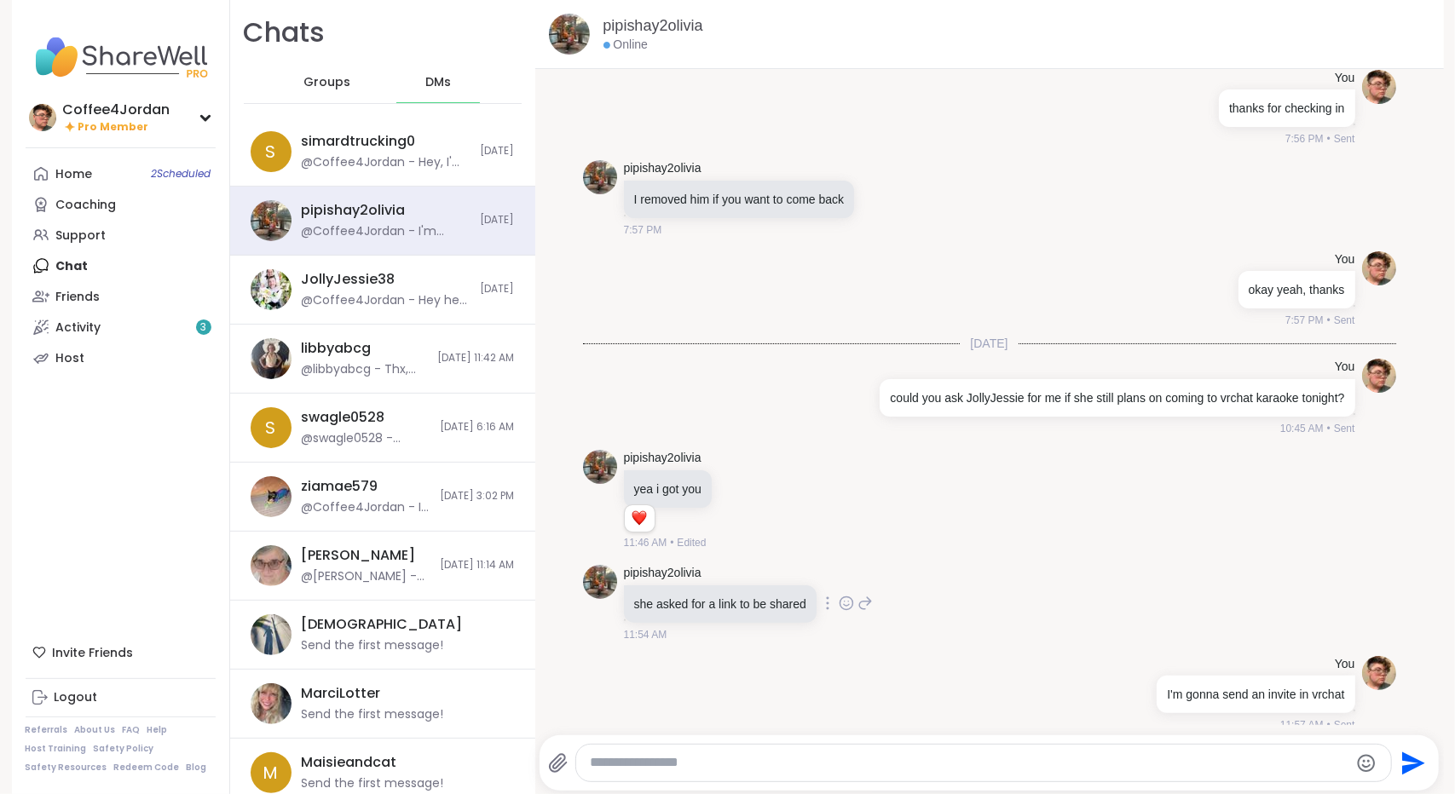
scroll to position [0, 0]
click at [320, 89] on span "Groups" at bounding box center [326, 82] width 47 height 17
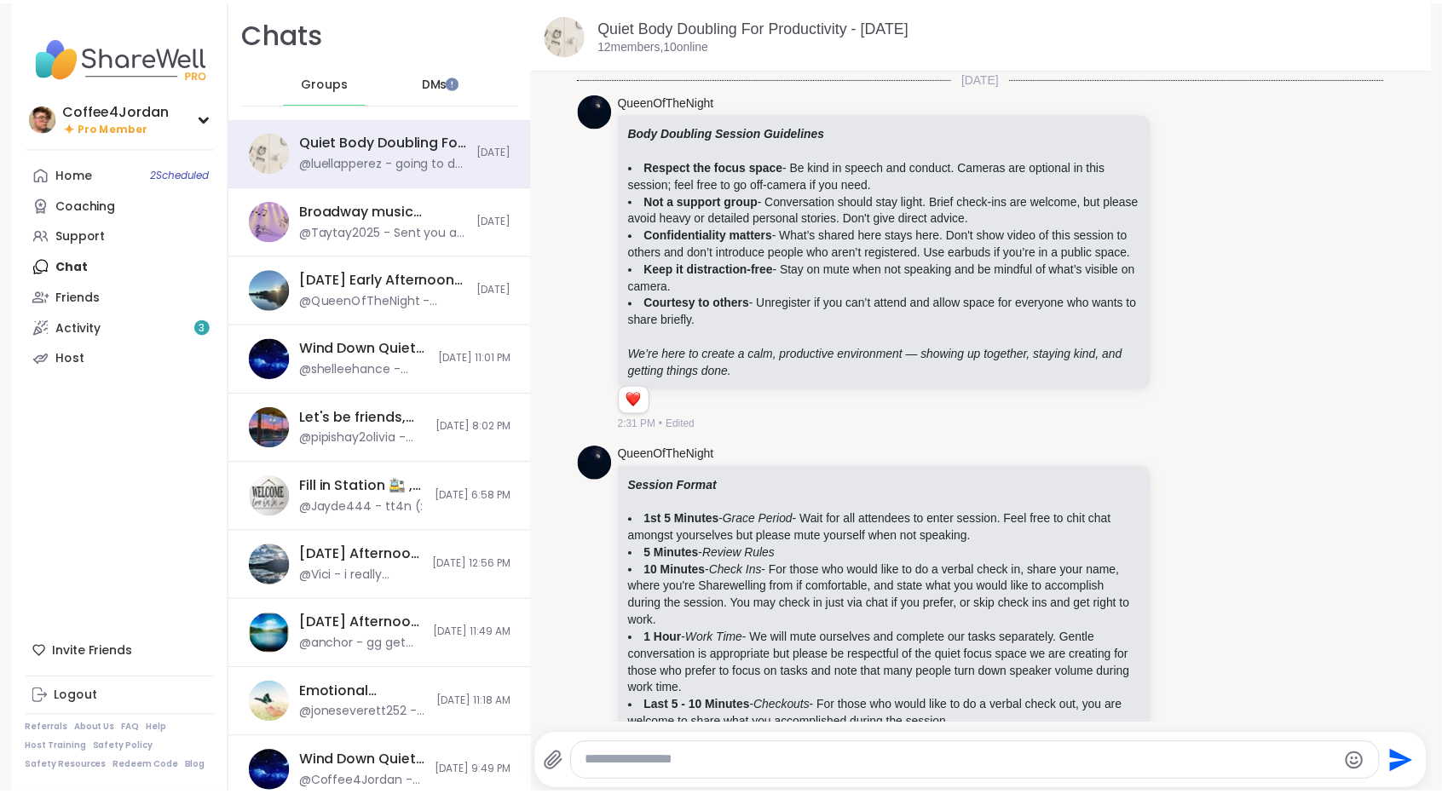
scroll to position [1686, 0]
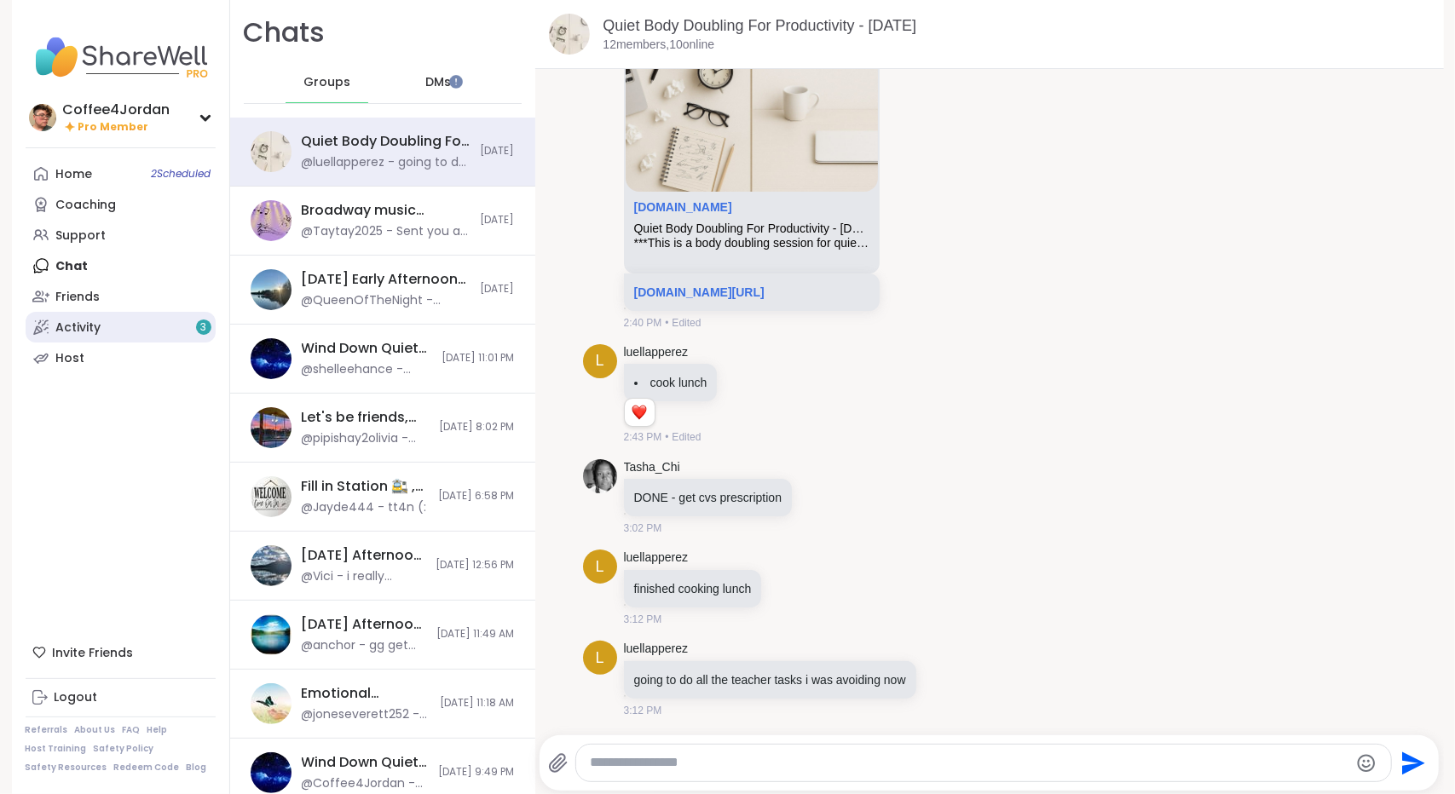
click at [132, 335] on link "Activity 3" at bounding box center [121, 327] width 190 height 31
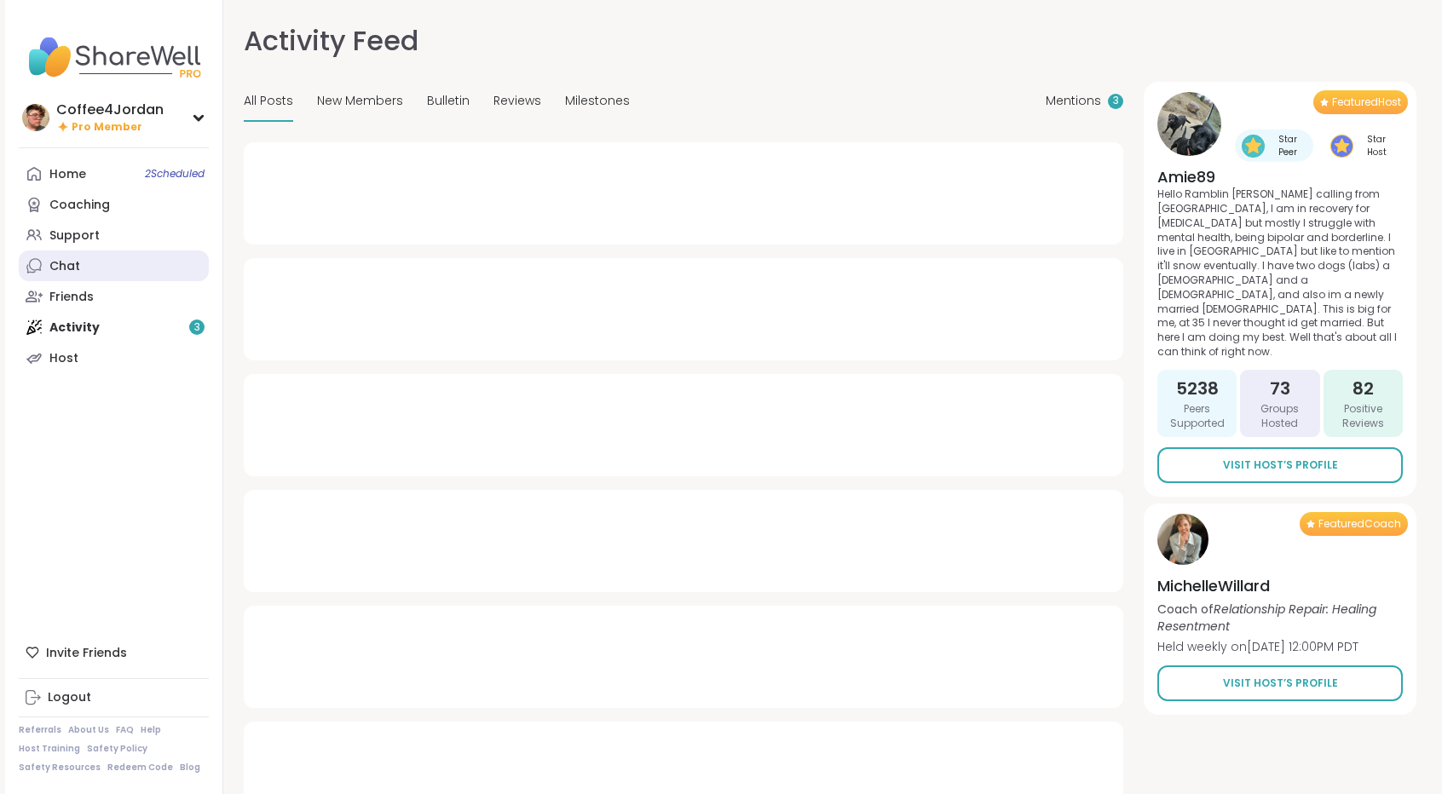
type textarea "*"
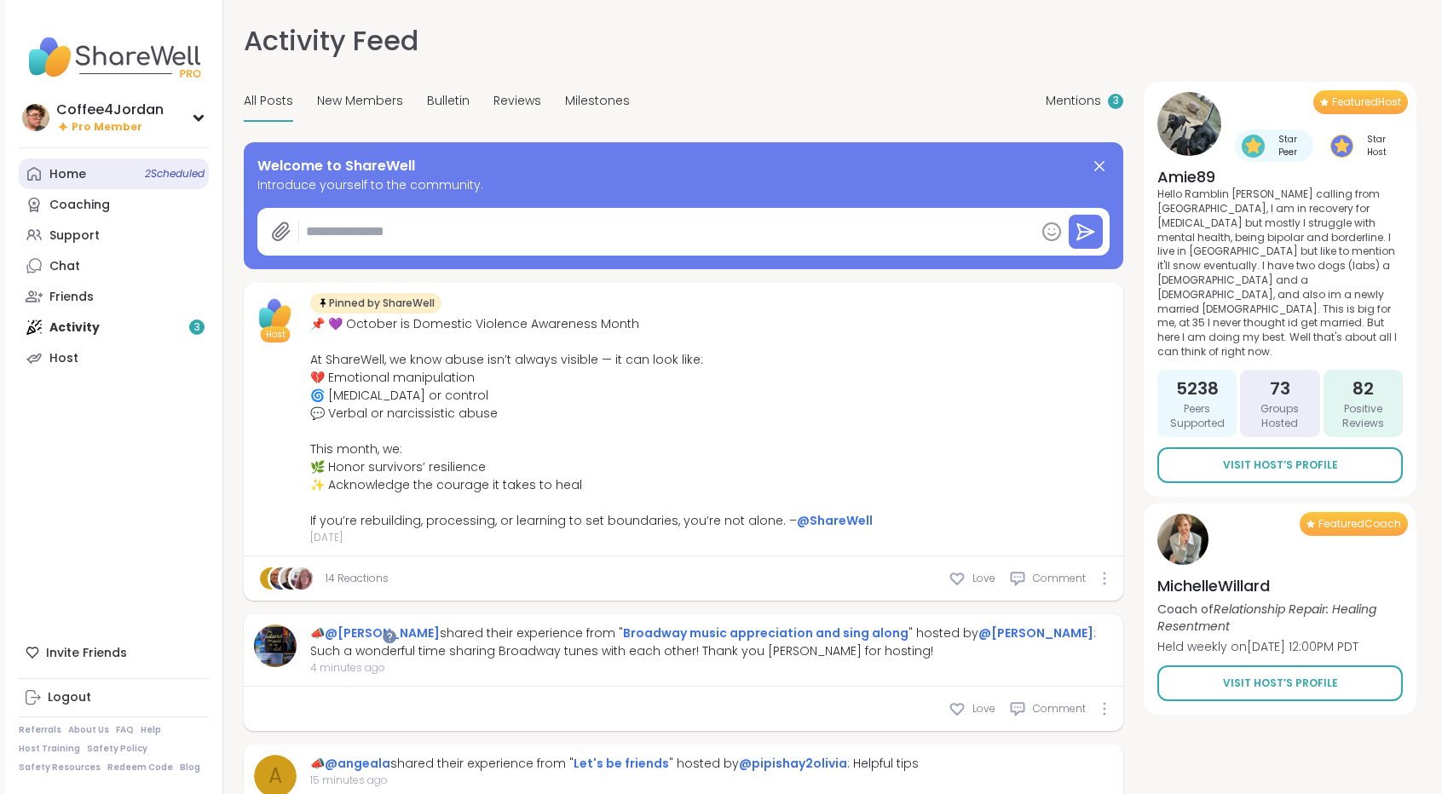
click at [112, 172] on link "Home 2 Scheduled" at bounding box center [114, 174] width 190 height 31
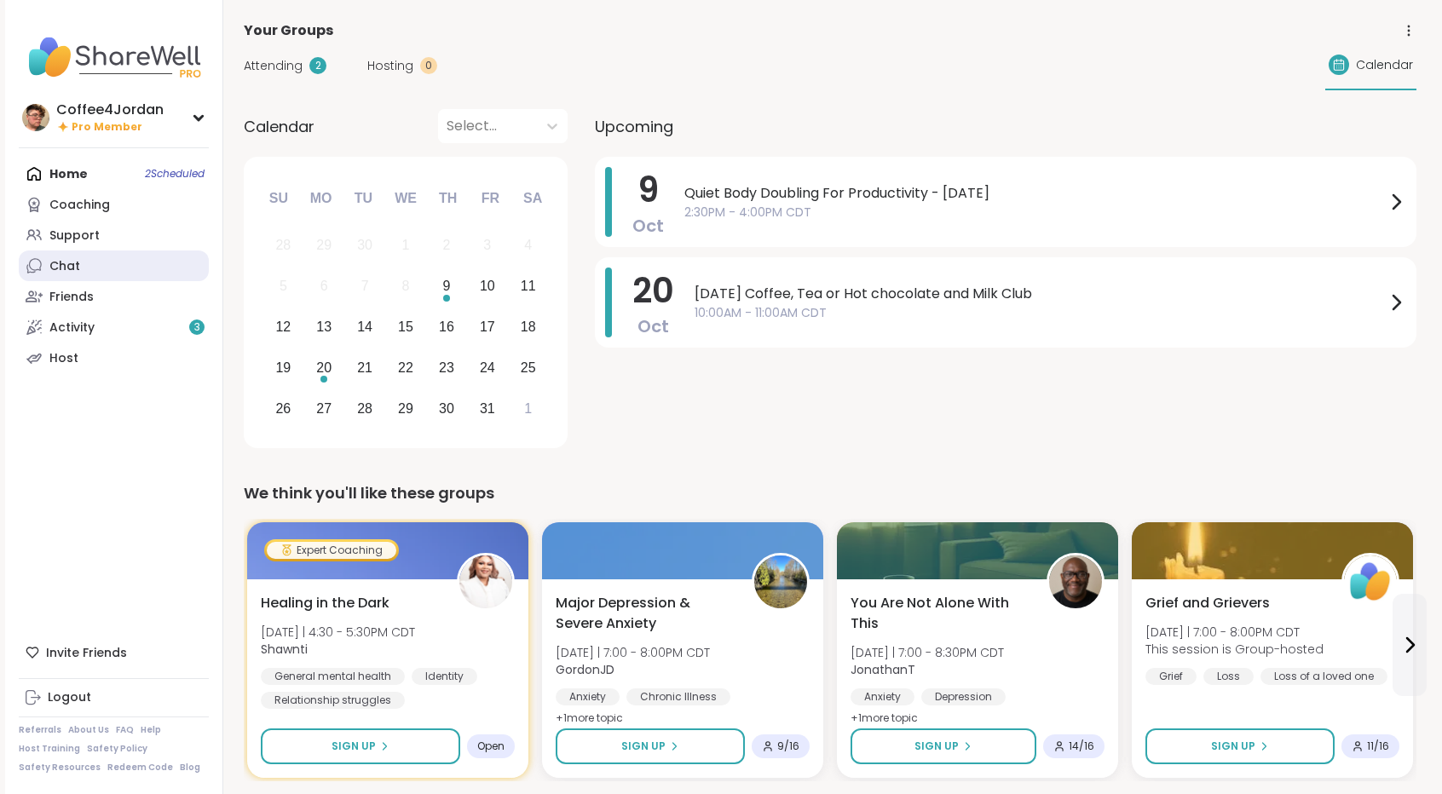
click at [118, 277] on link "Chat" at bounding box center [114, 266] width 190 height 31
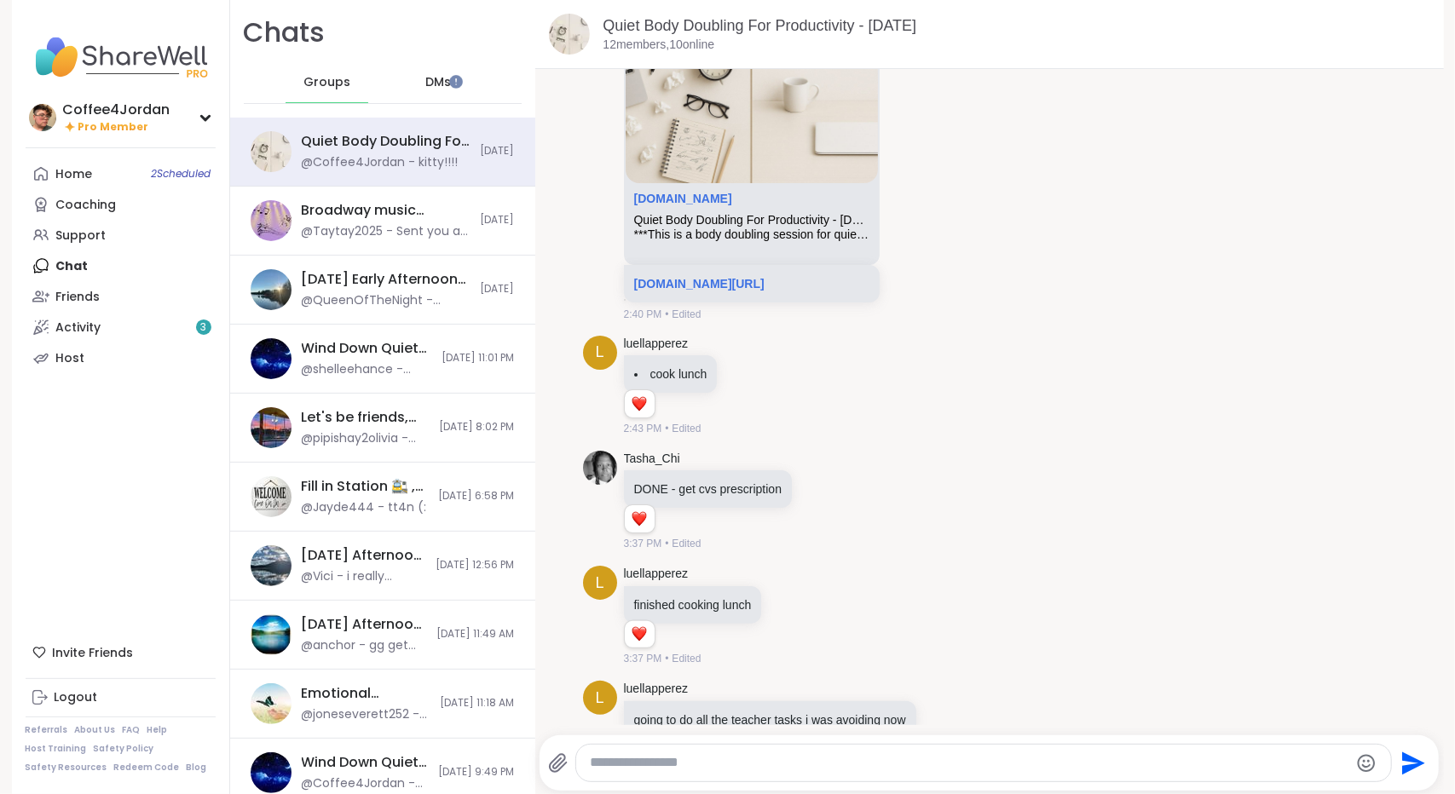
scroll to position [2431, 0]
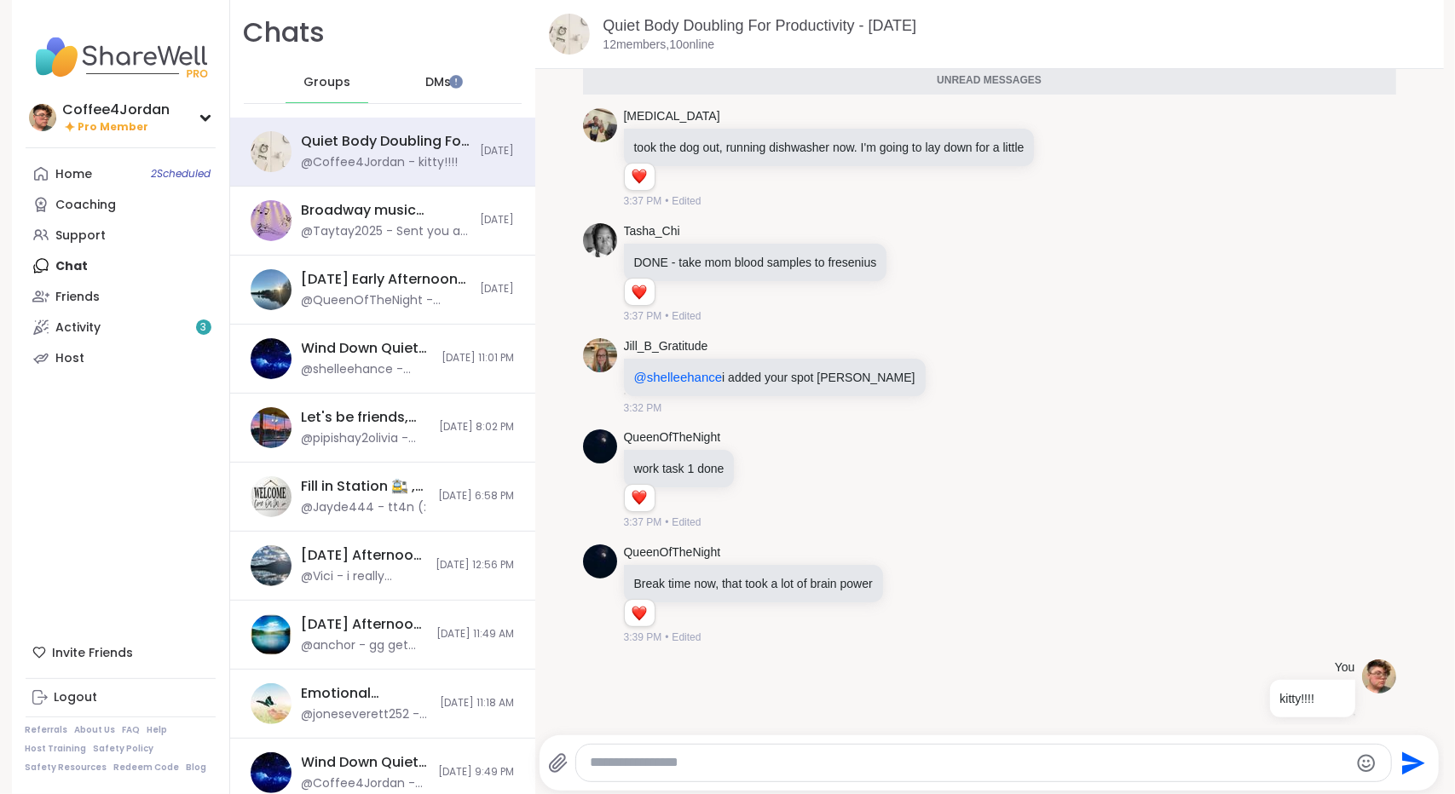
click at [425, 80] on span "DMs" at bounding box center [438, 82] width 26 height 17
